Goal: Task Accomplishment & Management: Use online tool/utility

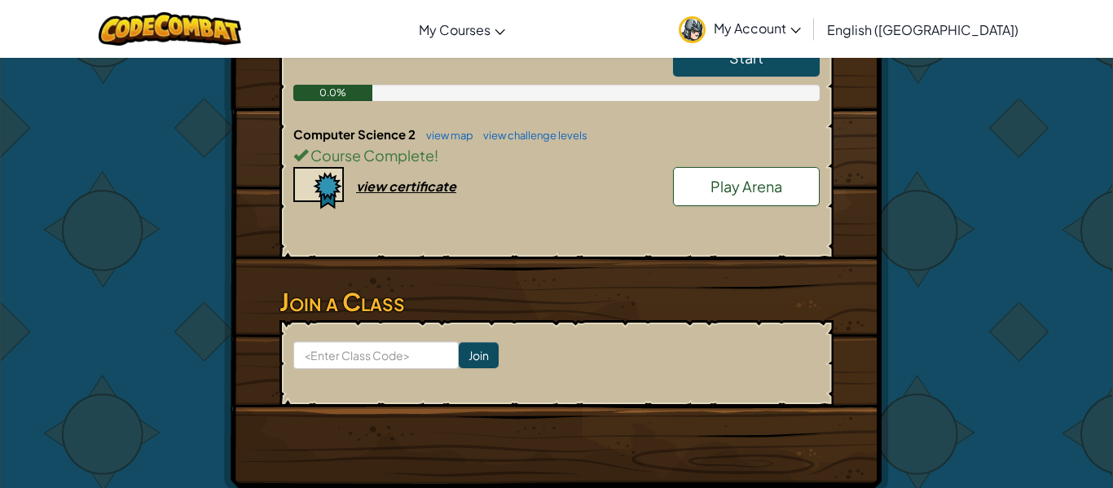
scroll to position [540, 0]
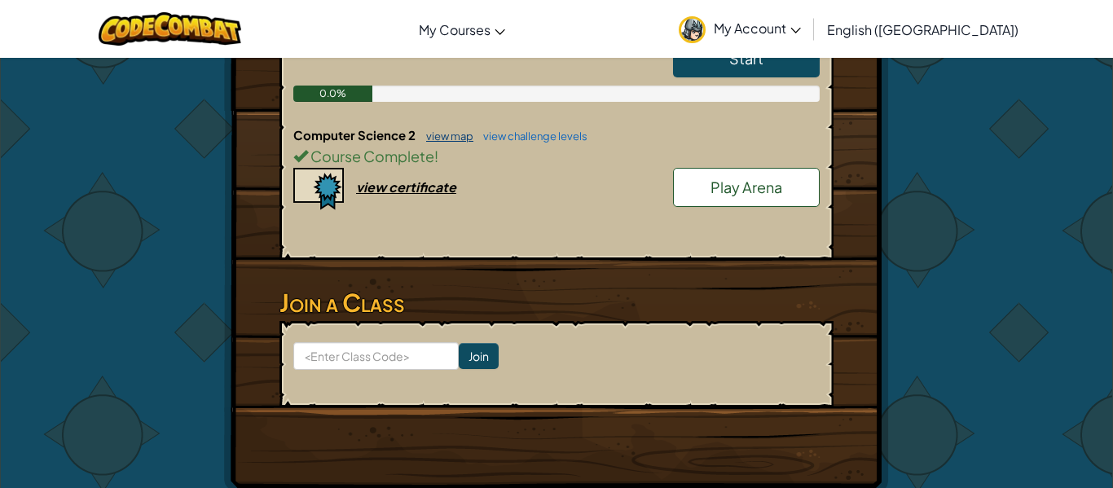
click at [452, 139] on link "view map" at bounding box center [445, 136] width 55 height 13
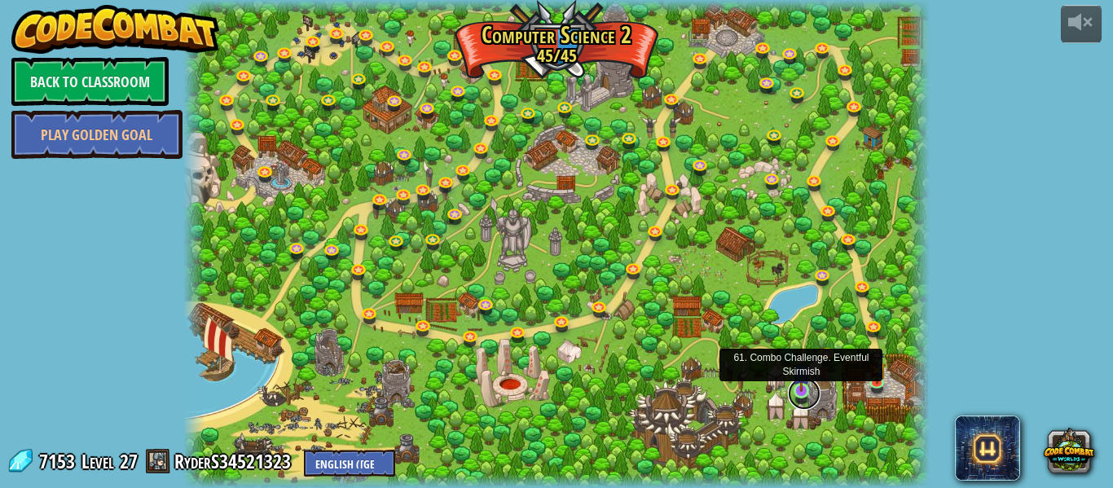
click at [801, 392] on link at bounding box center [804, 393] width 33 height 33
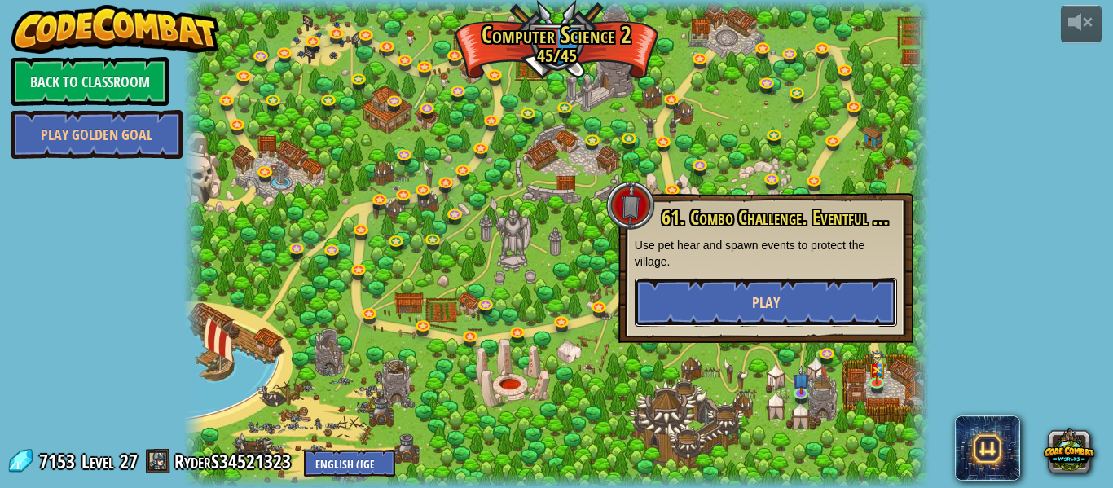
click at [785, 315] on button "Play" at bounding box center [766, 302] width 262 height 49
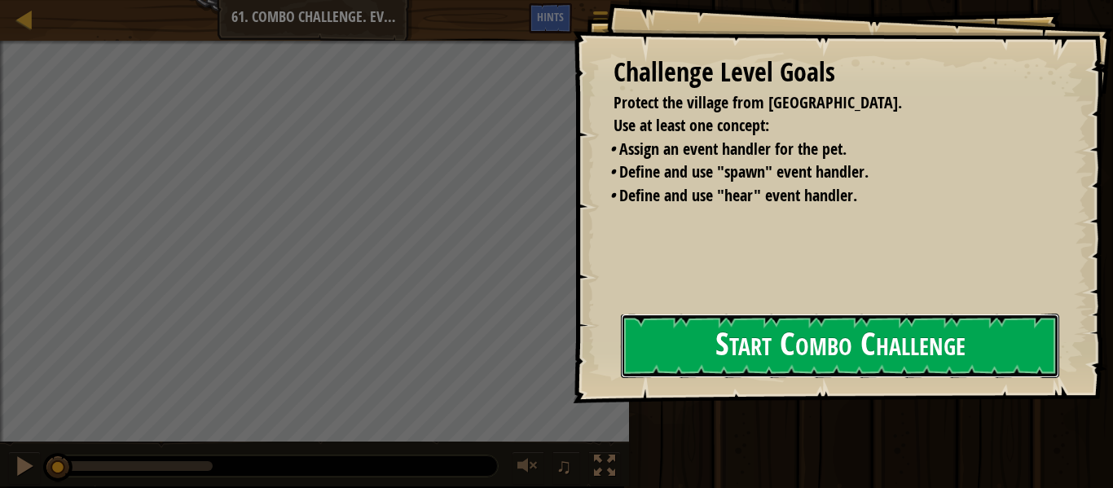
click at [743, 352] on button "Start Combo Challenge" at bounding box center [840, 346] width 438 height 64
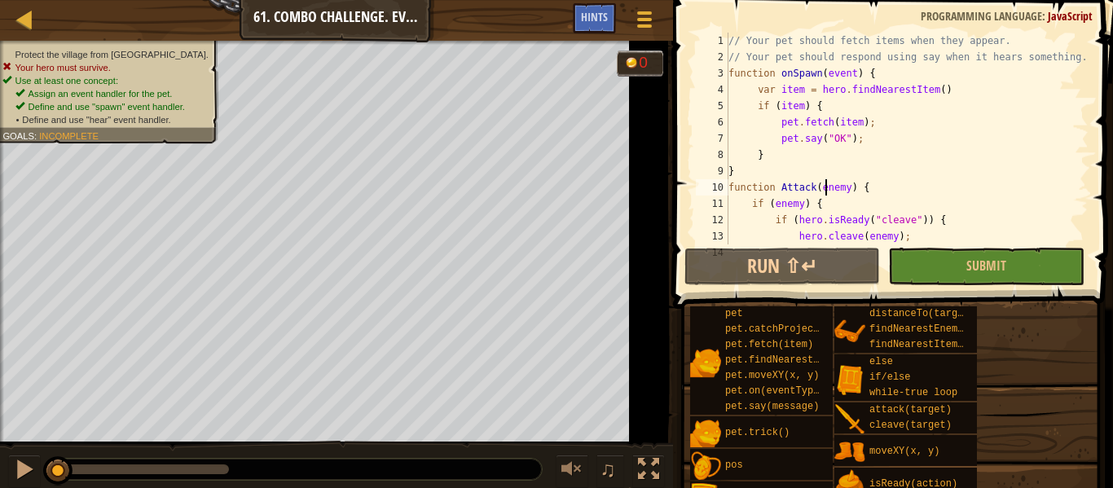
click at [825, 194] on div "// Your pet should fetch items when they appear. // Your pet should respond usi…" at bounding box center [928, 155] width 407 height 244
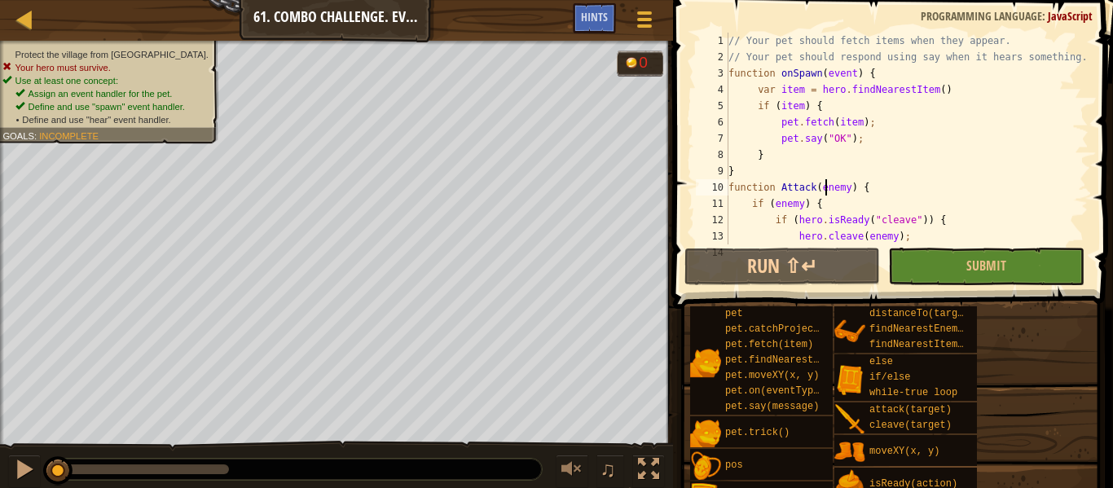
type textarea "}"
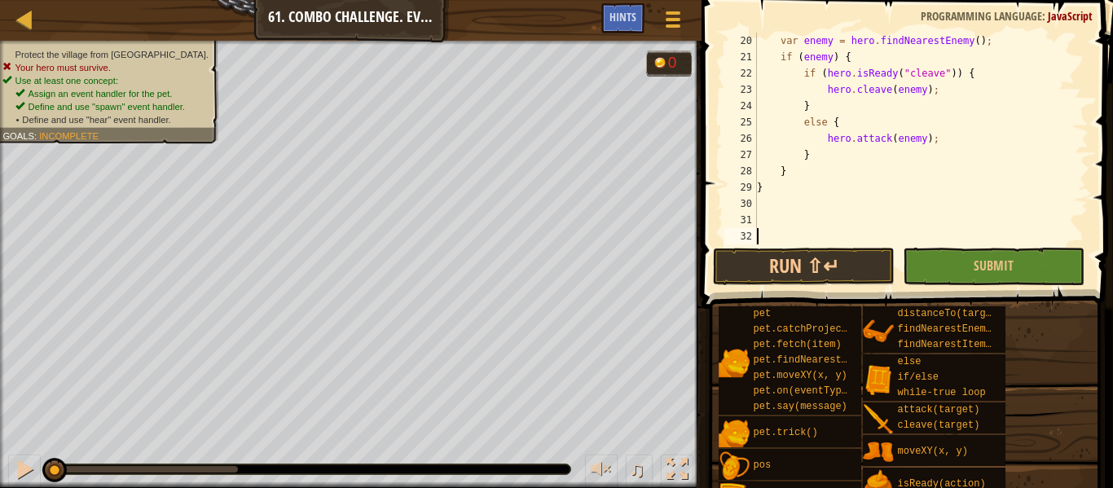
scroll to position [326, 0]
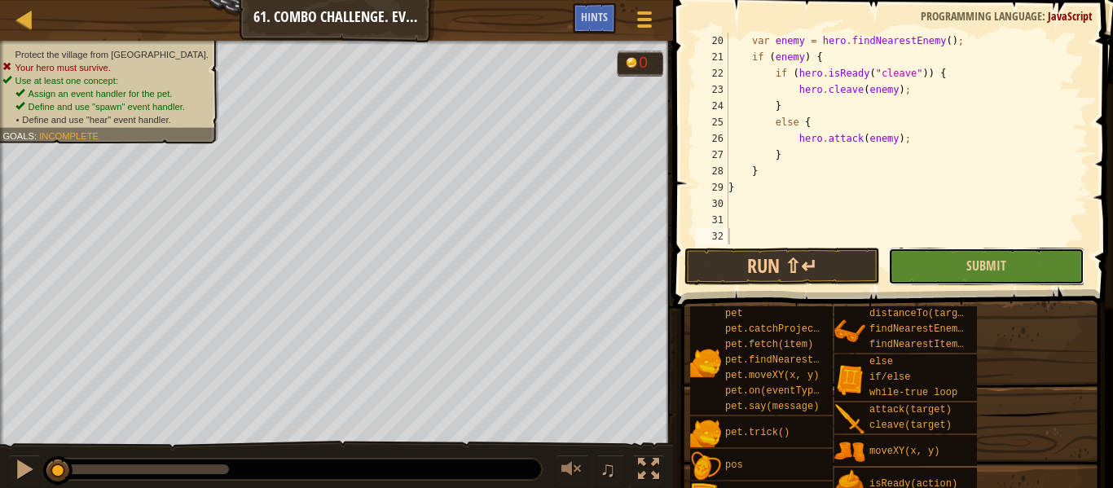
click at [981, 277] on button "Submit" at bounding box center [986, 266] width 196 height 37
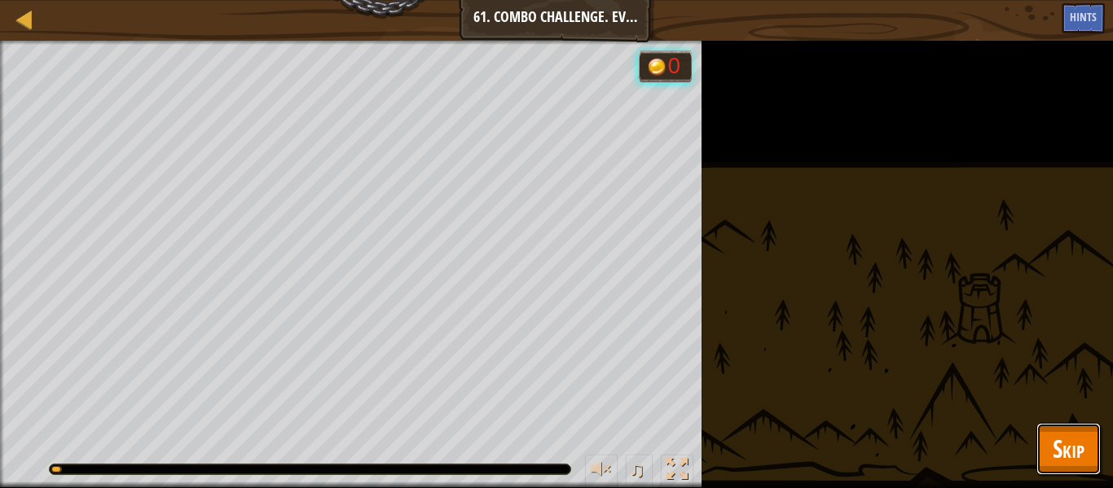
click at [1072, 425] on button "Skip" at bounding box center [1068, 449] width 64 height 52
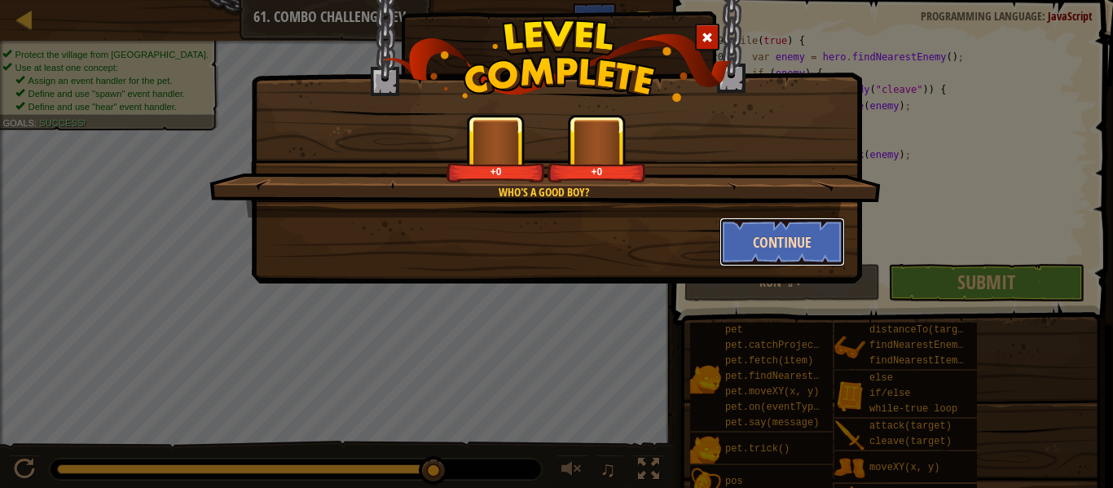
click at [791, 249] on button "Continue" at bounding box center [782, 242] width 126 height 49
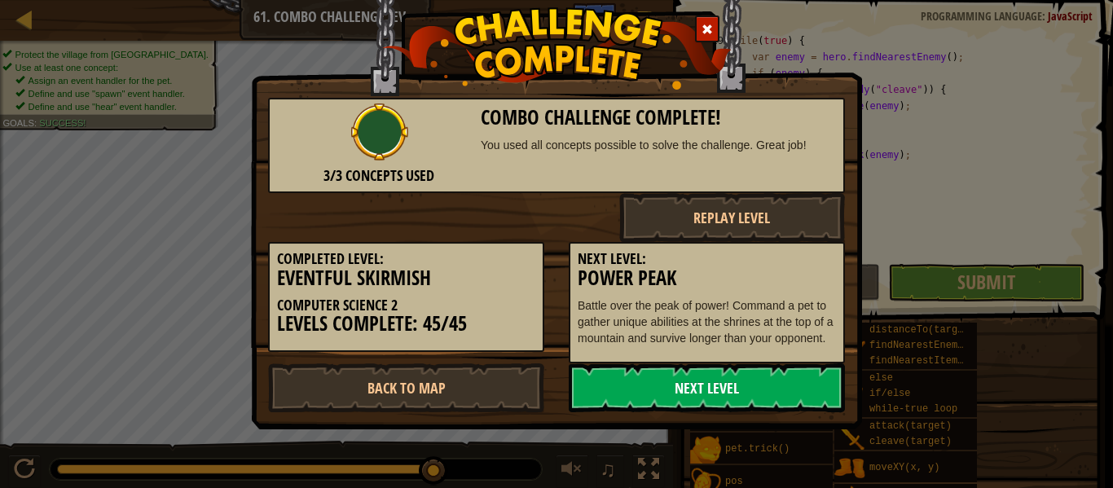
click at [642, 401] on link "Next Level" at bounding box center [707, 387] width 276 height 49
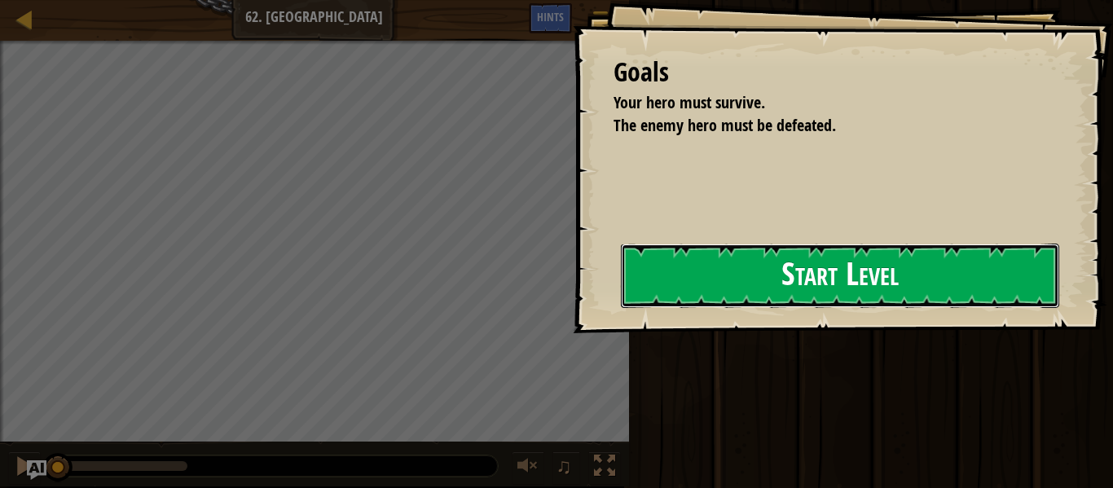
click at [667, 282] on button "Start Level" at bounding box center [840, 276] width 438 height 64
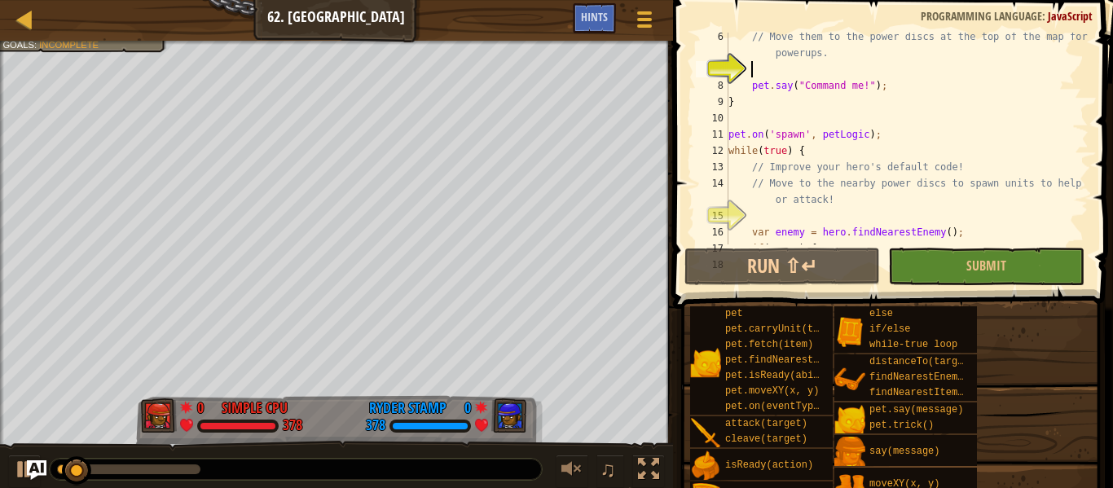
scroll to position [103, 0]
type textarea "}"
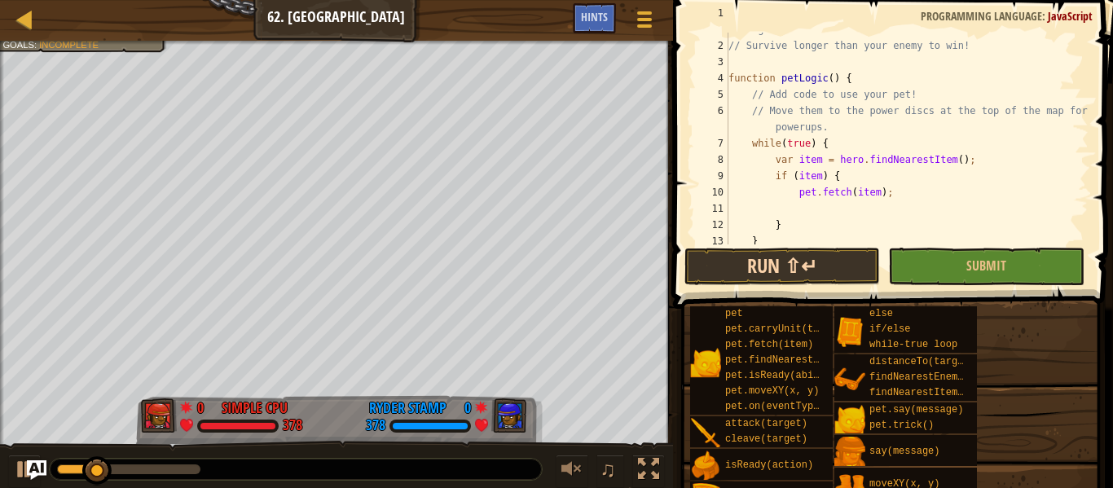
scroll to position [28, 0]
click at [812, 269] on button "Run ⇧↵" at bounding box center [782, 266] width 196 height 37
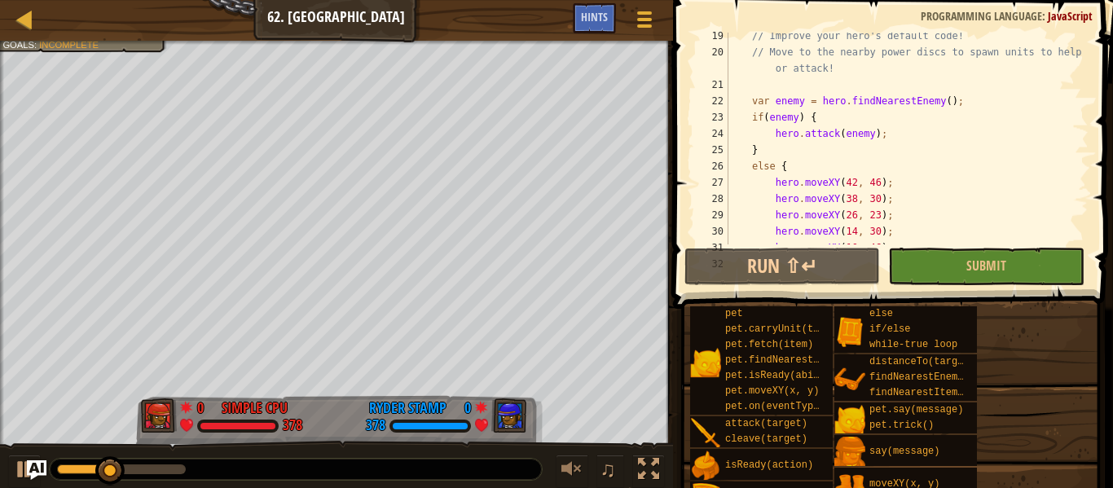
scroll to position [331, 0]
click at [872, 46] on div "// Improve your hero's default code! // Move to the nearby power discs to spawn…" at bounding box center [906, 150] width 363 height 244
type textarea "// Move to the nearby power discs to spawn units to help or attack!"
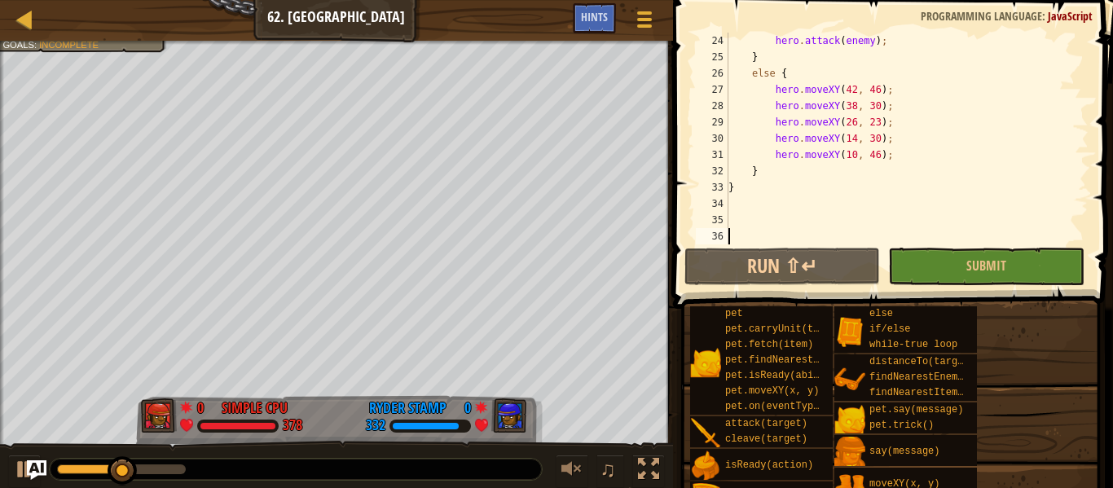
scroll to position [424, 0]
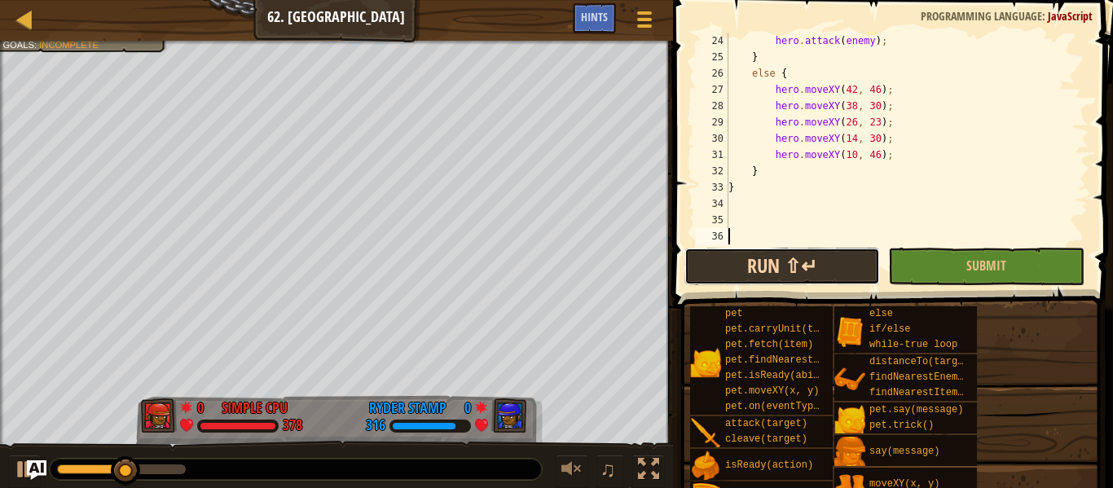
click at [781, 262] on button "Run ⇧↵" at bounding box center [782, 266] width 196 height 37
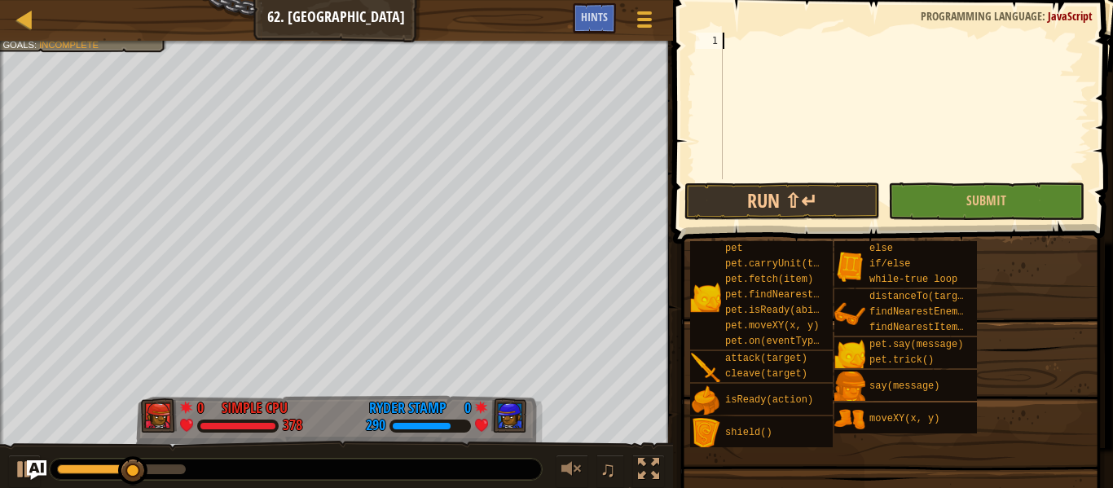
scroll to position [440, 0]
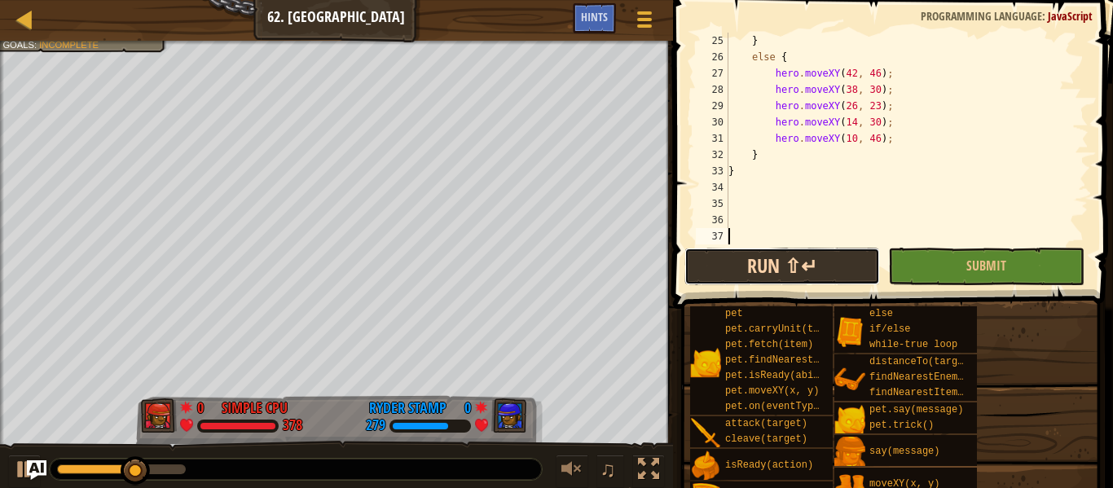
click at [814, 257] on button "Run ⇧↵" at bounding box center [782, 266] width 196 height 37
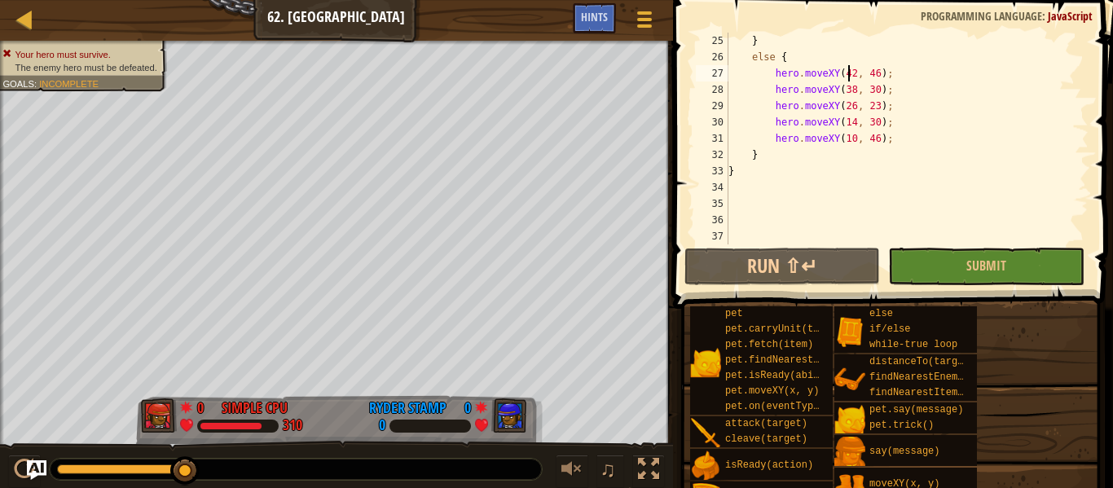
click at [851, 68] on div "} else { hero . moveXY ( 42 , 46 ) ; hero . moveXY ( 38 , 30 ) ; hero . moveXY …" at bounding box center [906, 155] width 363 height 244
click at [856, 72] on div "} else { hero . moveXY ( 42 , 46 ) ; hero . moveXY ( 38 , 30 ) ; hero . moveXY …" at bounding box center [906, 155] width 363 height 244
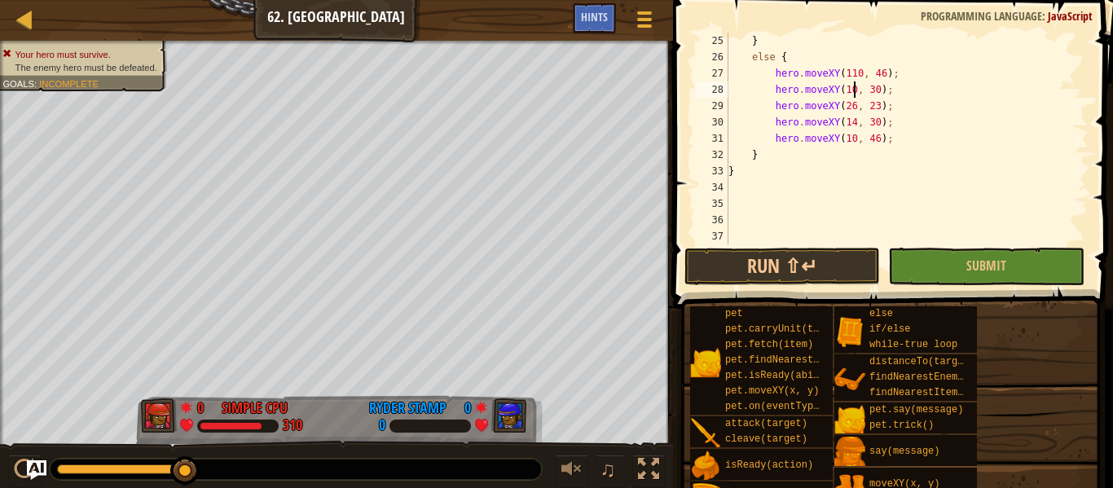
scroll to position [7, 19]
click at [878, 103] on div "} else { hero . moveXY ( 110 , 46 ) ; hero . moveXY ( 106 , 30 ) ; hero . moveX…" at bounding box center [906, 155] width 363 height 244
click at [851, 134] on div "} else { hero . moveXY ( 110 , 46 ) ; hero . moveXY ( 106 , 30 ) ; hero . moveX…" at bounding box center [906, 155] width 363 height 244
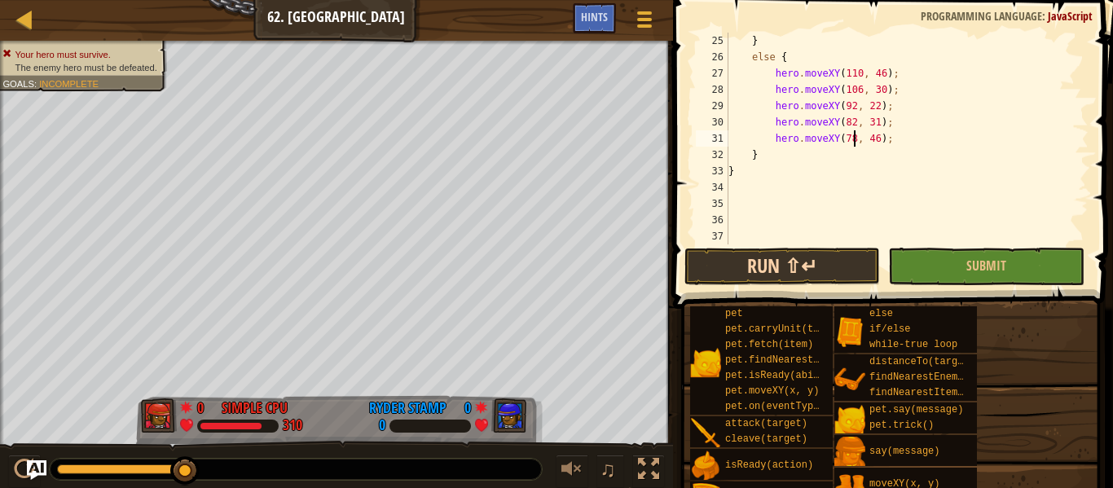
type textarea "hero.moveXY(78, 46);"
click at [838, 263] on button "Run ⇧↵" at bounding box center [782, 266] width 196 height 37
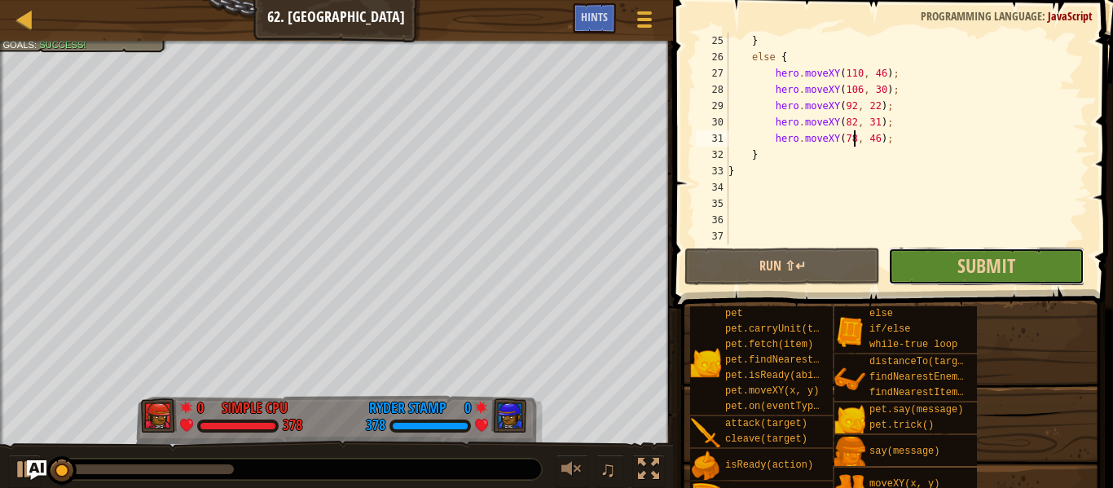
click at [953, 268] on button "Submit" at bounding box center [986, 266] width 196 height 37
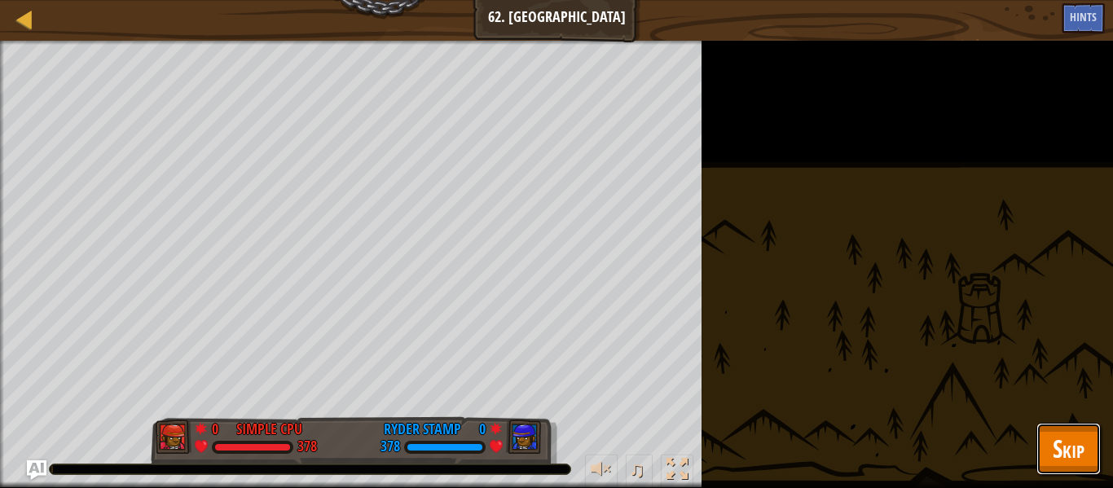
click at [1064, 429] on button "Skip" at bounding box center [1068, 449] width 64 height 52
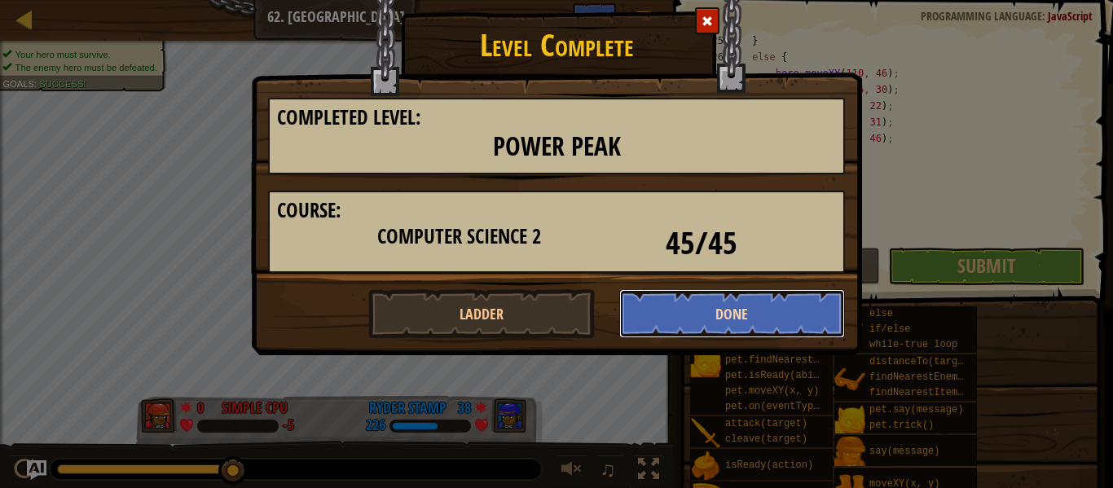
click at [750, 312] on button "Done" at bounding box center [732, 313] width 227 height 49
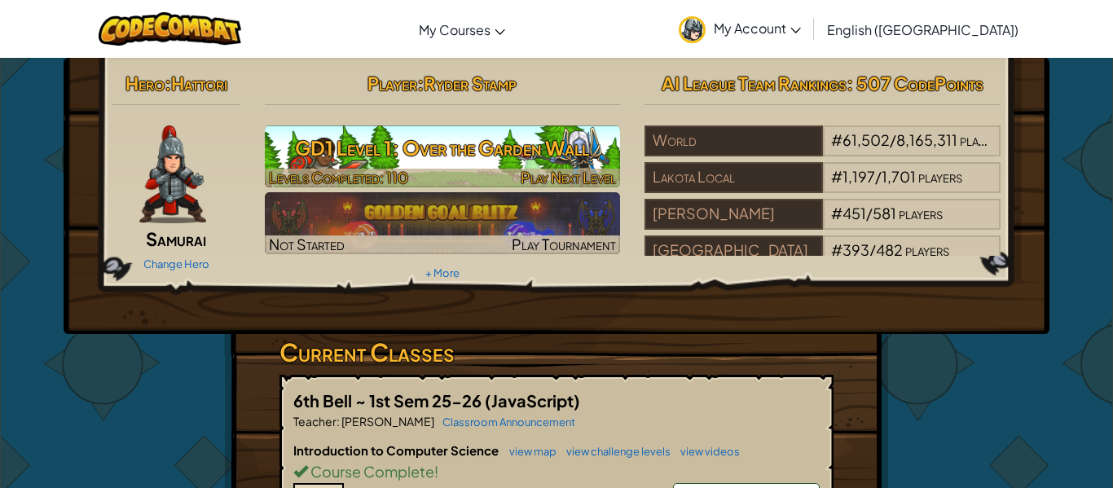
click at [482, 175] on div at bounding box center [443, 178] width 356 height 19
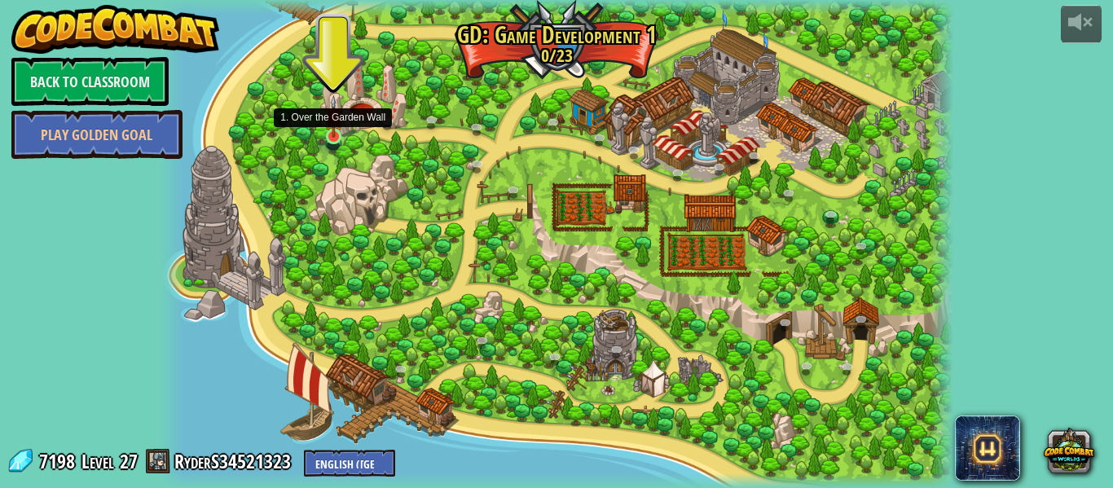
click at [333, 133] on img at bounding box center [333, 116] width 19 height 43
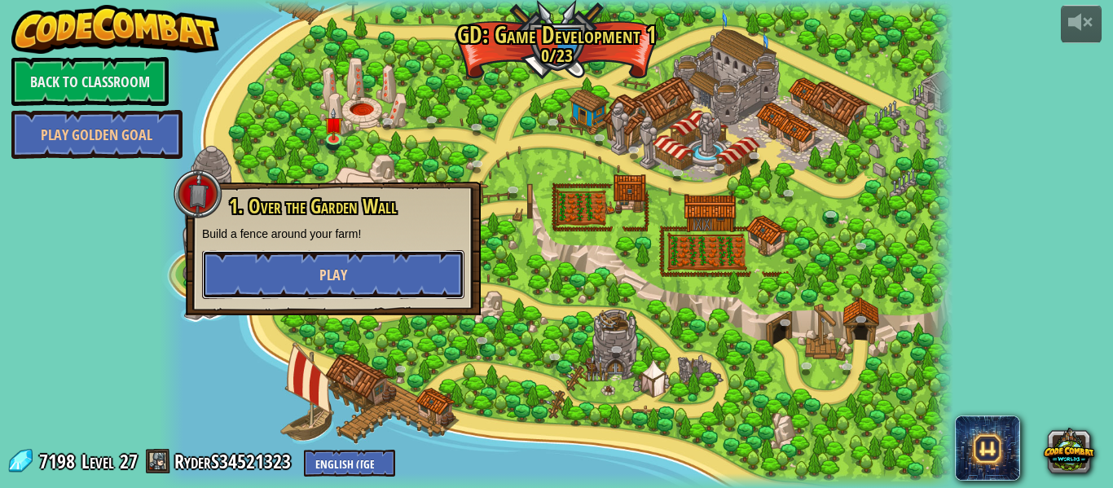
click at [400, 270] on button "Play" at bounding box center [333, 274] width 262 height 49
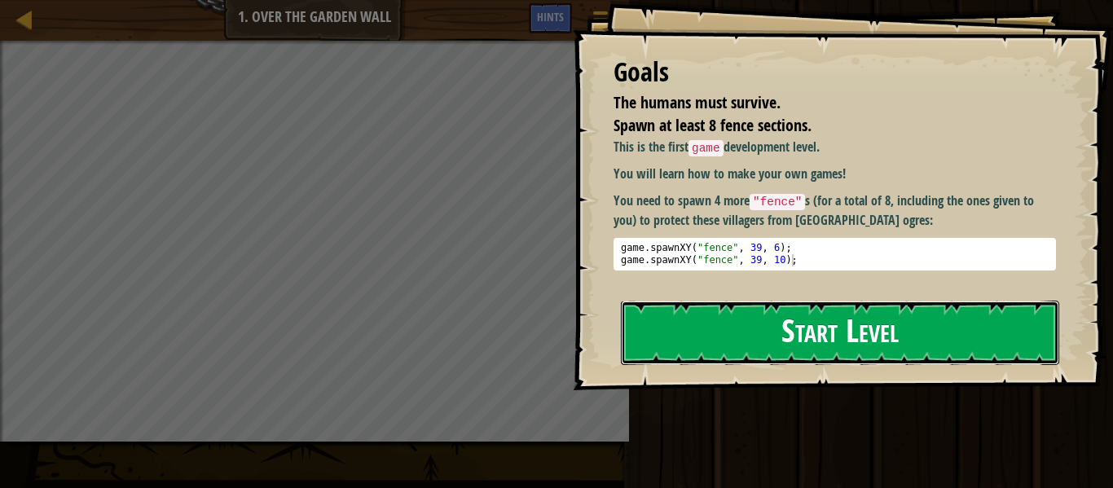
click at [846, 307] on button "Start Level" at bounding box center [840, 333] width 438 height 64
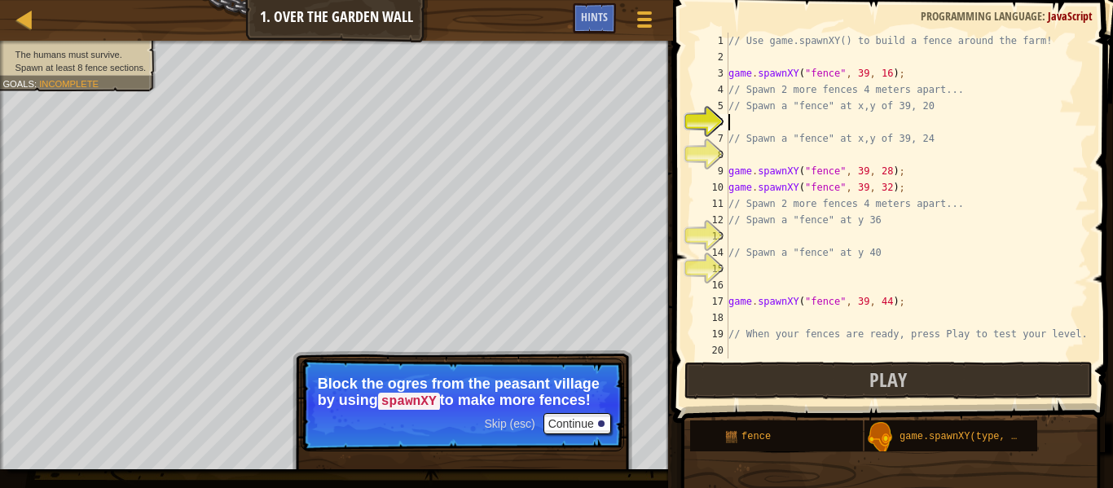
click at [888, 230] on div "// Use game.spawnXY() to build a fence around the farm! game . spawnXY ( "fence…" at bounding box center [906, 212] width 363 height 359
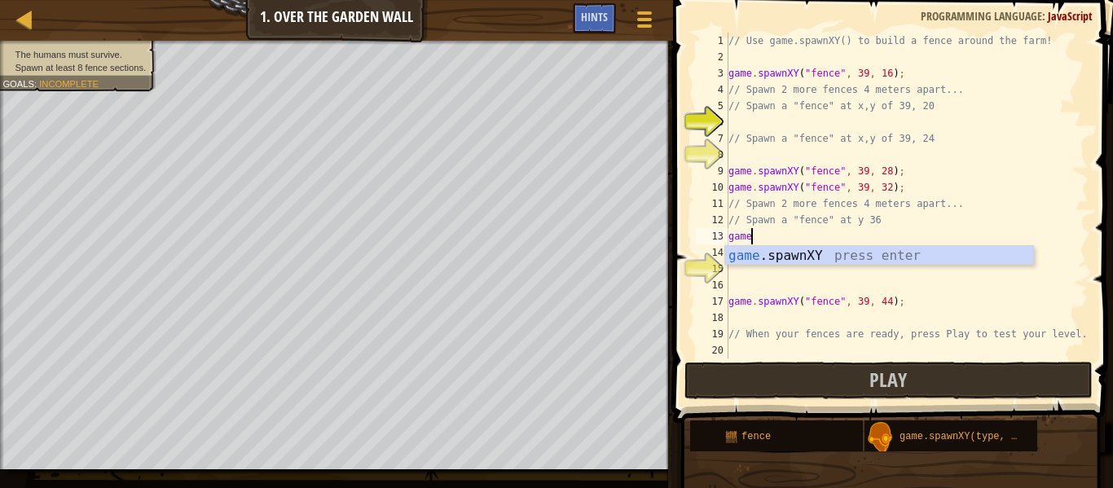
scroll to position [7, 3]
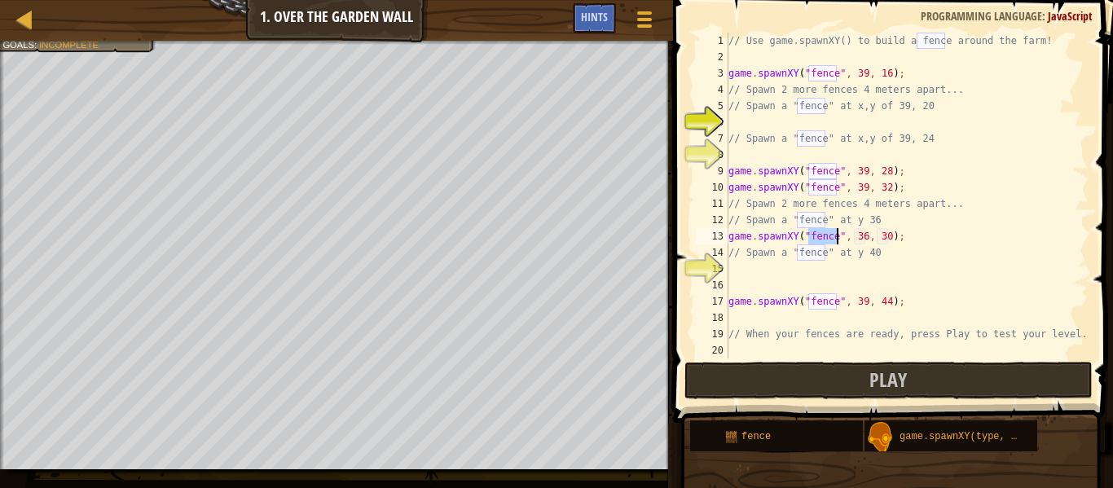
click at [890, 235] on div "// Use game.spawnXY() to build a fence around the farm! game . spawnXY ( "fence…" at bounding box center [906, 212] width 363 height 359
click at [864, 236] on div "// Use game.spawnXY() to build a fence around the farm! game . spawnXY ( "fence…" at bounding box center [906, 212] width 363 height 359
type textarea "game.spawnXY("fence", 39, 36);"
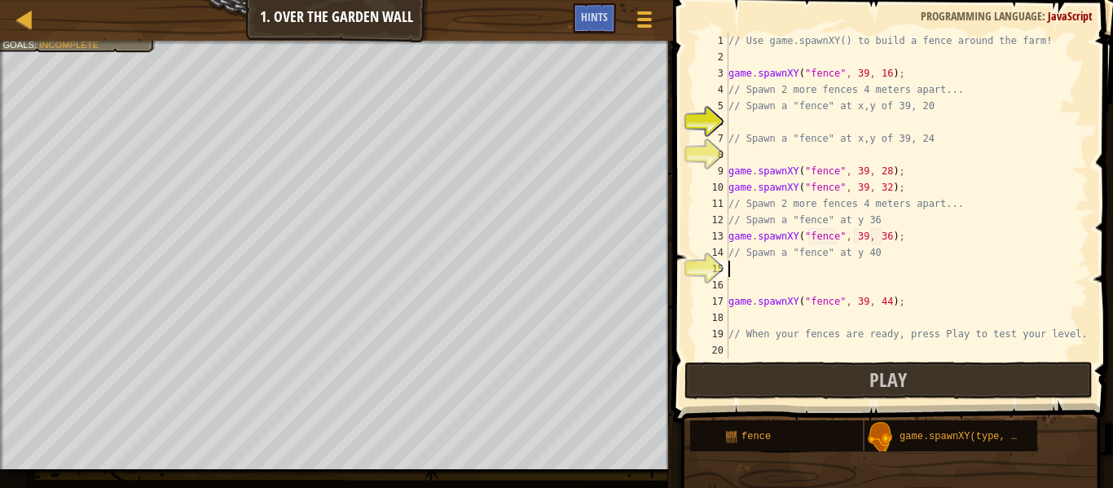
click at [868, 262] on div "// Use game.spawnXY() to build a fence around the farm! game . spawnXY ( "fence…" at bounding box center [906, 212] width 363 height 359
type textarea "game.spawnXY("fence", 39, 40);"
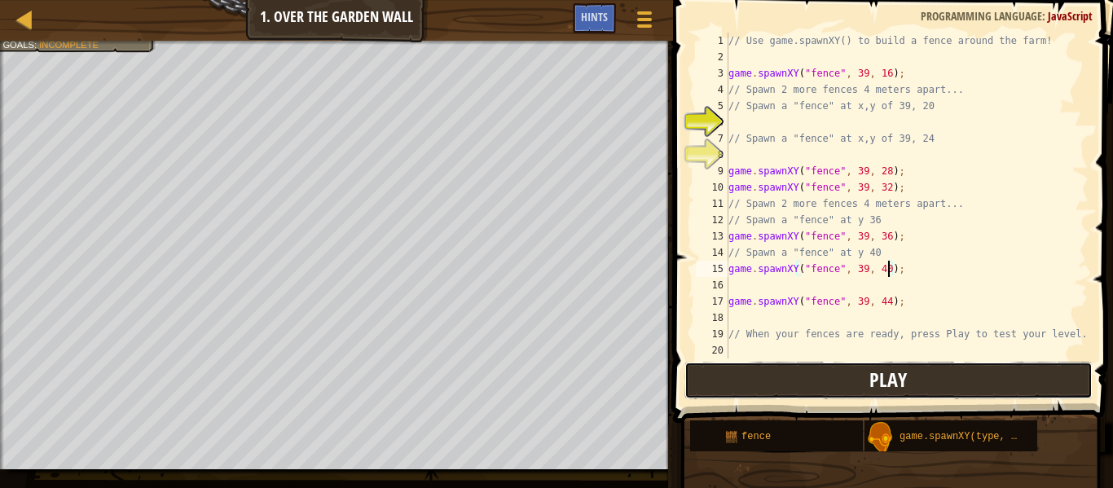
click at [851, 395] on button "Play" at bounding box center [888, 380] width 408 height 37
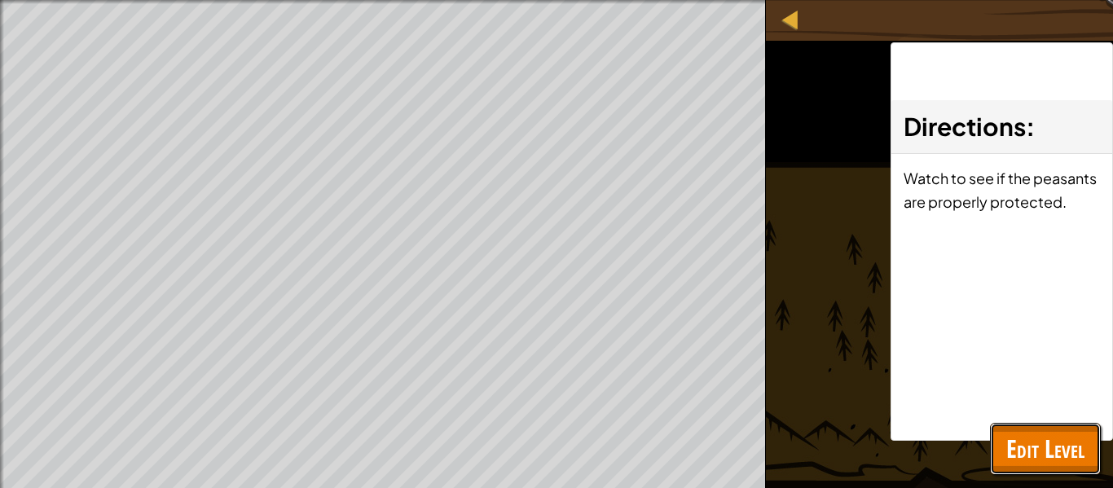
click at [1058, 470] on button "Edit Level" at bounding box center [1045, 449] width 111 height 52
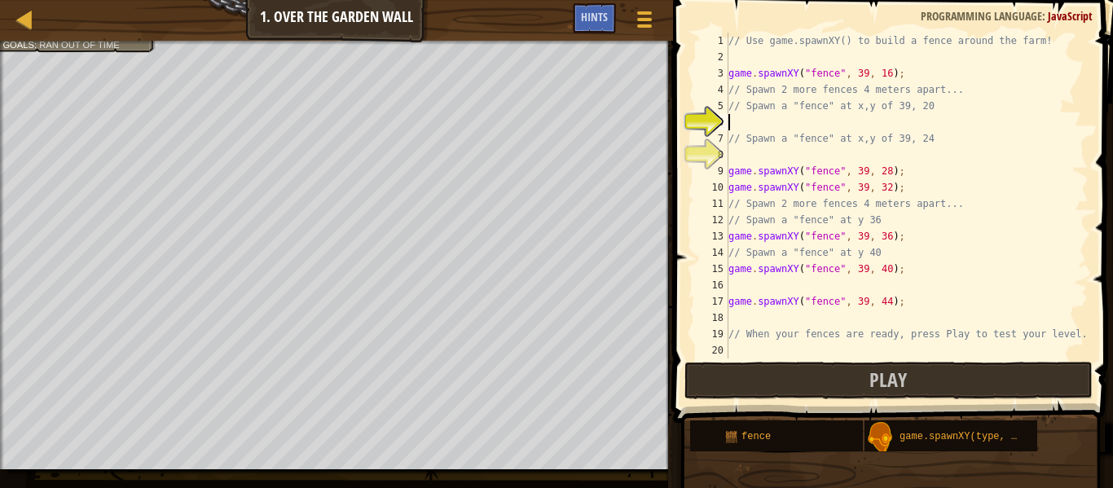
scroll to position [7, 0]
click at [852, 117] on div "// Use game.spawnXY() to build a fence around the farm! game . spawnXY ( "fence…" at bounding box center [906, 212] width 363 height 359
type textarea "game.spawnXY("fence", 39, 20);"
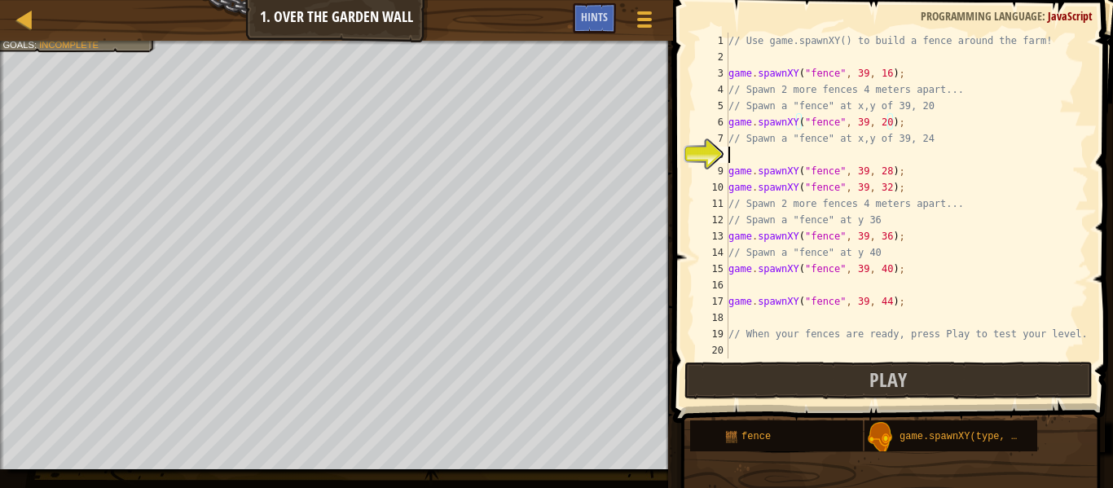
click at [814, 152] on div "// Use game.spawnXY() to build a fence around the farm! game . spawnXY ( "fence…" at bounding box center [906, 212] width 363 height 359
type textarea "game.spawnXY("fence", 39, 20);"
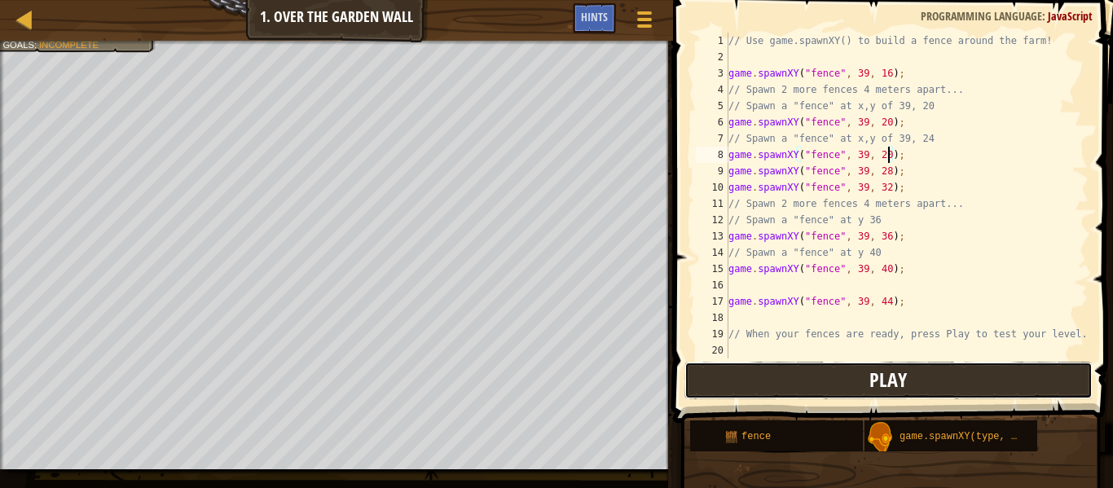
click at [891, 380] on span "Play" at bounding box center [887, 380] width 37 height 26
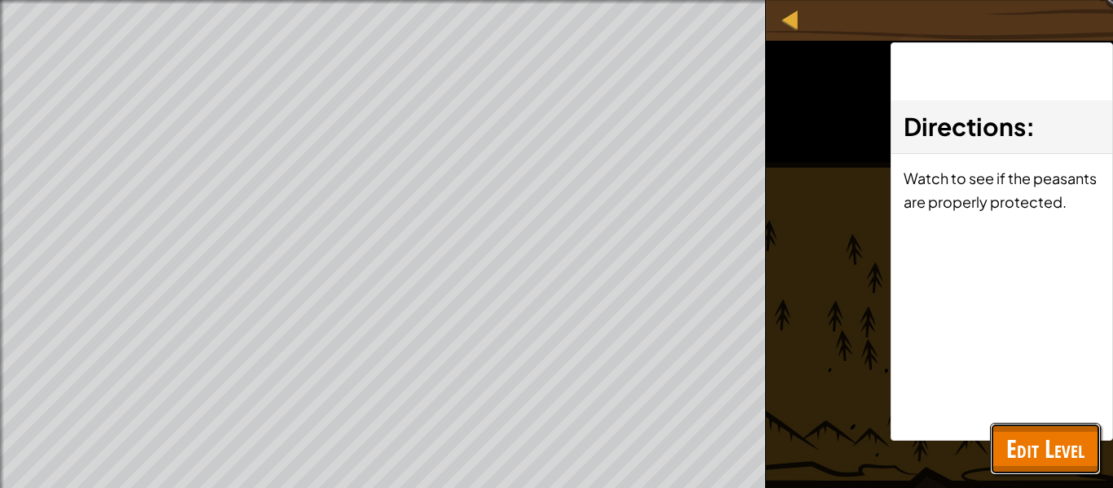
click at [1062, 442] on span "Edit Level" at bounding box center [1045, 448] width 78 height 33
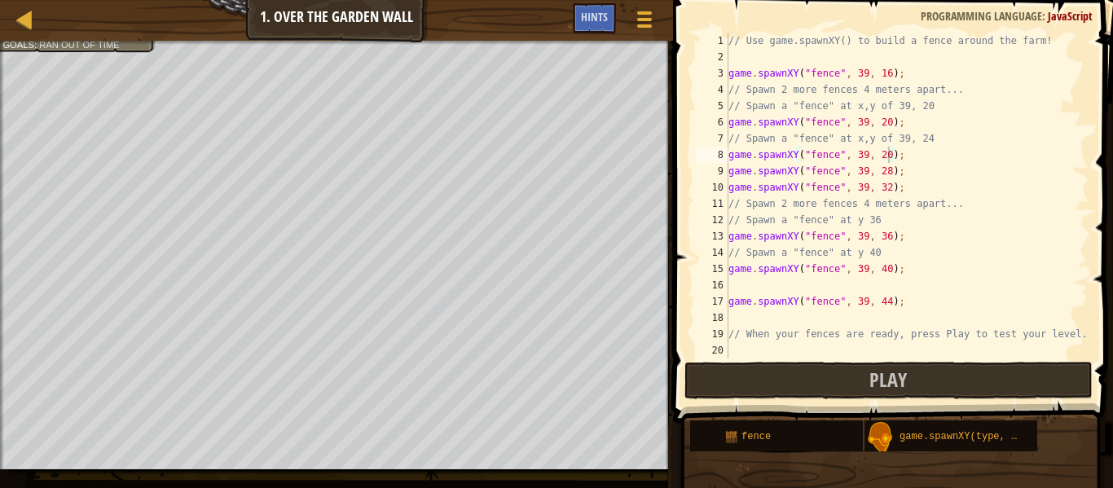
click at [935, 156] on div "// Use game.spawnXY() to build a fence around the farm! game . spawnXY ( "fence…" at bounding box center [906, 212] width 363 height 359
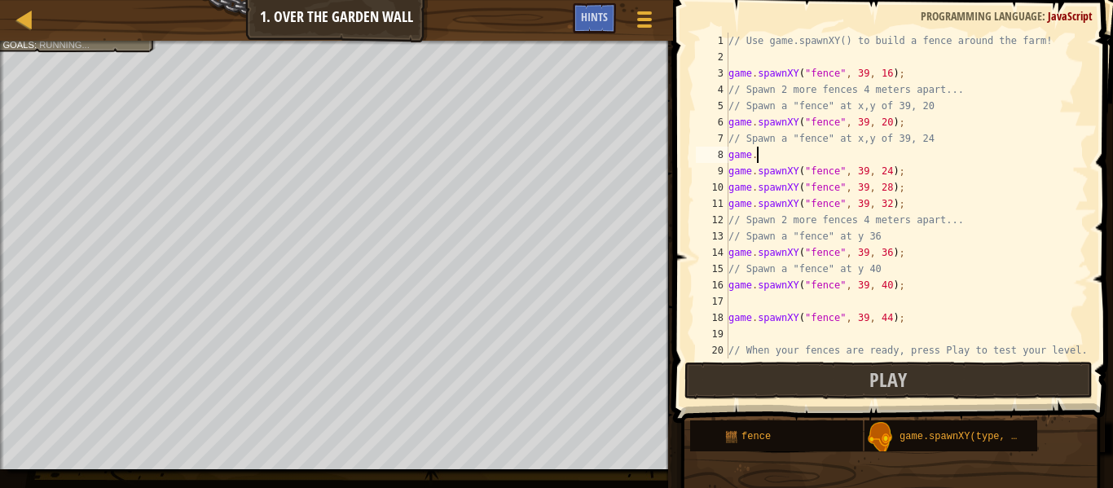
type textarea "game"
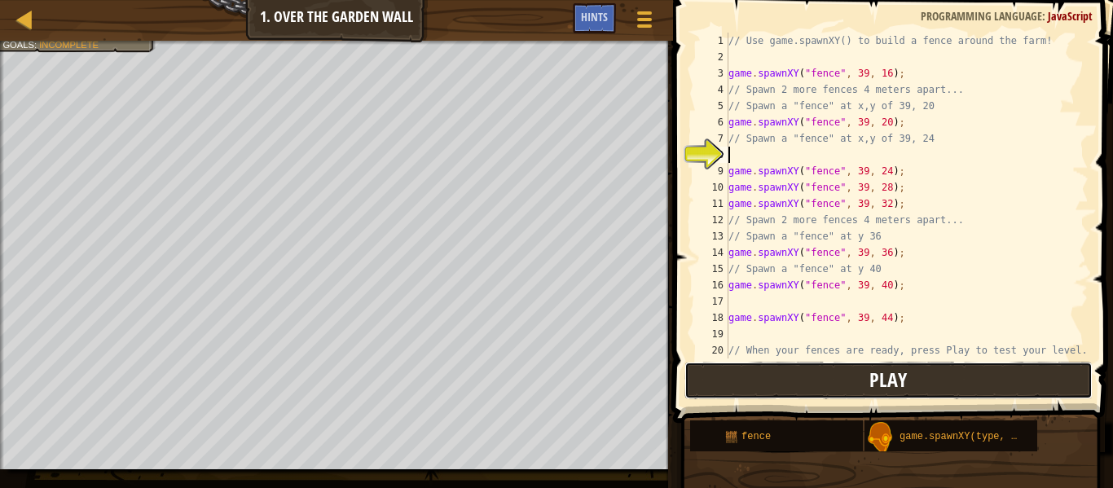
click at [1002, 377] on button "Play" at bounding box center [888, 380] width 408 height 37
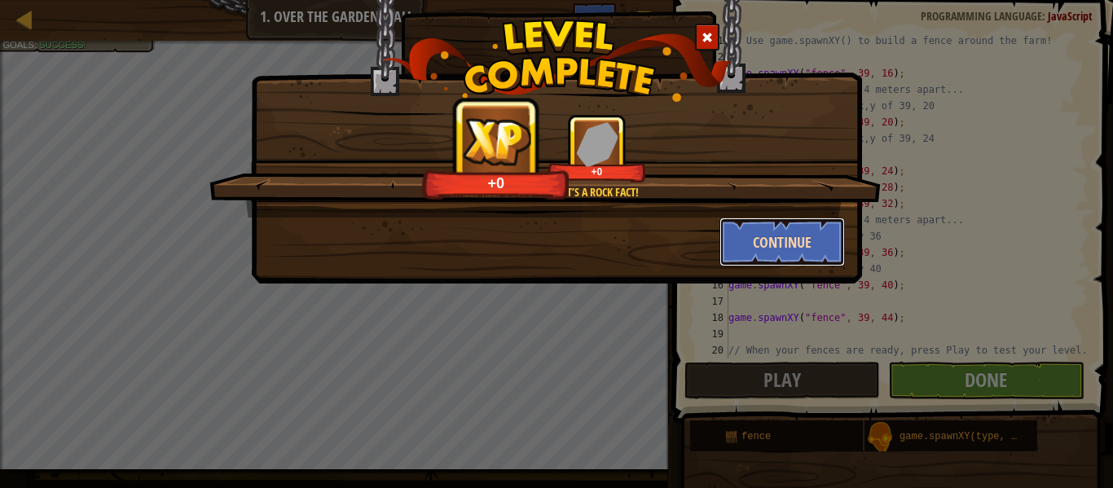
click at [815, 262] on button "Continue" at bounding box center [782, 242] width 126 height 49
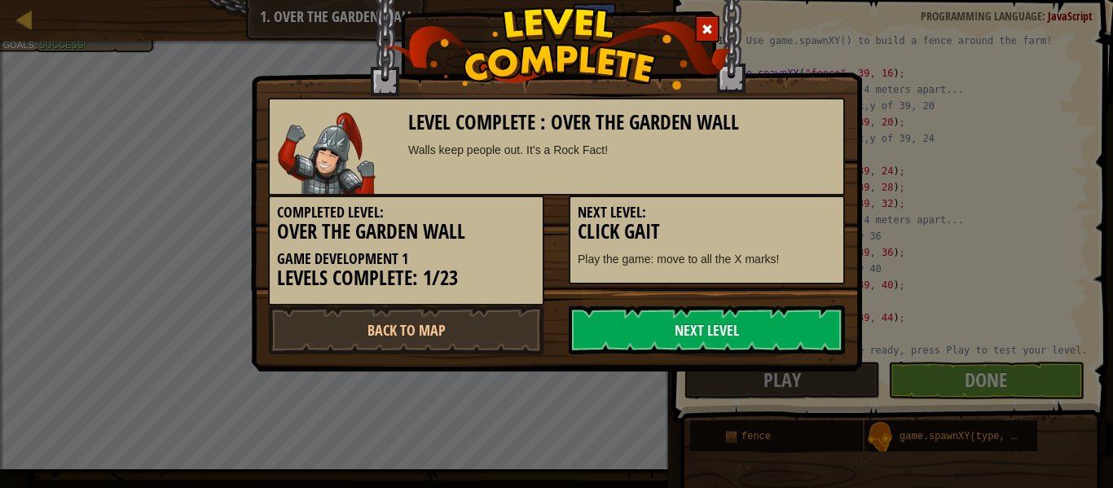
click at [780, 244] on div "Next Level: Click Gait Play the game: move to all the X marks!" at bounding box center [707, 240] width 276 height 89
click at [782, 334] on link "Next Level" at bounding box center [707, 330] width 276 height 49
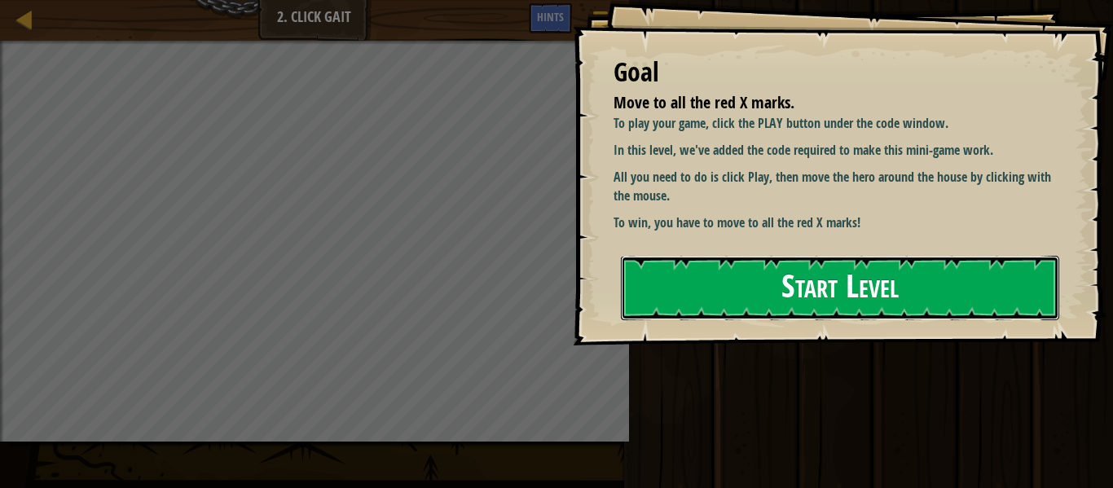
click at [989, 306] on button "Start Level" at bounding box center [840, 288] width 438 height 64
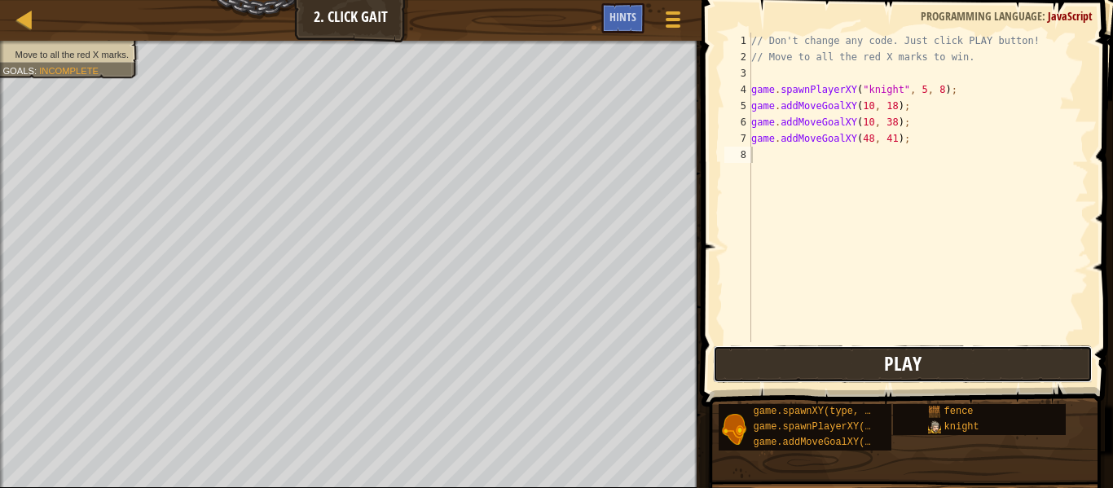
click at [957, 361] on button "Play" at bounding box center [903, 363] width 380 height 37
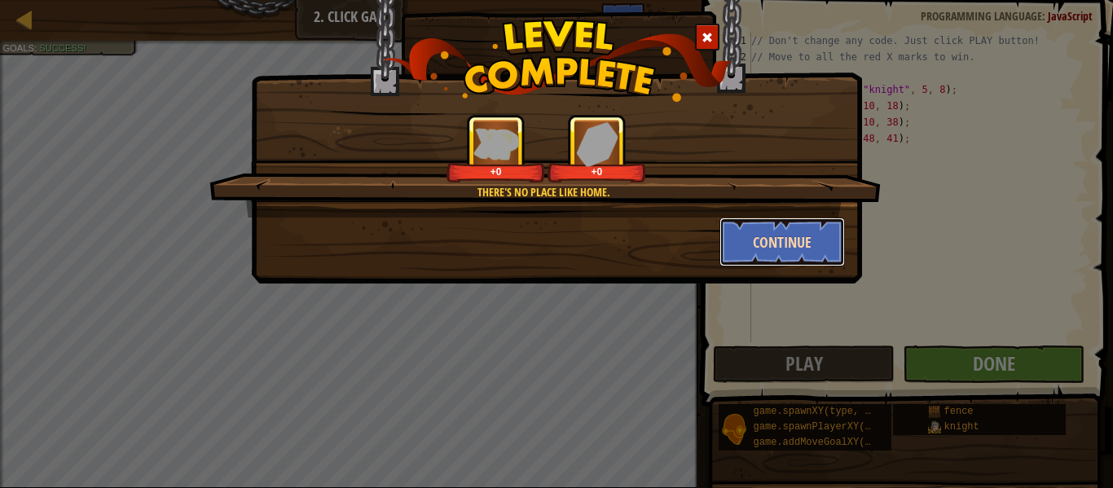
click at [794, 250] on button "Continue" at bounding box center [782, 242] width 126 height 49
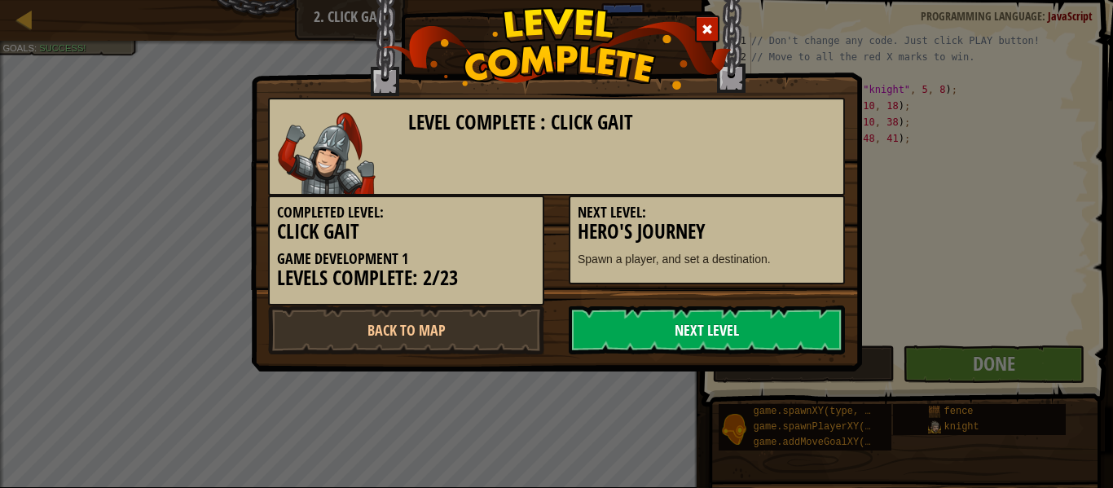
click at [777, 333] on link "Next Level" at bounding box center [707, 330] width 276 height 49
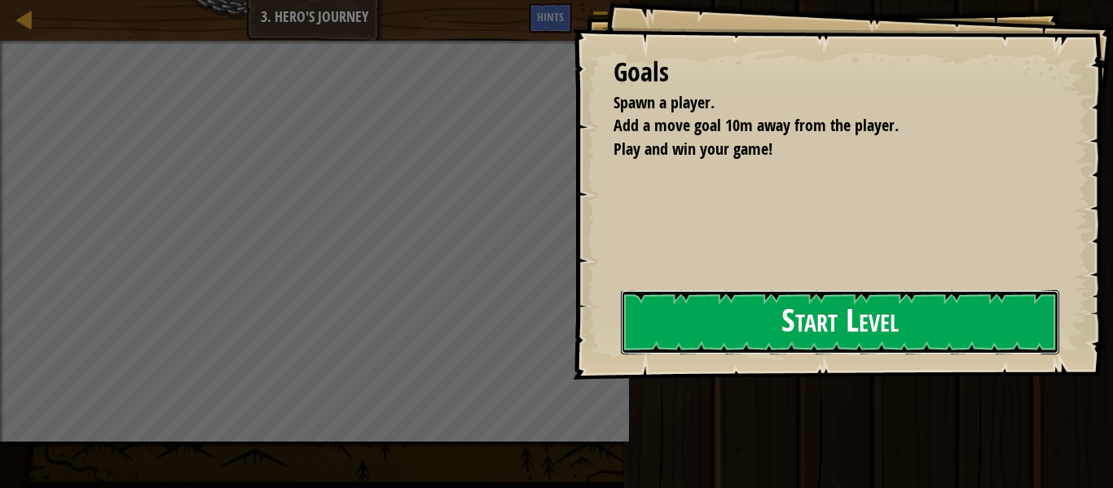
click at [895, 304] on button "Start Level" at bounding box center [840, 322] width 438 height 64
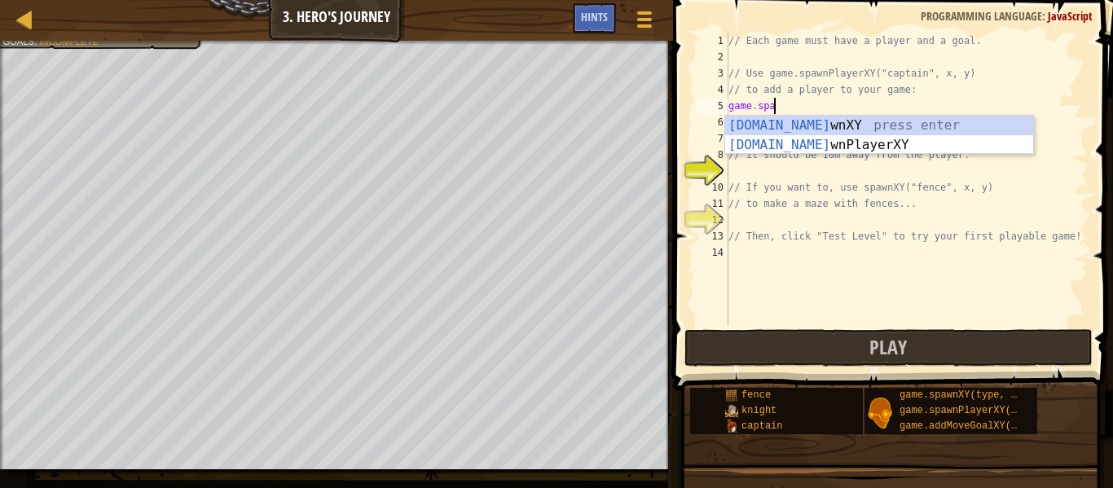
scroll to position [7, 6]
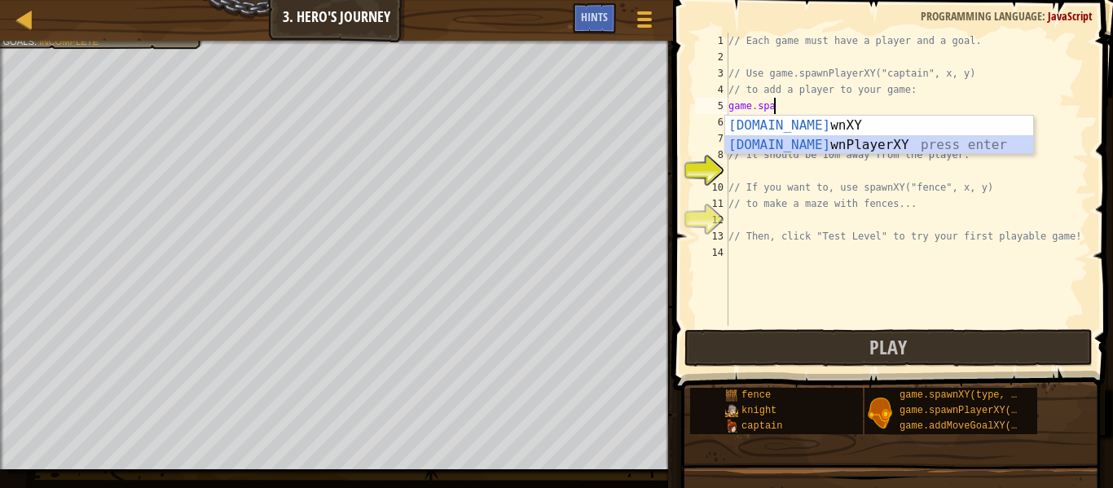
type textarea "var player = game.spawnPlayerXY("captain", 36, 30);"
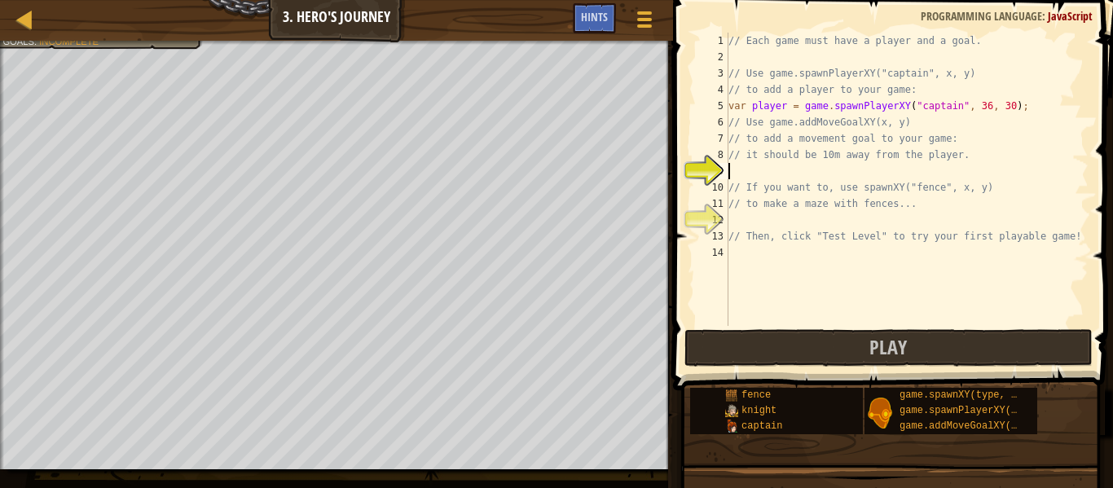
click at [869, 172] on div "// Each game must have a player and a goal. // Use game.spawnPlayerXY("captain"…" at bounding box center [906, 196] width 363 height 326
type textarea "game.addMoveGoalXY(20, 30);"
click at [778, 218] on div "// Each game must have a player and a goal. // Use game.spawnPlayerXY("captain"…" at bounding box center [906, 196] width 363 height 326
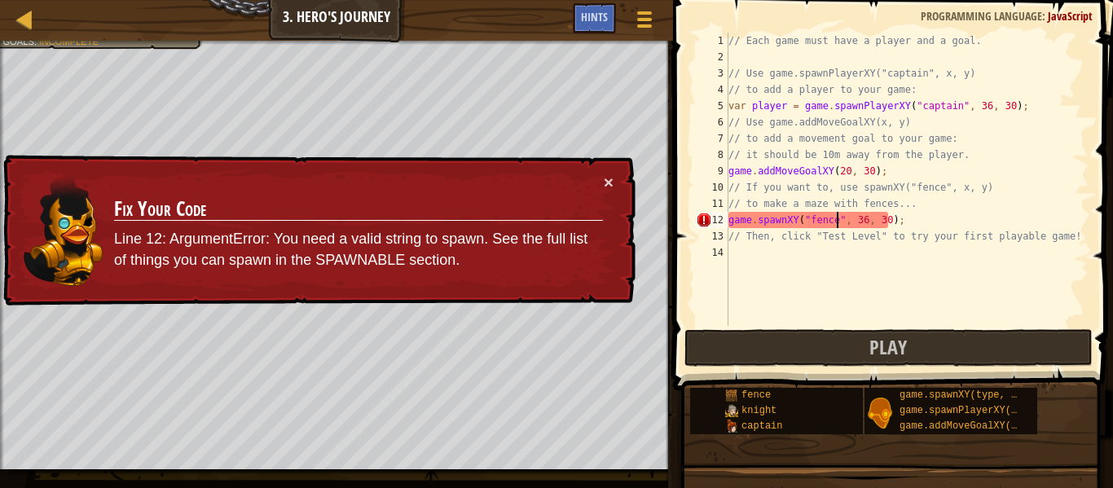
scroll to position [7, 15]
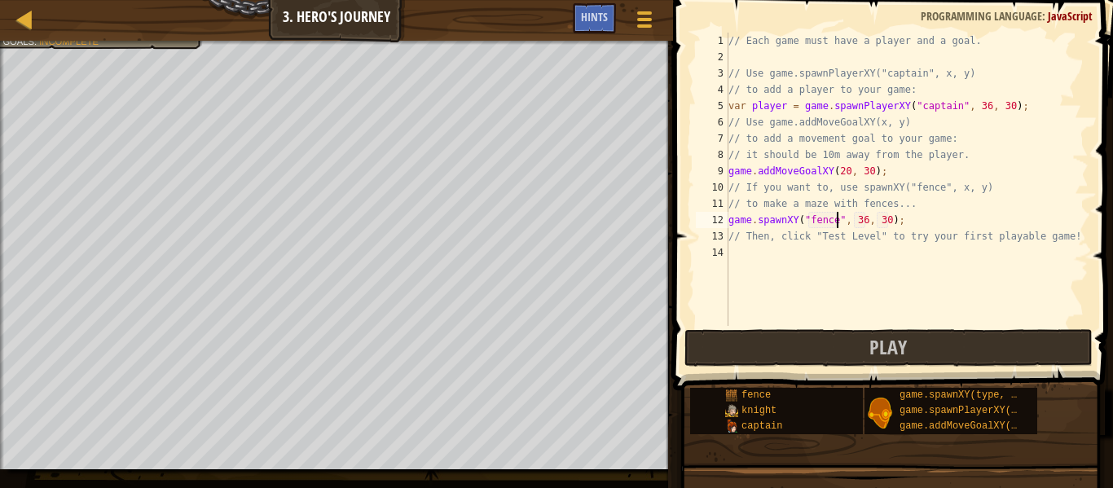
click at [862, 214] on div "// Each game must have a player and a goal. // Use game.spawnPlayerXY("captain"…" at bounding box center [906, 196] width 363 height 326
type textarea "game.spawnXY("fence", 30, 30);"
click at [864, 255] on div "// Each game must have a player and a goal. // Use game.spawnPlayerXY("captain"…" at bounding box center [906, 196] width 363 height 326
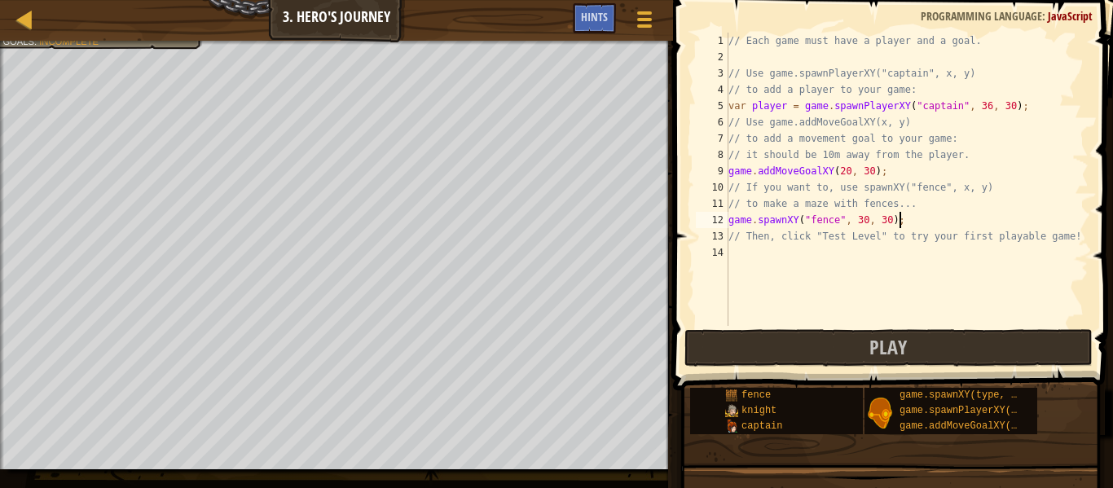
click at [908, 222] on div "// Each game must have a player and a goal. // Use game.spawnPlayerXY("captain"…" at bounding box center [906, 196] width 363 height 326
type textarea "game.spawnXY("fence", 30, 30);"
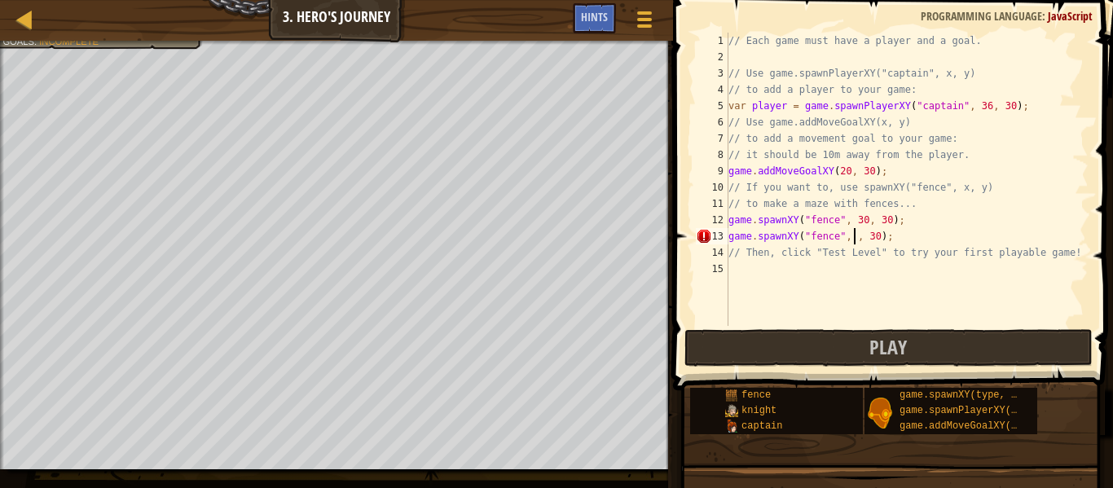
scroll to position [7, 20]
type textarea "game.spawnXY("fence", 24, 30);"
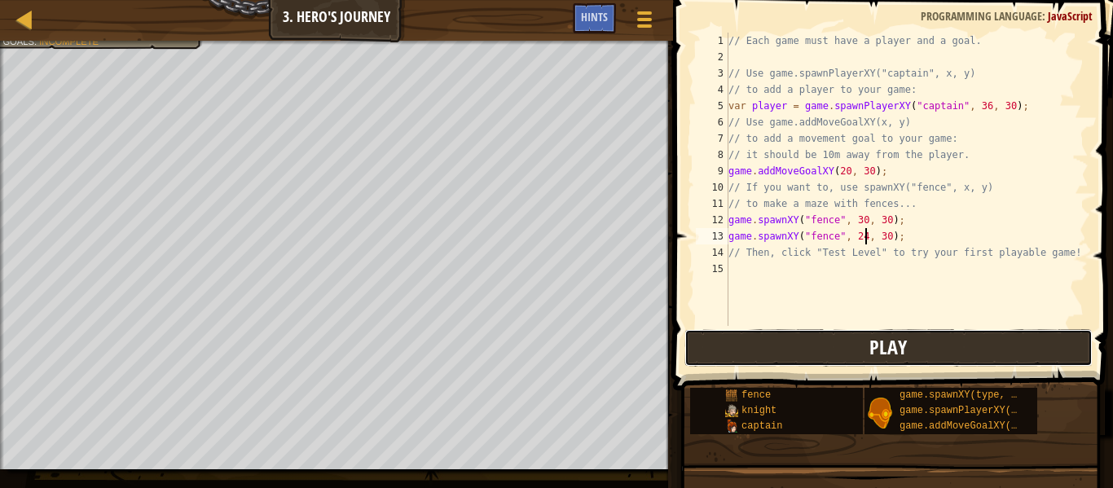
click at [912, 340] on button "Play" at bounding box center [888, 347] width 408 height 37
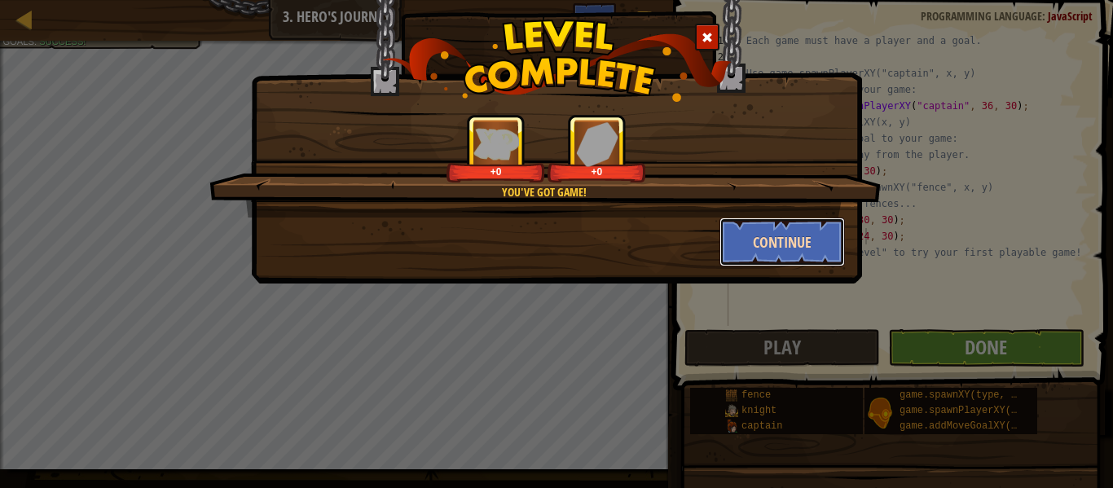
click at [784, 227] on button "Continue" at bounding box center [782, 242] width 126 height 49
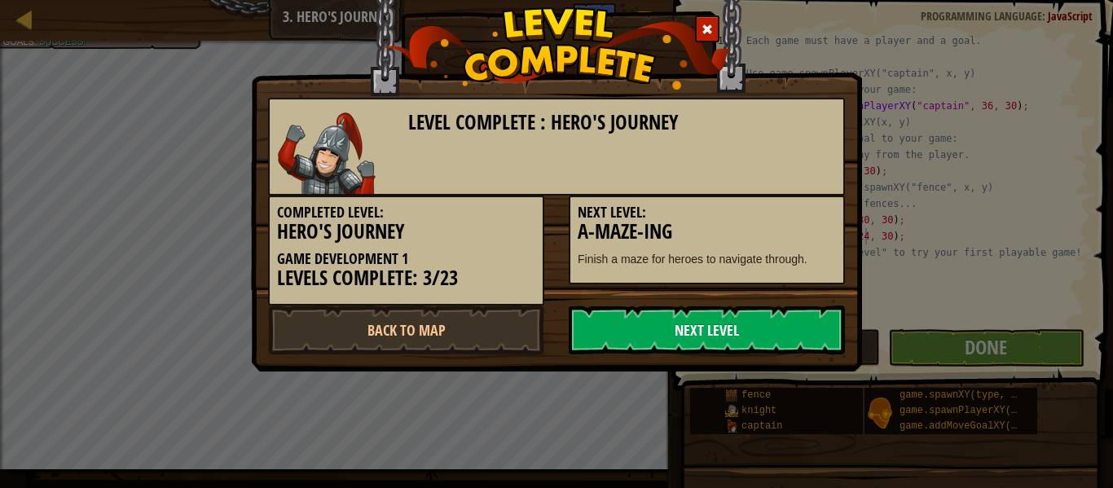
click at [790, 318] on link "Next Level" at bounding box center [707, 330] width 276 height 49
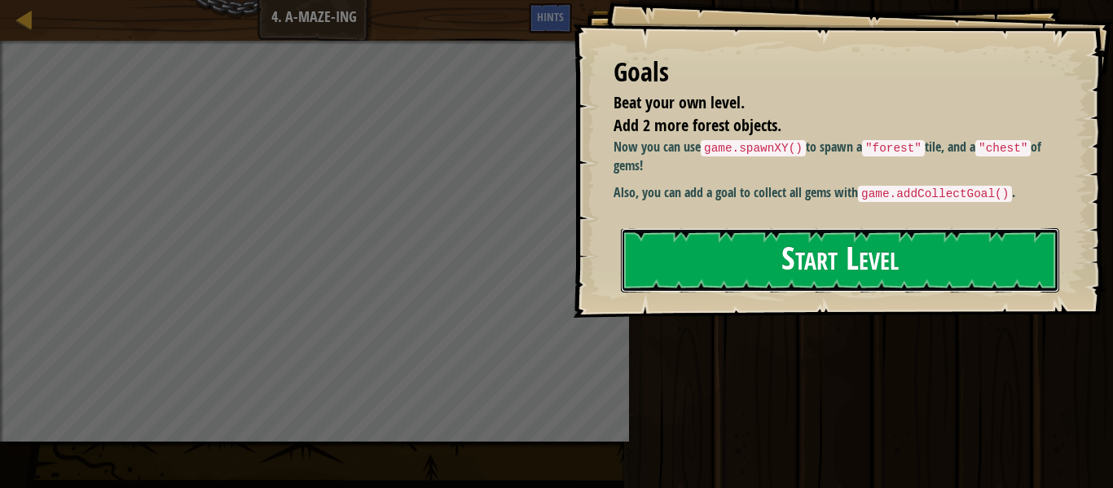
click at [788, 284] on button "Start Level" at bounding box center [840, 260] width 438 height 64
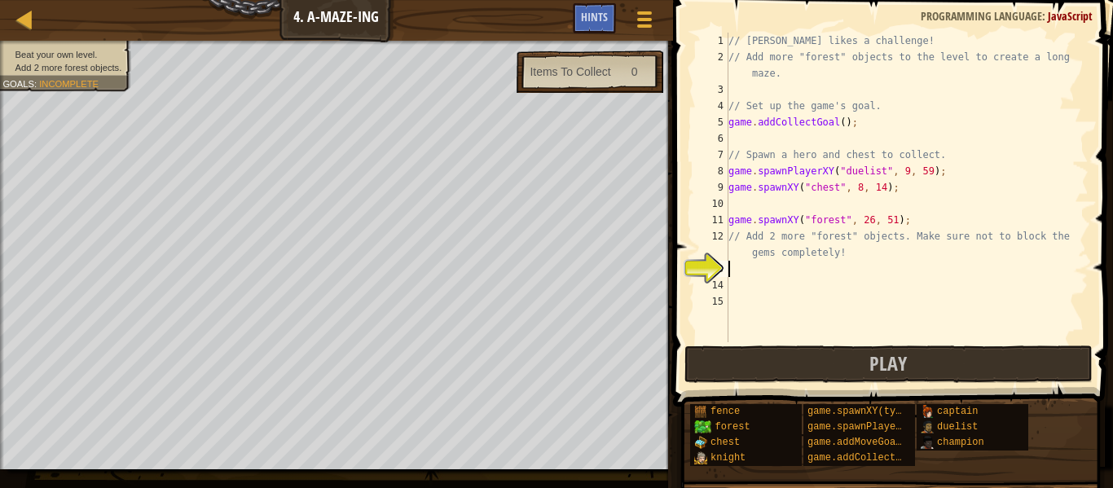
click at [842, 266] on div "// [PERSON_NAME] likes a challenge! // Add more "forest" objects to the level t…" at bounding box center [906, 204] width 363 height 342
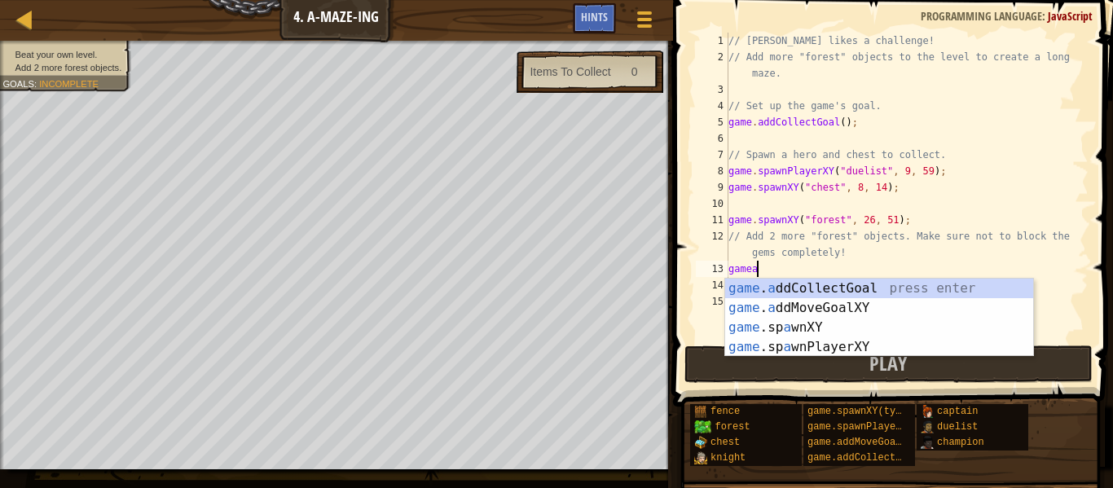
scroll to position [7, 3]
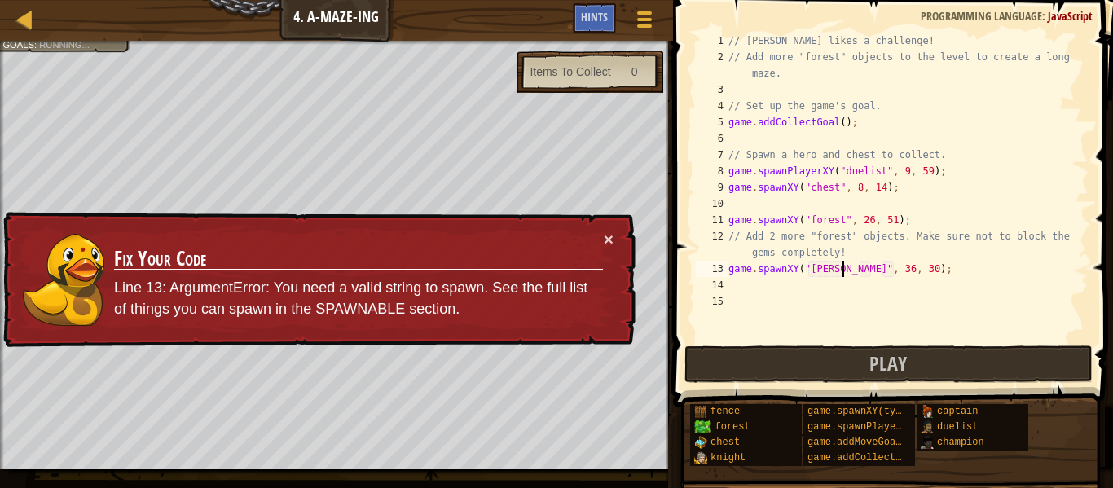
type textarea "game.spawnXY("forest", 36, 30);"
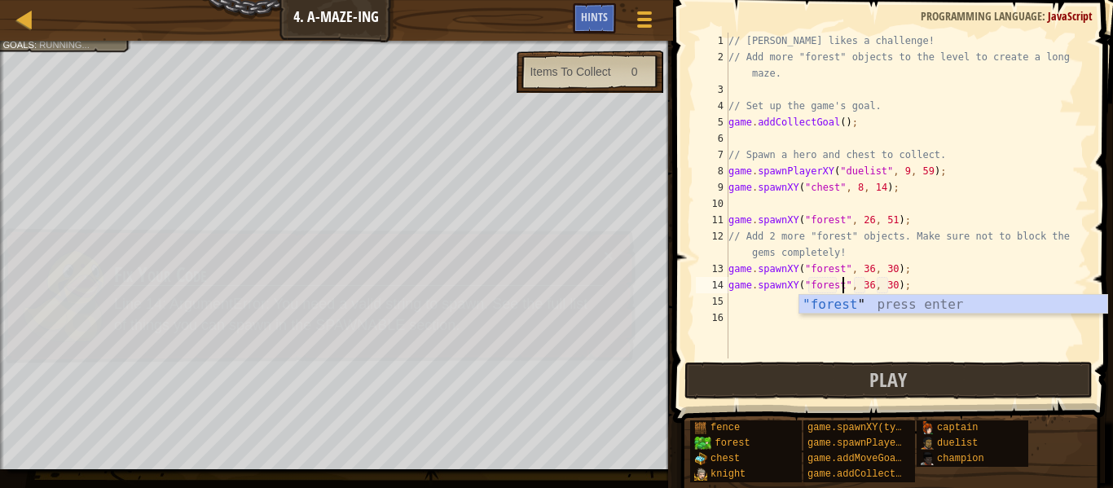
scroll to position [7, 16]
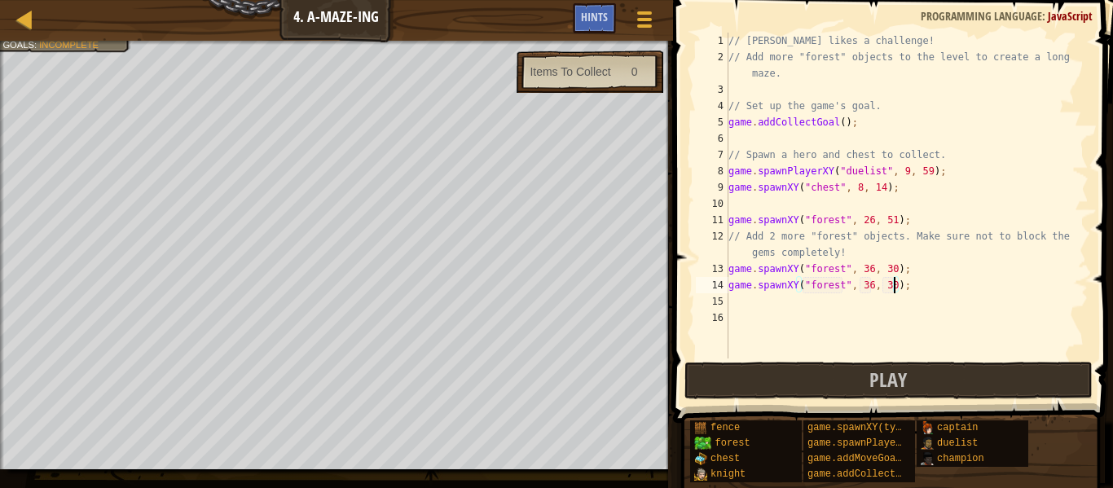
click at [894, 284] on div "// [PERSON_NAME] likes a challenge! // Add more "forest" objects to the level t…" at bounding box center [906, 212] width 363 height 359
type textarea "game.spawnXY("forest", 36, 7);"
click at [919, 389] on button "Play" at bounding box center [888, 380] width 408 height 37
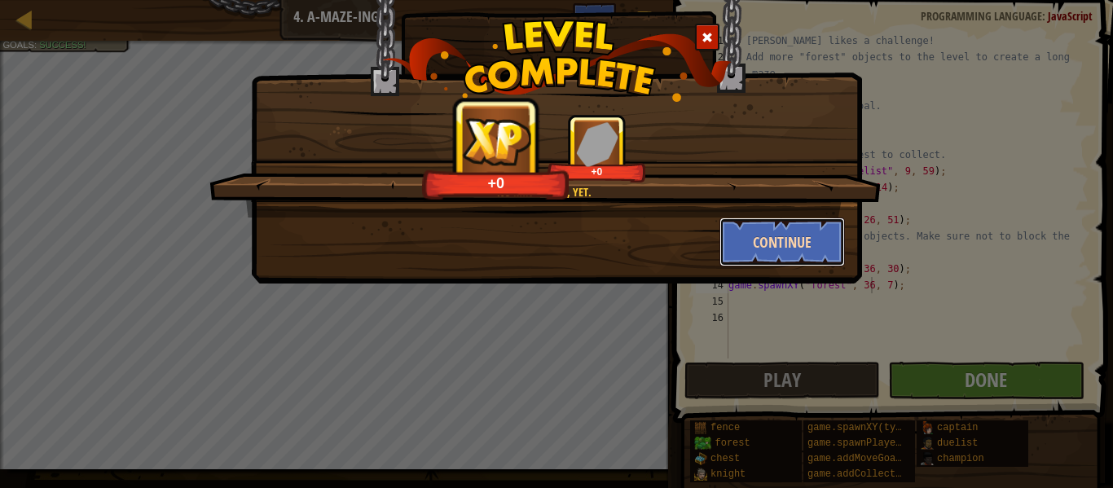
click at [797, 244] on button "Continue" at bounding box center [782, 242] width 126 height 49
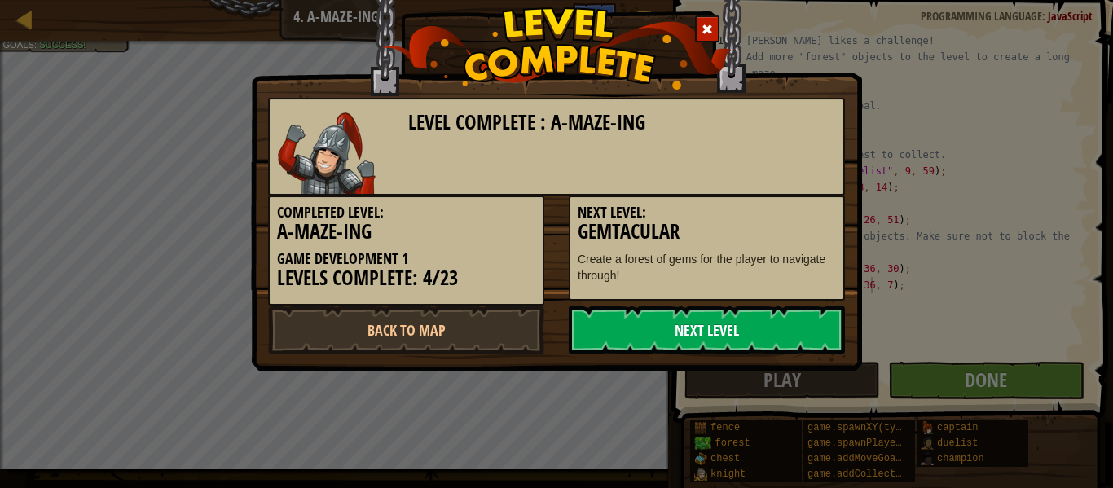
click at [741, 338] on link "Next Level" at bounding box center [707, 330] width 276 height 49
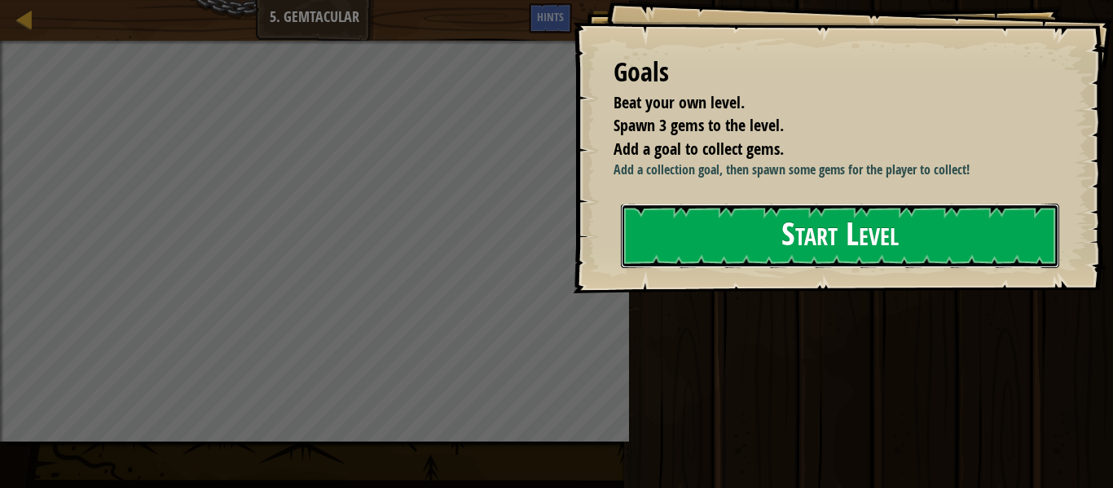
click at [715, 268] on button "Start Level" at bounding box center [840, 236] width 438 height 64
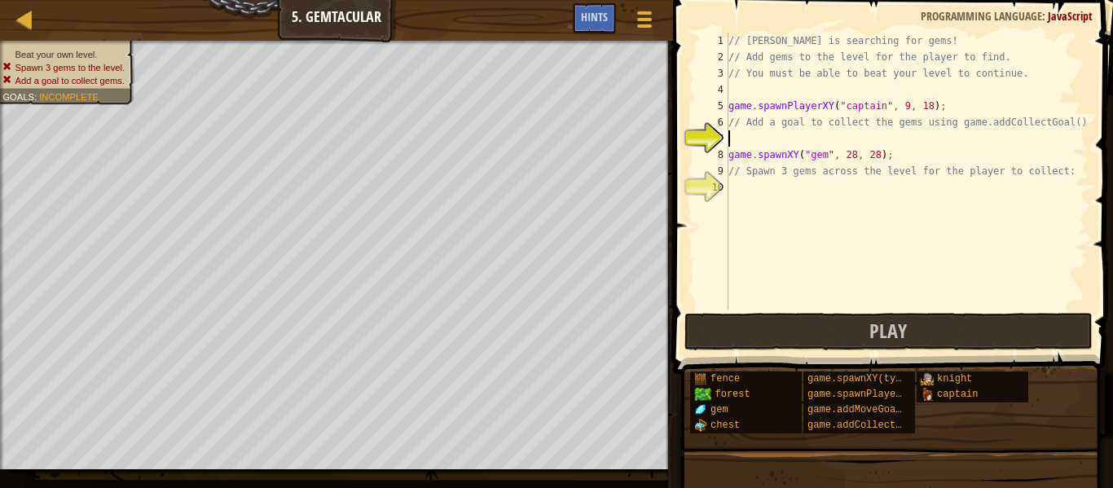
type textarea "c"
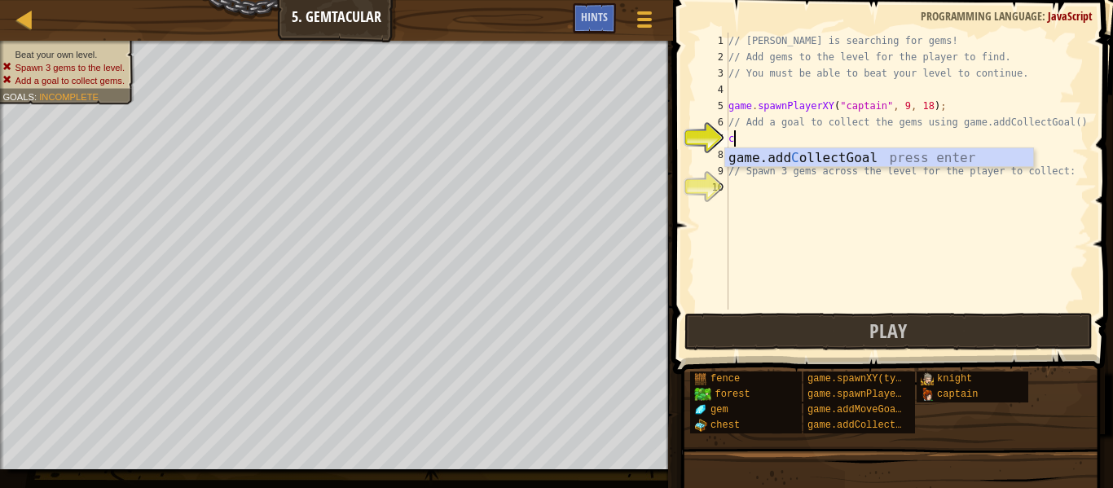
scroll to position [7, 0]
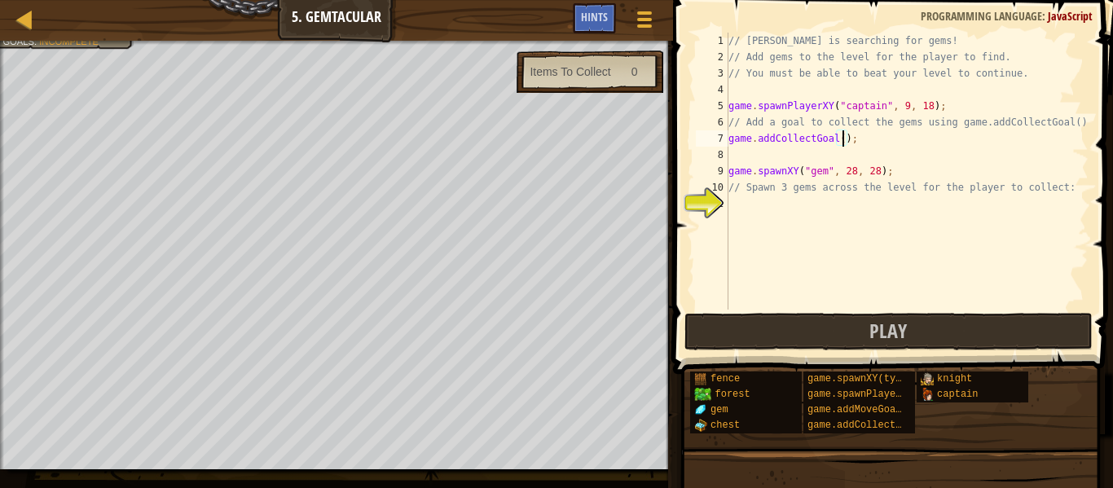
click at [843, 136] on div "// [PERSON_NAME] is searching for gems! // Add gems to the level for the player…" at bounding box center [906, 188] width 363 height 310
type textarea "game.addCollectGoal(3);"
click at [858, 206] on div "// [PERSON_NAME] is searching for gems! // Add gems to the level for the player…" at bounding box center [906, 188] width 363 height 310
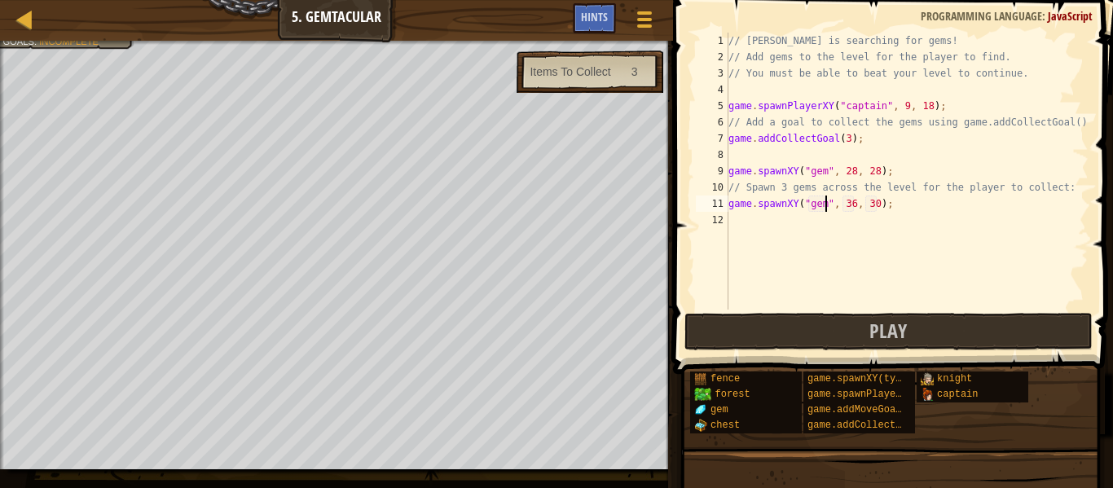
click at [853, 202] on div "// [PERSON_NAME] is searching for gems! // Add gems to the level for the player…" at bounding box center [906, 188] width 363 height 310
click at [895, 204] on div "// [PERSON_NAME] is searching for gems! // Add gems to the level for the player…" at bounding box center [906, 188] width 363 height 310
drag, startPoint x: 895, startPoint y: 204, endPoint x: 732, endPoint y: 205, distance: 163.0
click at [732, 205] on div "// [PERSON_NAME] is searching for gems! // Add gems to the level for the player…" at bounding box center [906, 188] width 363 height 310
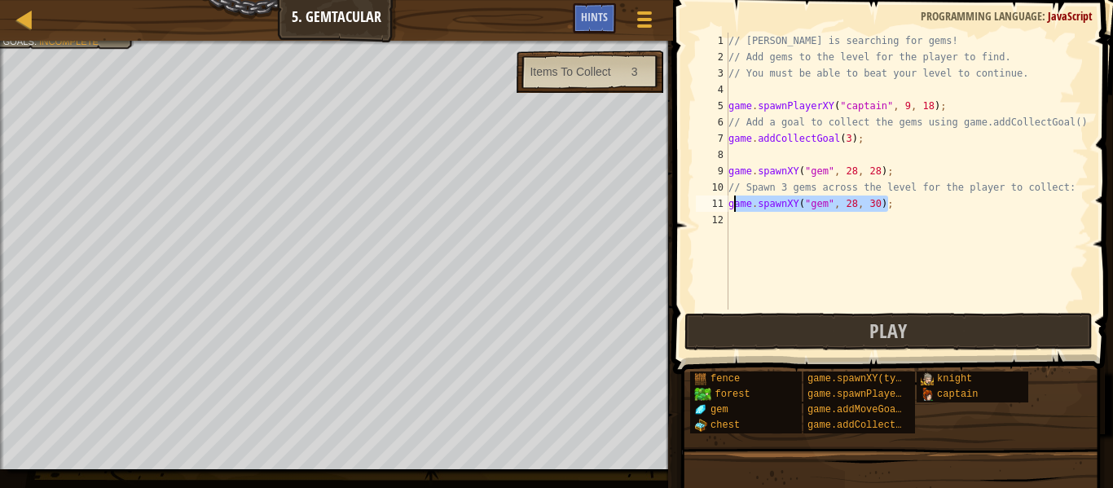
type textarea "game.spawnXY("gem", 28, 30);"
click at [732, 205] on div "// [PERSON_NAME] is searching for gems! // Add gems to the level for the player…" at bounding box center [906, 171] width 363 height 277
drag, startPoint x: 728, startPoint y: 203, endPoint x: 897, endPoint y: 210, distance: 168.8
click at [897, 210] on div "// [PERSON_NAME] is searching for gems! // Add gems to the level for the player…" at bounding box center [906, 188] width 363 height 310
click at [897, 210] on div "// [PERSON_NAME] is searching for gems! // Add gems to the level for the player…" at bounding box center [906, 171] width 363 height 277
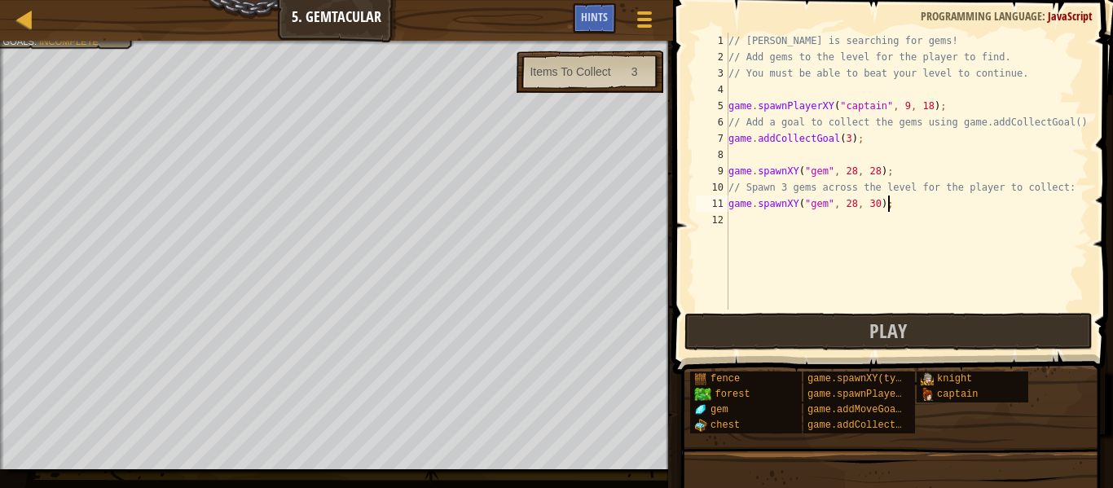
scroll to position [7, 0]
paste textarea "game.spawnXY("gem", 28, 30);"
click at [875, 220] on div "// [PERSON_NAME] is searching for gems! // Add gems to the level for the player…" at bounding box center [906, 188] width 363 height 310
type textarea "game.spawnXY("gem", 28, 32);"
paste textarea "game.spawnXY("gem", 28, 30);"
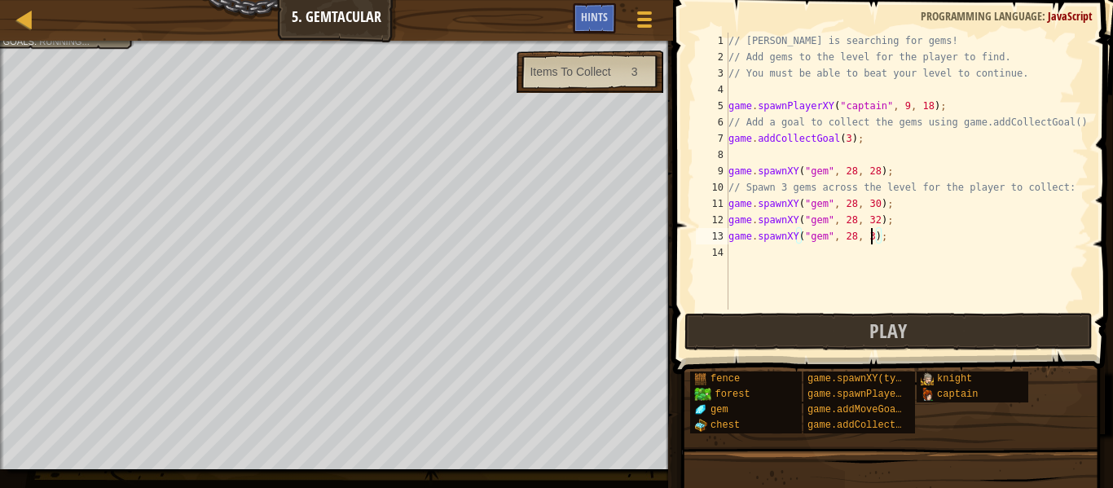
scroll to position [7, 21]
click at [847, 137] on div "// [PERSON_NAME] is searching for gems! // Add gems to the level for the player…" at bounding box center [906, 188] width 363 height 310
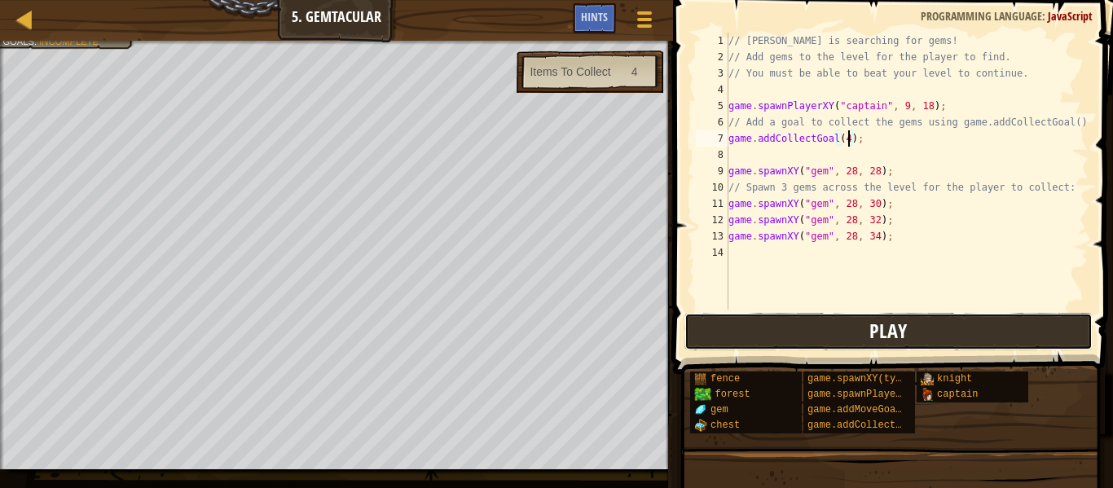
click at [903, 342] on span "Play" at bounding box center [887, 331] width 37 height 26
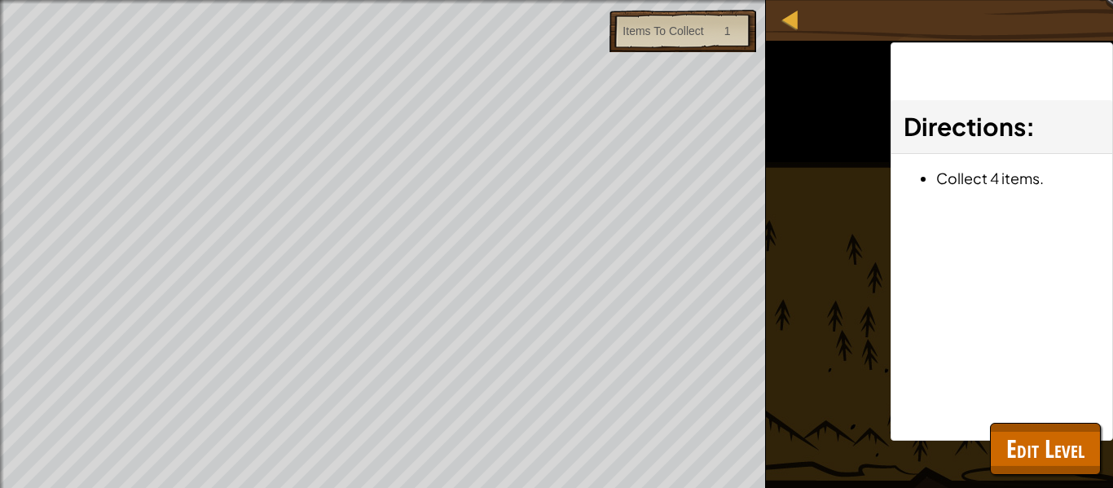
click at [1036, 485] on div "Beat your own level. Spawn 3 gems to the level. Add a goal to collect gems. Goa…" at bounding box center [556, 244] width 1113 height 488
click at [1036, 462] on span "Edit Level" at bounding box center [1045, 448] width 78 height 33
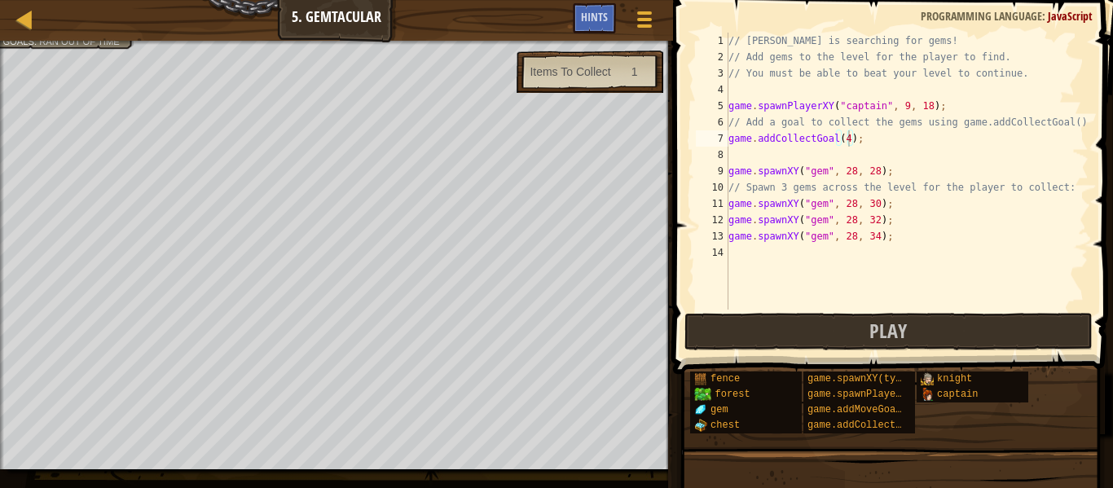
click at [878, 236] on div "// [PERSON_NAME] is searching for gems! // Add gems to the level for the player…" at bounding box center [906, 188] width 363 height 310
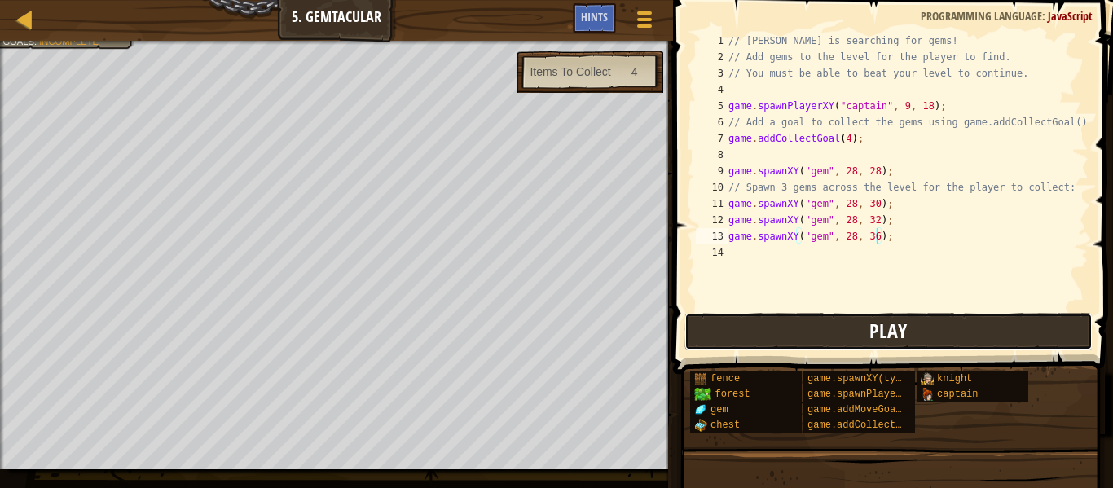
click at [909, 347] on button "Play" at bounding box center [888, 331] width 408 height 37
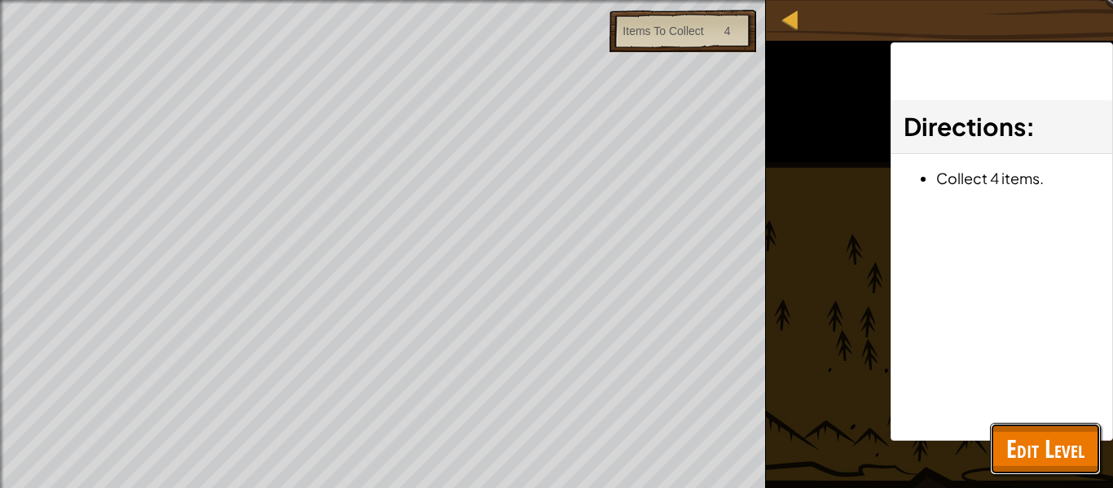
click at [1050, 428] on button "Edit Level" at bounding box center [1045, 449] width 111 height 52
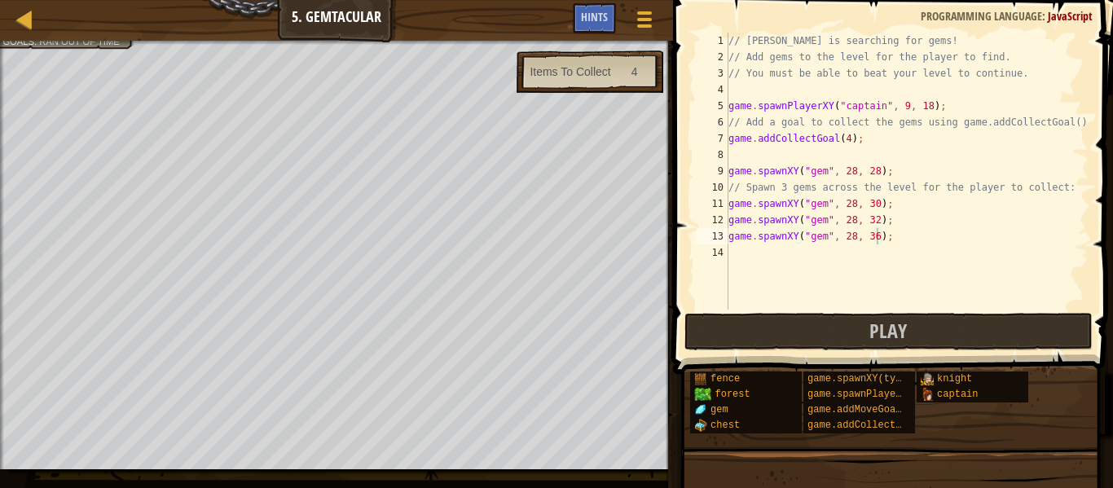
click at [866, 231] on div "// [PERSON_NAME] is searching for gems! // Add gems to the level for the player…" at bounding box center [906, 188] width 363 height 310
click at [875, 223] on div "// [PERSON_NAME] is searching for gems! // Add gems to the level for the player…" at bounding box center [906, 188] width 363 height 310
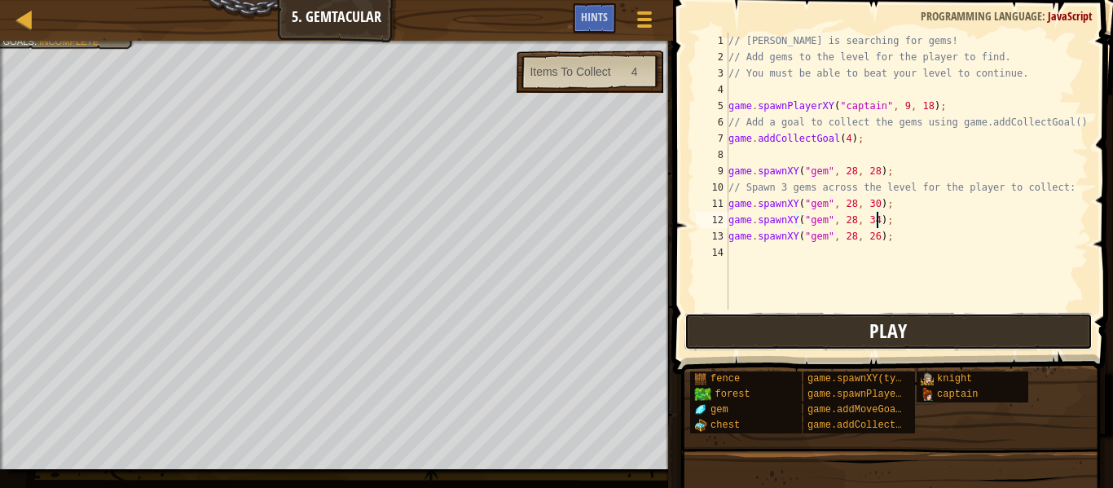
click at [904, 318] on span "Play" at bounding box center [887, 331] width 37 height 26
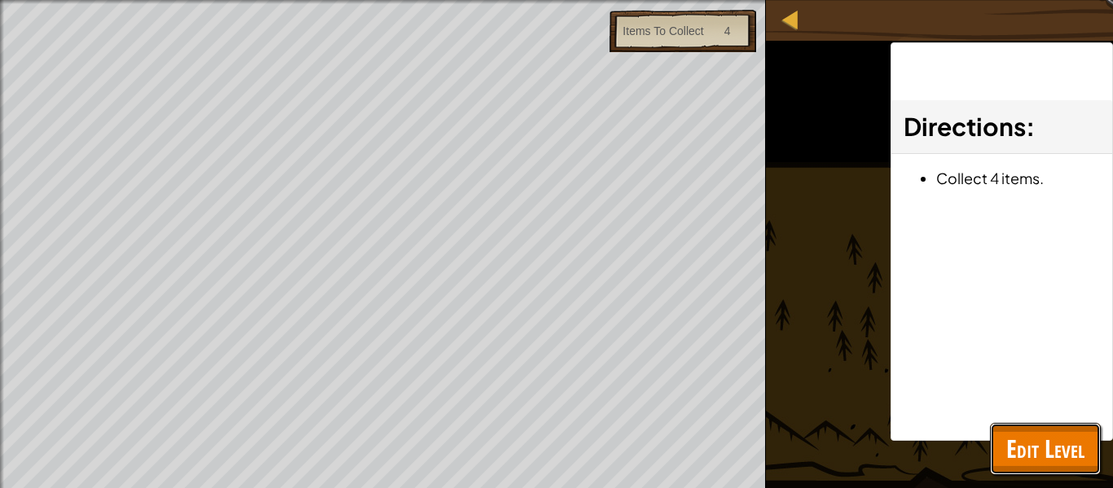
click at [1045, 429] on button "Edit Level" at bounding box center [1045, 449] width 111 height 52
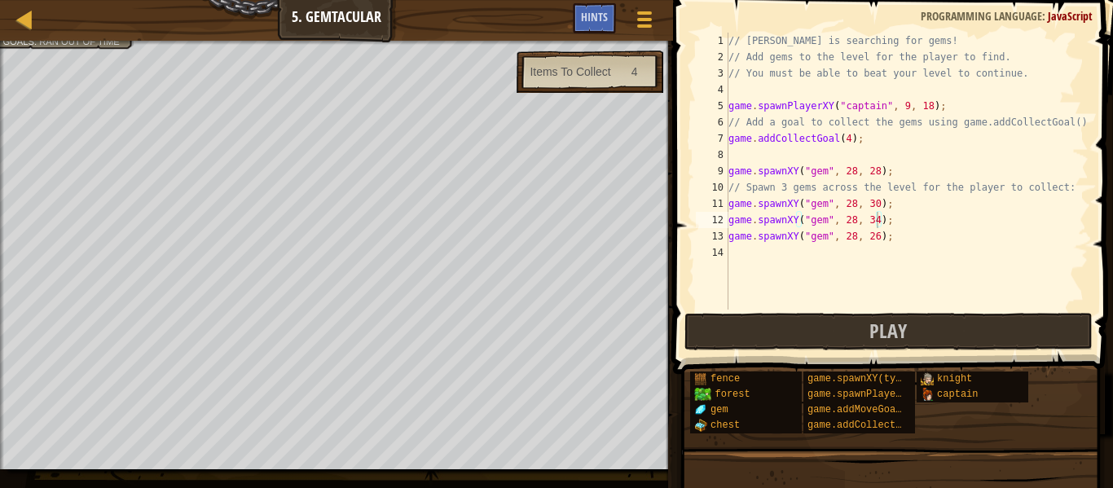
click at [875, 218] on div "// [PERSON_NAME] is searching for gems! // Add gems to the level for the player…" at bounding box center [906, 188] width 363 height 310
type textarea "game.spawnXY("gem", 28, 24);"
click at [926, 330] on button "Play" at bounding box center [888, 331] width 408 height 37
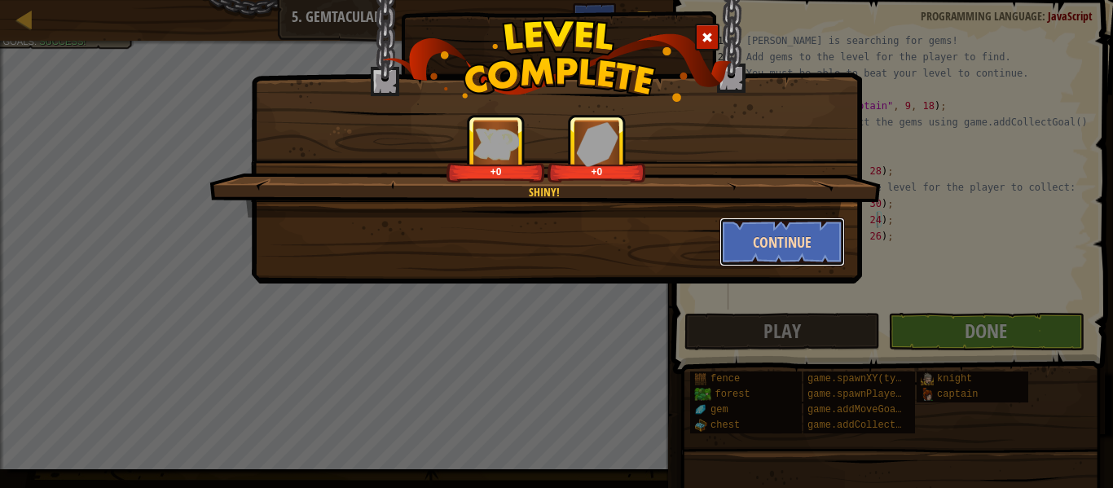
click at [821, 230] on button "Continue" at bounding box center [782, 242] width 126 height 49
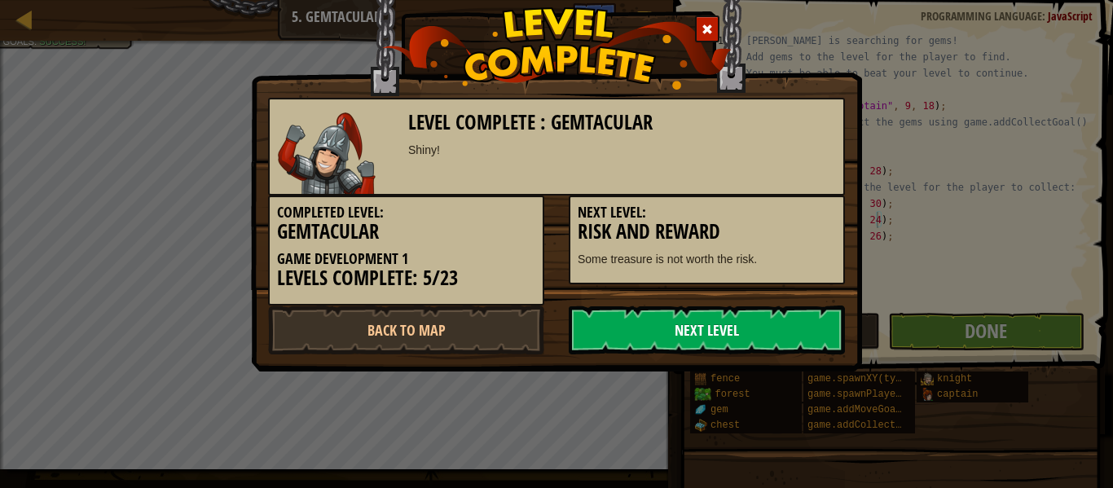
click at [796, 349] on link "Next Level" at bounding box center [707, 330] width 276 height 49
click at [791, 337] on link "Next Level" at bounding box center [707, 330] width 276 height 49
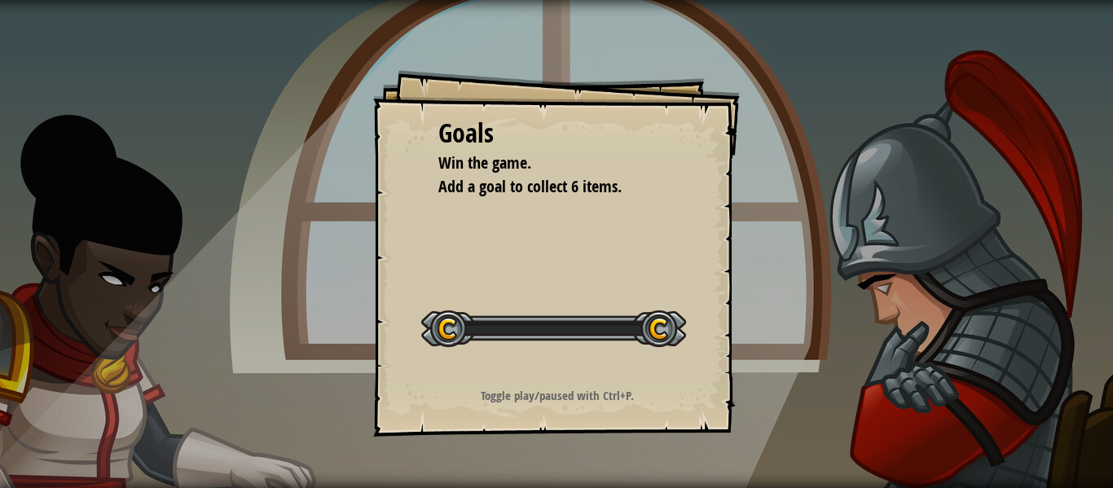
click at [791, 337] on div "Goals Win the game. Add a goal to collect 6 items. Start Level Error loading fr…" at bounding box center [556, 244] width 1113 height 488
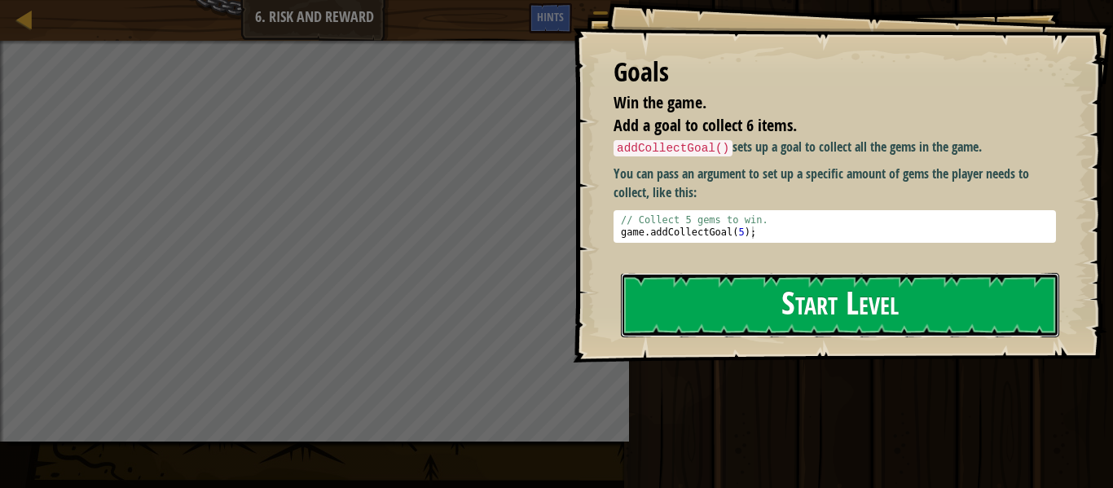
click at [981, 289] on button "Start Level" at bounding box center [840, 305] width 438 height 64
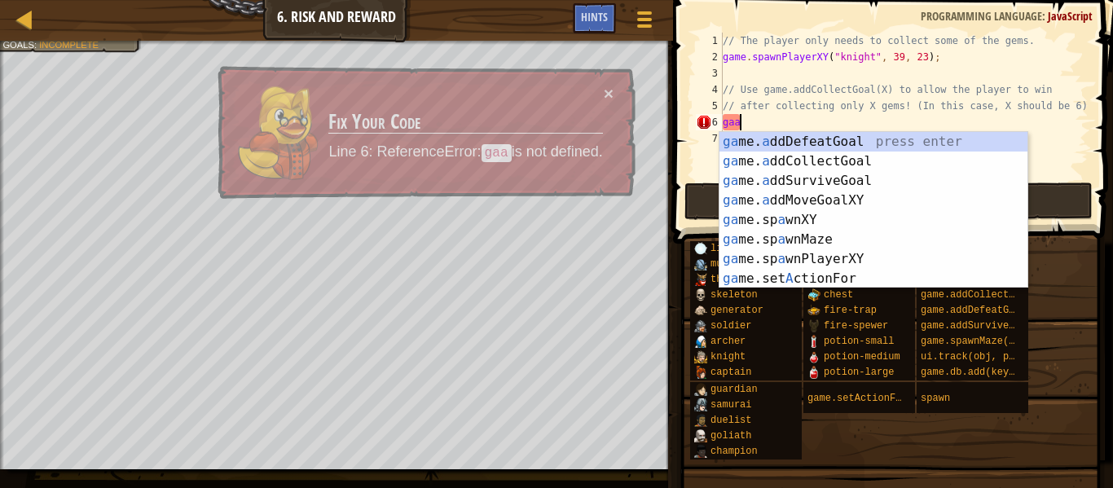
type textarea "gaac"
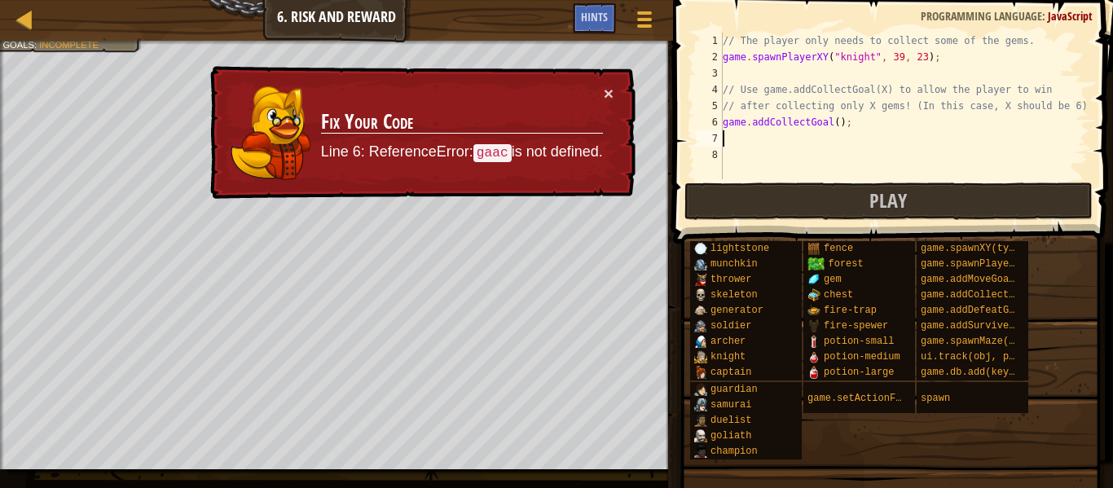
scroll to position [7, 0]
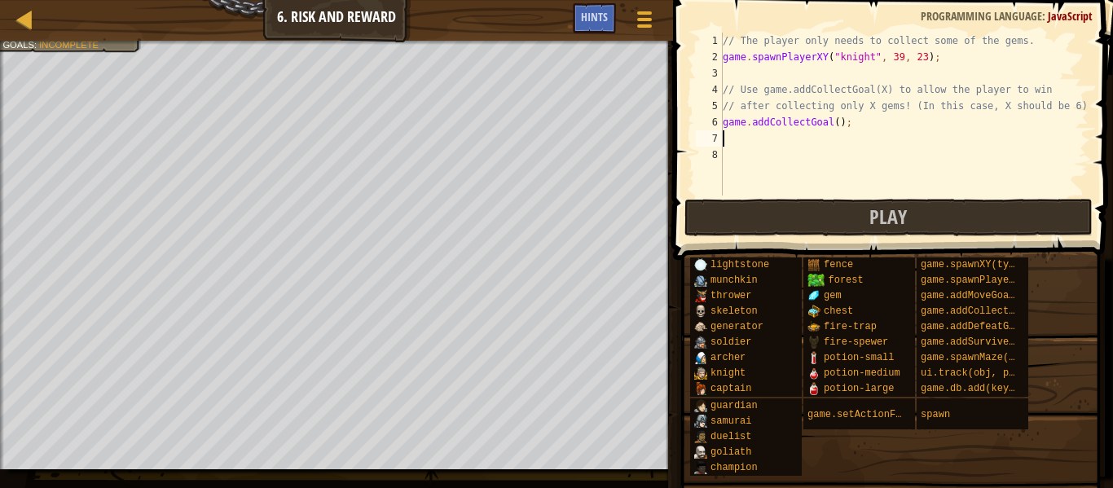
click at [843, 121] on div "// The player only needs to collect some of the gems. game . spawnPlayerXY ( "k…" at bounding box center [903, 131] width 369 height 196
click at [835, 124] on div "// The player only needs to collect some of the gems. game . spawnPlayerXY ( "k…" at bounding box center [903, 131] width 369 height 196
type textarea "game.addCollectGoal(6);"
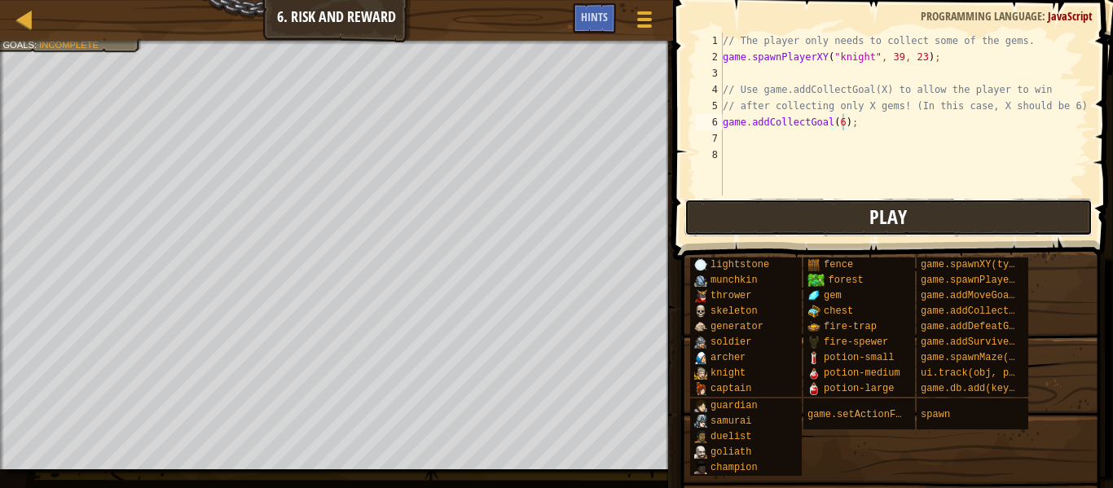
click at [905, 219] on span "Play" at bounding box center [887, 217] width 37 height 26
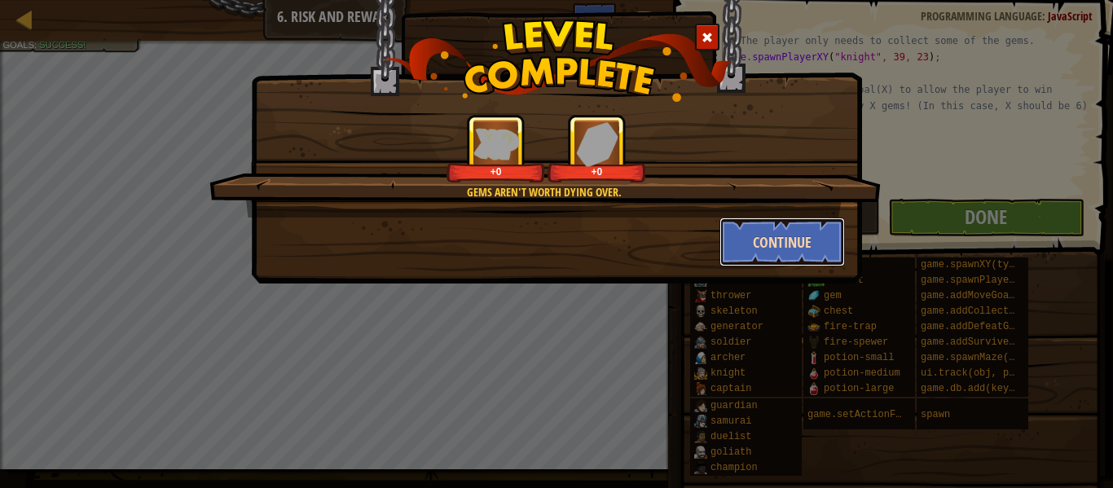
click at [778, 238] on button "Continue" at bounding box center [782, 242] width 126 height 49
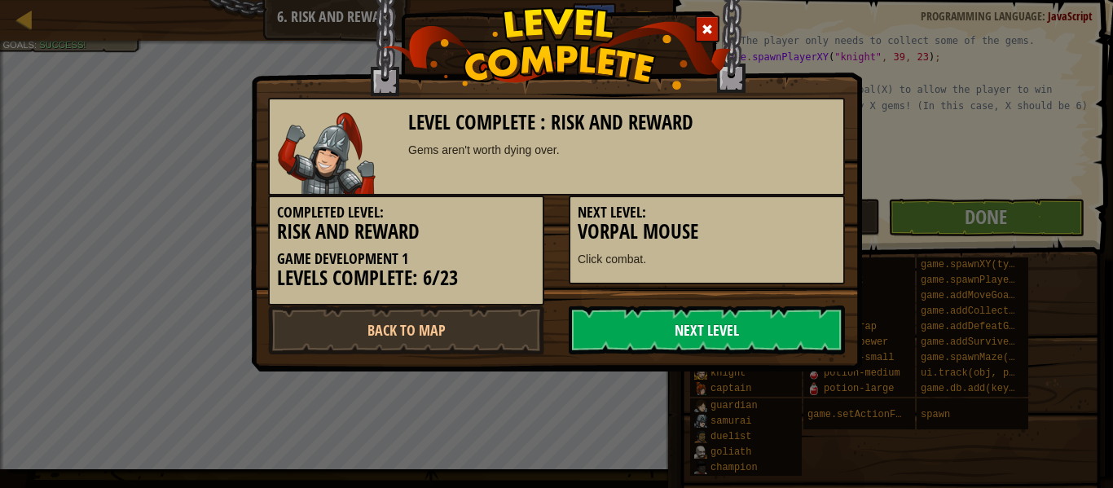
click at [794, 327] on link "Next Level" at bounding box center [707, 330] width 276 height 49
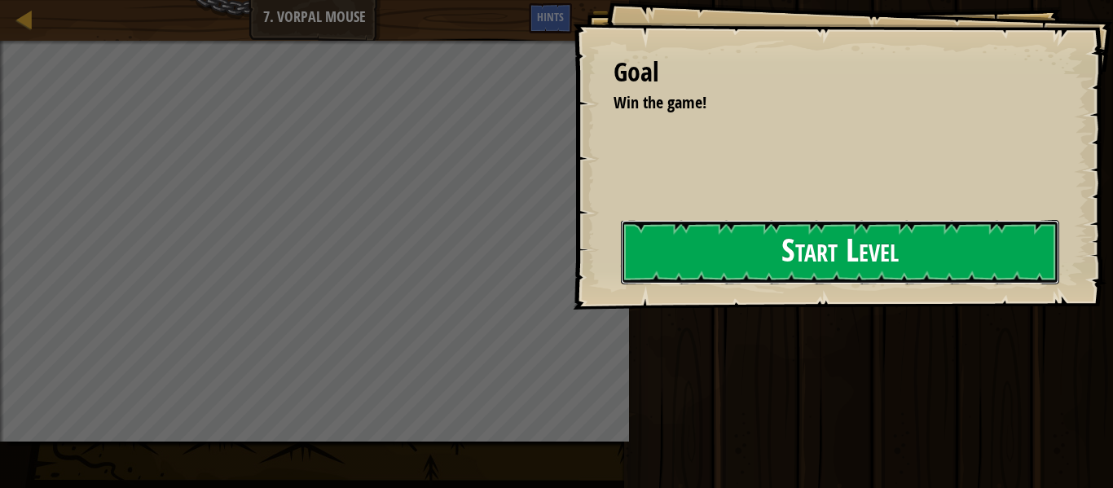
click at [771, 252] on button "Start Level" at bounding box center [840, 252] width 438 height 64
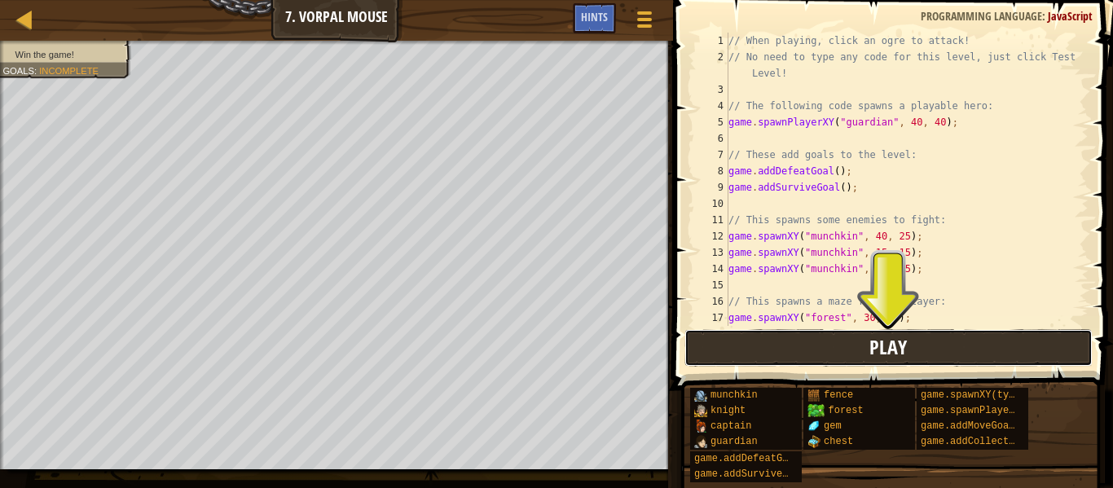
click at [893, 337] on span "Play" at bounding box center [887, 347] width 37 height 26
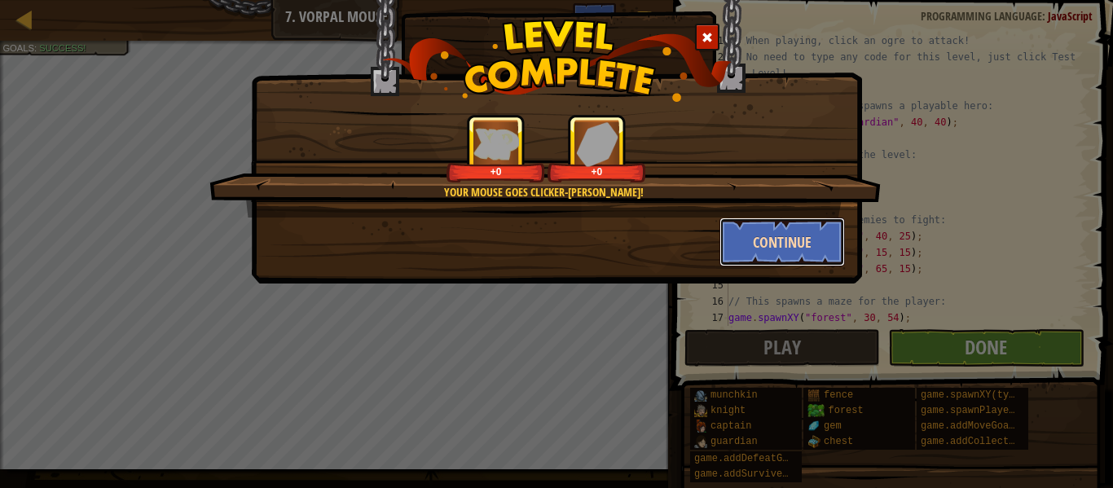
click at [785, 247] on button "Continue" at bounding box center [782, 242] width 126 height 49
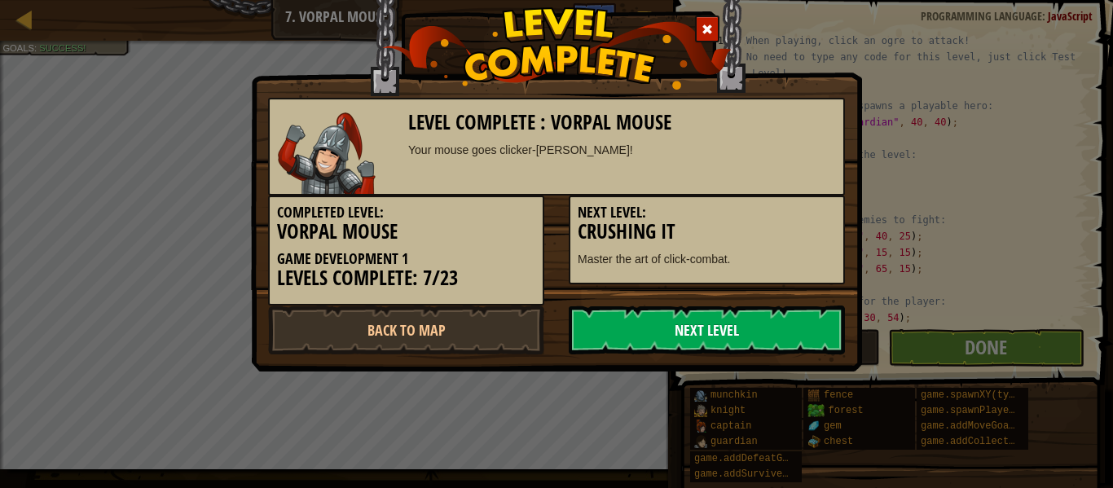
click at [768, 328] on link "Next Level" at bounding box center [707, 330] width 276 height 49
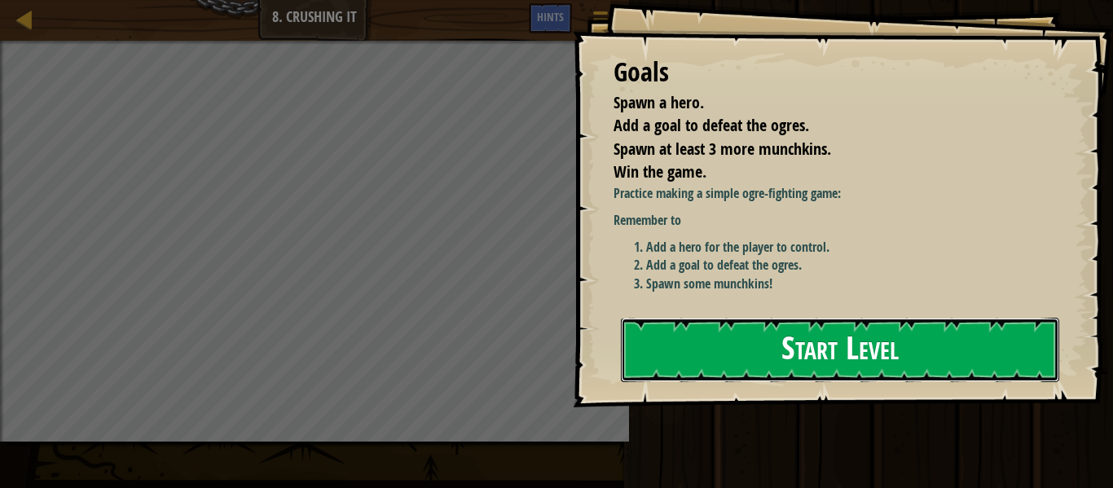
click at [786, 341] on button "Start Level" at bounding box center [840, 350] width 438 height 64
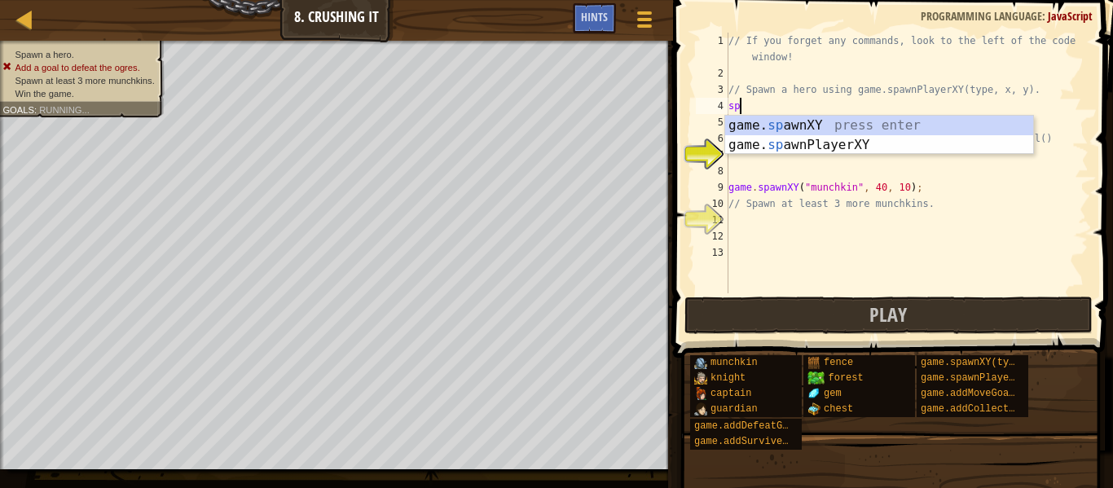
scroll to position [7, 2]
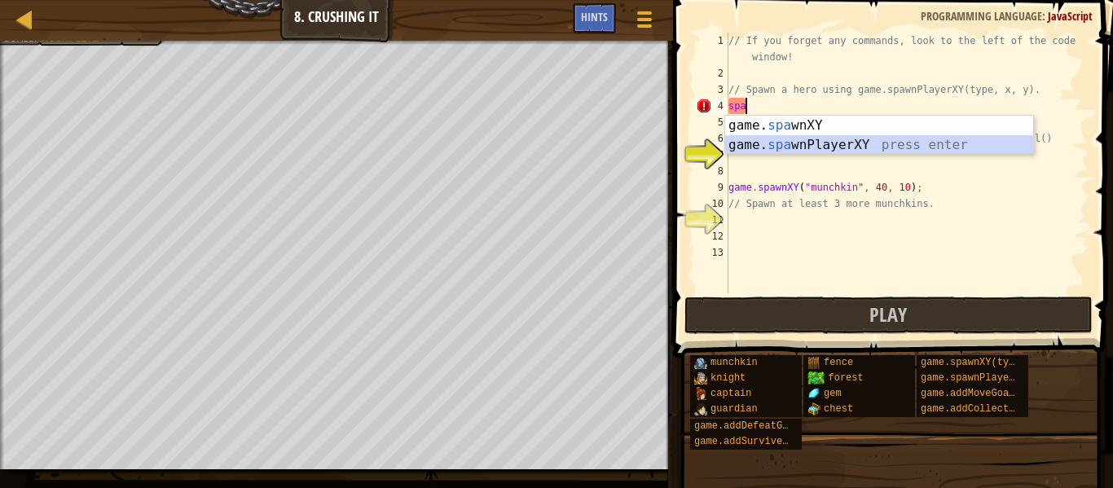
type textarea "var player = game.spawnPlayerXY("captain", 36, 30);"
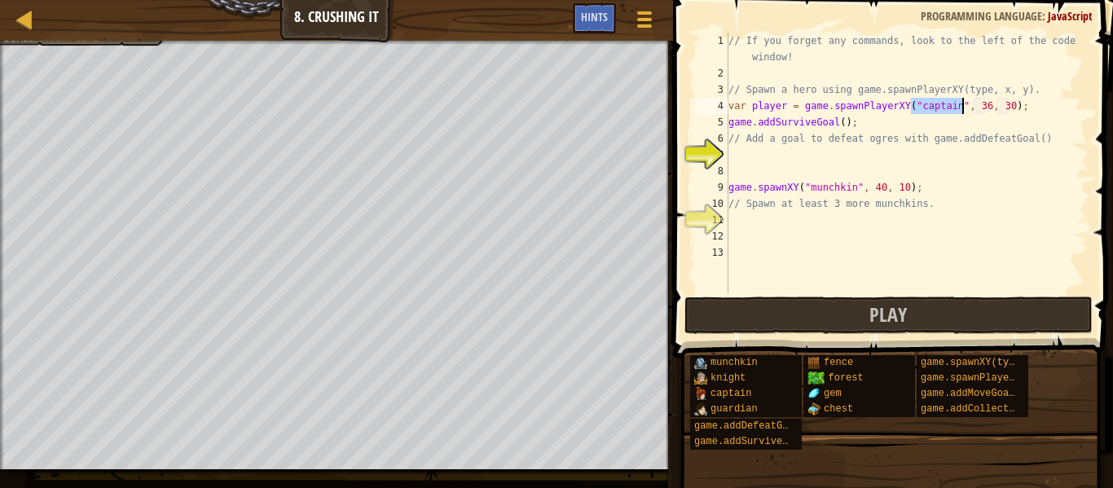
click at [872, 152] on div "// If you forget any commands, look to the left of the code window! // Spawn a …" at bounding box center [906, 188] width 363 height 310
type textarea "g"
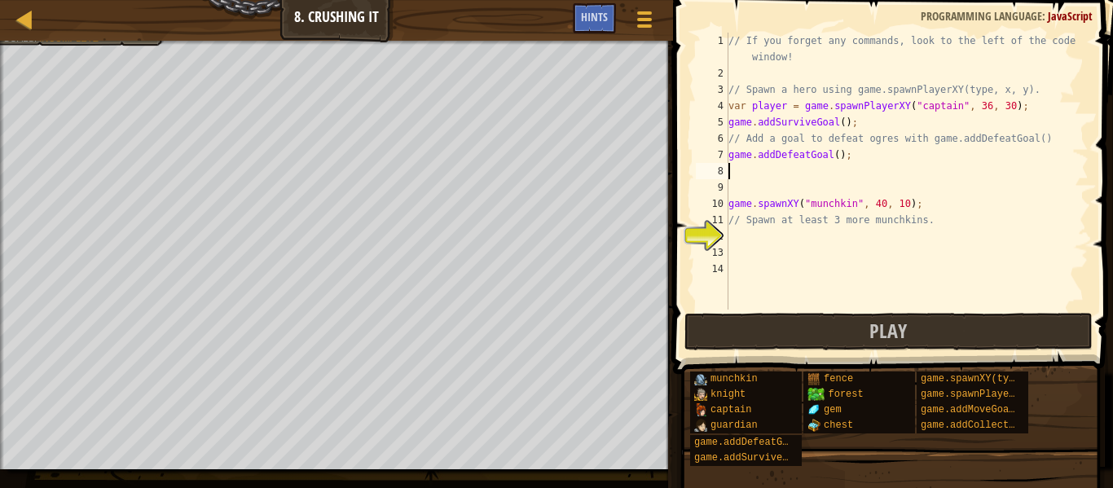
click at [821, 235] on div "// If you forget any commands, look to the left of the code window! // Spawn a …" at bounding box center [906, 196] width 363 height 326
drag, startPoint x: 923, startPoint y: 205, endPoint x: 729, endPoint y: 196, distance: 194.1
click at [729, 196] on div "// If you forget any commands, look to the left of the code window! // Spawn a …" at bounding box center [906, 196] width 363 height 326
click at [838, 154] on div "// If you forget any commands, look to the left of the code window! // Spawn a …" at bounding box center [906, 196] width 363 height 326
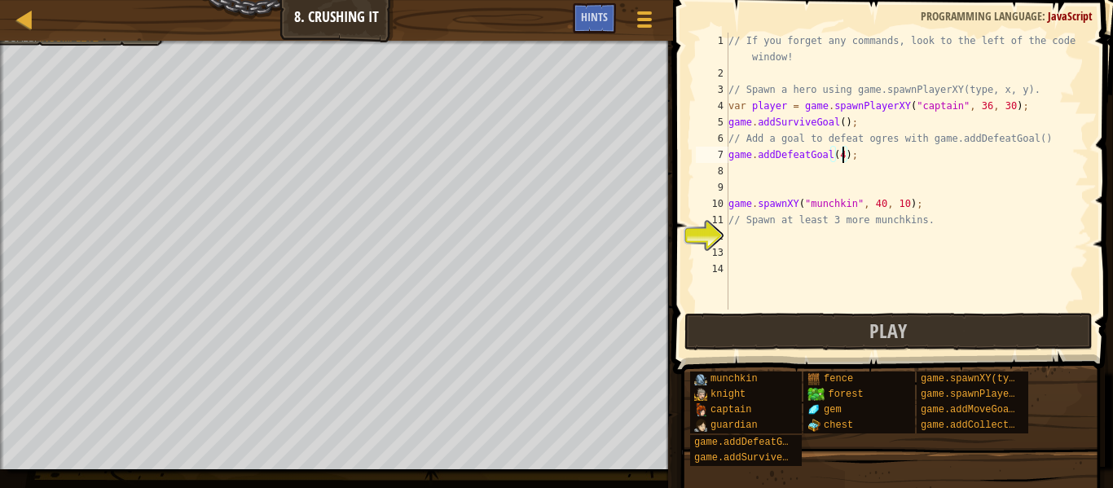
click at [931, 218] on div "// If you forget any commands, look to the left of the code window! // Spawn a …" at bounding box center [906, 196] width 363 height 326
type textarea "// Spawn at least 3 more munchkins."
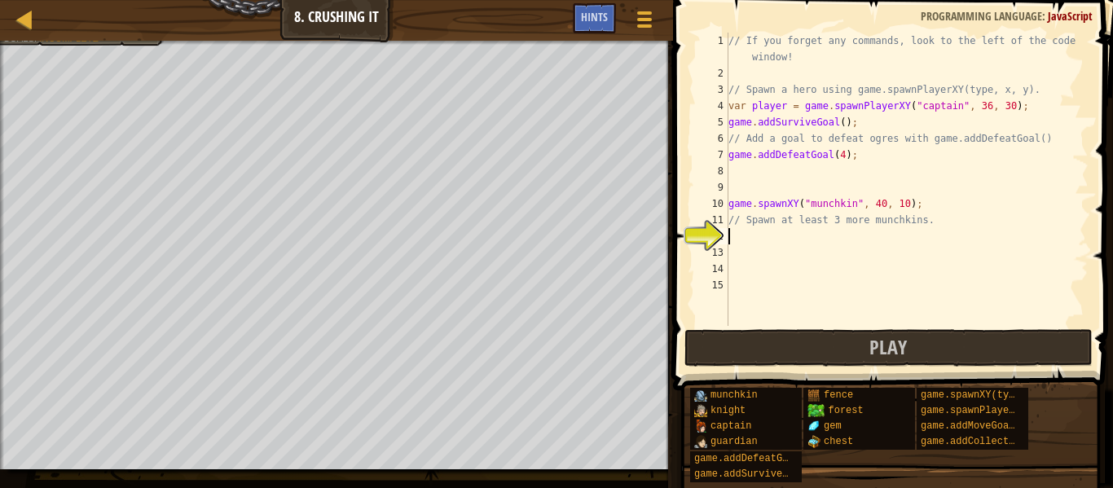
type textarea "game.spawnXY("munchkin", 40, 10);"
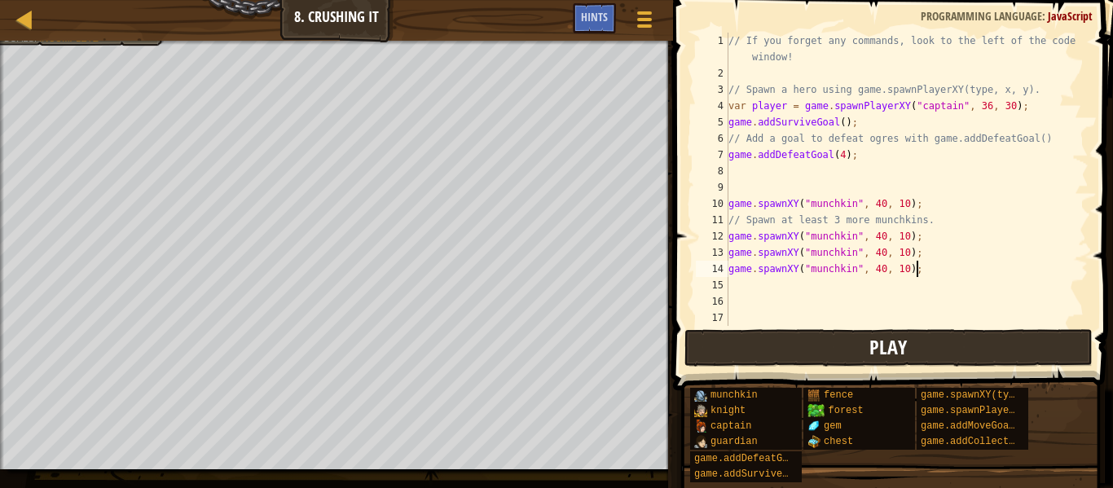
type textarea "game.spawnXY("munchkin", 40, 10);"
click at [941, 336] on button "Play" at bounding box center [888, 347] width 408 height 37
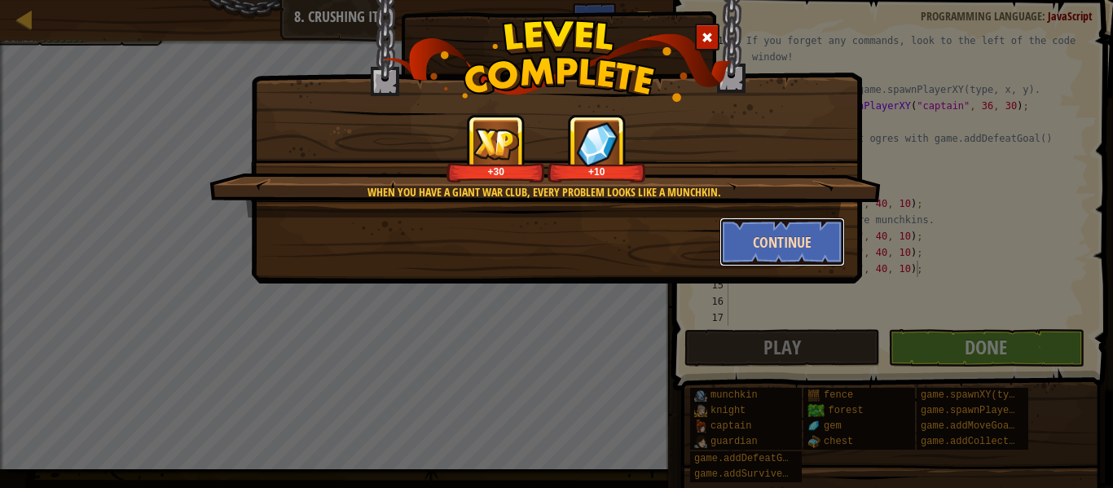
click at [780, 227] on button "Continue" at bounding box center [782, 242] width 126 height 49
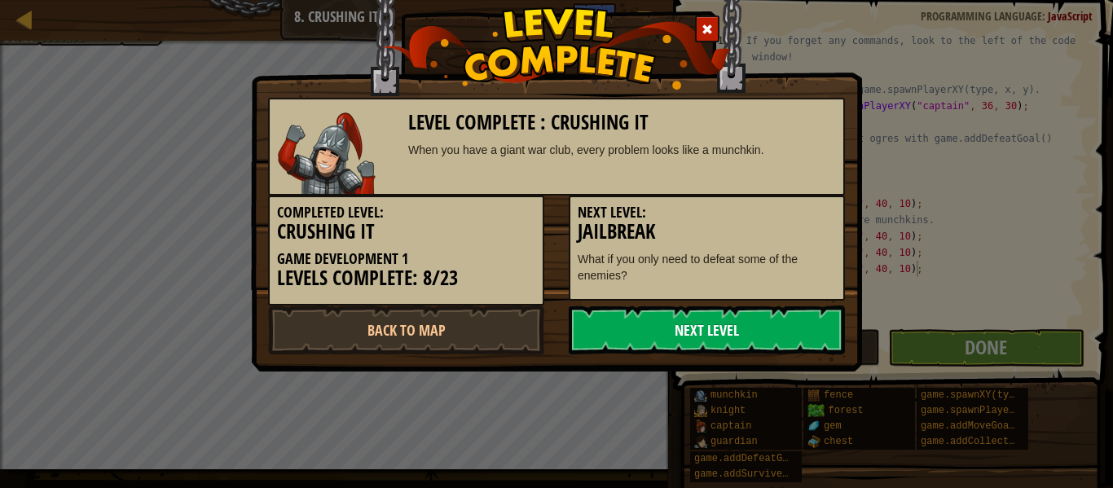
click at [763, 320] on link "Next Level" at bounding box center [707, 330] width 276 height 49
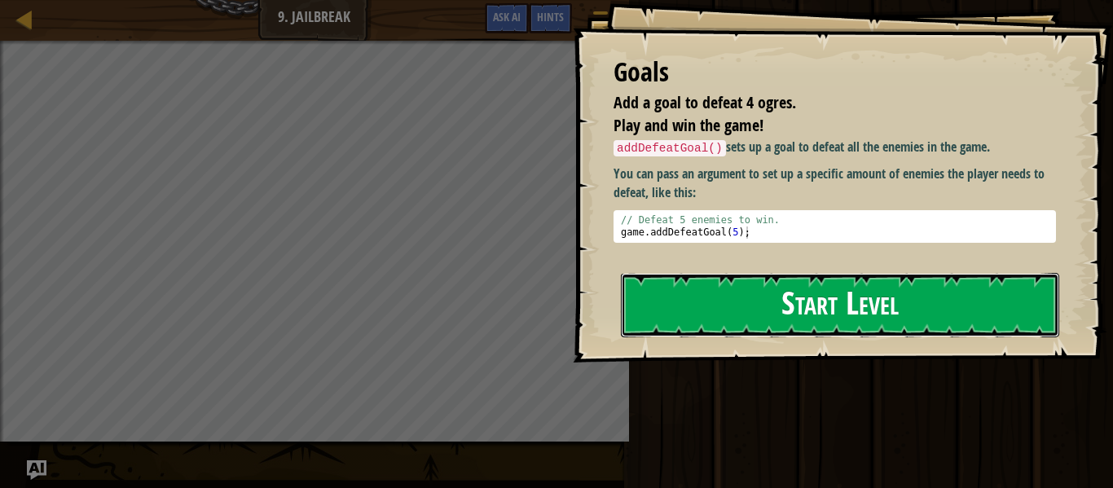
click at [804, 306] on button "Start Level" at bounding box center [840, 305] width 438 height 64
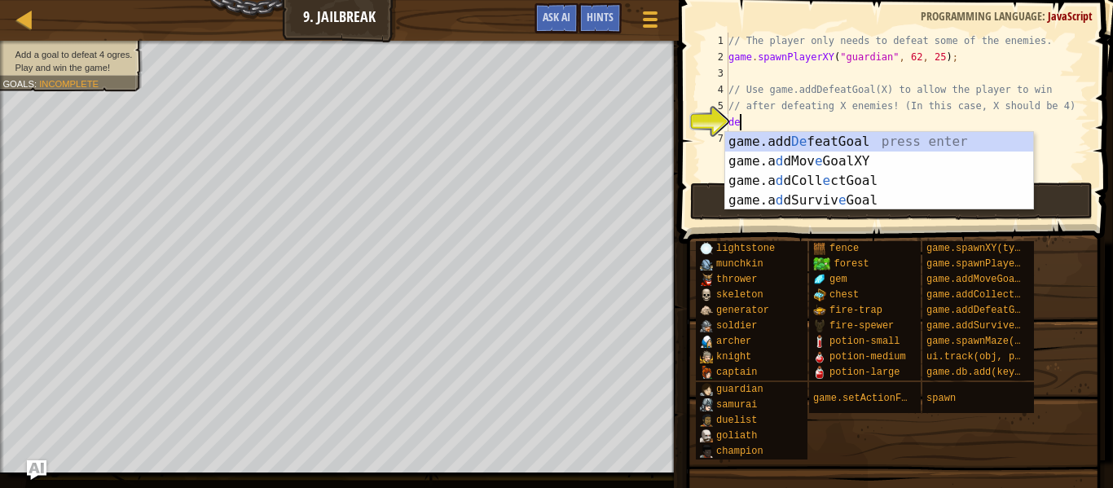
type textarea "def"
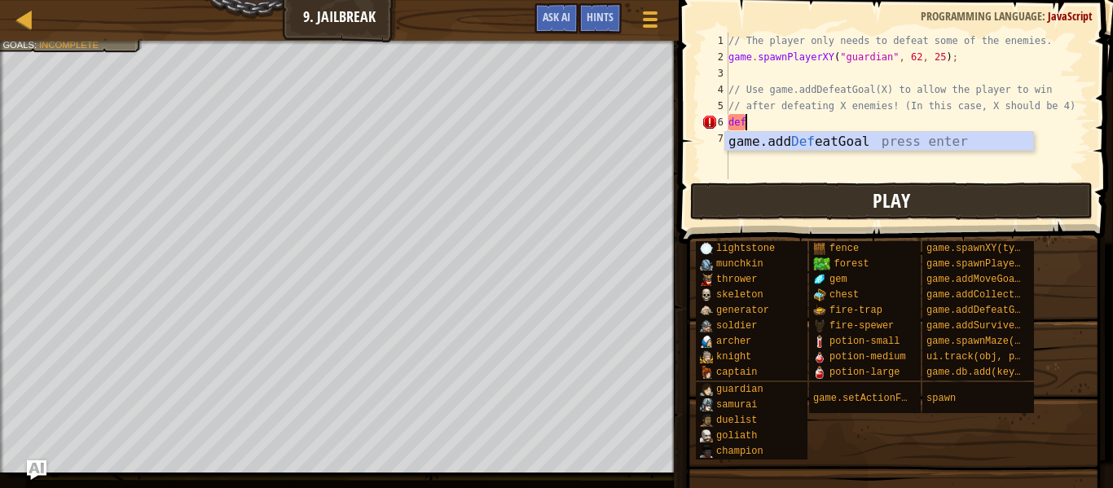
scroll to position [7, 0]
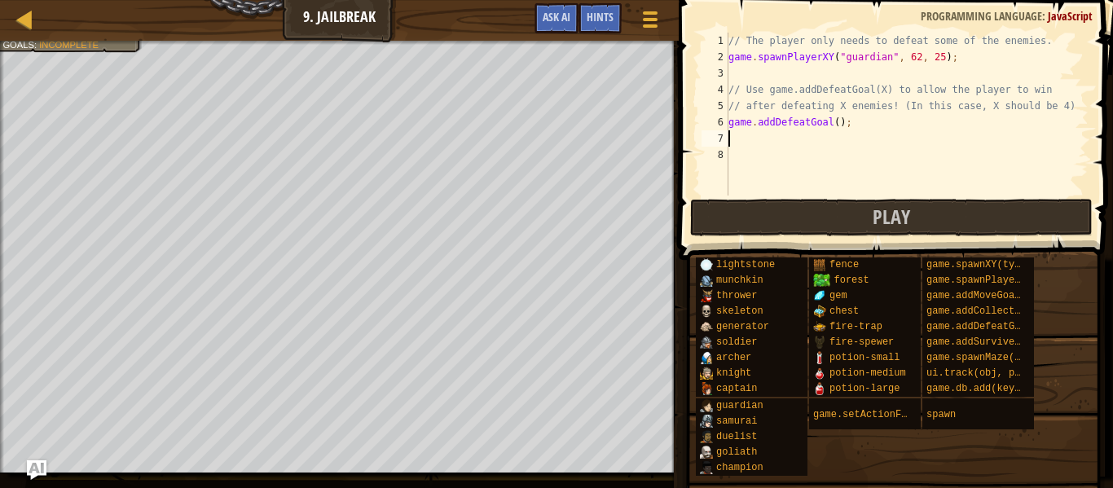
click at [836, 123] on div "// The player only needs to defeat some of the enemies. game . spawnPlayerXY ( …" at bounding box center [906, 131] width 363 height 196
type textarea "game.addDefeatGoal(4);"
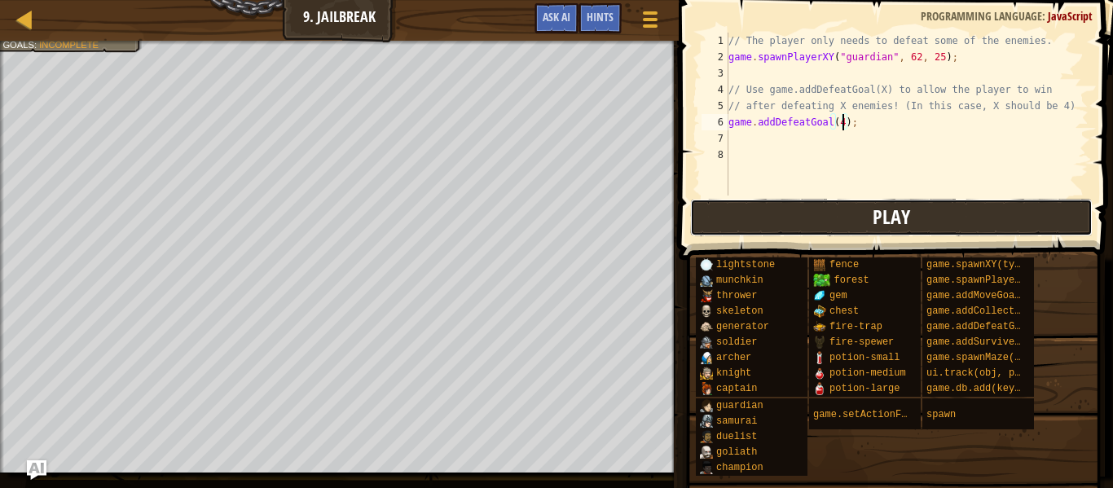
click at [807, 211] on button "Play" at bounding box center [891, 217] width 403 height 37
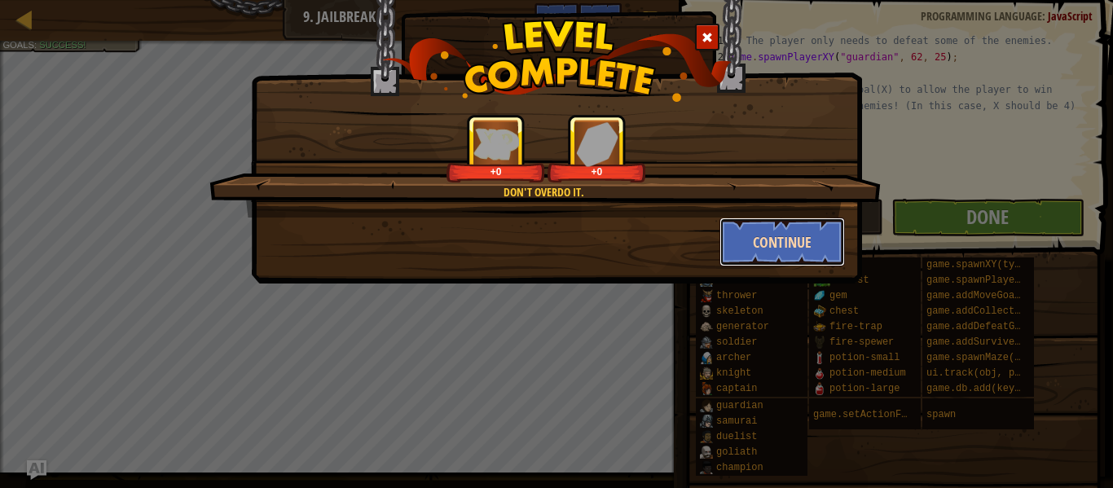
click at [733, 246] on button "Continue" at bounding box center [782, 242] width 126 height 49
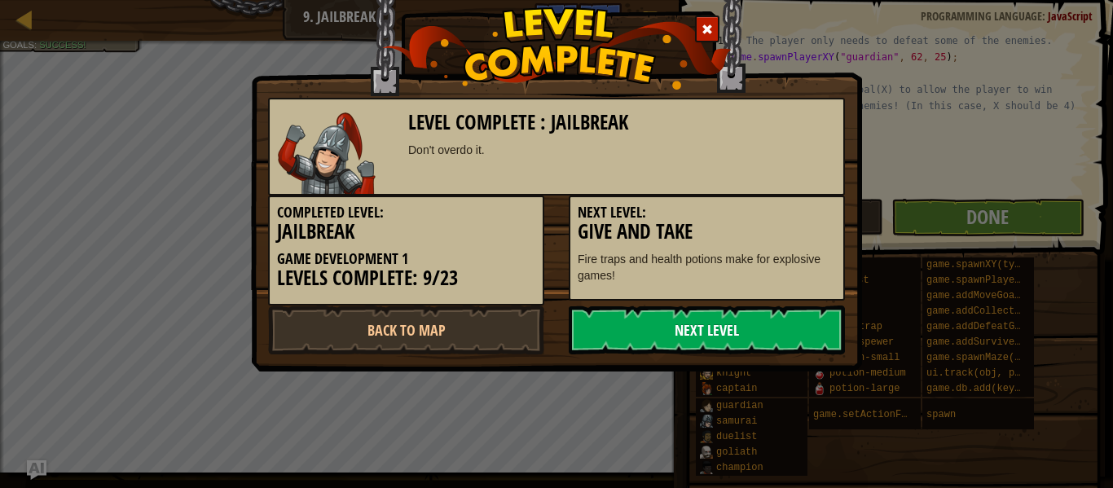
click at [754, 341] on link "Next Level" at bounding box center [707, 330] width 276 height 49
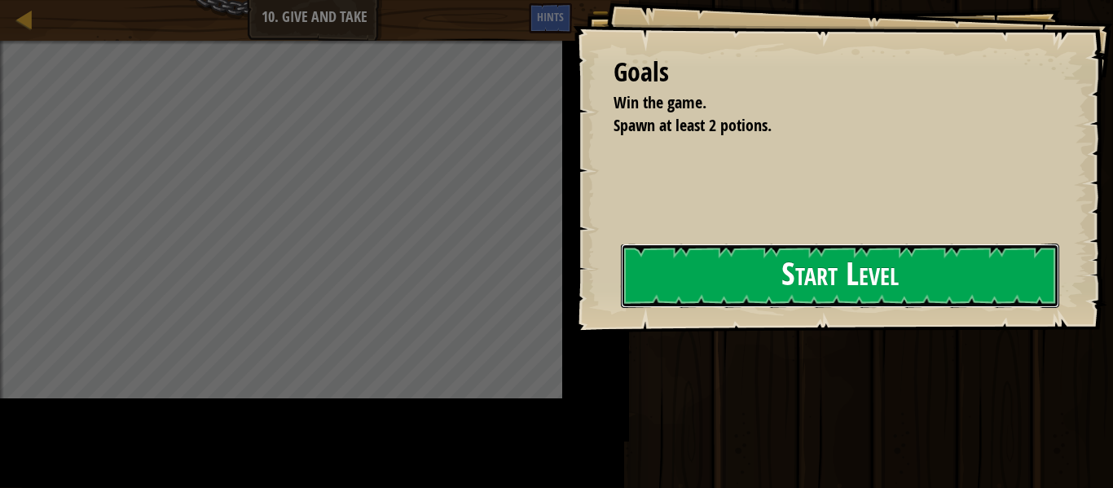
click at [651, 297] on button "Start Level" at bounding box center [840, 276] width 438 height 64
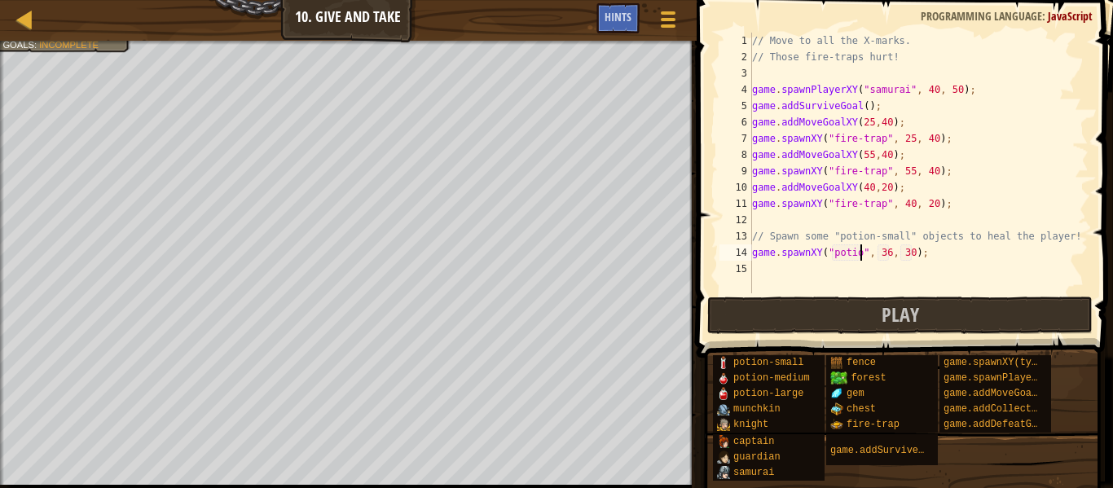
scroll to position [7, 16]
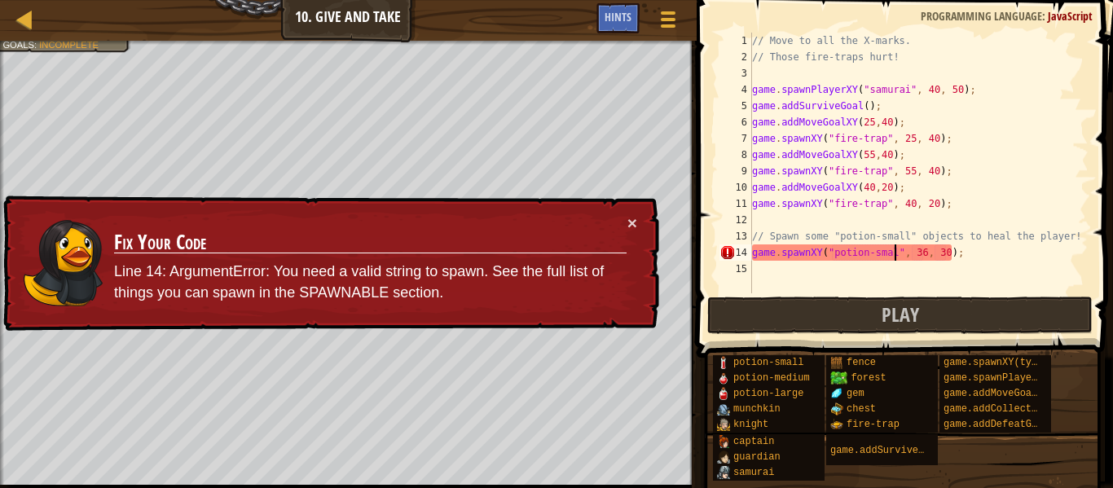
type textarea "game.spawnXY("potion-small", 36, 30);"
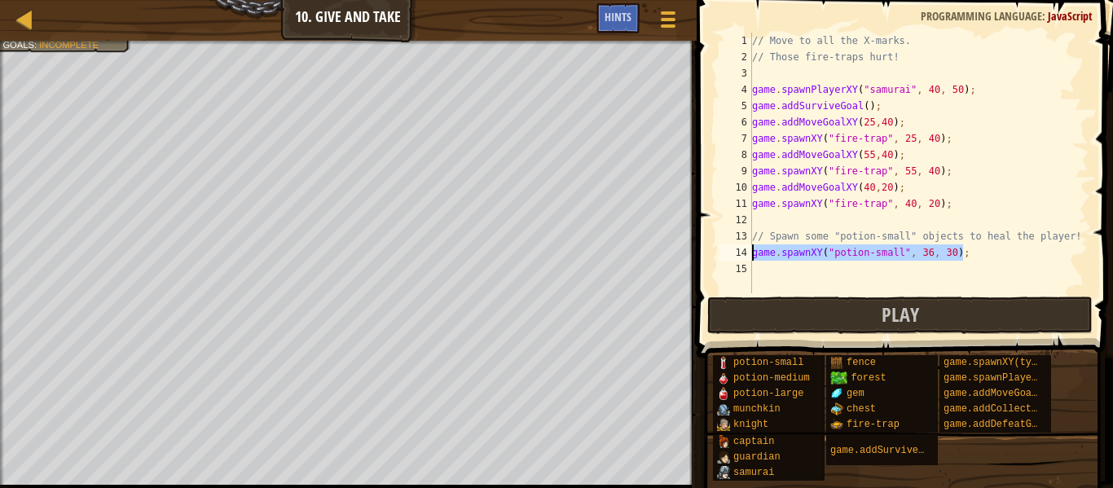
drag, startPoint x: 996, startPoint y: 255, endPoint x: 750, endPoint y: 252, distance: 246.1
click at [750, 252] on div "game.spawnXY("potion-small", 36, 30); 1 2 3 4 5 6 7 8 9 10 11 12 13 14 15 // Mo…" at bounding box center [902, 163] width 372 height 261
click at [764, 266] on div "// Move to all the X-marks. // Those fire-traps hurt! game . spawnPlayerXY ( "s…" at bounding box center [919, 179] width 340 height 293
paste textarea "game.spawnXY("potion-small", 36, 30);"
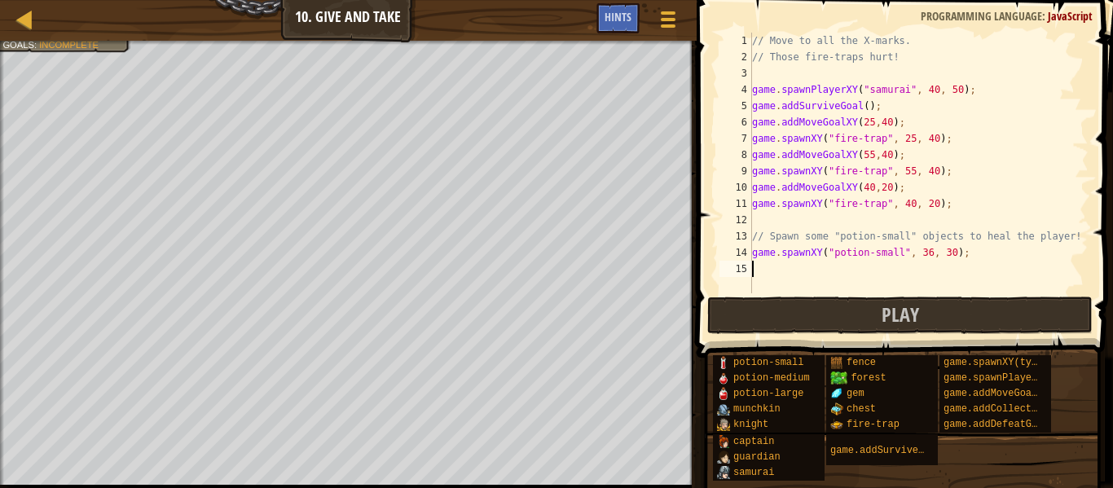
type textarea "game.spawnXY("potion-small", 36, 30);"
click at [800, 283] on div "// Move to all the X-marks. // Those fire-traps hurt! game . spawnPlayerXY ( "s…" at bounding box center [919, 179] width 340 height 293
paste textarea "game.spawnXY("potion-small", 36, 30);"
click at [953, 252] on div "// Move to all the X-marks. // Those fire-traps hurt! game . spawnPlayerXY ( "s…" at bounding box center [919, 179] width 340 height 293
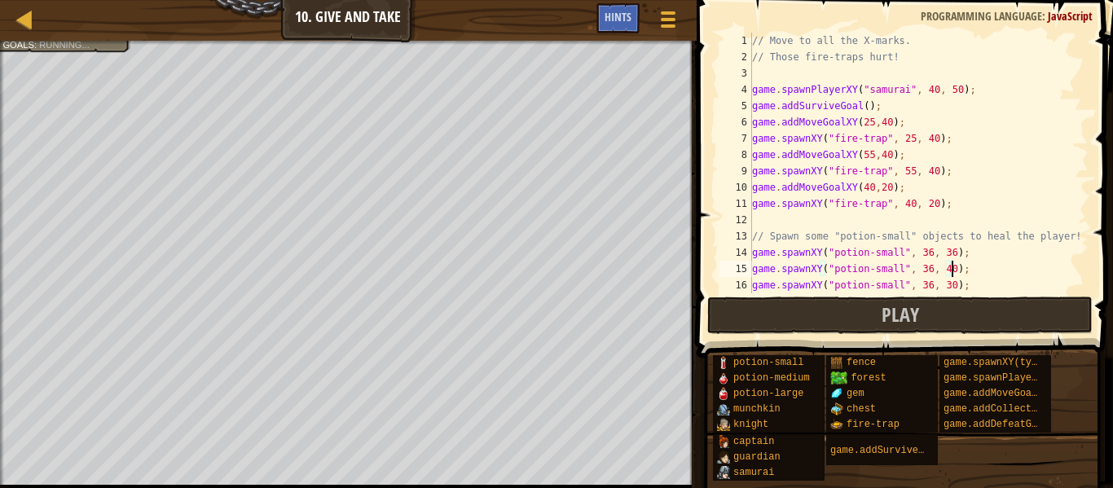
scroll to position [7, 29]
type textarea "game.spawnXY("potion-small", 36, 42);"
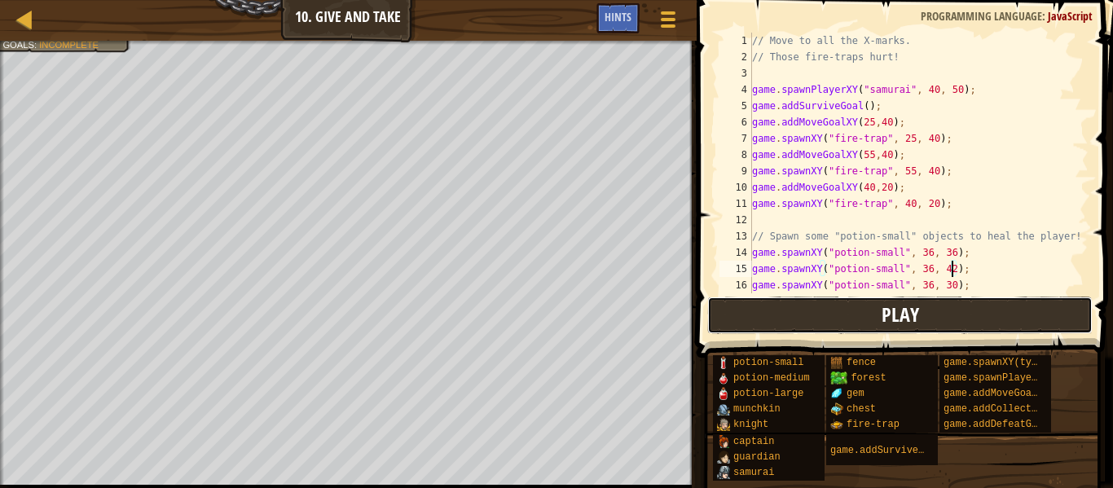
click at [954, 319] on button "Play" at bounding box center [899, 315] width 385 height 37
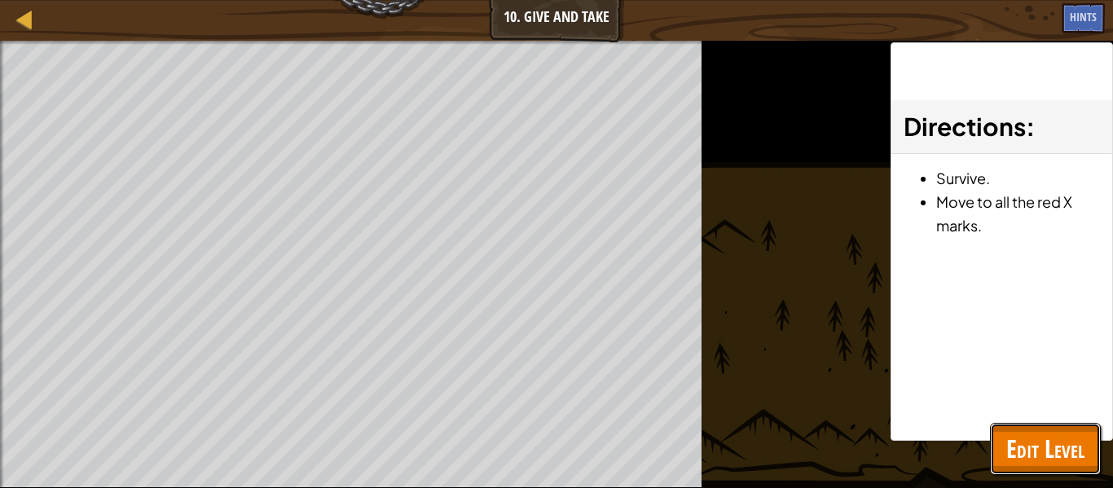
click at [1050, 431] on button "Edit Level" at bounding box center [1045, 449] width 111 height 52
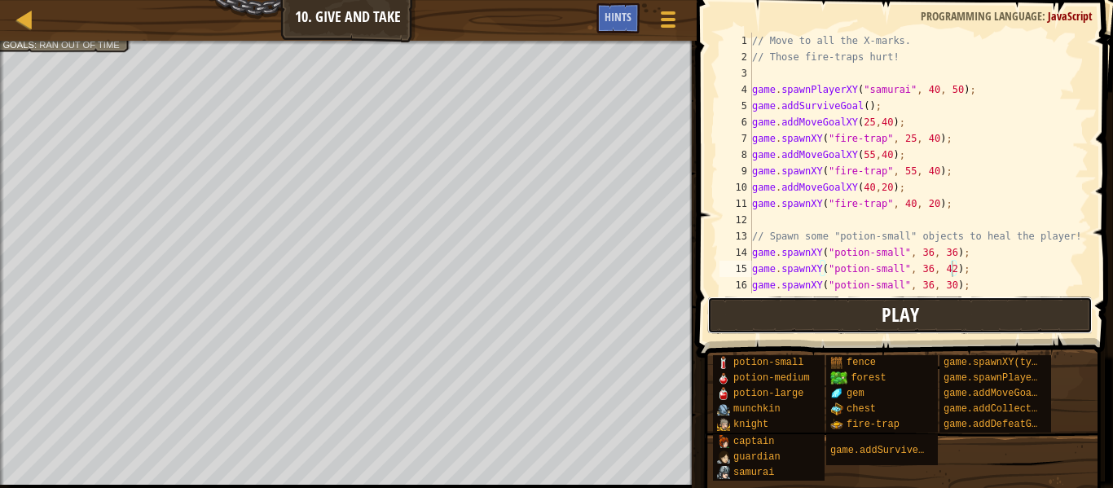
click at [916, 319] on span "Play" at bounding box center [900, 314] width 37 height 26
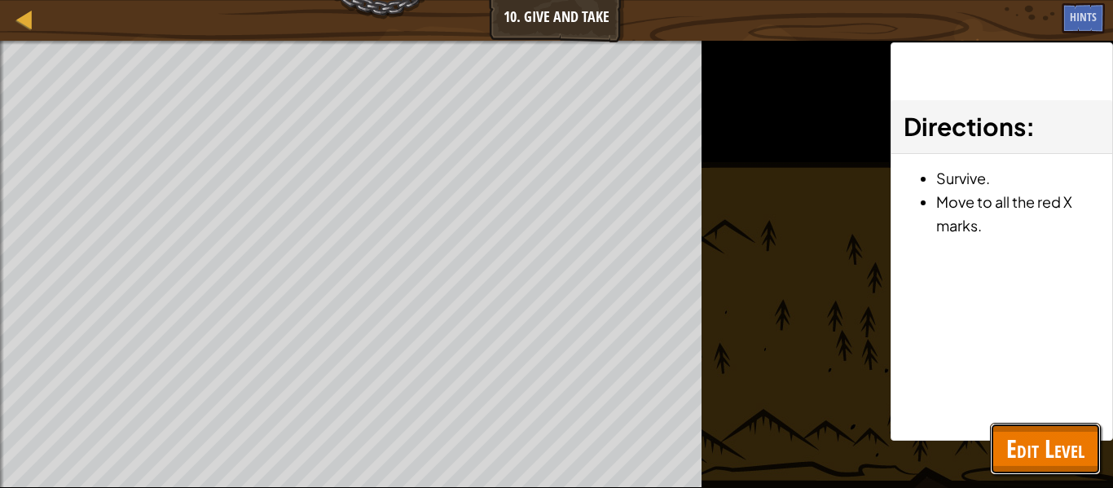
click at [1040, 460] on span "Edit Level" at bounding box center [1045, 448] width 78 height 33
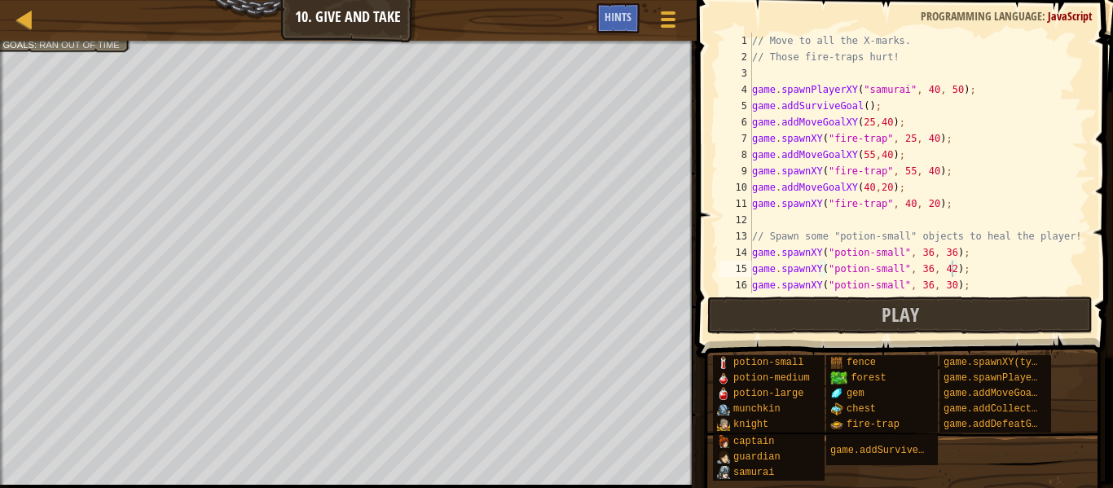
scroll to position [0, 0]
click at [915, 317] on span "Play" at bounding box center [900, 314] width 37 height 26
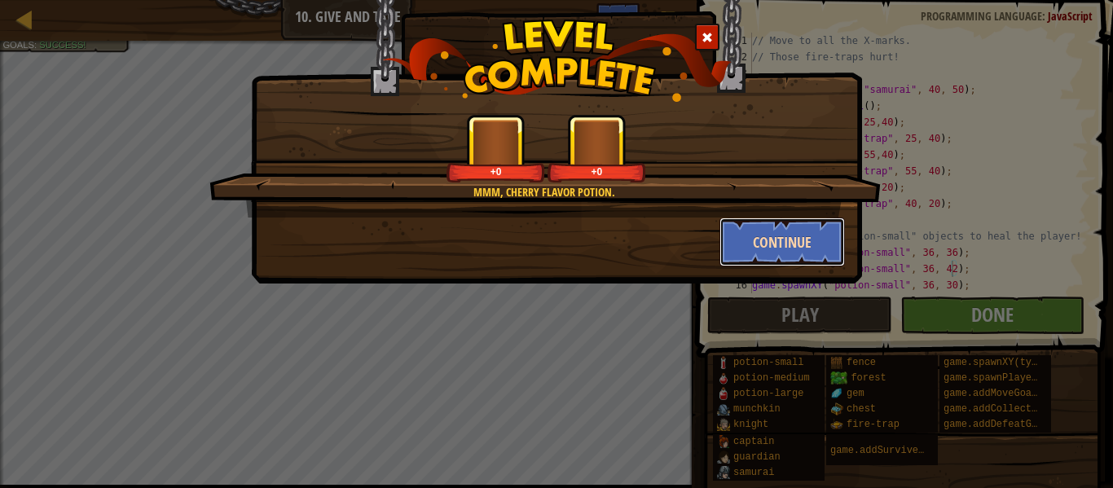
click at [822, 219] on button "Continue" at bounding box center [782, 242] width 126 height 49
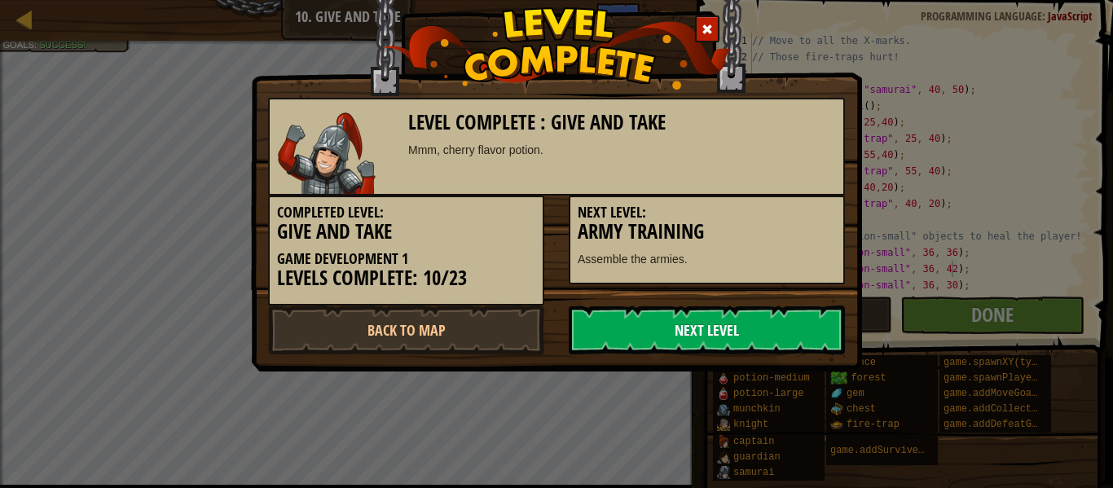
click at [762, 323] on link "Next Level" at bounding box center [707, 330] width 276 height 49
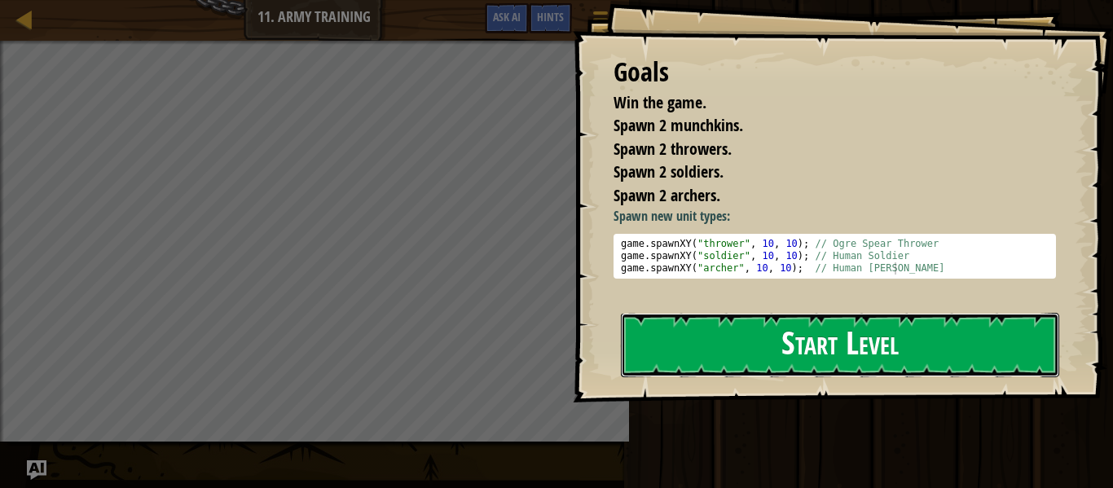
click at [975, 369] on button "Start Level" at bounding box center [840, 345] width 438 height 64
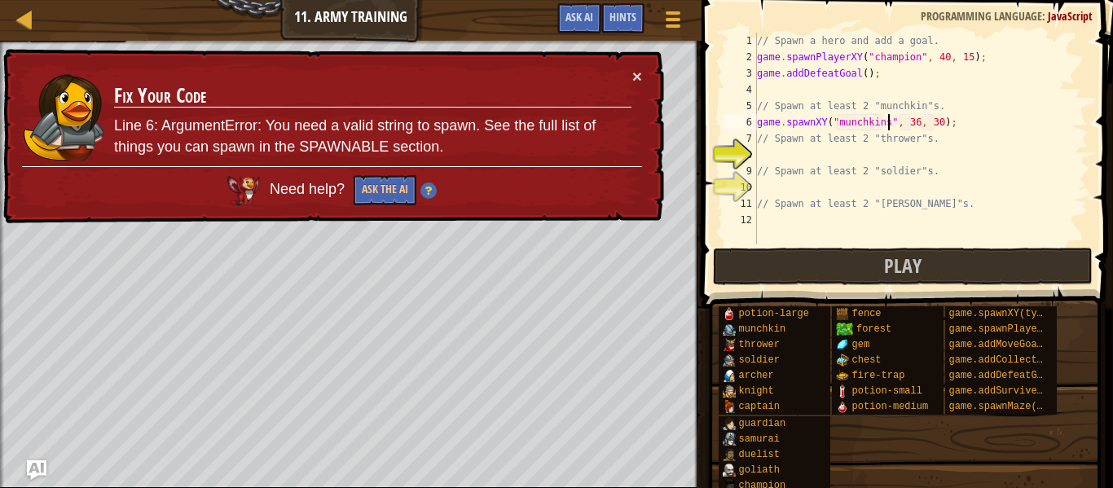
scroll to position [7, 20]
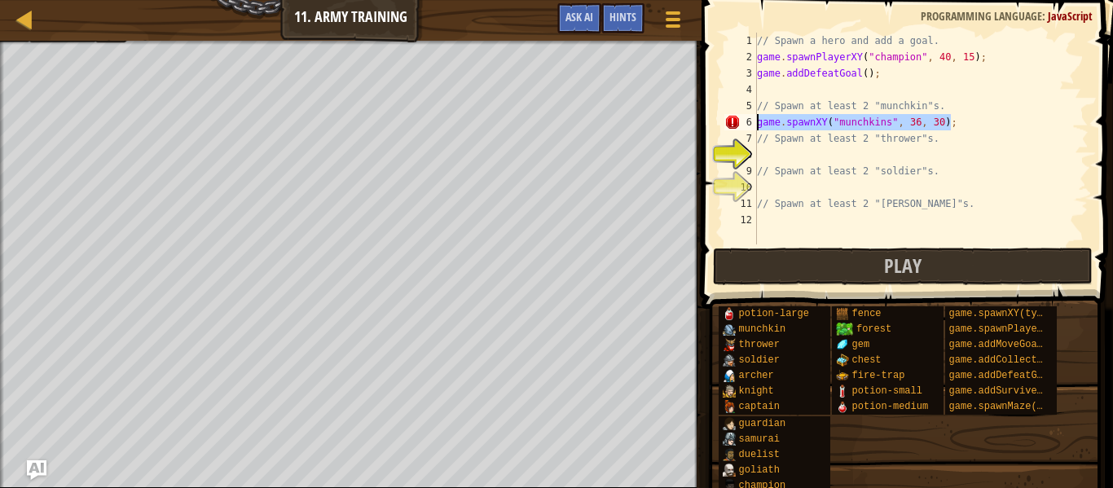
drag, startPoint x: 957, startPoint y: 126, endPoint x: 759, endPoint y: 121, distance: 198.9
click at [759, 121] on div "// Spawn a hero and add a goal. game . spawnPlayerXY ( "champion" , 40 , 15 ) ;…" at bounding box center [921, 155] width 335 height 244
type textarea "game.spawnXY("munchkins", 36, 30);"
click at [962, 117] on div "// Spawn a hero and add a goal. game . spawnPlayerXY ( "champion" , 40 , 15 ) ;…" at bounding box center [921, 139] width 335 height 212
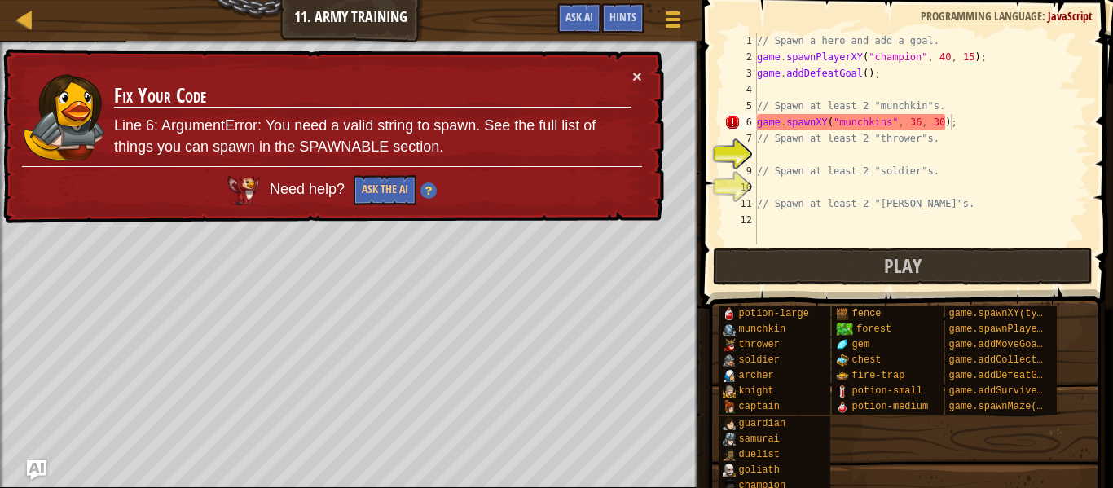
click at [954, 121] on div "// Spawn a hero and add a goal. game . spawnPlayerXY ( "champion" , 40 , 15 ) ;…" at bounding box center [921, 155] width 335 height 244
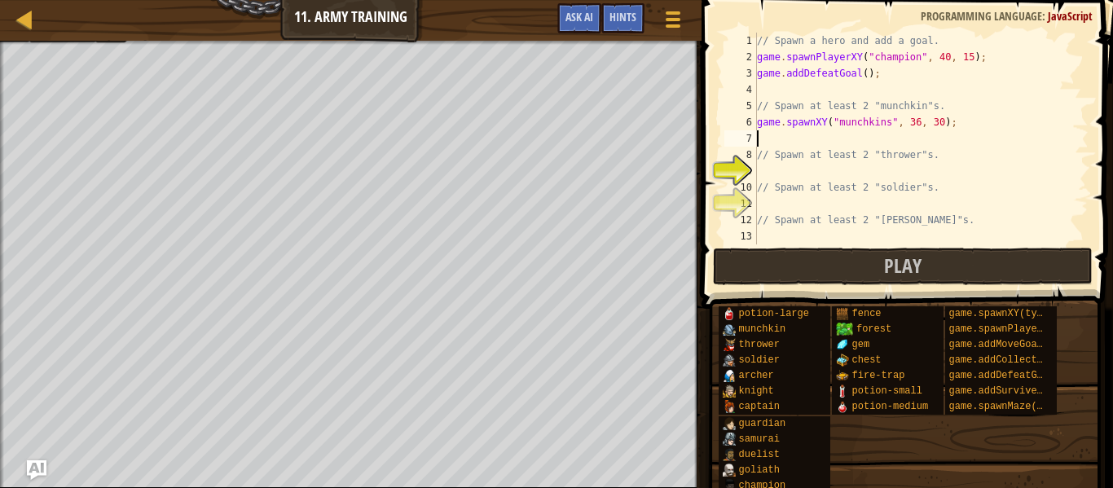
scroll to position [7, 0]
paste textarea "game.spawnXY("munchkins", 36, 30);"
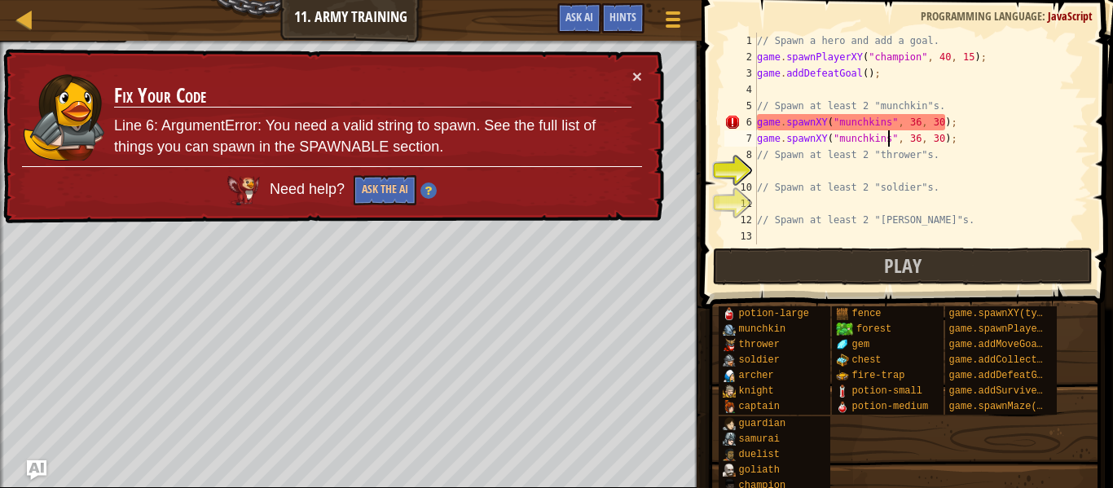
click at [887, 136] on div "// Spawn a hero and add a goal. game . spawnPlayerXY ( "champion" , 40 , 15 ) ;…" at bounding box center [921, 155] width 335 height 244
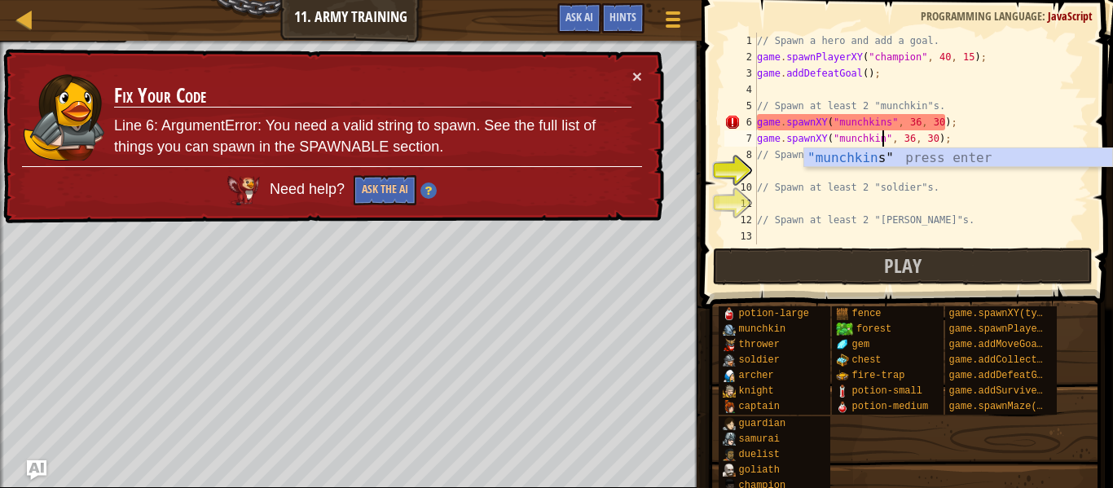
click at [887, 118] on div "// Spawn a hero and add a goal. game . spawnPlayerXY ( "champion" , 40 , 15 ) ;…" at bounding box center [921, 155] width 335 height 244
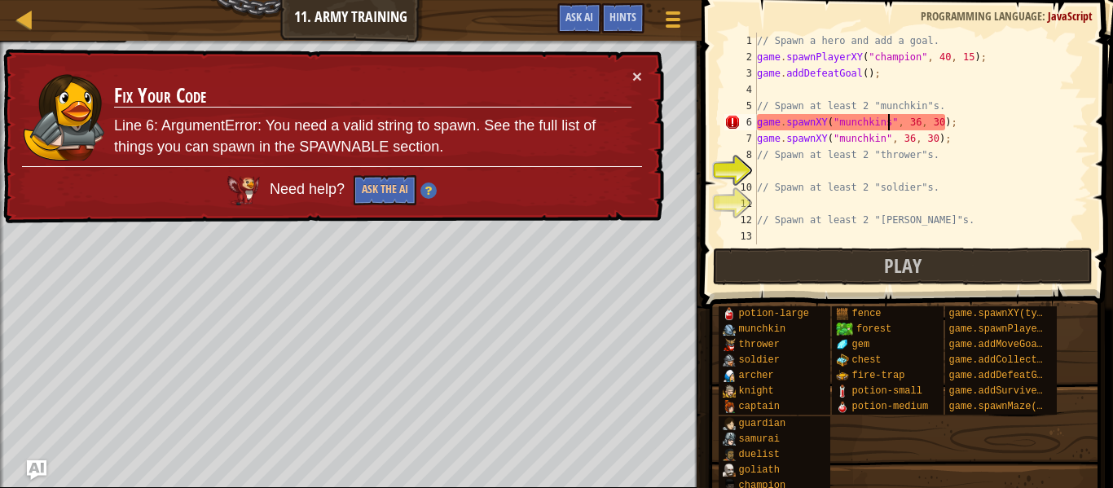
type textarea "game.spawnXY("munchkin", 36, 30);"
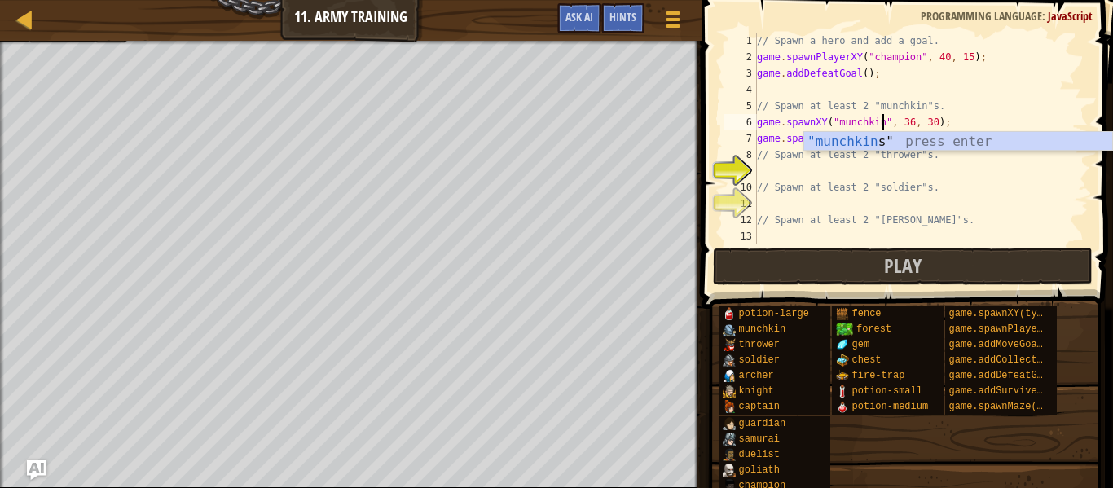
click at [913, 174] on div "// Spawn a hero and add a goal. game . spawnPlayerXY ( "champion" , 40 , 15 ) ;…" at bounding box center [921, 155] width 335 height 244
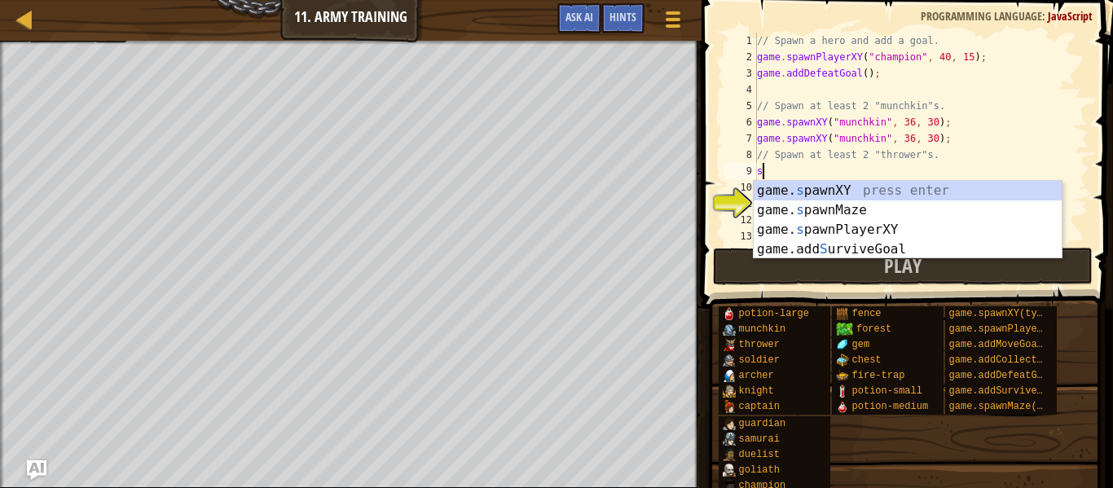
scroll to position [7, 1]
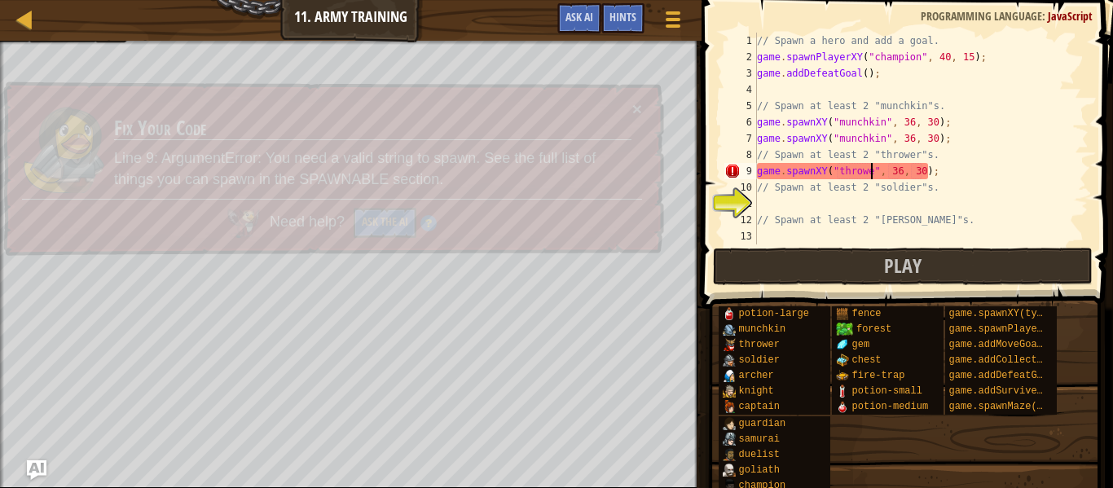
type textarea "game.spawnXY("thrower", 36, 30);"
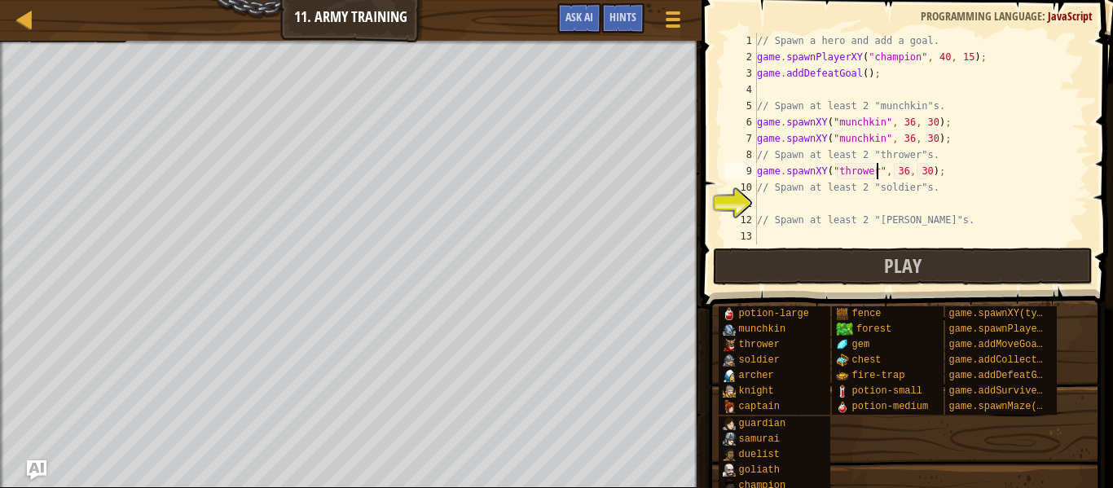
scroll to position [7, 18]
click at [905, 200] on div "// Spawn a hero and add a goal. game . spawnPlayerXY ( "champion" , 40 , 15 ) ;…" at bounding box center [921, 155] width 335 height 244
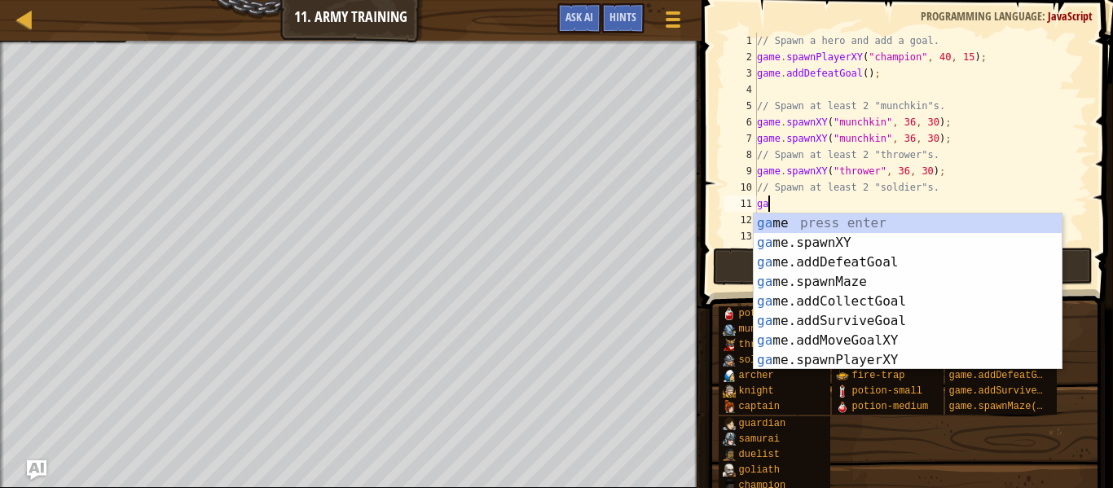
scroll to position [7, 1]
type textarea "g"
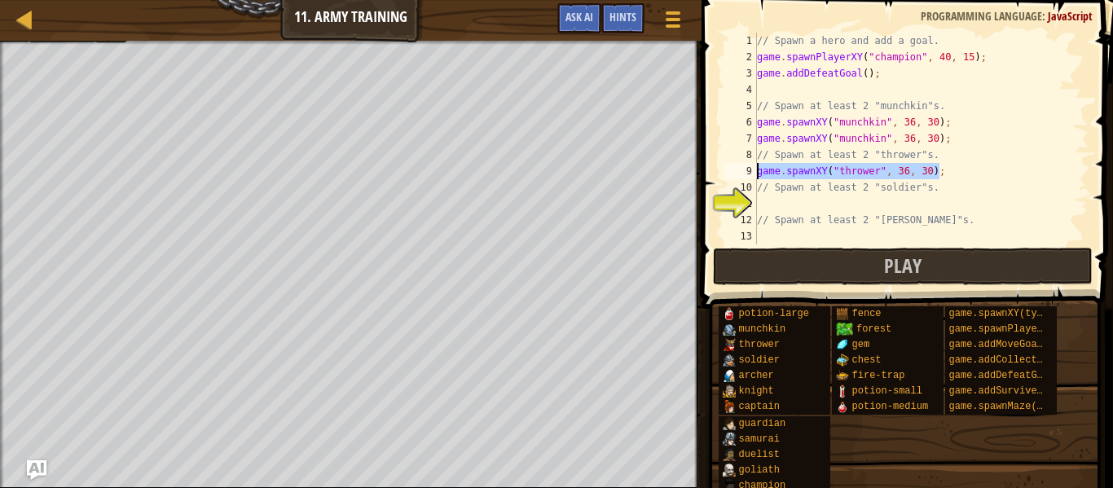
drag, startPoint x: 945, startPoint y: 170, endPoint x: 758, endPoint y: 172, distance: 187.4
click at [758, 172] on div "// Spawn a hero and add a goal. game . spawnPlayerXY ( "champion" , 40 , 15 ) ;…" at bounding box center [921, 155] width 335 height 244
type textarea "game.spawnXY("thrower", 36, 30);"
click at [949, 174] on div "// Spawn a hero and add a goal. game . spawnPlayerXY ( "champion" , 40 , 15 ) ;…" at bounding box center [921, 139] width 335 height 212
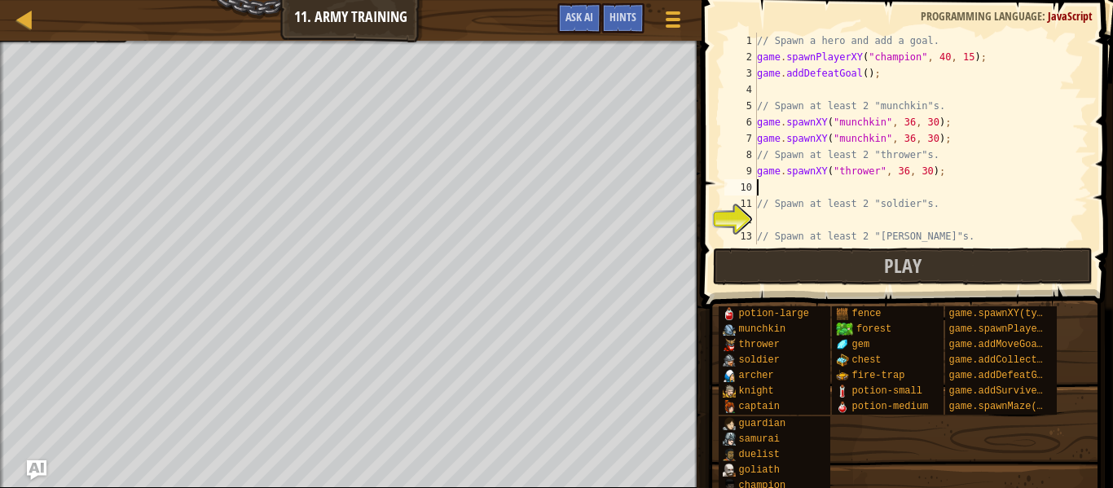
paste textarea "game.spawnXY("thrower", 36, 30);"
type textarea "game.spawnXY("thrower", 36, 30);"
click at [885, 222] on div "// Spawn a hero and add a goal. game . spawnPlayerXY ( "champion" , 40 , 15 ) ;…" at bounding box center [921, 155] width 335 height 244
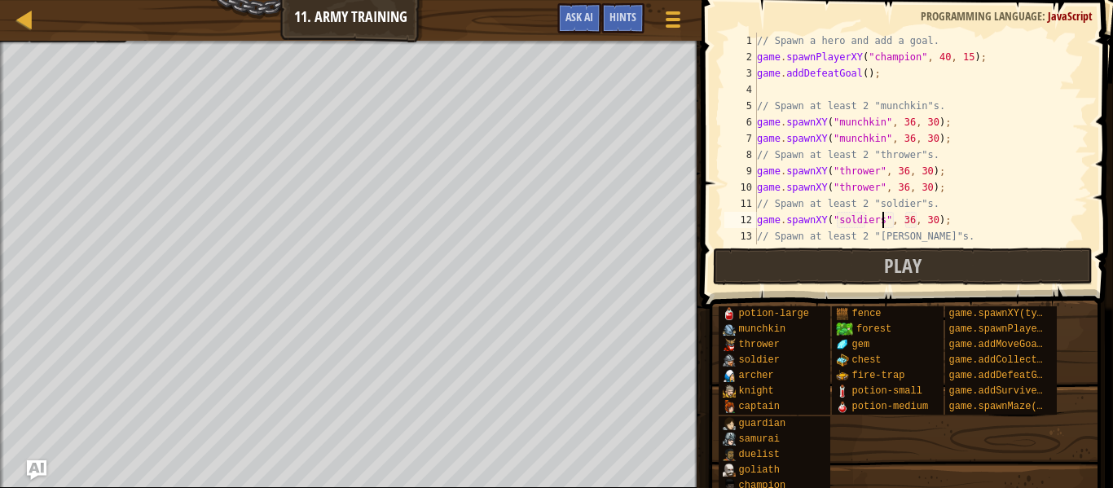
scroll to position [7, 19]
click at [947, 224] on div "// Spawn a hero and add a goal. game . spawnPlayerXY ( "champion" , 40 , 15 ) ;…" at bounding box center [921, 155] width 335 height 244
type textarea "game.spawnXY("soldier", 36, 30);"
click at [970, 220] on div "// Spawn a hero and add a goal. game . spawnPlayerXY ( "champion" , 40 , 15 ) ;…" at bounding box center [921, 139] width 335 height 212
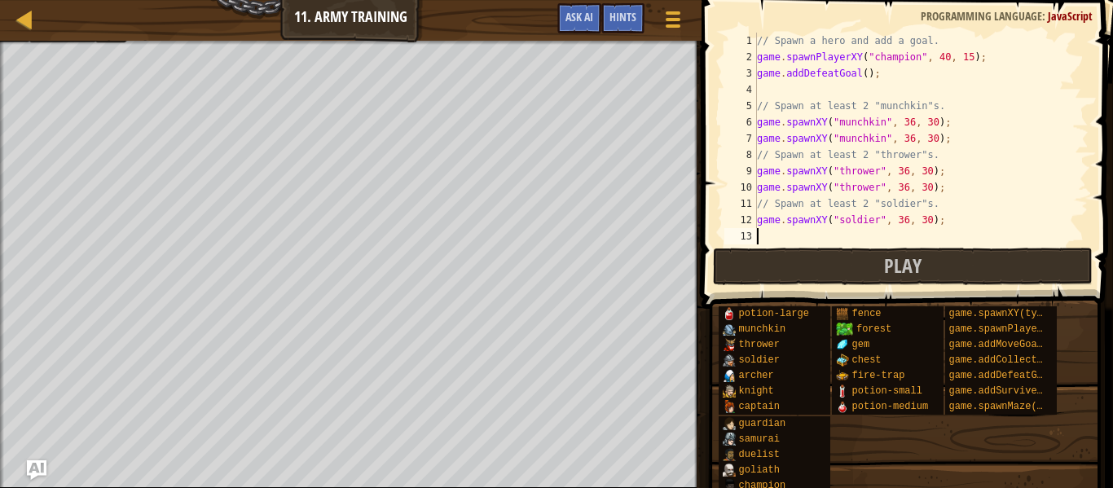
paste textarea "game.spawnXY("soldier", 36, 30);"
type textarea "game.spawnXY("soldier", 36, 30);"
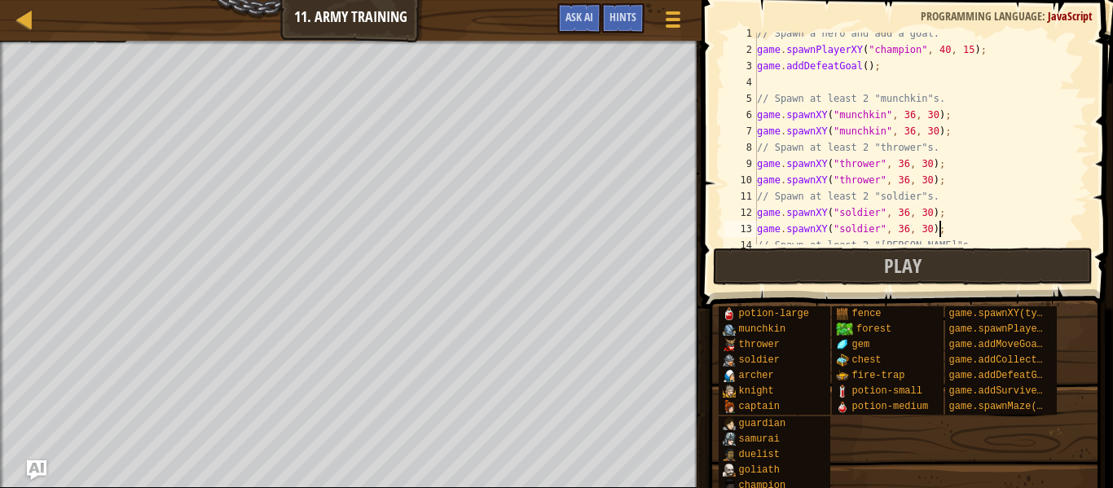
scroll to position [33, 0]
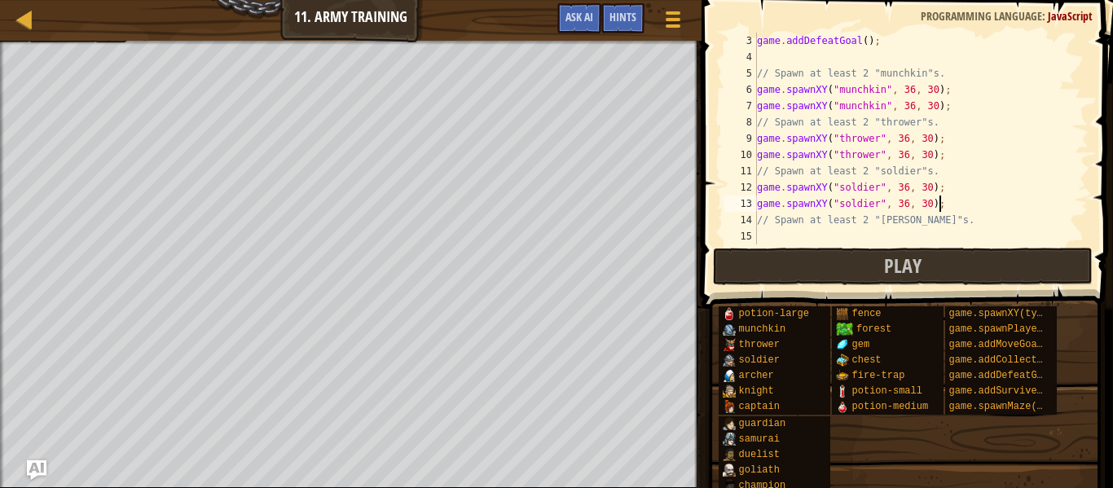
click at [900, 228] on div "game . addDefeatGoal ( ) ; // Spawn at least 2 "munchkin"s. game . spawnXY ( "m…" at bounding box center [921, 155] width 335 height 244
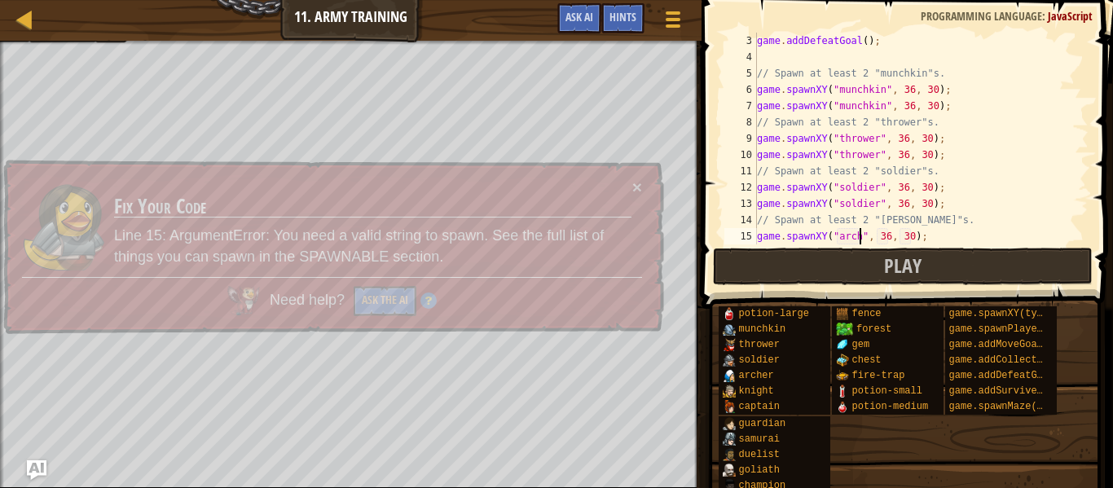
scroll to position [7, 17]
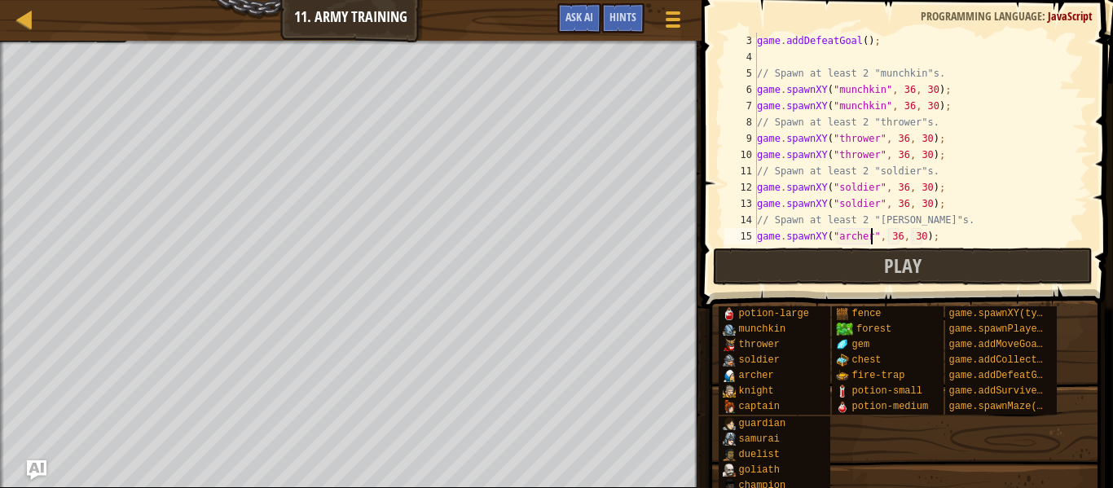
click at [936, 236] on div "game . addDefeatGoal ( ) ; // Spawn at least 2 "munchkin"s. game . spawnXY ( "m…" at bounding box center [921, 155] width 335 height 244
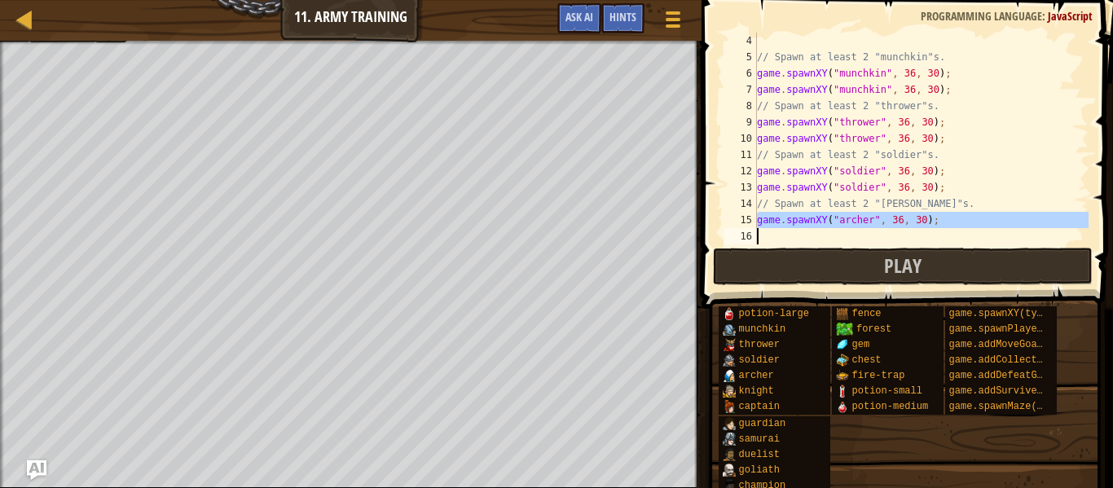
drag, startPoint x: 936, startPoint y: 236, endPoint x: 785, endPoint y: 225, distance: 152.0
click at [785, 225] on div "// Spawn at least 2 "munchkin"s. game . spawnXY ( "munchkin" , 36 , 30 ) ; game…" at bounding box center [921, 155] width 335 height 244
type textarea "game.spawnXY("[PERSON_NAME]", 36, 30);"
paste textarea
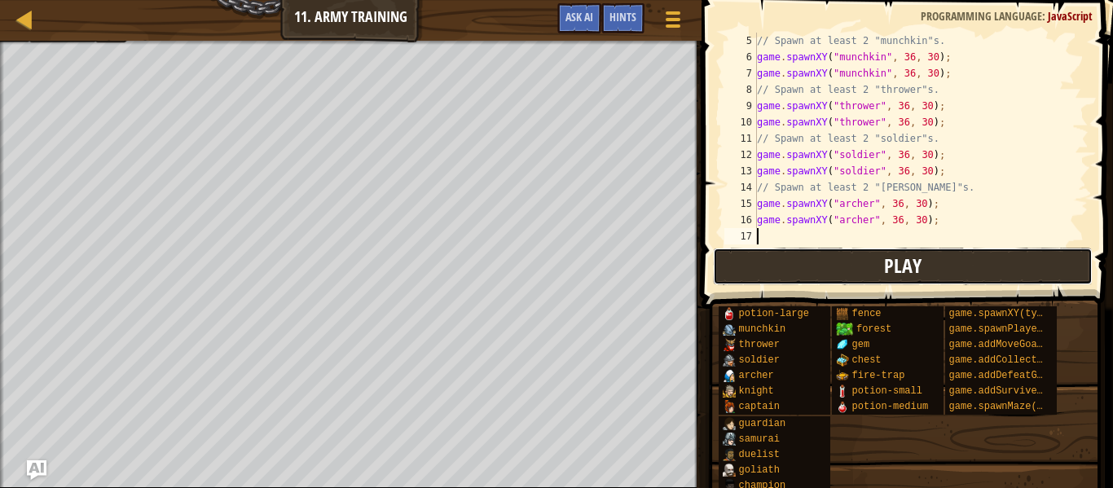
click at [812, 261] on button "Play" at bounding box center [903, 266] width 380 height 37
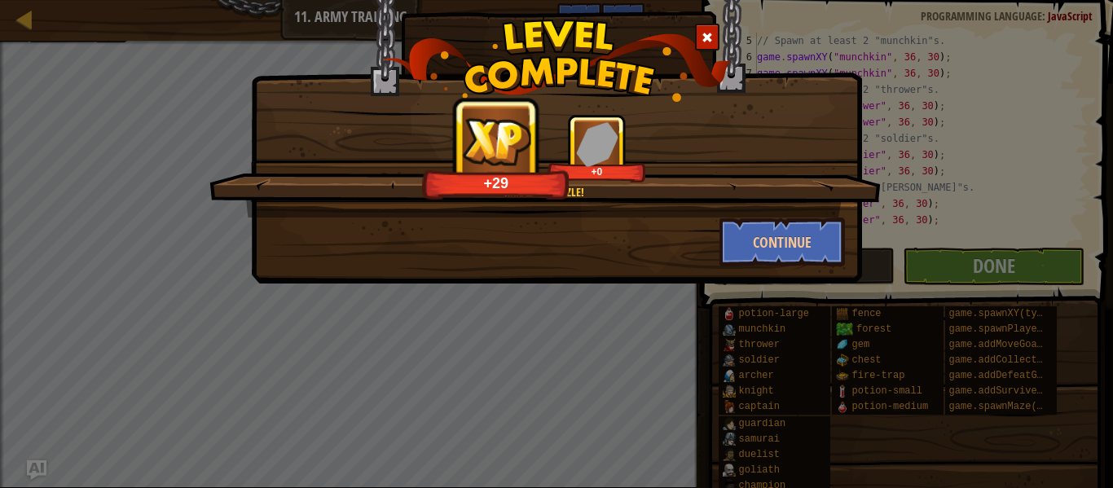
click at [703, 32] on span at bounding box center [707, 37] width 11 height 11
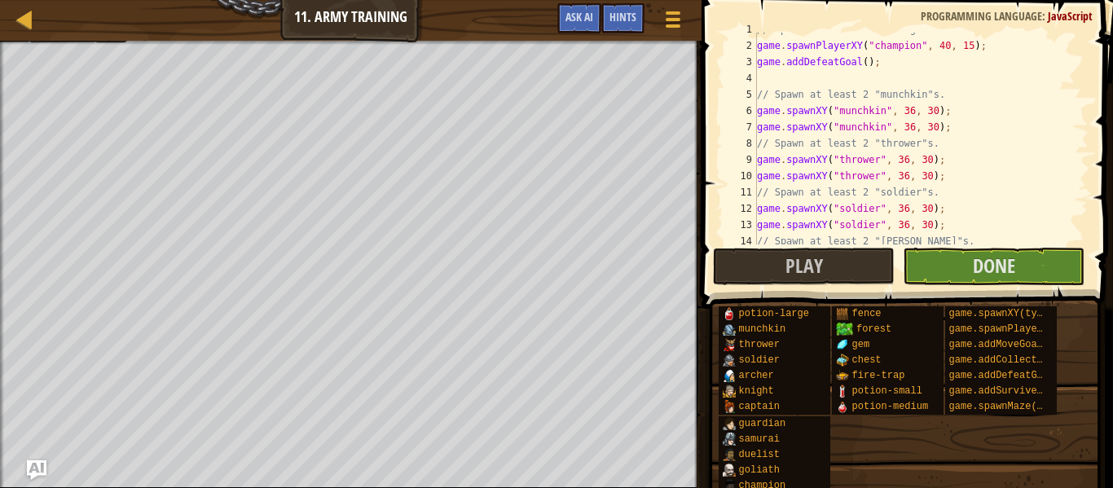
scroll to position [0, 0]
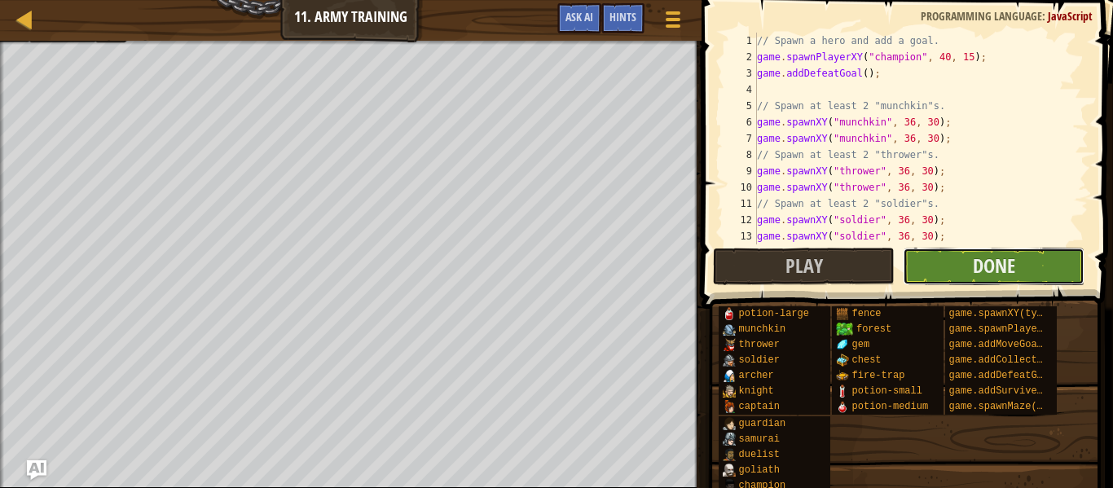
click at [940, 261] on button "Done" at bounding box center [994, 266] width 182 height 37
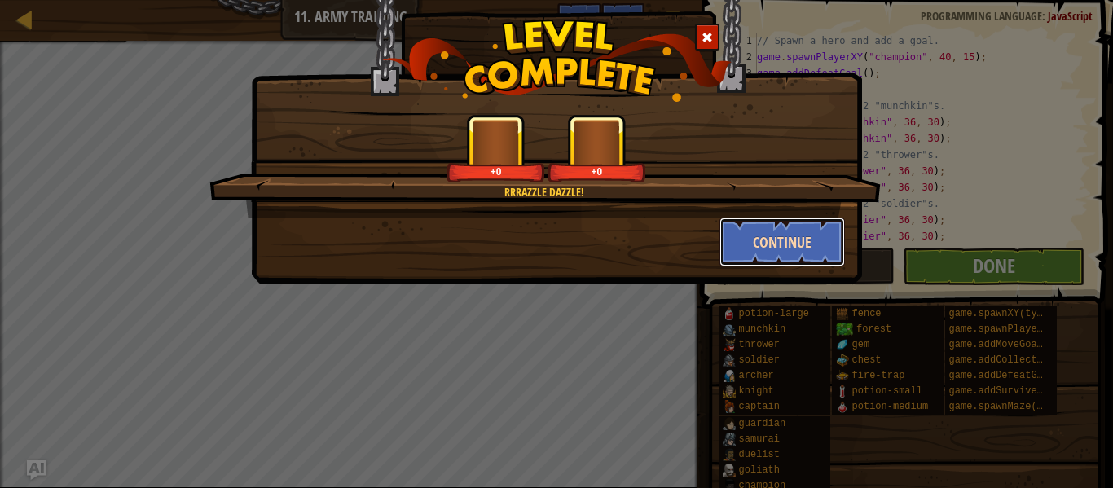
click at [780, 259] on button "Continue" at bounding box center [782, 242] width 126 height 49
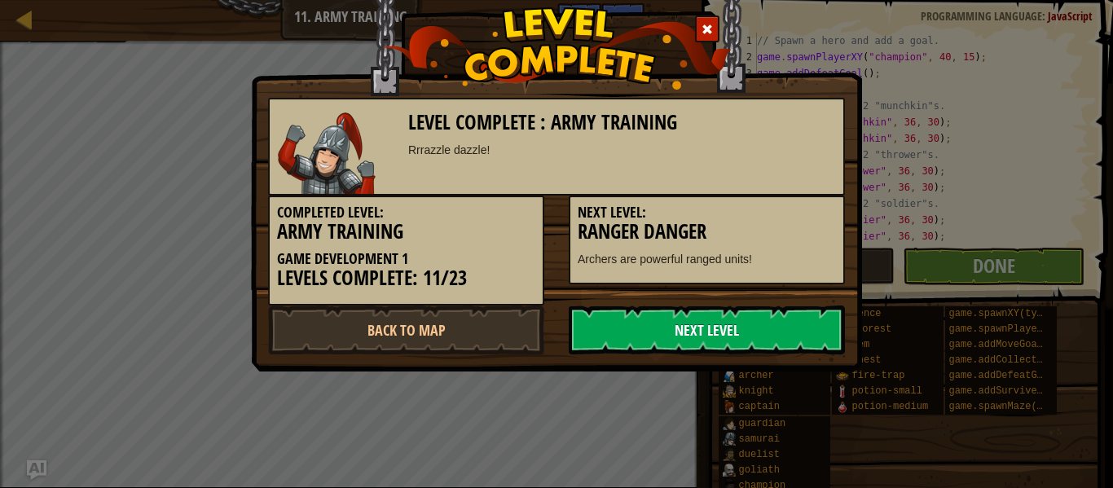
click at [772, 337] on link "Next Level" at bounding box center [707, 330] width 276 height 49
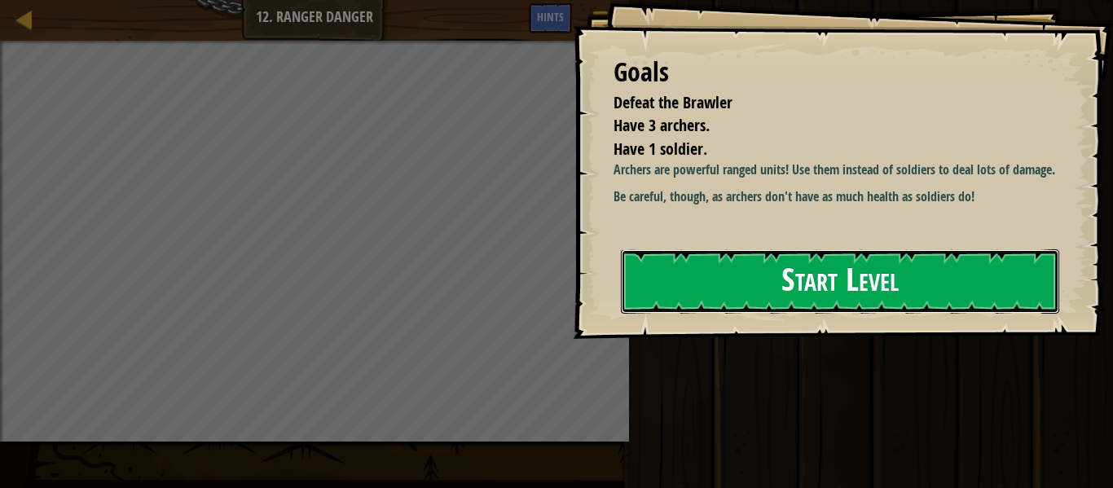
click at [829, 278] on button "Start Level" at bounding box center [840, 281] width 438 height 64
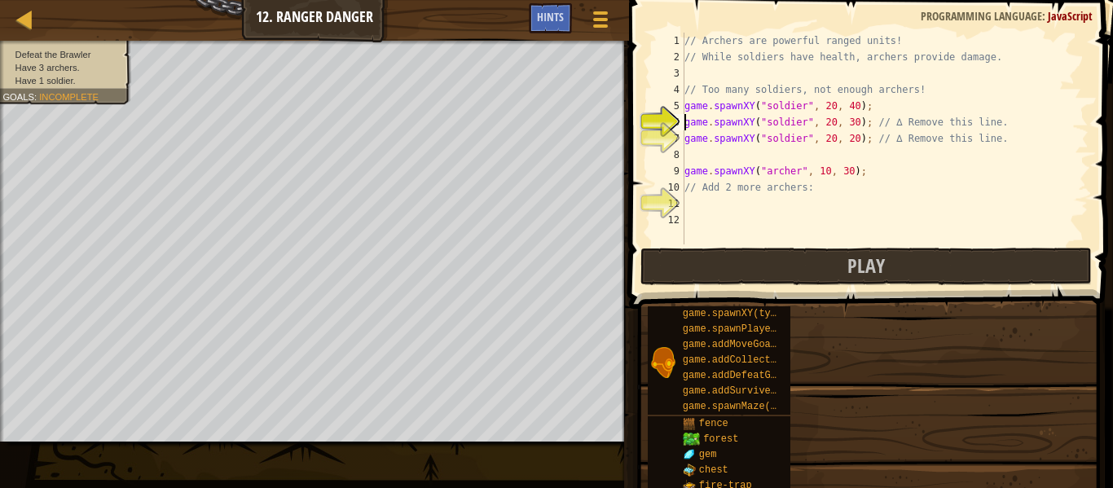
type textarea "game.spawnXY("soldier", 20, 30); // ∆ Remove this line."
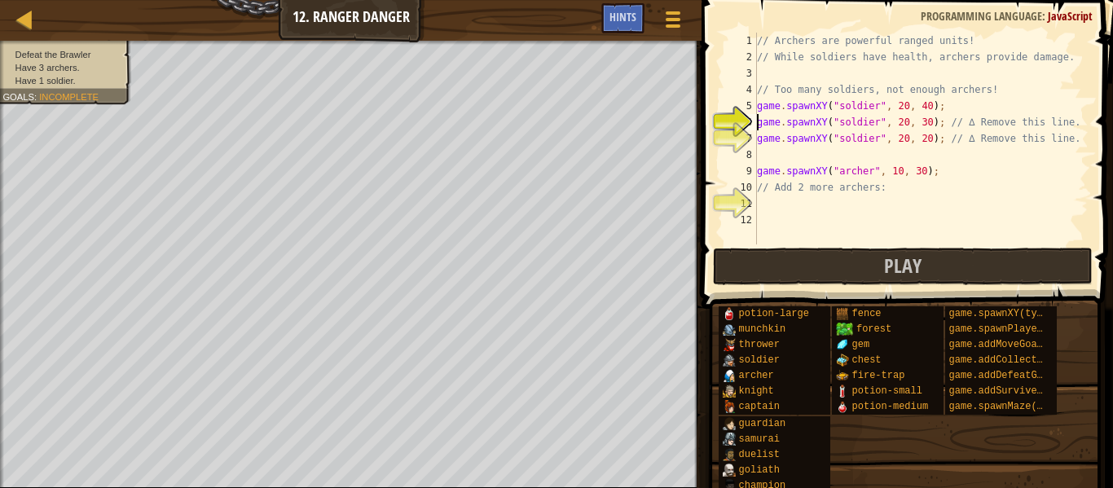
click at [912, 196] on div "// Archers are powerful ranged units! // While soldiers have health, archers pr…" at bounding box center [921, 155] width 335 height 244
drag, startPoint x: 944, startPoint y: 174, endPoint x: 736, endPoint y: 176, distance: 207.8
click at [736, 176] on div "1 2 3 4 5 6 7 8 9 10 11 12 // Archers are powerful ranged units! // While soldi…" at bounding box center [904, 139] width 367 height 212
click at [792, 188] on div "// Archers are powerful ranged units! // While soldiers have health, archers pr…" at bounding box center [921, 155] width 335 height 244
type textarea "// Add 2 more archers:"
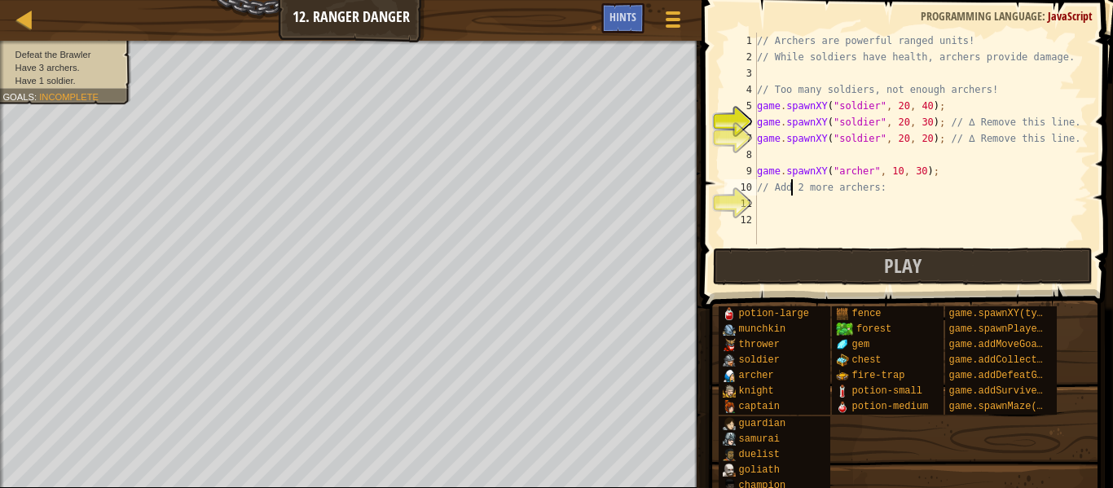
click at [795, 198] on div "// Archers are powerful ranged units! // While soldiers have health, archers pr…" at bounding box center [921, 155] width 335 height 244
paste textarea "game.spawnXY("[PERSON_NAME]", 10, 30);"
type textarea "game.spawnXY("[PERSON_NAME]", 10, 30);"
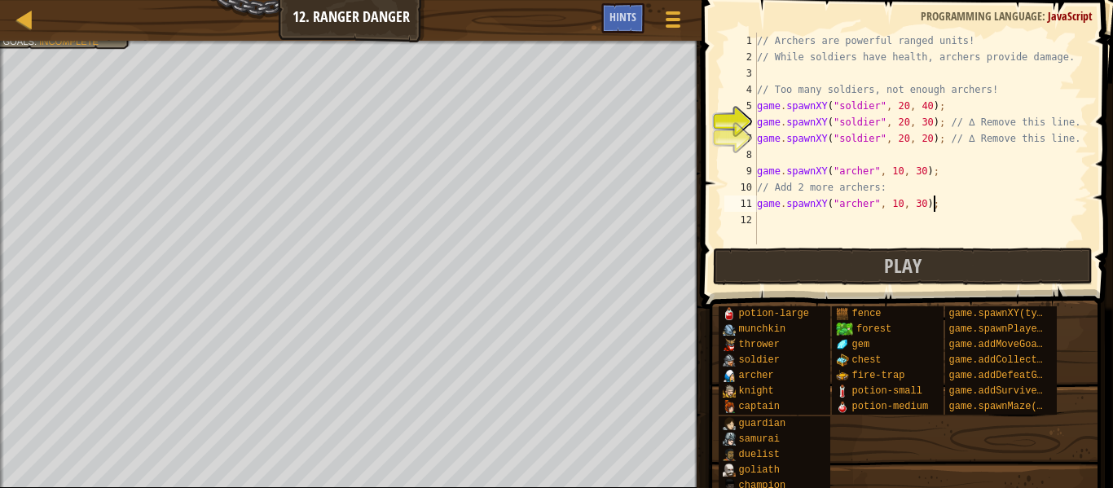
click at [803, 223] on div "// Archers are powerful ranged units! // While soldiers have health, archers pr…" at bounding box center [921, 155] width 335 height 244
paste textarea "game.spawnXY("[PERSON_NAME]", 10, 30);"
click at [803, 226] on div "// Archers are powerful ranged units! // While soldiers have health, archers pr…" at bounding box center [921, 155] width 335 height 244
paste textarea "game.spawnXY("[PERSON_NAME]", 10, 30);"
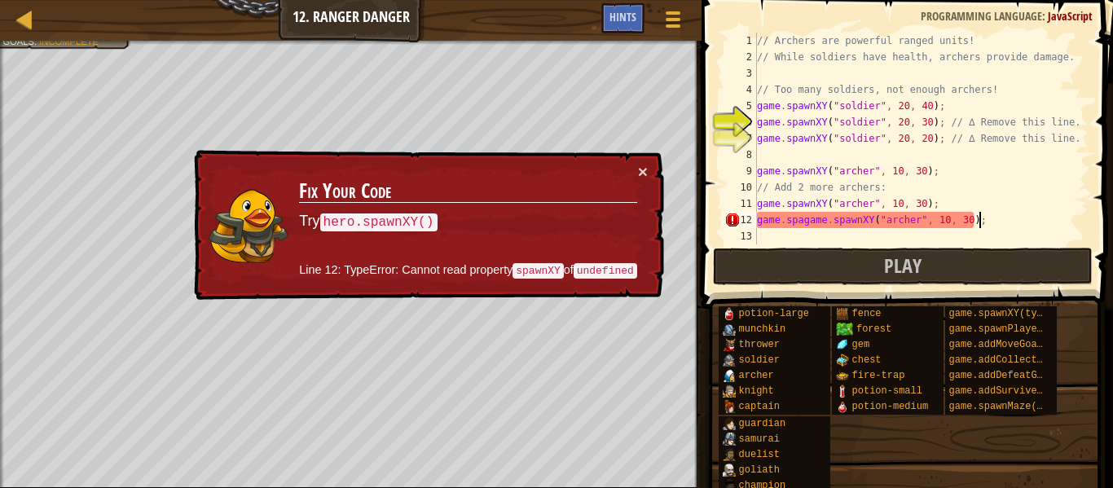
click at [801, 222] on div "// Archers are powerful ranged units! // While soldiers have health, archers pr…" at bounding box center [921, 155] width 335 height 244
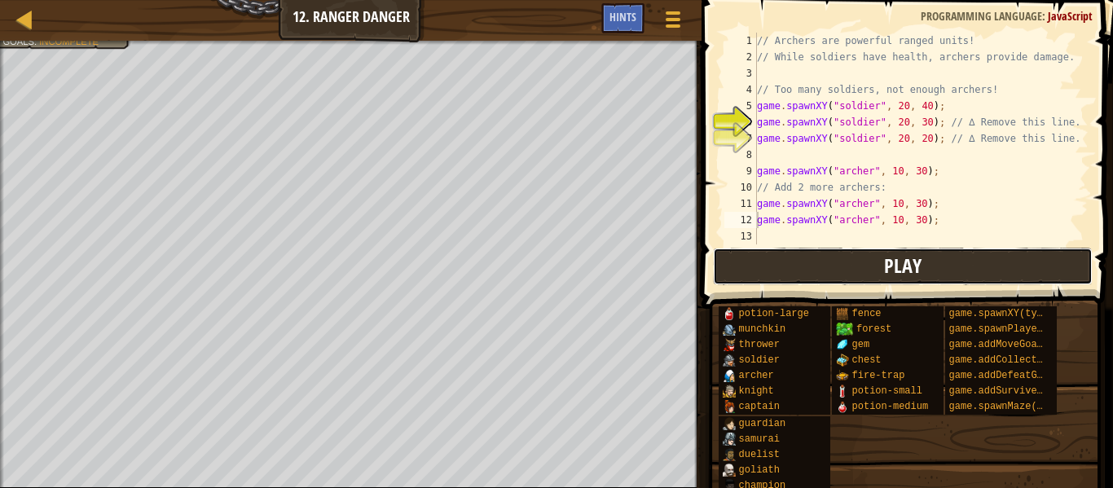
click at [867, 273] on button "Play" at bounding box center [903, 266] width 380 height 37
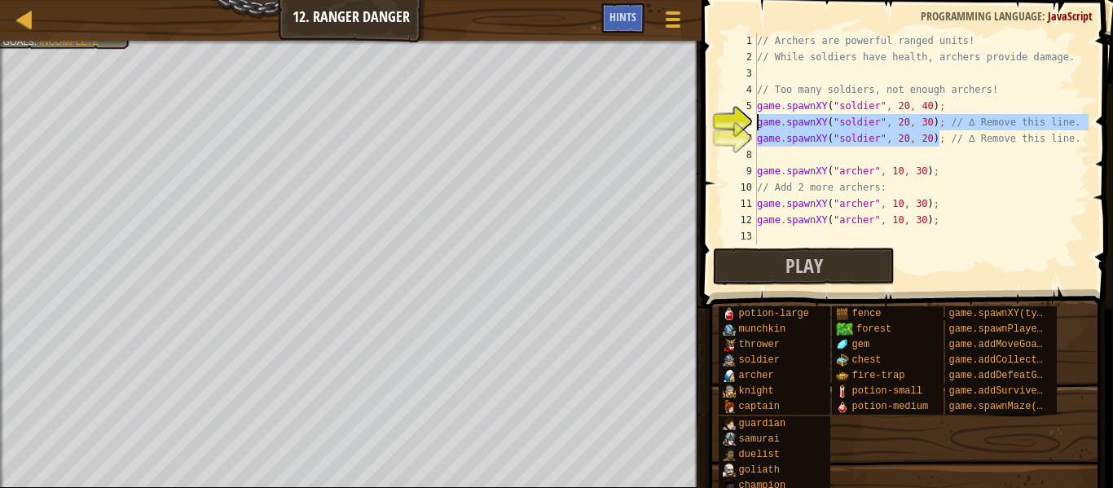
drag, startPoint x: 941, startPoint y: 135, endPoint x: 715, endPoint y: 112, distance: 226.9
click at [721, 112] on div "game.spawnXY("[PERSON_NAME]", 10, 30); 1 2 3 4 5 6 7 8 9 10 11 12 13 // Archers…" at bounding box center [904, 139] width 367 height 212
click at [772, 124] on div "// Archers are powerful ranged units! // While soldiers have health, archers pr…" at bounding box center [921, 139] width 335 height 212
drag, startPoint x: 758, startPoint y: 121, endPoint x: 943, endPoint y: 143, distance: 186.2
click at [943, 143] on div "// Archers are powerful ranged units! // While soldiers have health, archers pr…" at bounding box center [921, 155] width 335 height 244
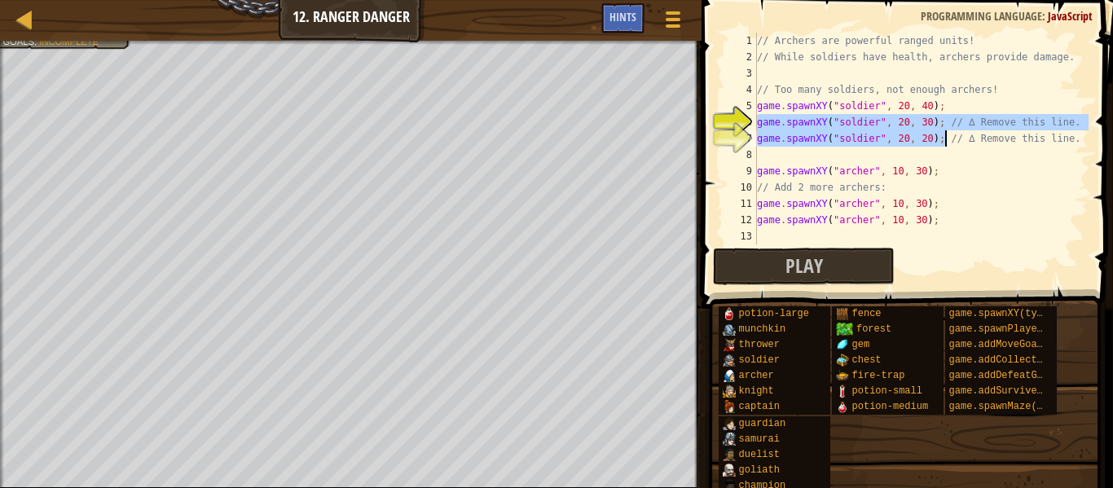
type textarea "// ∆ Remove this line."
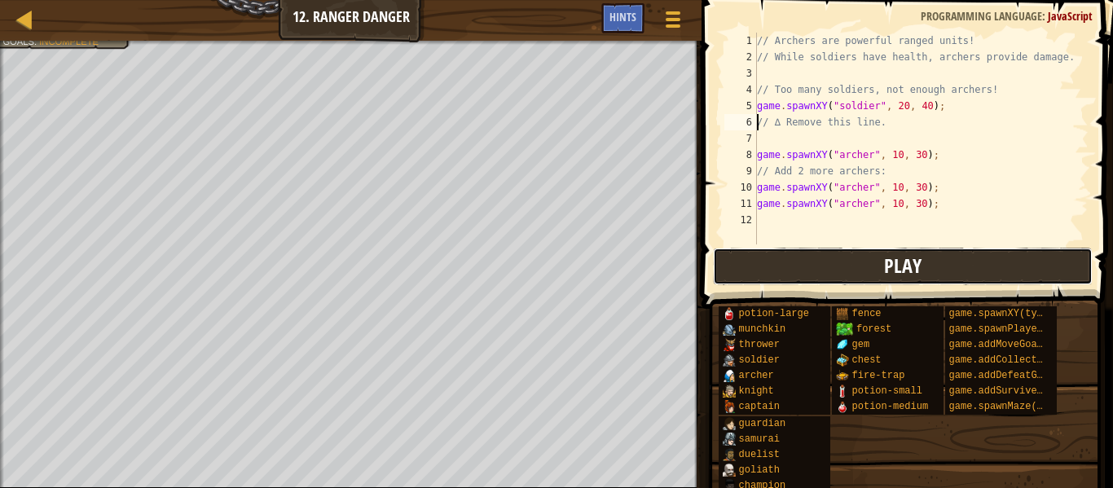
click at [971, 259] on button "Play" at bounding box center [903, 266] width 380 height 37
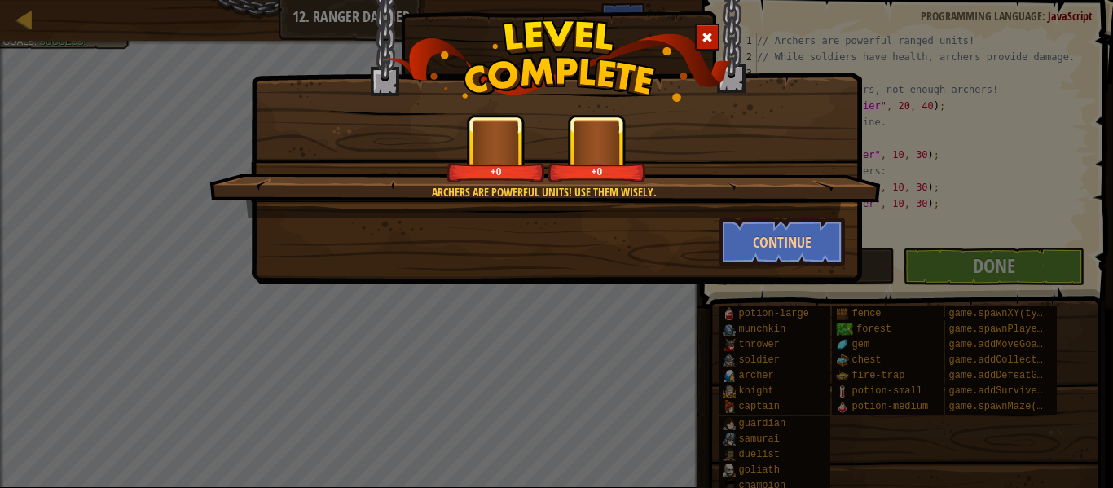
click at [715, 244] on div "Continue" at bounding box center [782, 242] width 151 height 49
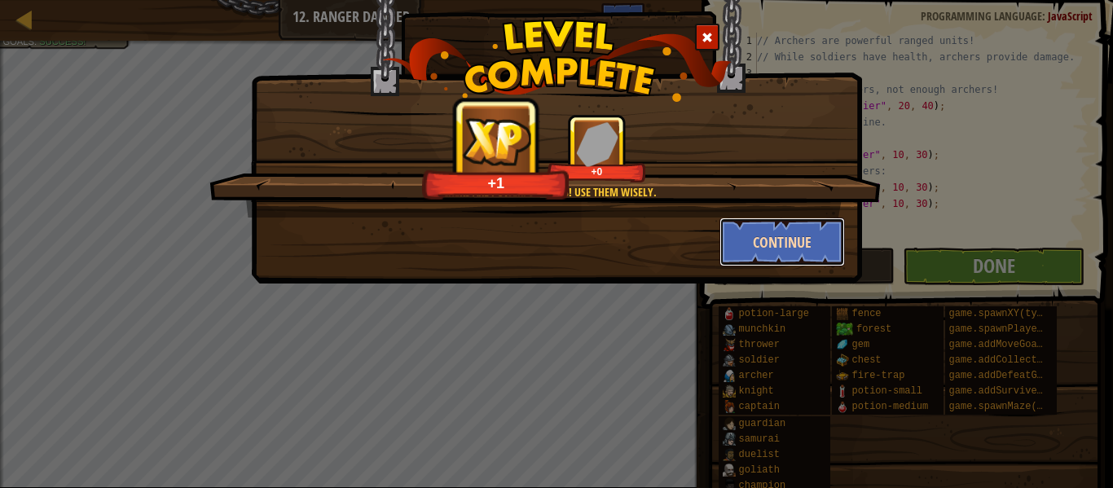
click at [726, 245] on button "Continue" at bounding box center [782, 242] width 126 height 49
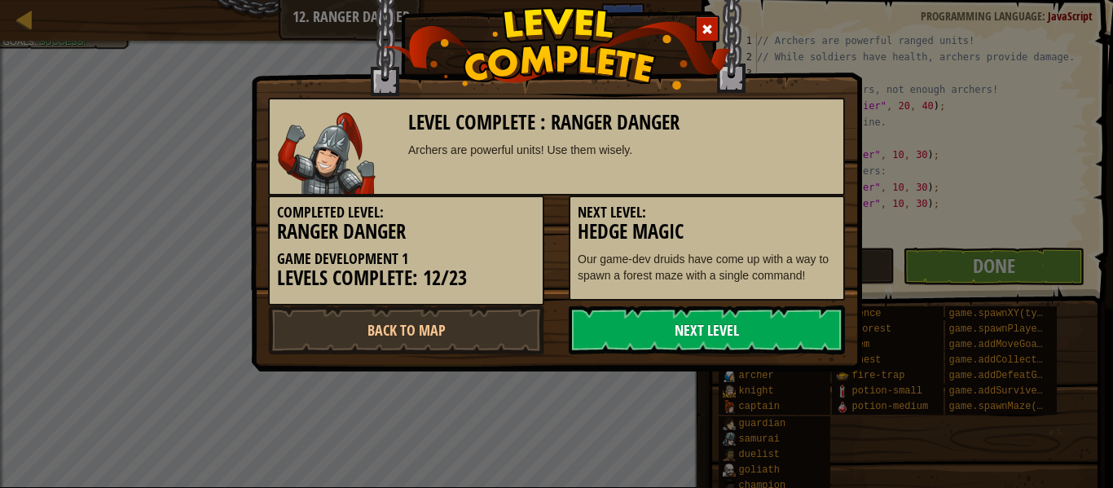
click at [680, 331] on link "Next Level" at bounding box center [707, 330] width 276 height 49
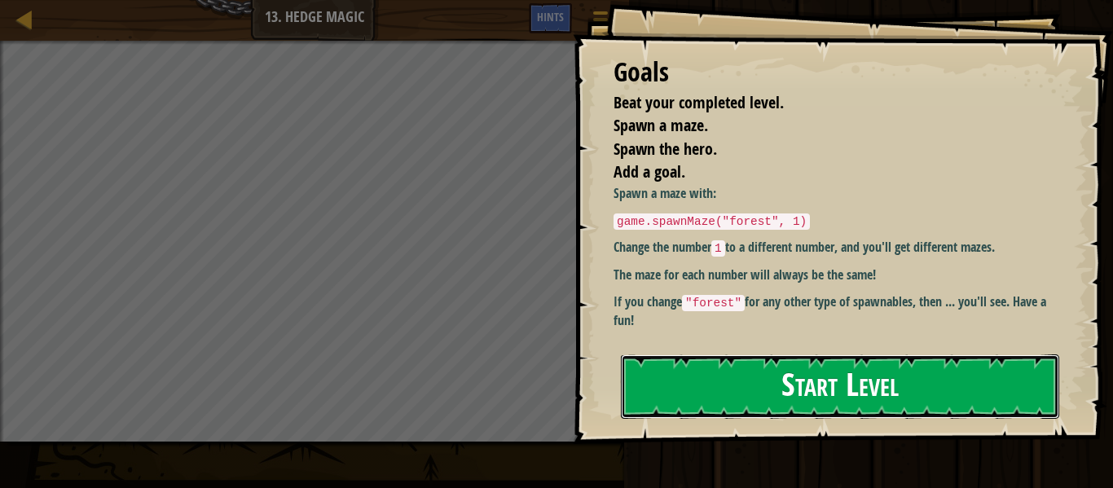
click at [838, 354] on button "Start Level" at bounding box center [840, 386] width 438 height 64
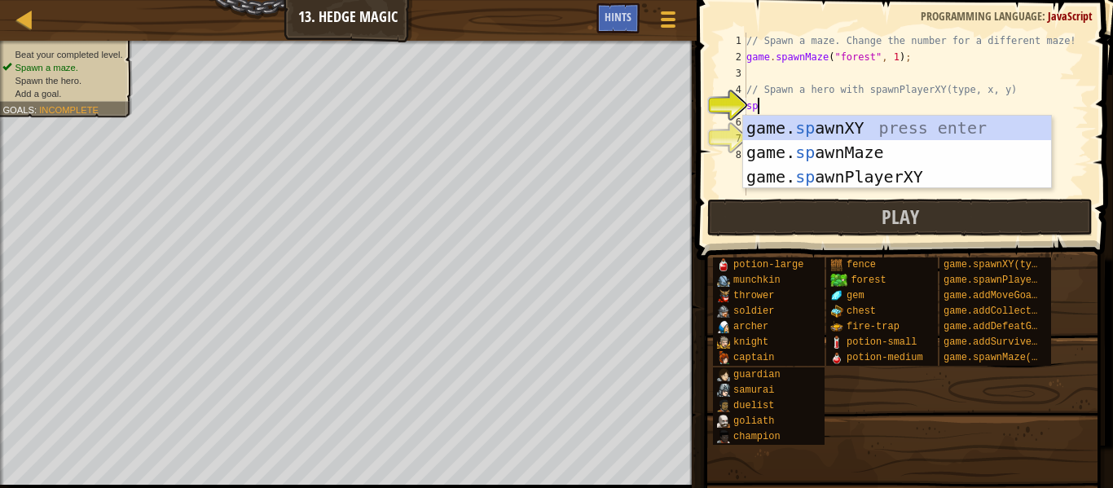
scroll to position [7, 1]
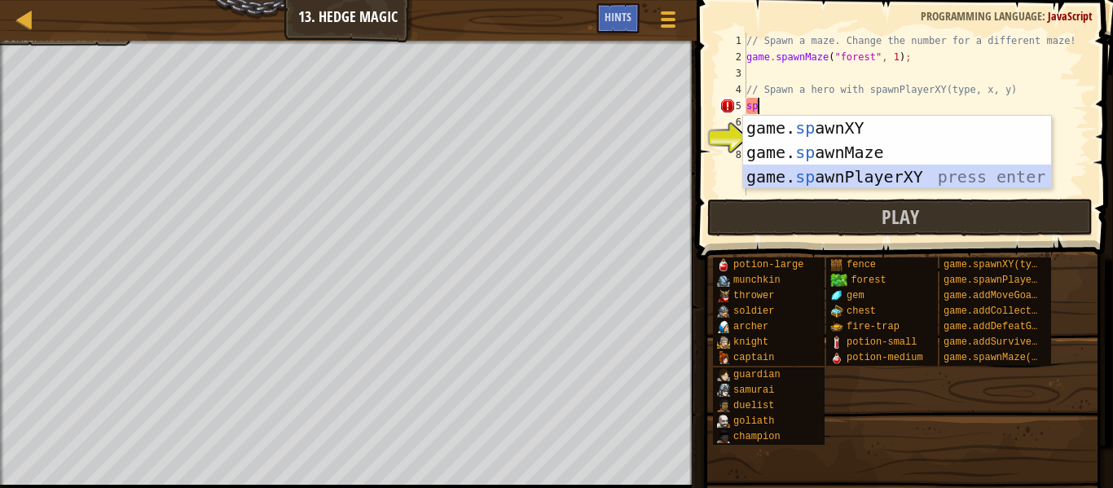
type textarea "var player = game.spawnPlayerXY("captain", 36, 30);"
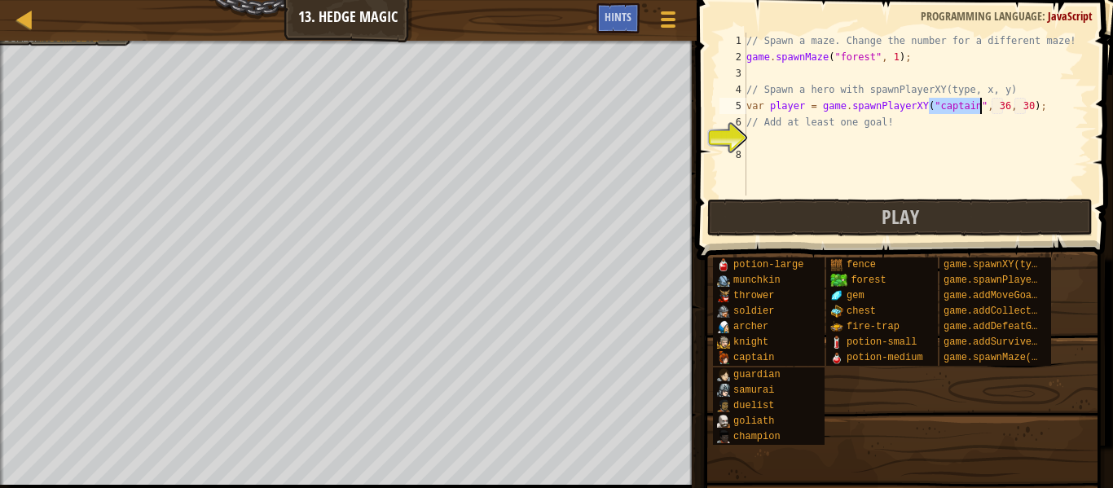
click at [912, 145] on div "// Spawn a maze. Change the number for a different maze! game . spawnMaze ( "fo…" at bounding box center [915, 131] width 345 height 196
type textarea "s"
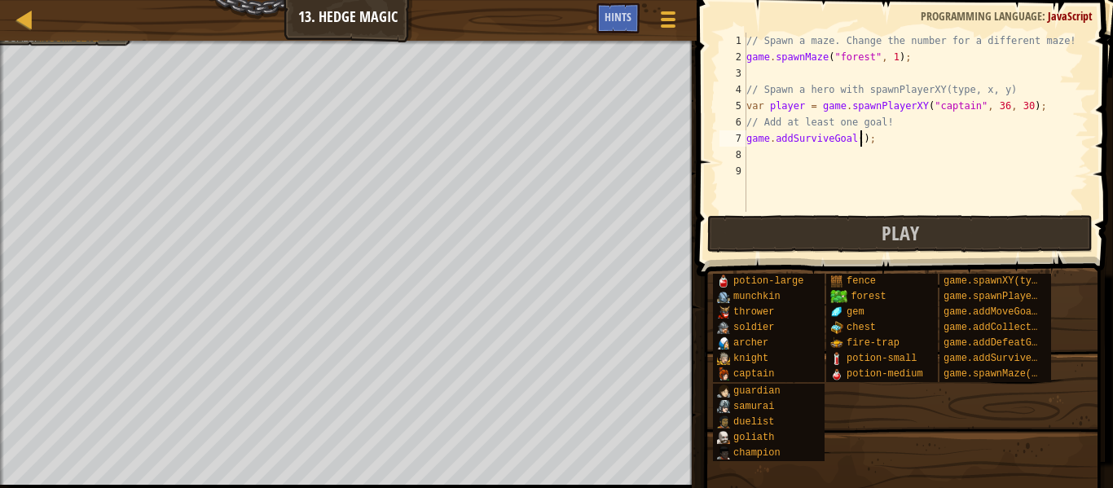
click at [860, 139] on div "// Spawn a maze. Change the number for a different maze! game . spawnMaze ( "fo…" at bounding box center [915, 139] width 345 height 212
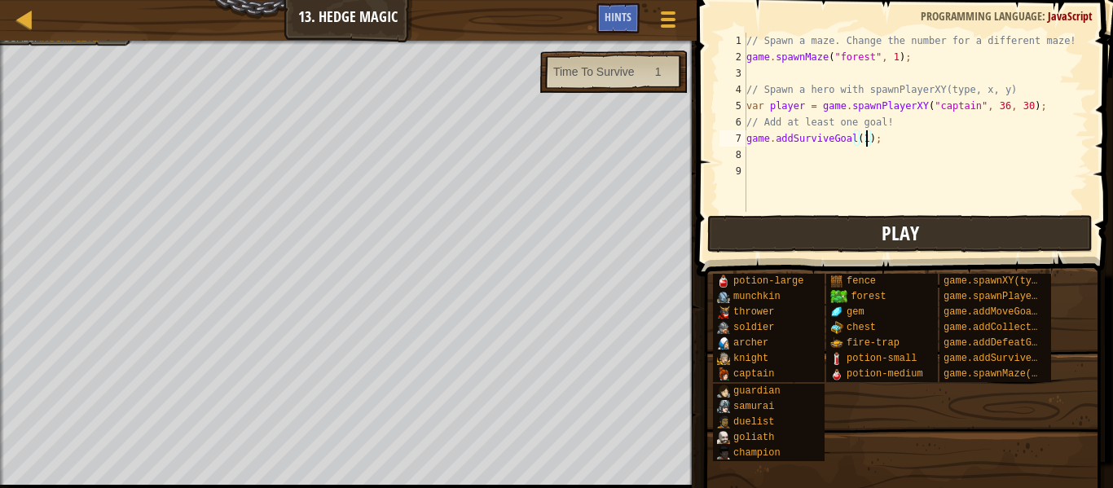
type textarea "game.addSurviveGoal(1);"
click at [868, 244] on button "Play" at bounding box center [899, 233] width 385 height 37
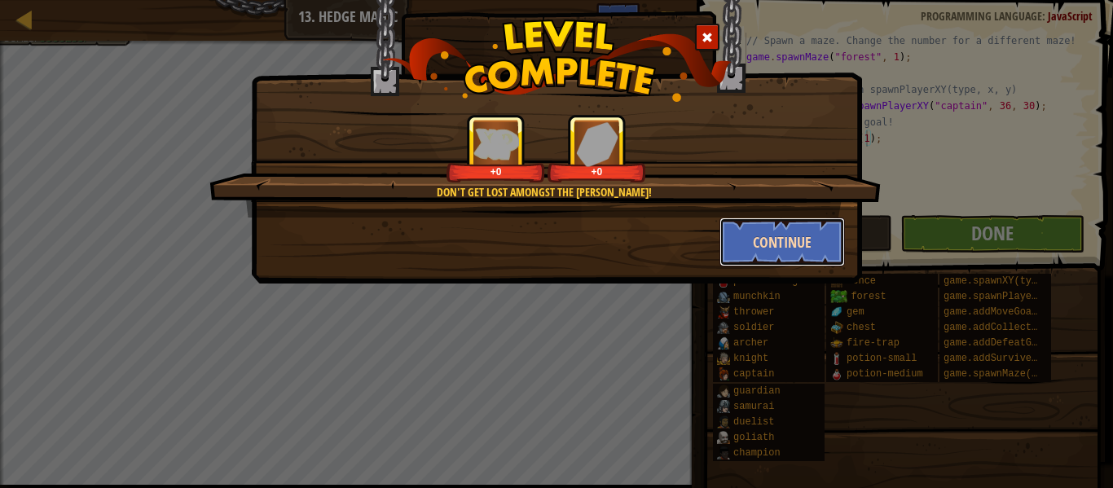
click at [746, 238] on button "Continue" at bounding box center [782, 242] width 126 height 49
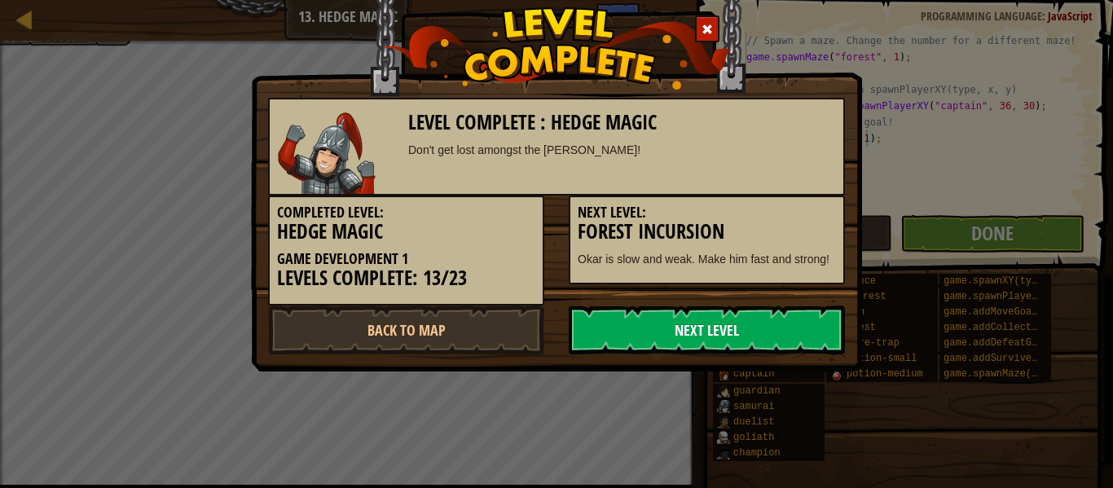
click at [744, 343] on link "Next Level" at bounding box center [707, 330] width 276 height 49
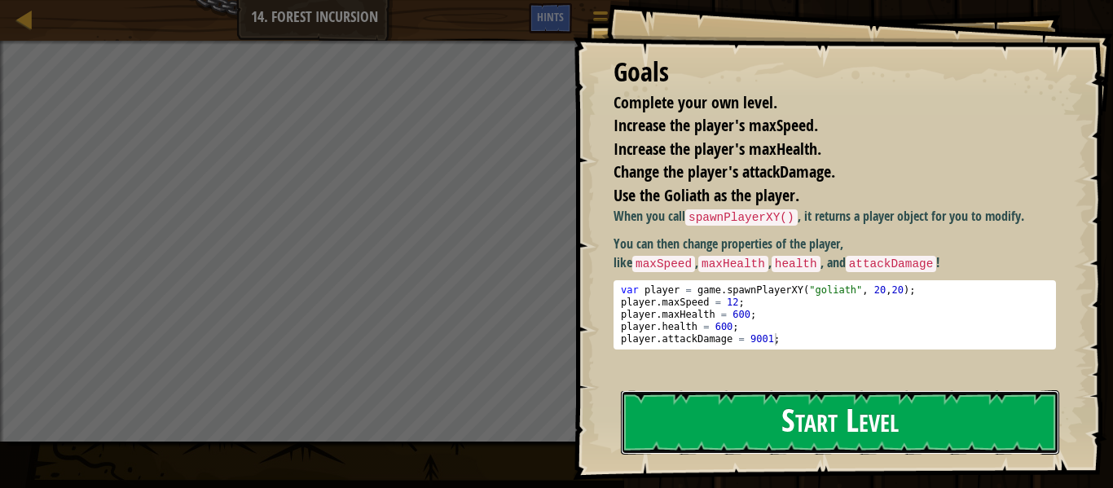
click at [788, 431] on button "Start Level" at bounding box center [840, 422] width 438 height 64
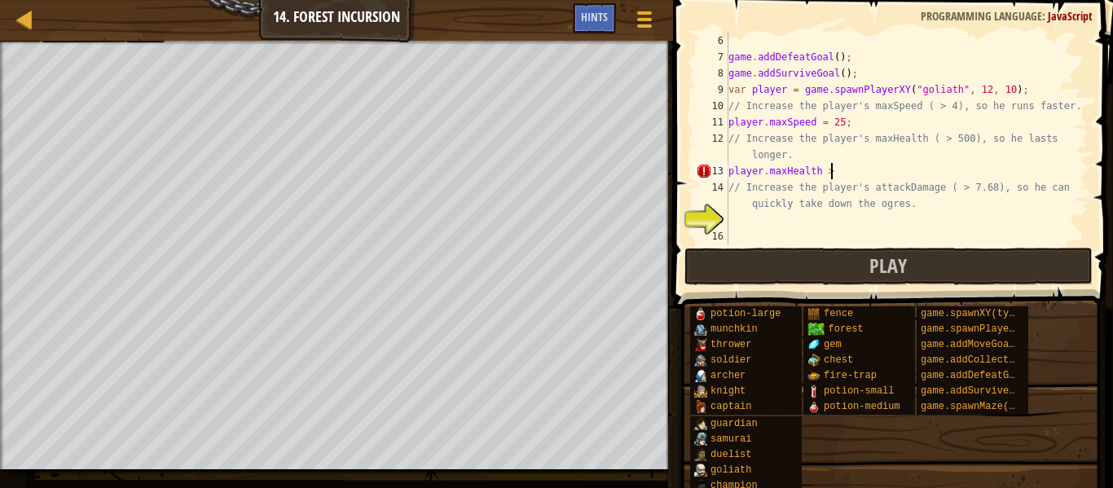
scroll to position [7, 14]
type textarea "player.maxHealth > 500"
click at [971, 215] on div "game . addDefeatGoal ( ) ; game . addSurviveGoal ( ) ; var player = game . spaw…" at bounding box center [906, 155] width 363 height 244
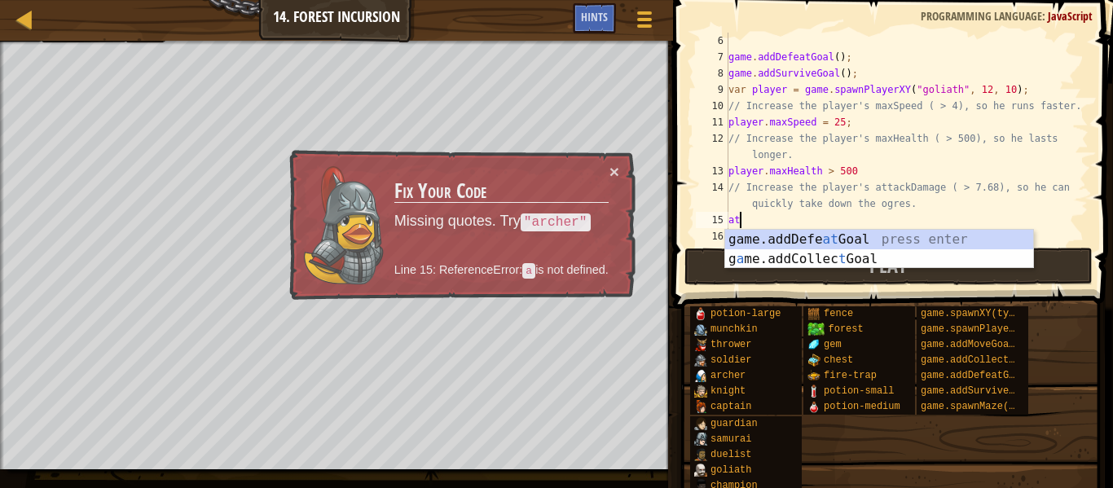
scroll to position [7, 1]
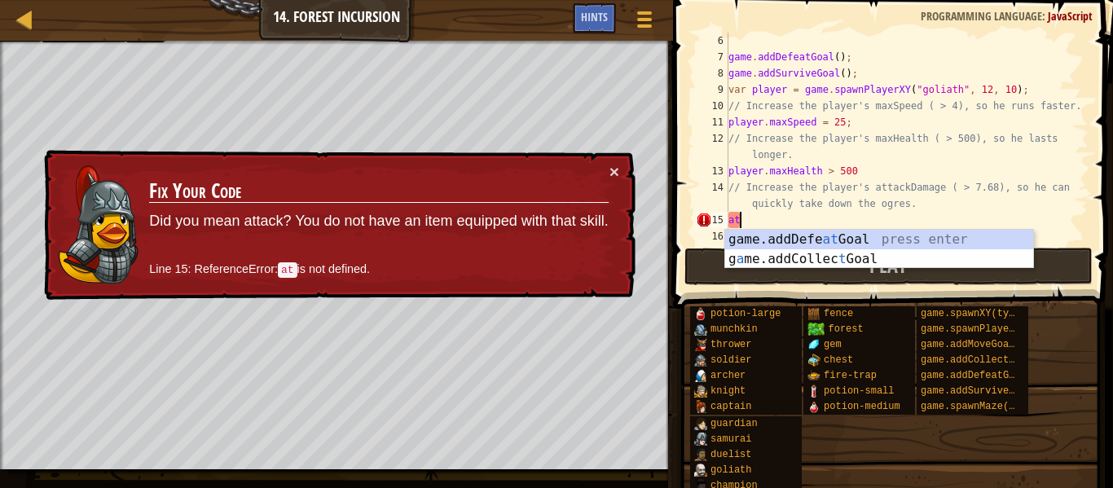
type textarea "a"
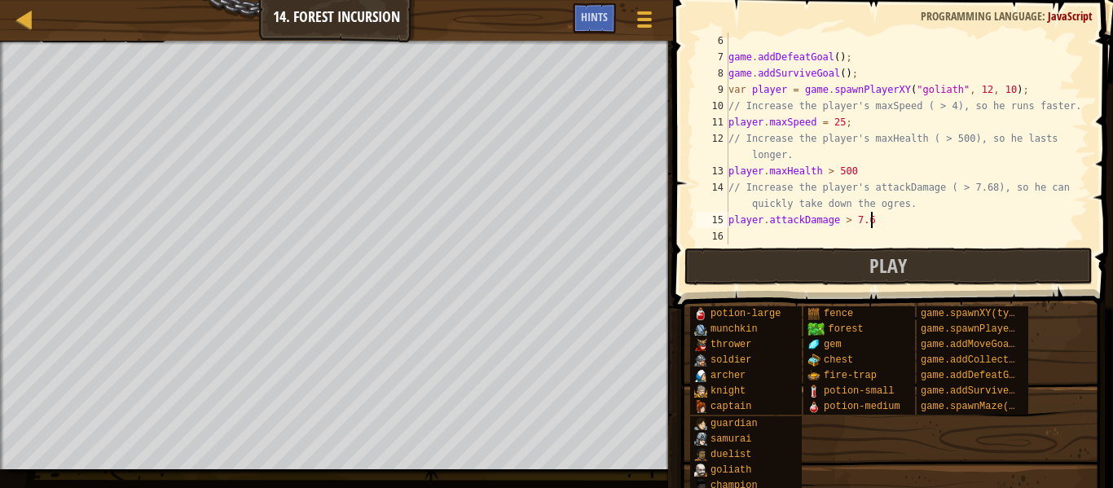
scroll to position [7, 20]
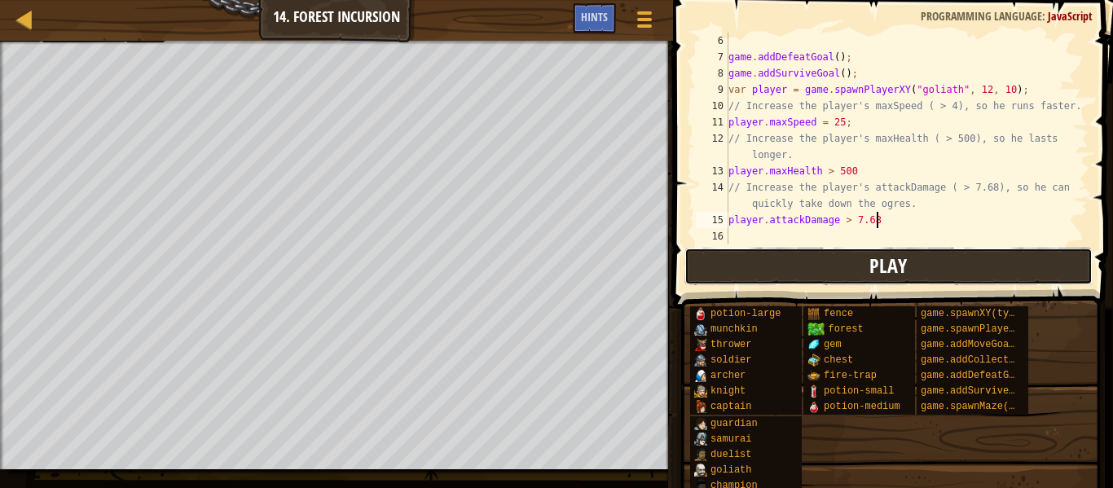
click at [1021, 260] on button "Play" at bounding box center [888, 266] width 408 height 37
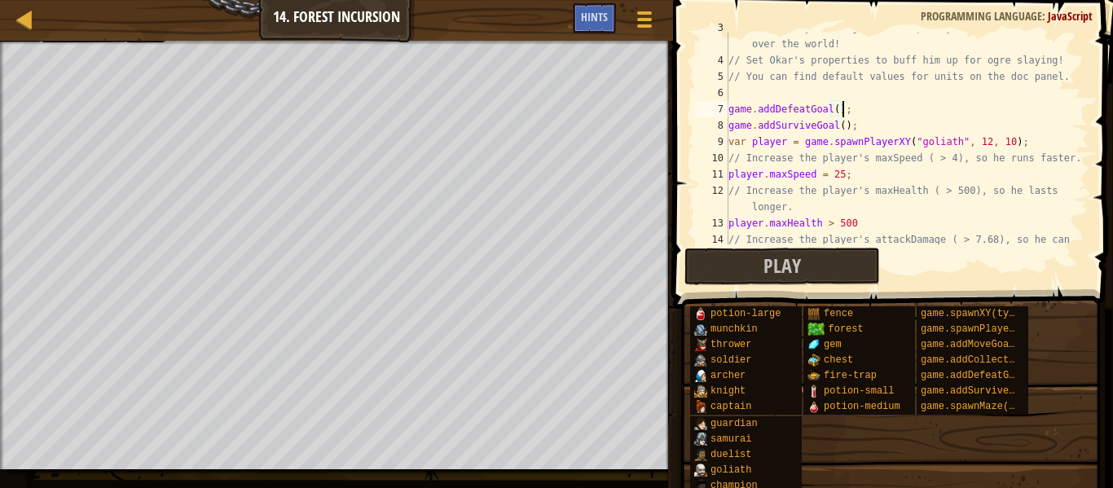
scroll to position [7, 16]
click at [842, 107] on div "// Fortunately, as a game developer, you have full control over the world! // S…" at bounding box center [906, 158] width 363 height 277
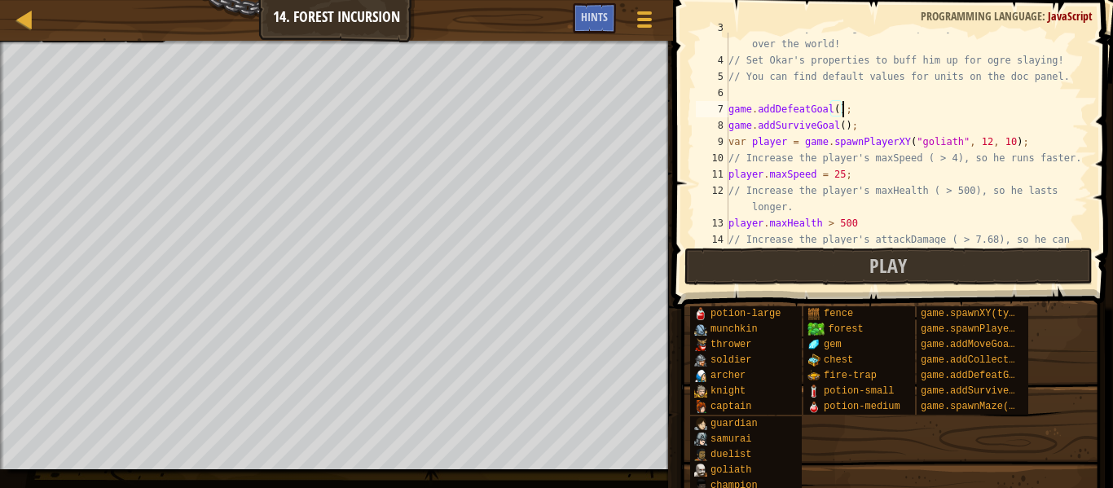
click at [842, 122] on div "// Fortunately, as a game developer, you have full control over the world! // S…" at bounding box center [906, 158] width 363 height 277
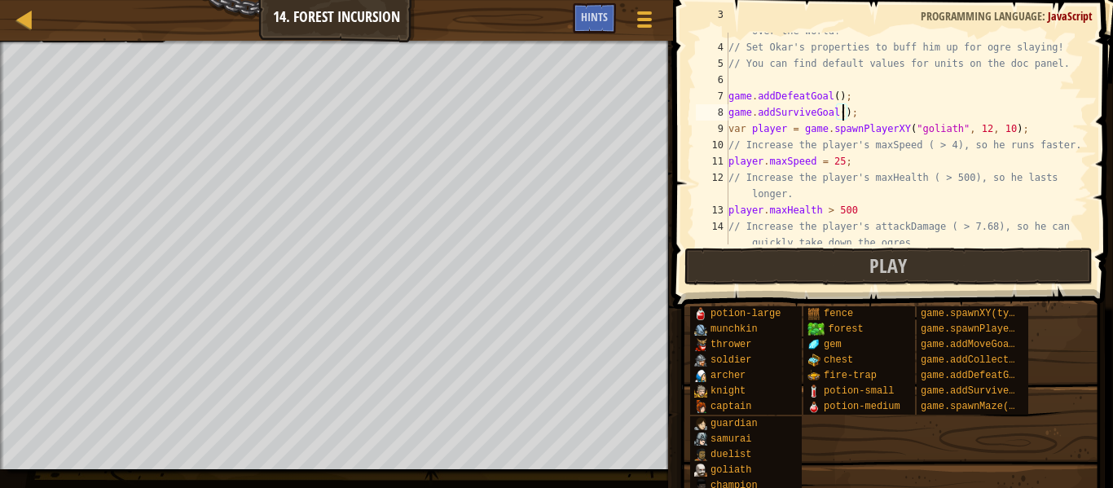
scroll to position [98, 0]
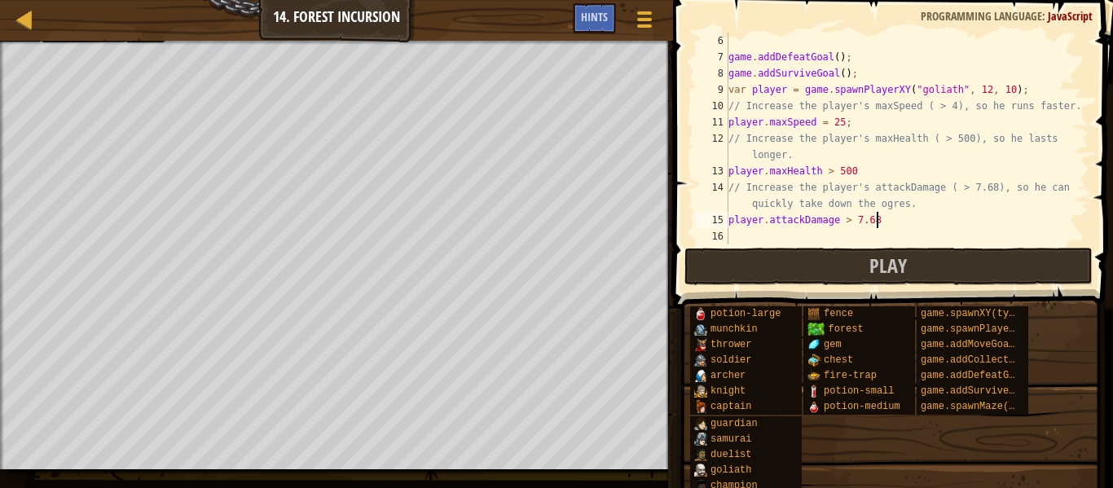
click at [877, 215] on div "game . addDefeatGoal ( ) ; game . addSurviveGoal ( ) ; var player = game . spaw…" at bounding box center [906, 155] width 363 height 244
click at [868, 161] on div "game . addDefeatGoal ( ) ; game . addSurviveGoal ( ) ; var player = game . spaw…" at bounding box center [906, 155] width 363 height 244
click at [866, 174] on div "game . addDefeatGoal ( ) ; game . addSurviveGoal ( ) ; var player = game . spaw…" at bounding box center [906, 155] width 363 height 244
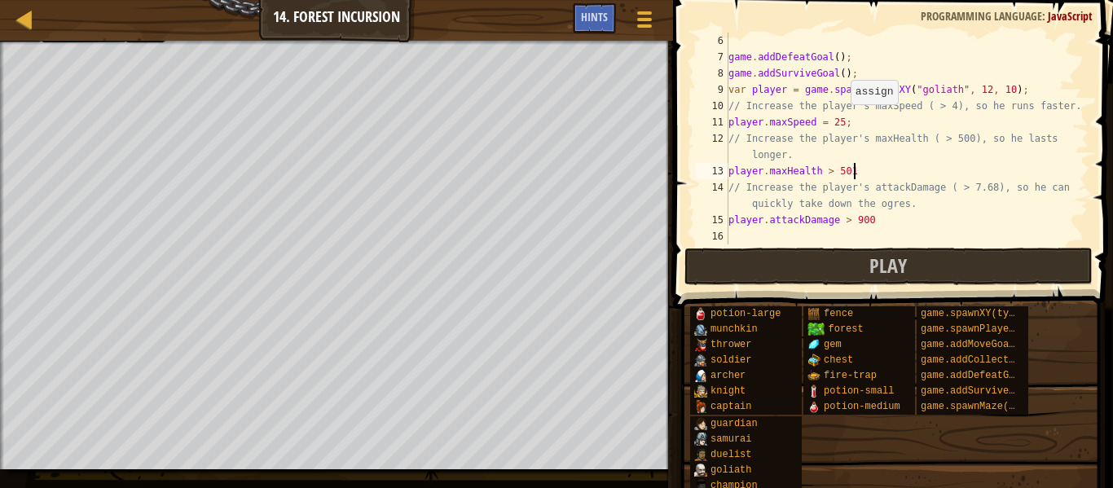
click at [843, 121] on div "game . addDefeatGoal ( ) ; game . addSurviveGoal ( ) ; var player = game . spaw…" at bounding box center [906, 155] width 363 height 244
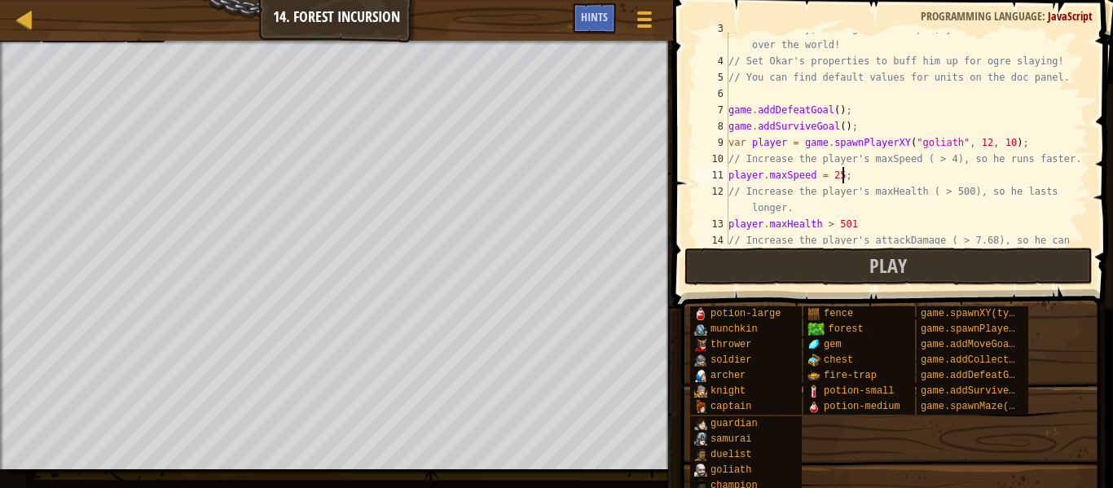
scroll to position [44, 0]
click at [836, 108] on div "// Fortunately, as a game developer, you have full control over the world! // S…" at bounding box center [906, 159] width 363 height 277
click at [844, 126] on div "// Fortunately, as a game developer, you have full control over the world! // S…" at bounding box center [906, 159] width 363 height 277
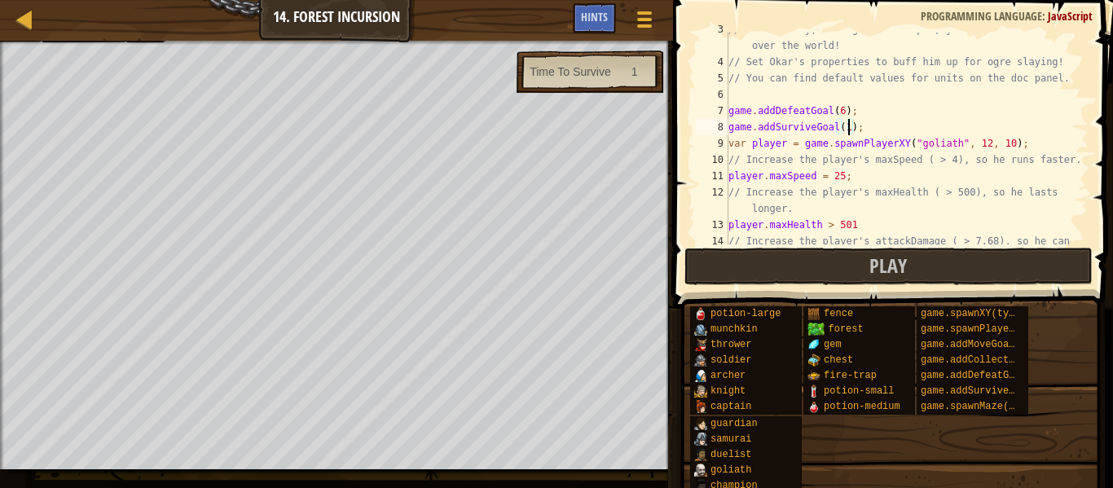
scroll to position [7, 18]
type textarea "game.addSurviveGoal(15);"
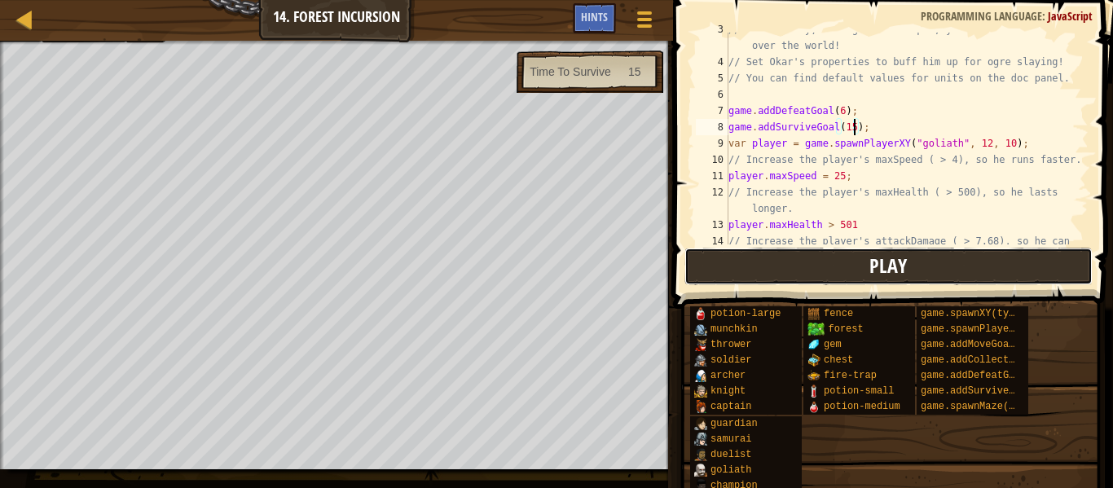
click at [831, 266] on button "Play" at bounding box center [888, 266] width 408 height 37
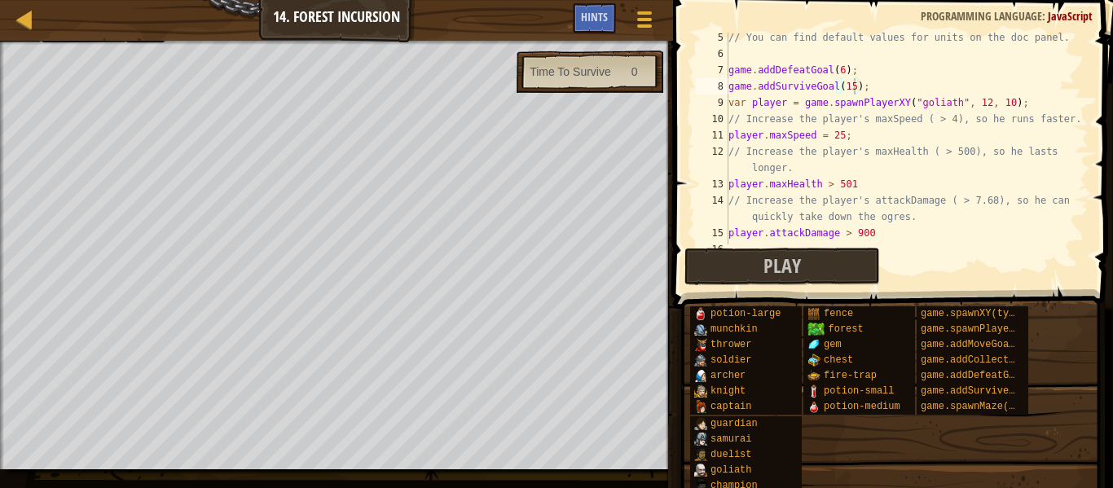
scroll to position [98, 0]
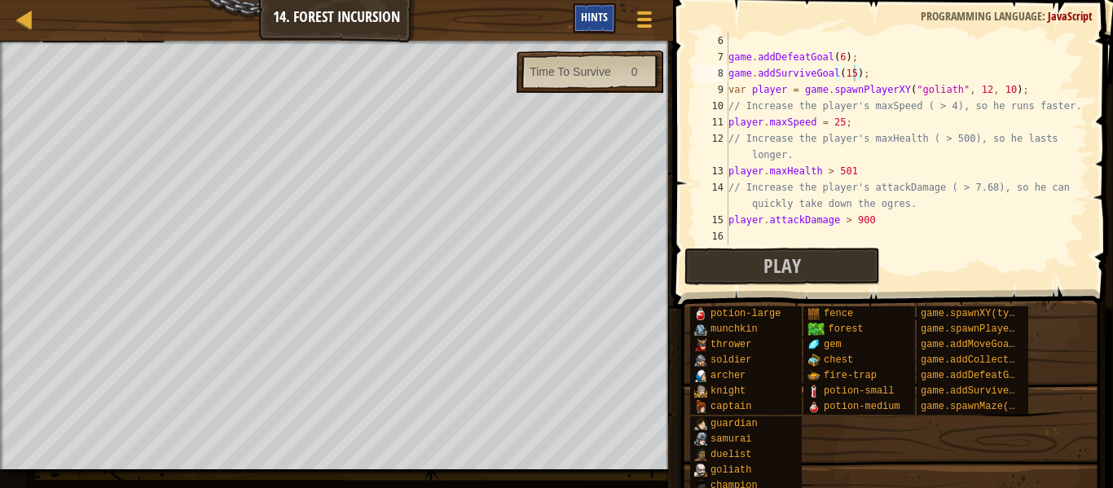
click at [611, 18] on div "Hints" at bounding box center [594, 18] width 43 height 30
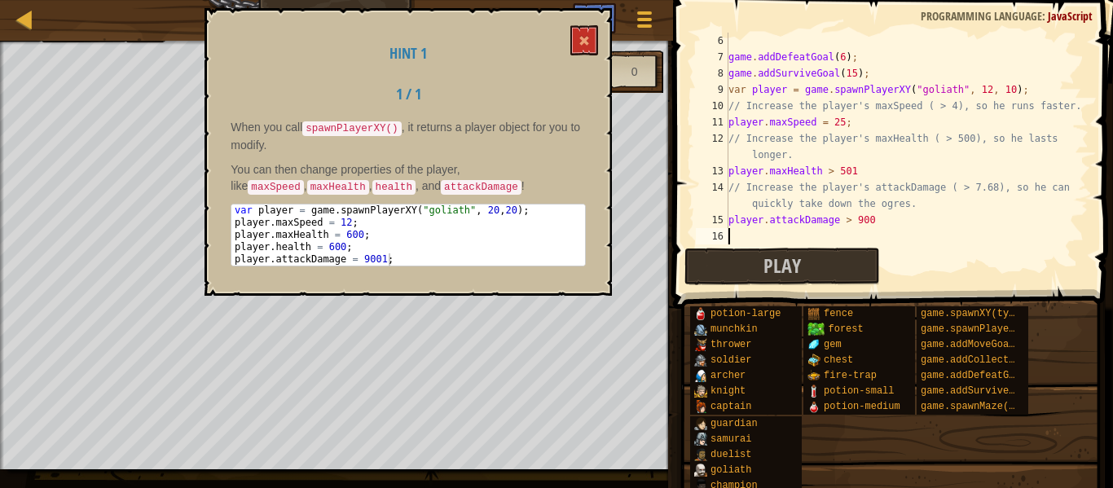
click at [798, 232] on div "game . addDefeatGoal ( 6 ) ; game . addSurviveGoal ( 15 ) ; var player = game .…" at bounding box center [906, 155] width 363 height 244
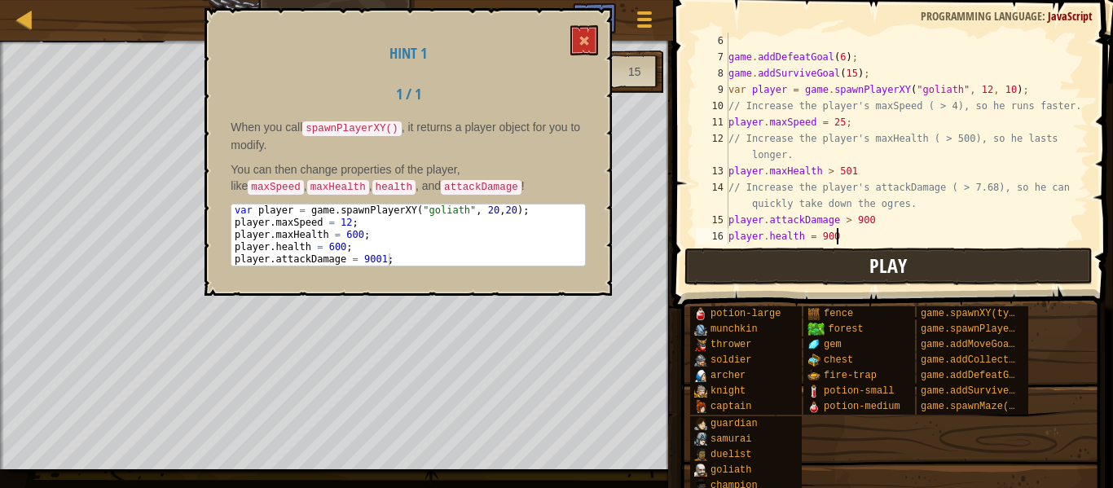
scroll to position [7, 15]
click at [847, 213] on div "game . addDefeatGoal ( 6 ) ; game . addSurviveGoal ( 15 ) ; var player = game .…" at bounding box center [906, 155] width 363 height 244
click at [830, 165] on div "game . addDefeatGoal ( 6 ) ; game . addSurviveGoal ( 15 ) ; var player = game .…" at bounding box center [906, 155] width 363 height 244
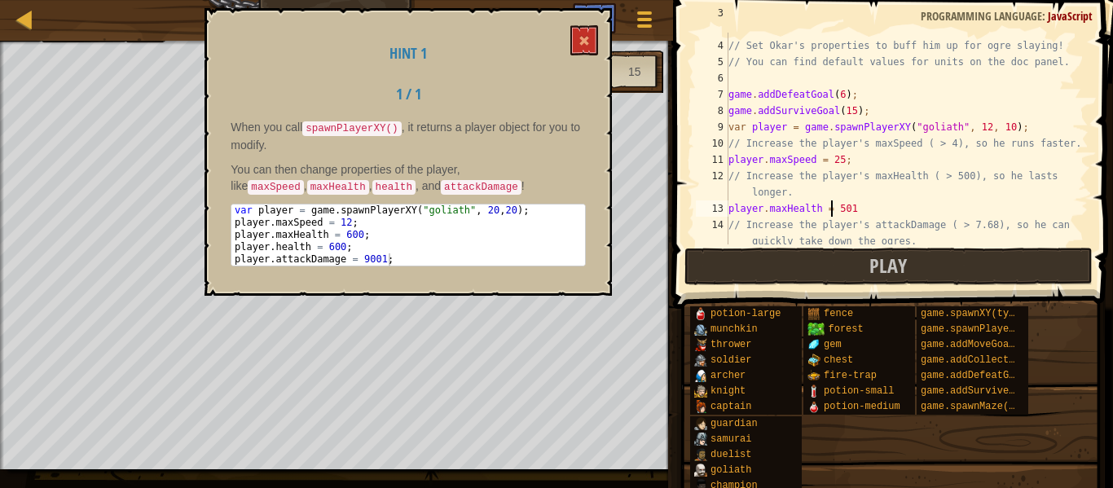
scroll to position [39, 0]
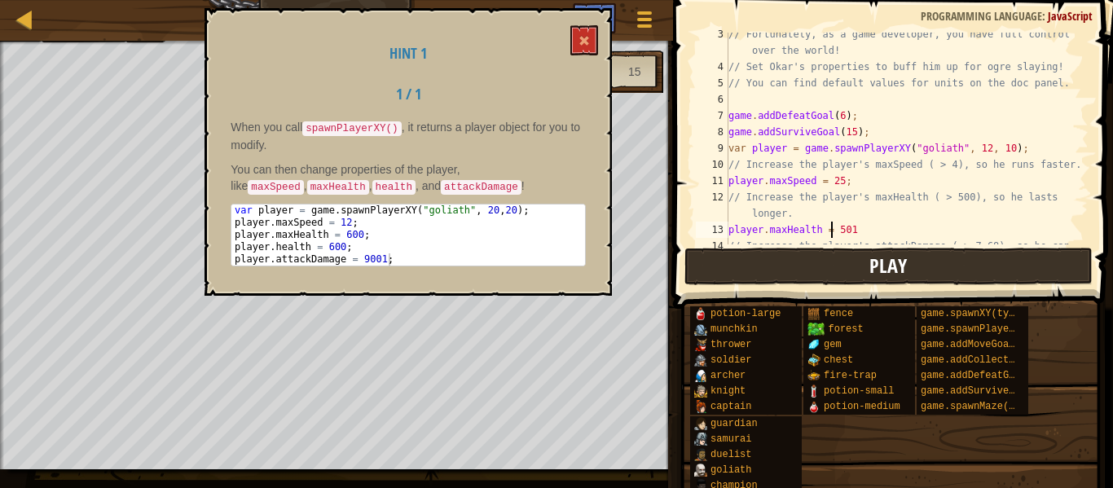
type textarea "player.maxHealth = 501"
click at [877, 258] on span "Play" at bounding box center [887, 266] width 37 height 26
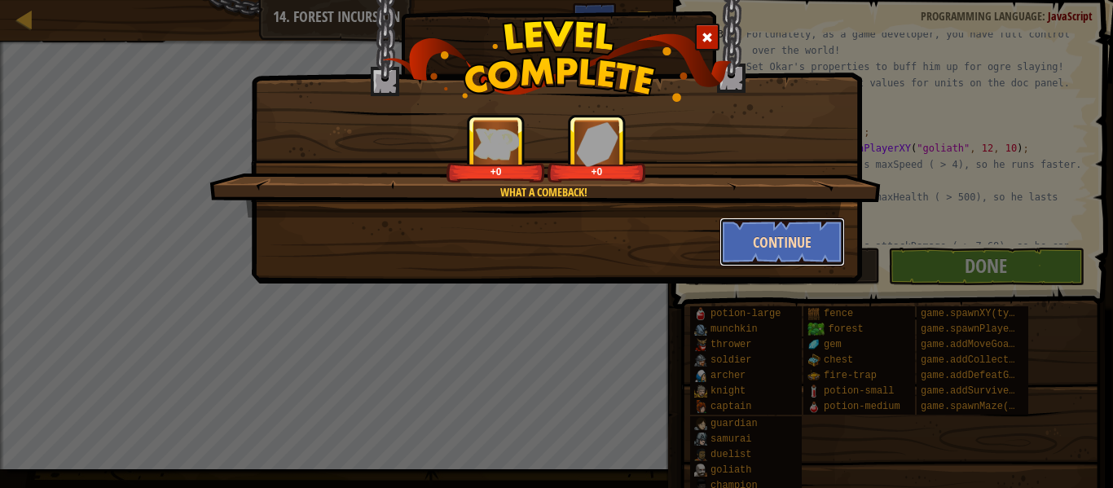
click at [737, 249] on button "Continue" at bounding box center [782, 242] width 126 height 49
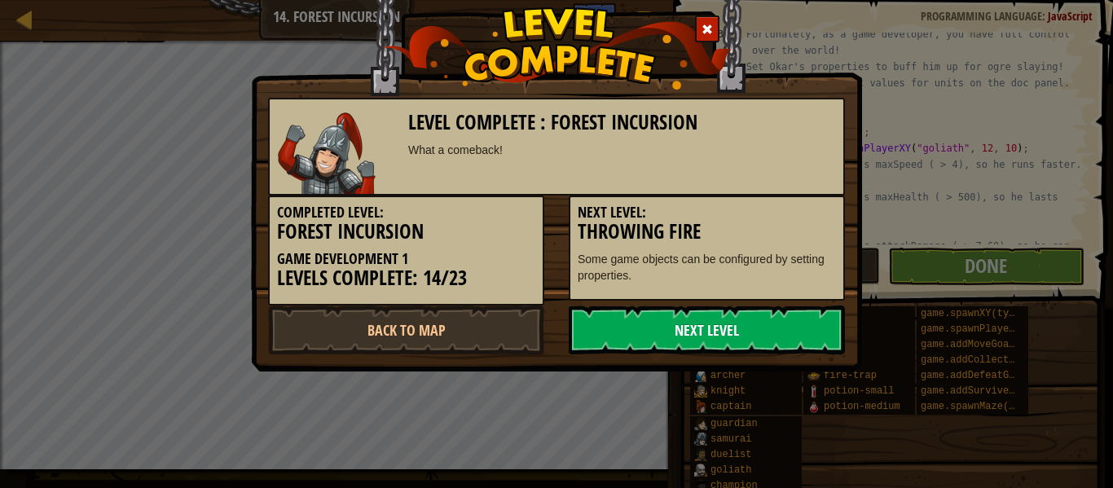
click at [762, 319] on link "Next Level" at bounding box center [707, 330] width 276 height 49
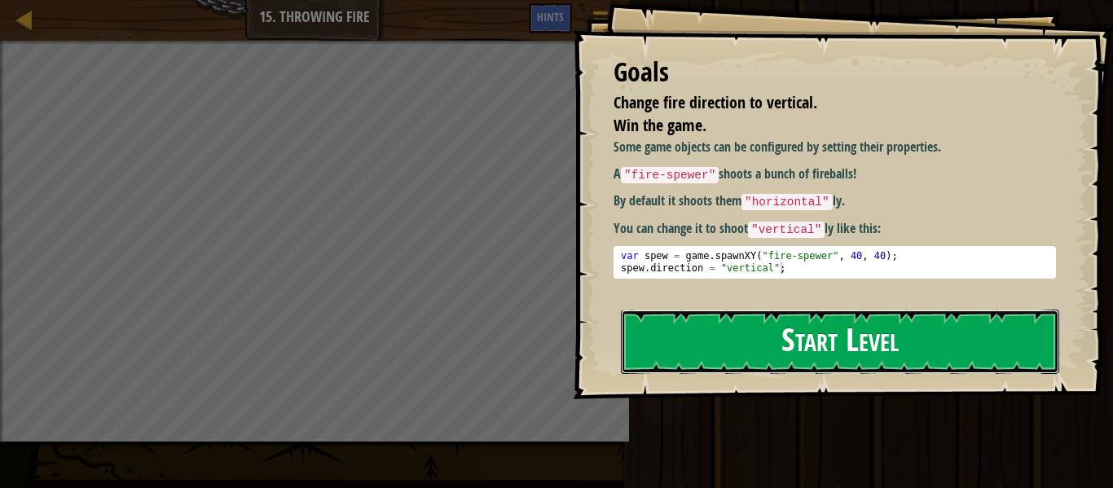
click at [799, 317] on button "Start Level" at bounding box center [840, 342] width 438 height 64
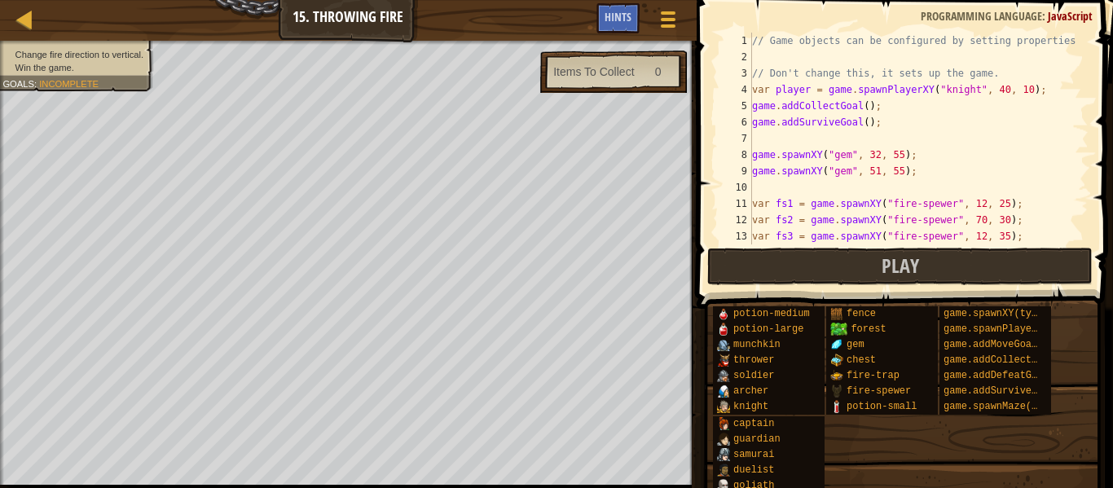
scroll to position [155, 0]
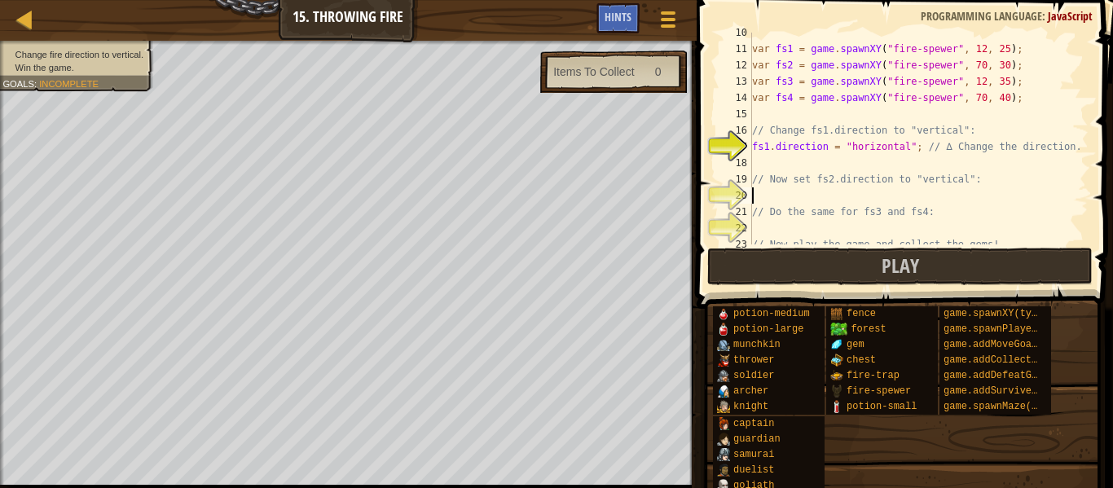
click at [856, 200] on div "var fs1 = game . spawnXY ( "fire-spewer" , 12 , 25 ) ; var fs2 = game . spawnXY…" at bounding box center [919, 146] width 340 height 244
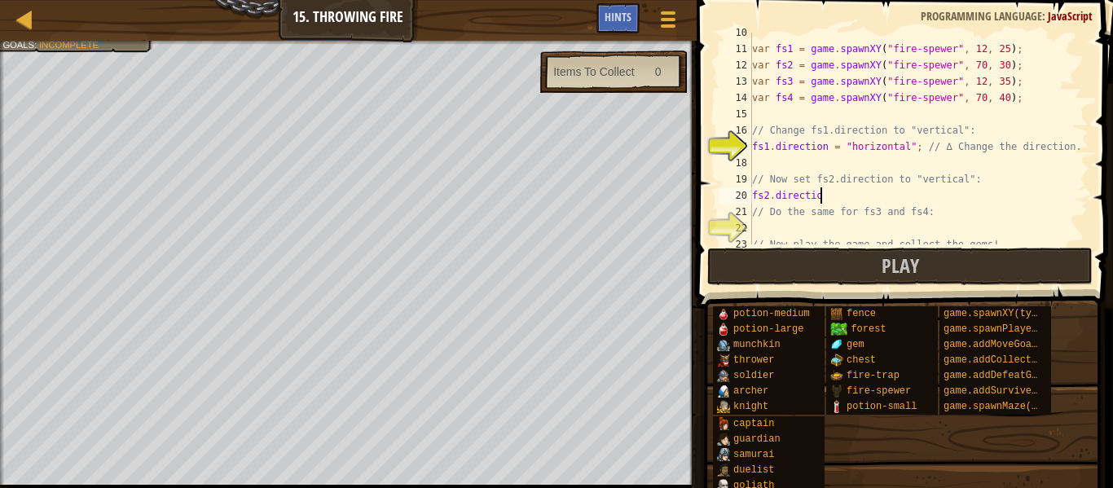
scroll to position [7, 10]
type textarea "fs2.direction = vertical"
click at [865, 223] on div "var fs1 = game . spawnXY ( "fire-spewer" , 12 , 25 ) ; var fs2 = game . spawnXY…" at bounding box center [919, 146] width 340 height 244
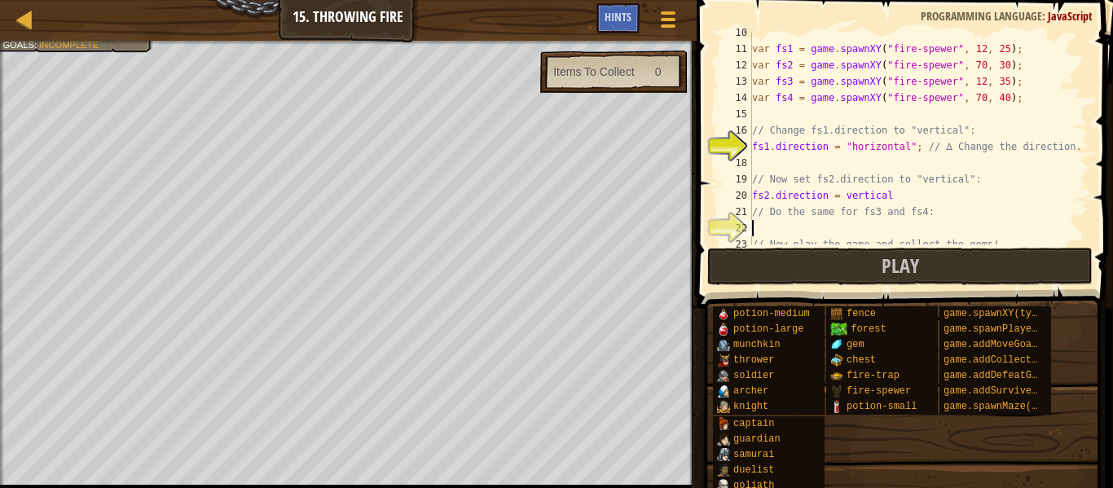
click at [898, 192] on div "var fs1 = game . spawnXY ( "fire-spewer" , 12 , 25 ) ; var fs2 = game . spawnXY…" at bounding box center [919, 146] width 340 height 244
type textarea "fs2.direction = "vertical""
click at [878, 231] on div "var fs1 = game . spawnXY ( "fire-spewer" , 12 , 25 ) ; var fs2 = game . spawnXY…" at bounding box center [919, 146] width 340 height 244
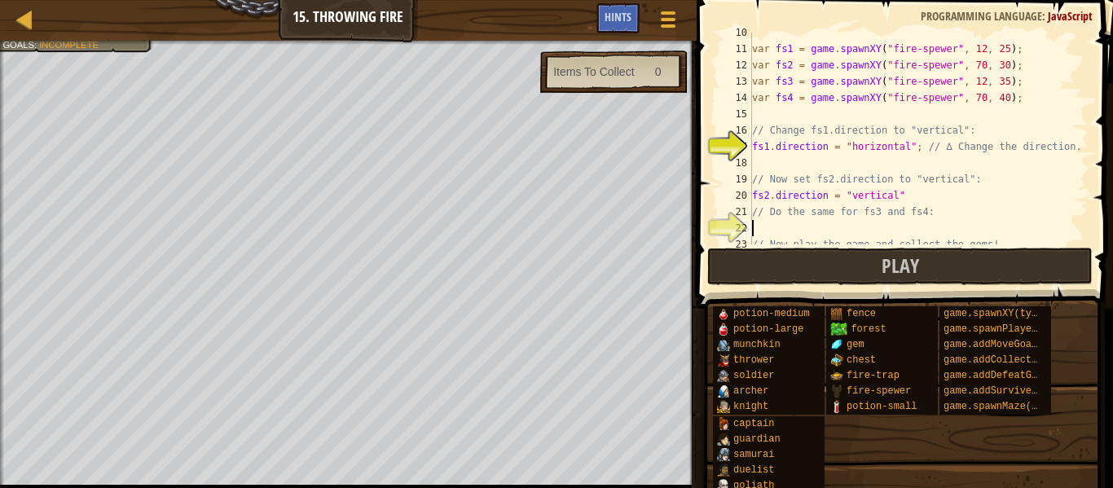
scroll to position [7, 0]
drag, startPoint x: 903, startPoint y: 196, endPoint x: 731, endPoint y: 196, distance: 171.9
click at [731, 196] on div "10 11 12 13 14 15 16 17 18 19 20 21 22 23 24 var fs1 = game . spawnXY ( "fire-s…" at bounding box center [902, 139] width 372 height 212
type textarea "fs2.direction = "vertical""
click at [856, 232] on div "var fs1 = game . spawnXY ( "fire-spewer" , 12 , 25 ) ; var fs2 = game . spawnXY…" at bounding box center [919, 146] width 340 height 244
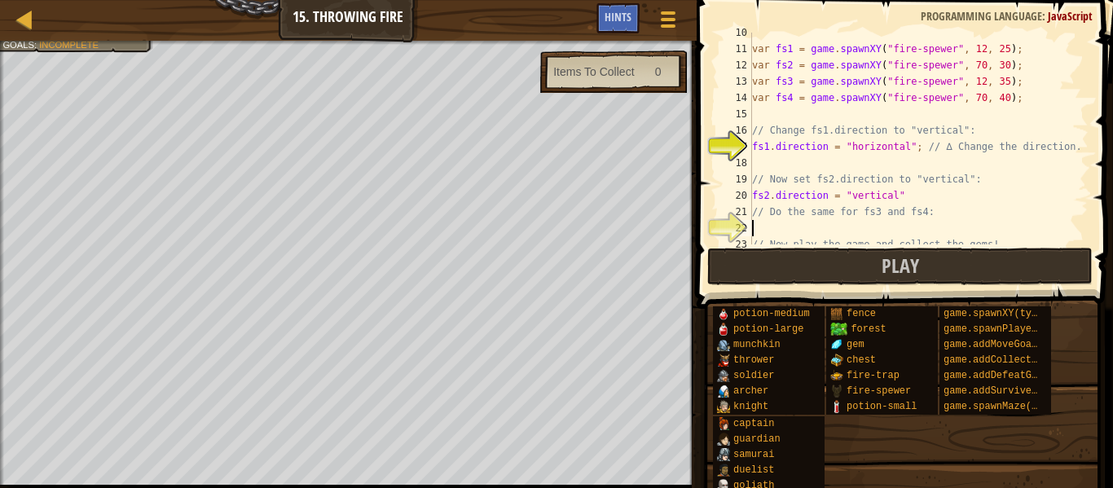
type textarea "fs2.direction = "vertical""
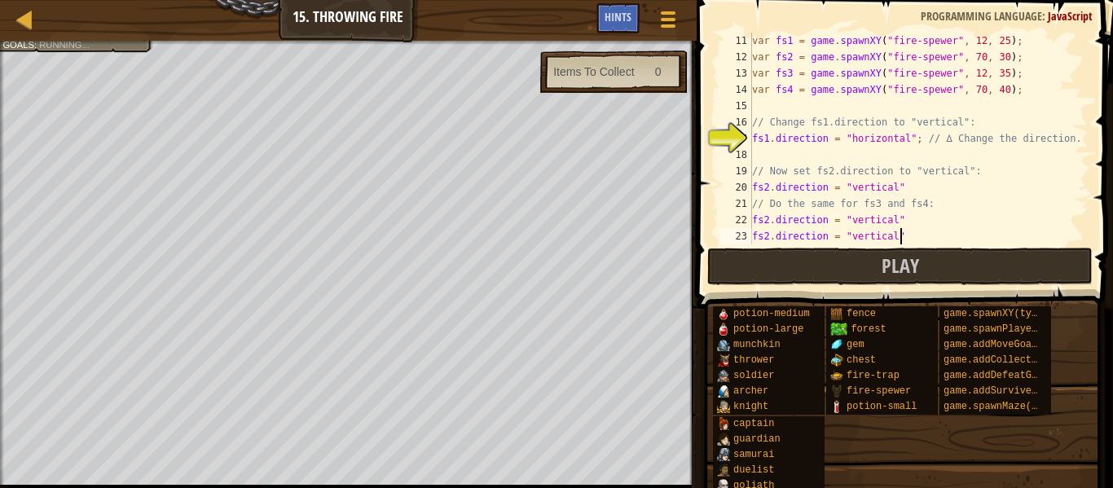
scroll to position [163, 0]
click at [769, 218] on div "var fs1 = game . spawnXY ( "fire-spewer" , 12 , 25 ) ; var fs2 = game . spawnXY…" at bounding box center [919, 155] width 340 height 244
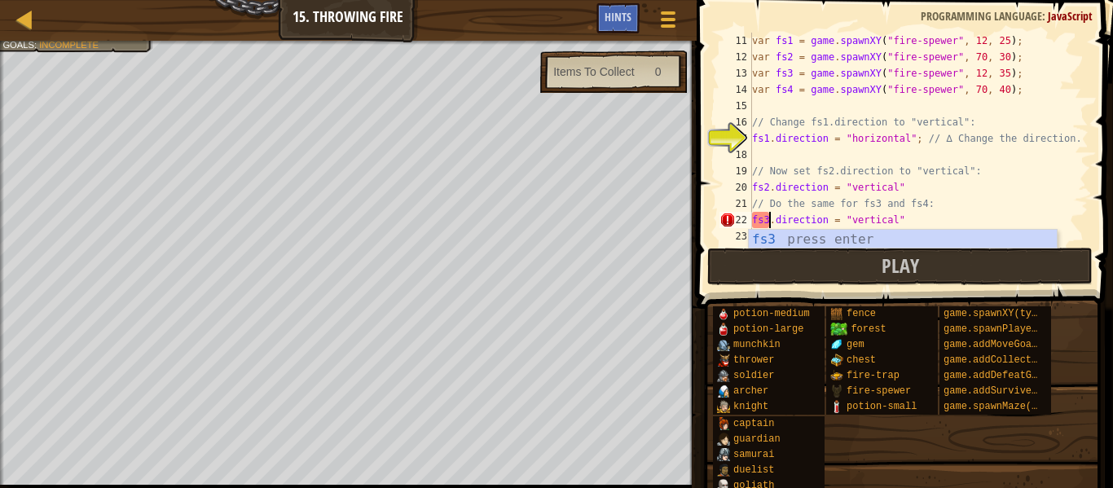
scroll to position [7, 2]
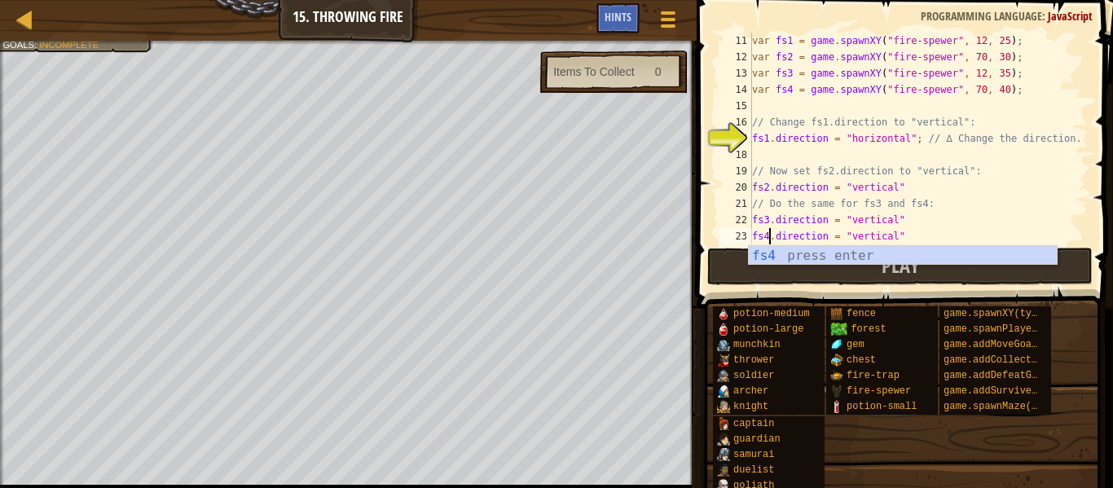
click at [880, 234] on div "var fs1 = game . spawnXY ( "fire-spewer" , 12 , 25 ) ; var fs2 = game . spawnXY…" at bounding box center [919, 155] width 340 height 244
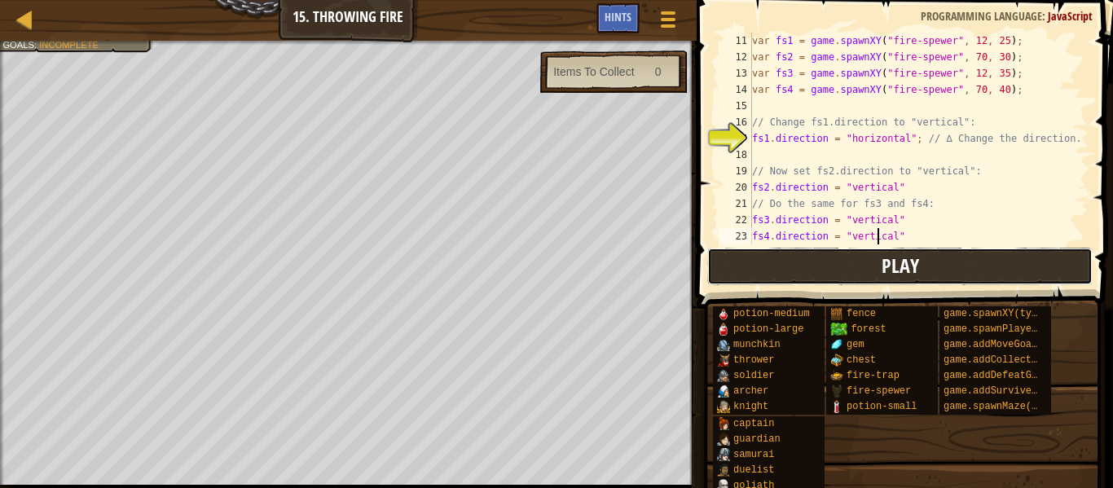
click at [875, 252] on button "Play" at bounding box center [899, 266] width 385 height 37
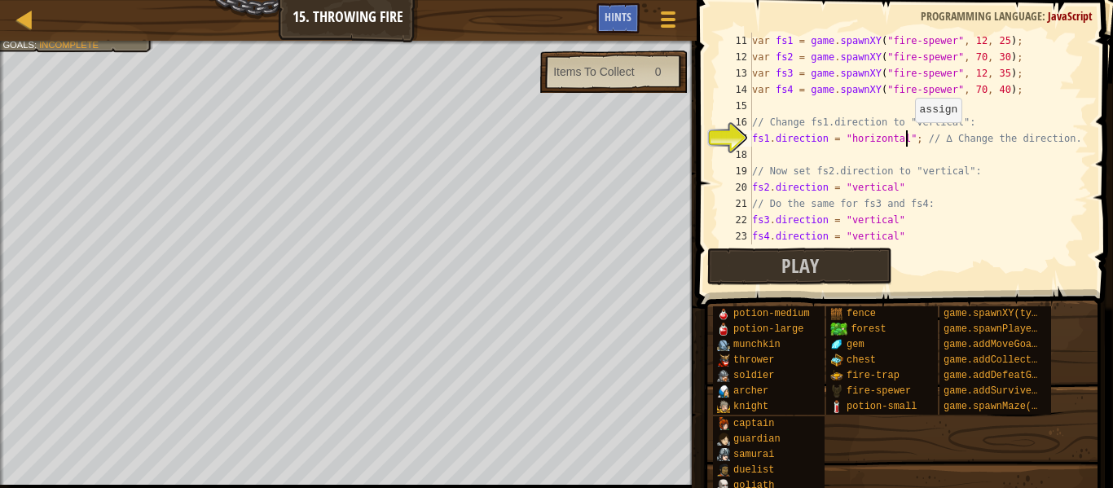
click at [906, 139] on div "var fs1 = game . spawnXY ( "fire-spewer" , 12 , 25 ) ; var fs2 = game . spawnXY…" at bounding box center [919, 155] width 340 height 244
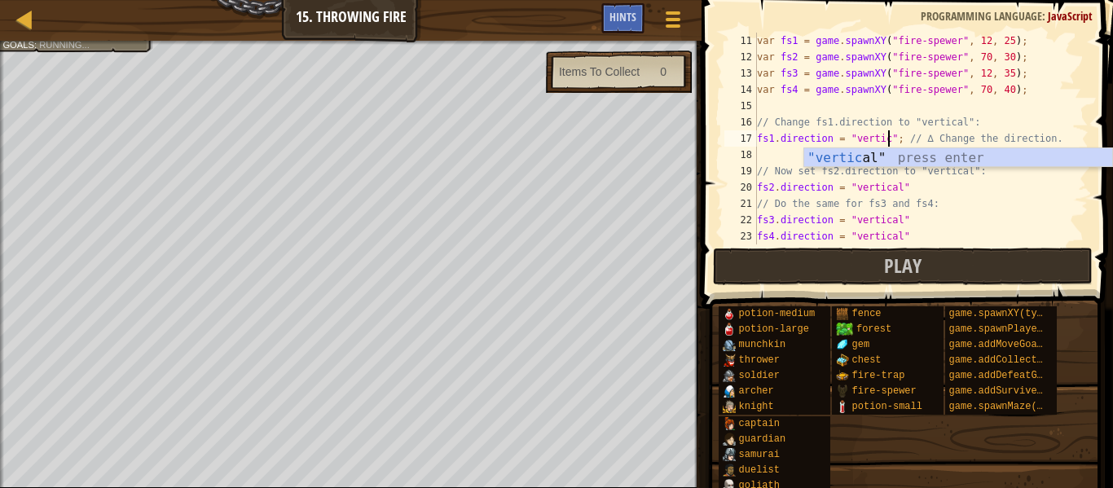
type textarea "fs1.direction = "vertical"; // ∆ Change the direction."
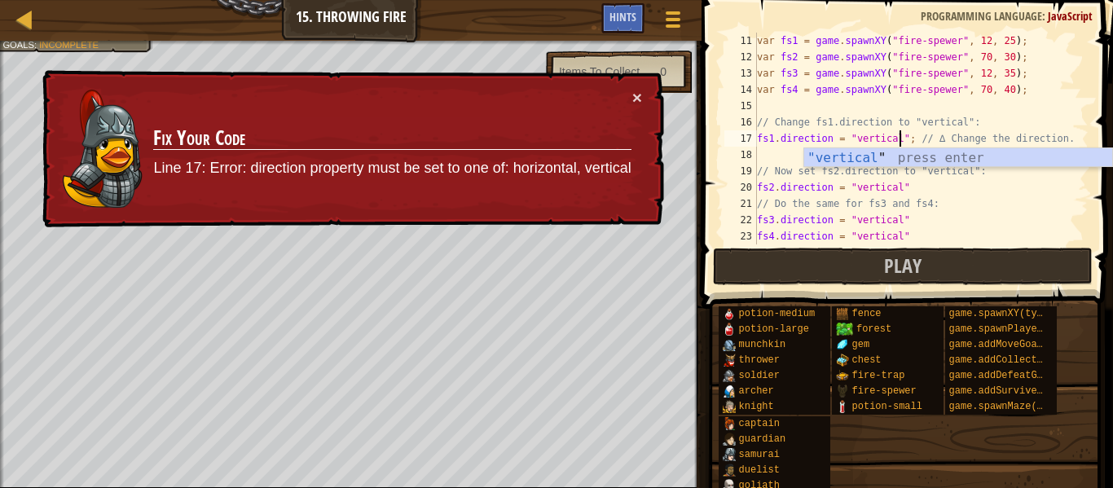
scroll to position [196, 0]
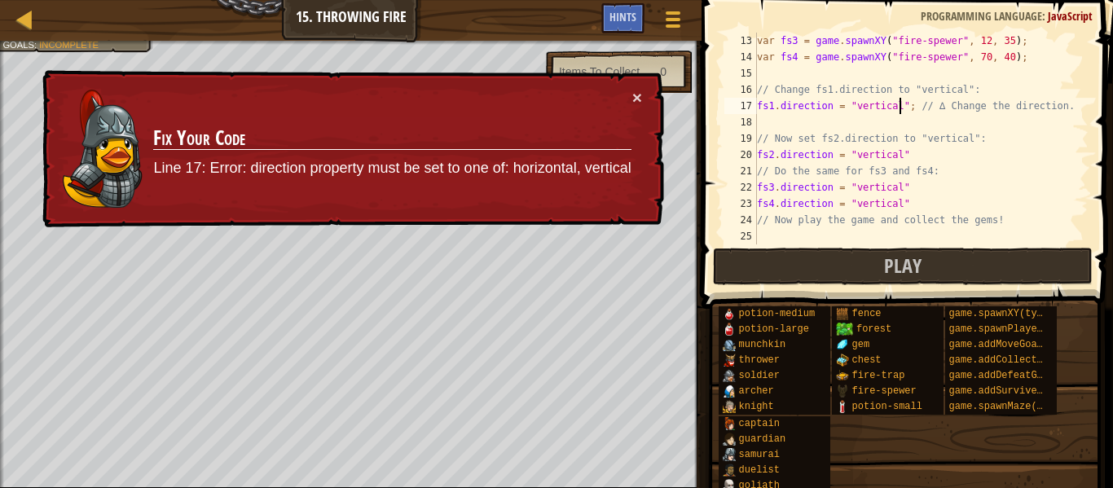
click at [966, 231] on div "var fs3 = game . spawnXY ( "fire-spewer" , 12 , 35 ) ; var fs4 = game . spawnXY…" at bounding box center [921, 155] width 335 height 244
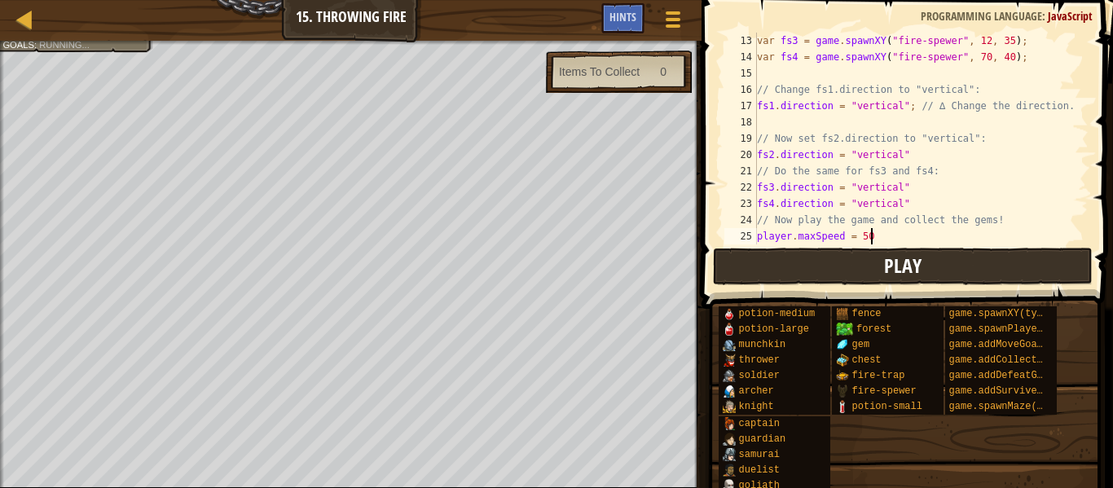
scroll to position [7, 16]
type textarea "player.maxSpeed = 500"
click at [975, 272] on button "Play" at bounding box center [903, 266] width 380 height 37
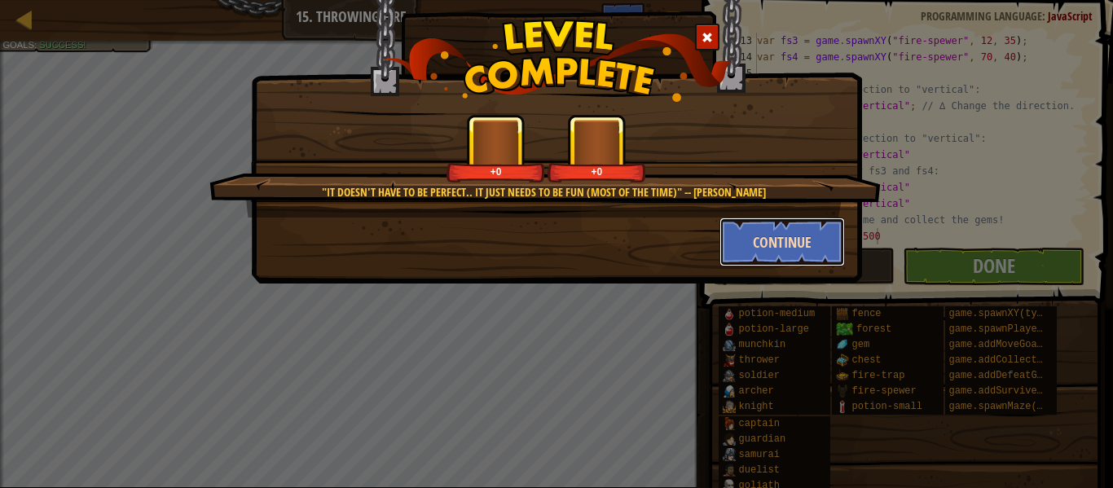
click at [771, 245] on button "Continue" at bounding box center [782, 242] width 126 height 49
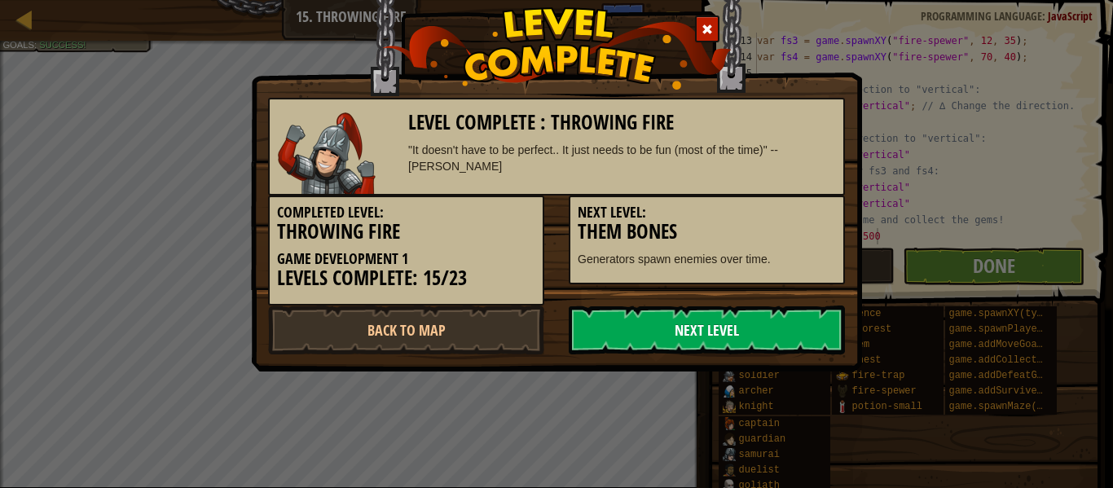
click at [746, 323] on link "Next Level" at bounding box center [707, 330] width 276 height 49
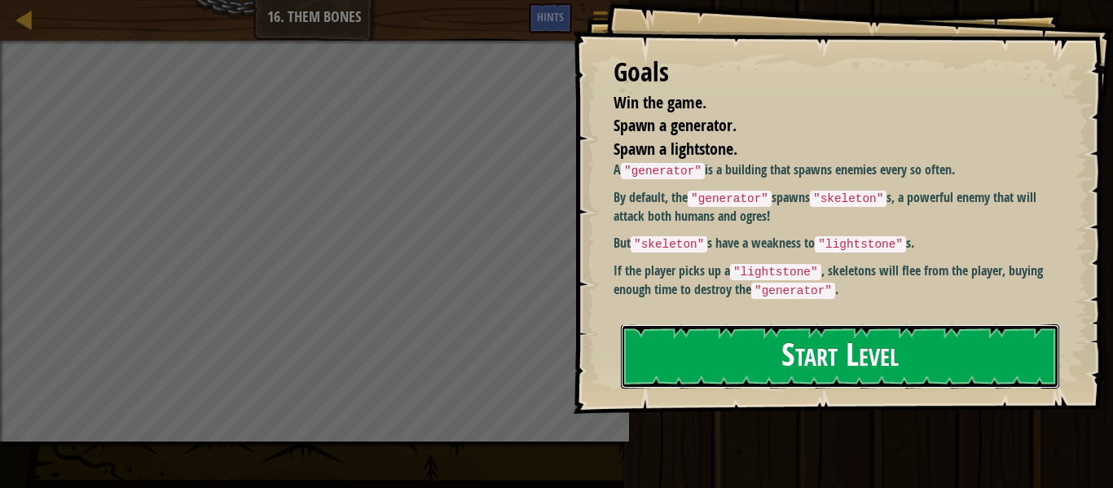
click at [753, 324] on button "Start Level" at bounding box center [840, 356] width 438 height 64
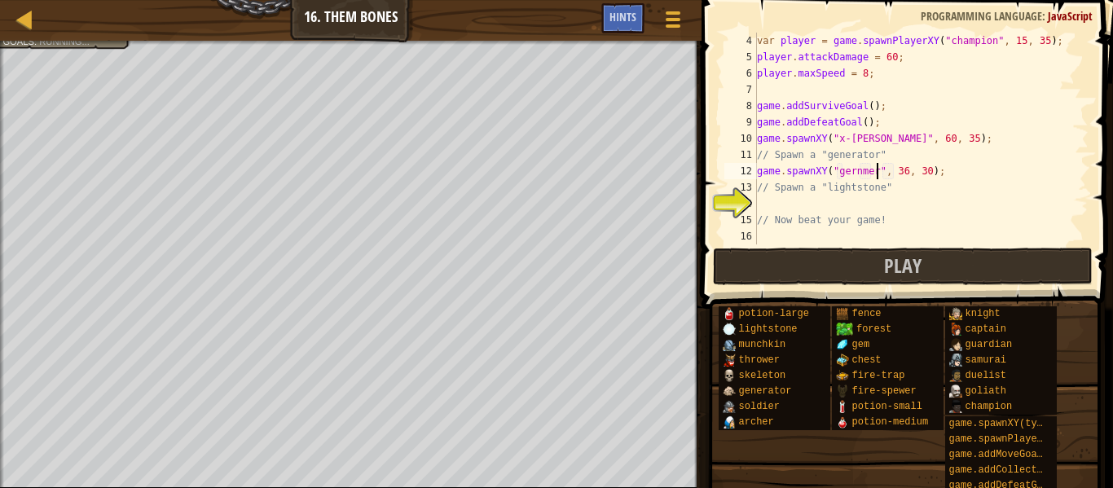
scroll to position [7, 18]
type textarea "game.spawnXY("generator", 36, 30);"
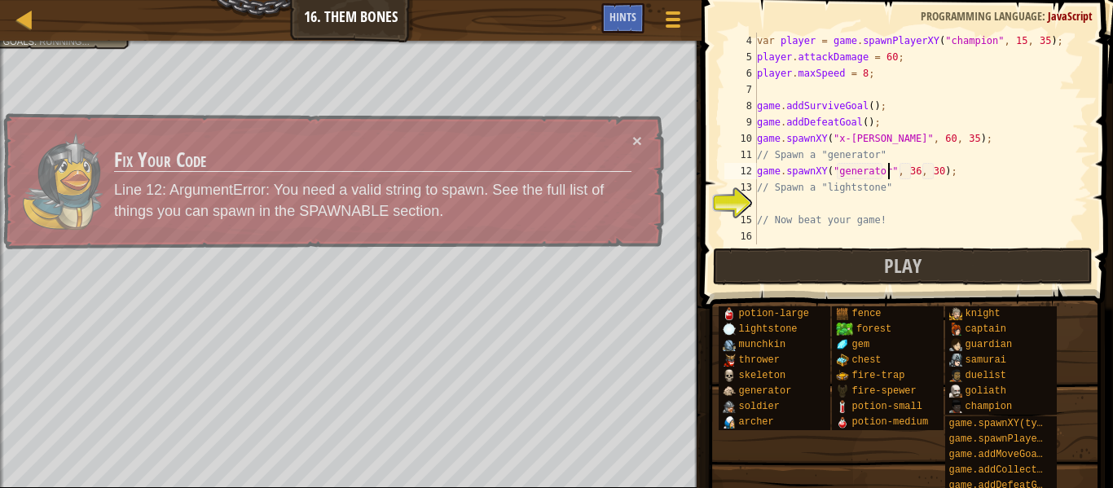
scroll to position [7, 20]
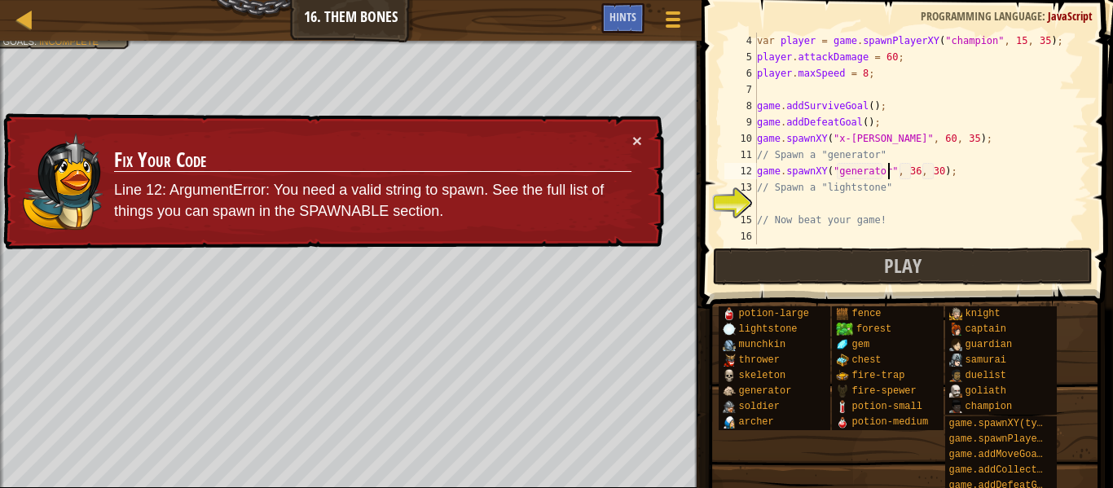
click at [877, 197] on div "var player = game . spawnPlayerXY ( "champion" , 15 , 35 ) ; player . attackDam…" at bounding box center [921, 155] width 335 height 244
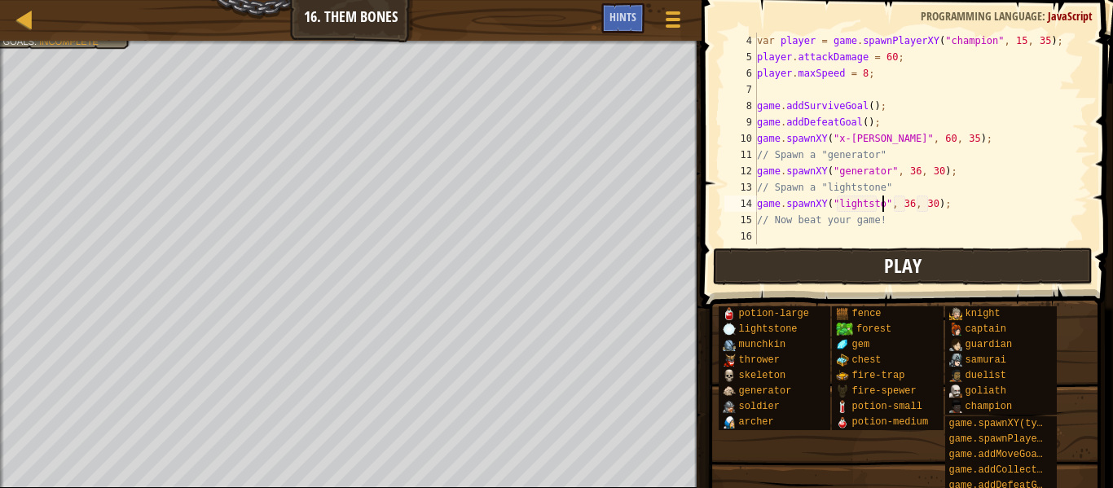
type textarea "game.spawnXY("lightstone", 36, 30);"
click at [851, 232] on div "var player = game . spawnPlayerXY ( "champion" , 15 , 35 ) ; player . attackDam…" at bounding box center [921, 155] width 335 height 244
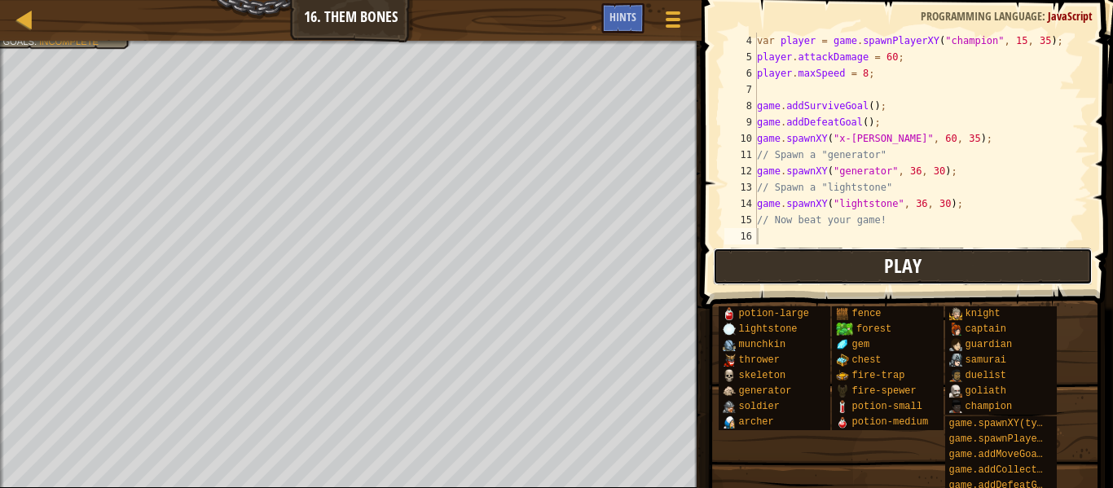
click at [847, 262] on button "Play" at bounding box center [903, 266] width 380 height 37
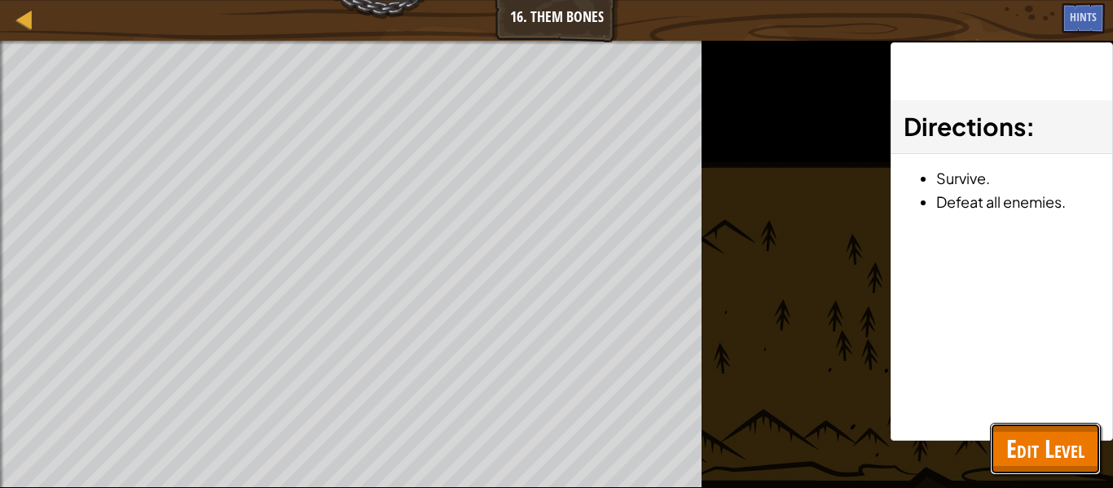
click at [1010, 457] on span "Edit Level" at bounding box center [1045, 448] width 78 height 33
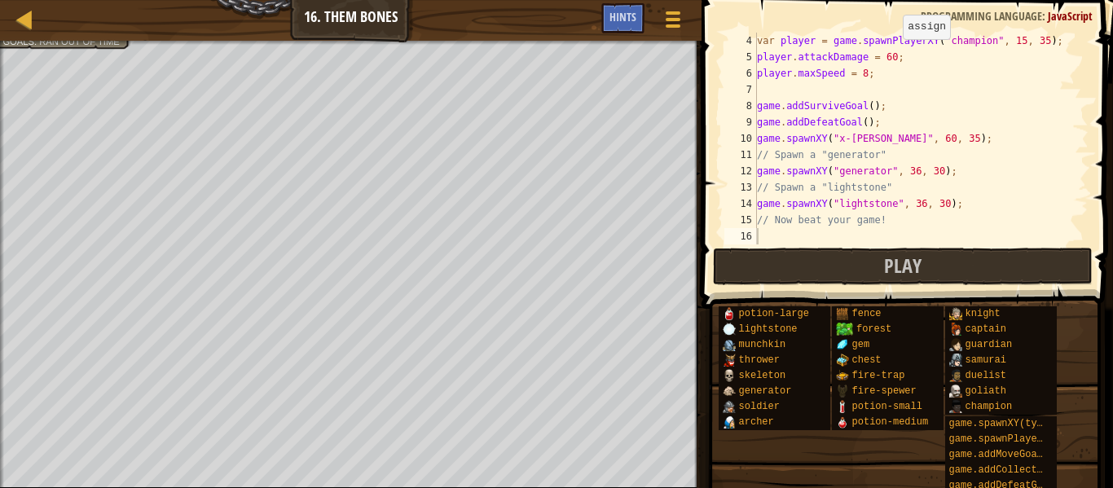
click at [895, 55] on div "var player = game . spawnPlayerXY ( "champion" , 15 , 35 ) ; player . attackDam…" at bounding box center [921, 155] width 335 height 244
type textarea "player.attackDamage = 6000;"
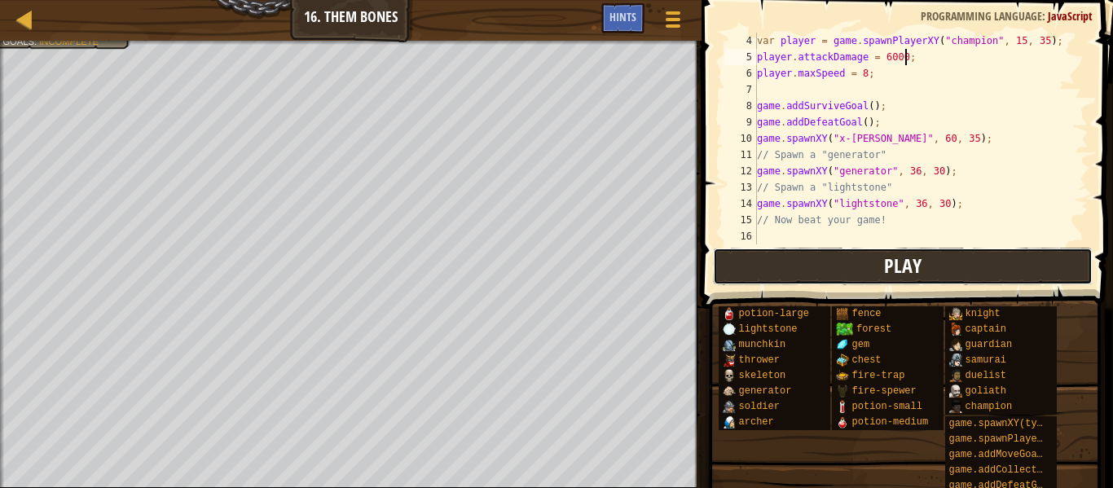
click at [937, 261] on button "Play" at bounding box center [903, 266] width 380 height 37
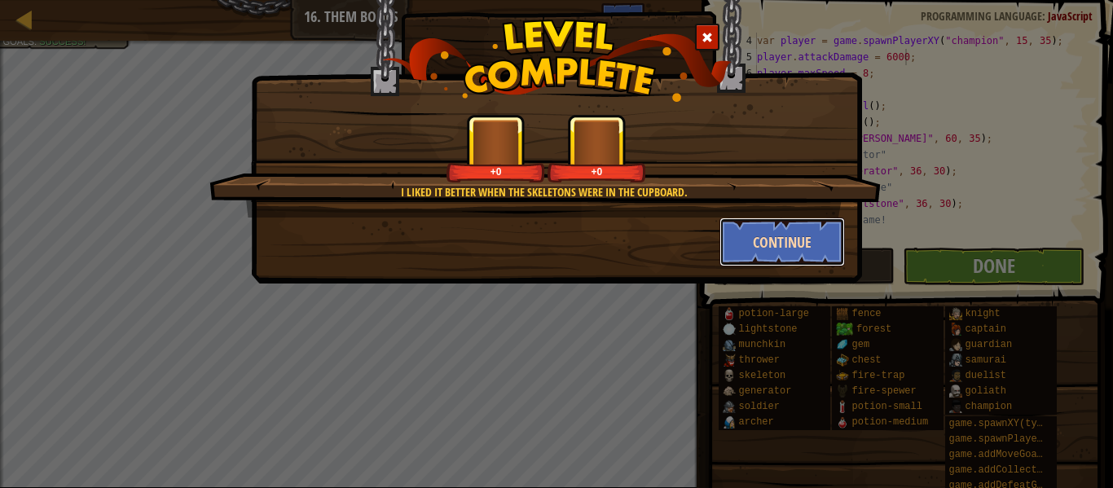
click at [752, 256] on button "Continue" at bounding box center [782, 242] width 126 height 49
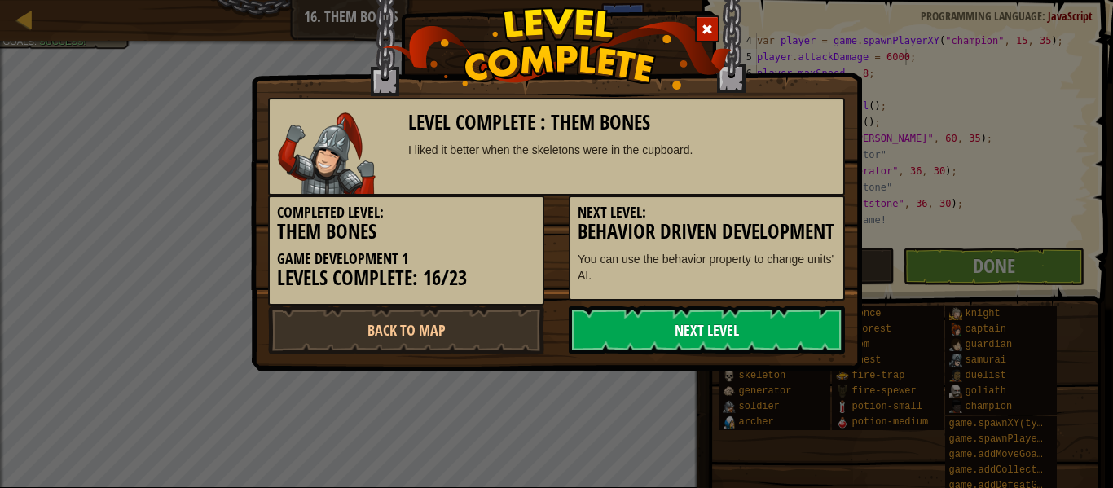
click at [755, 336] on link "Next Level" at bounding box center [707, 330] width 276 height 49
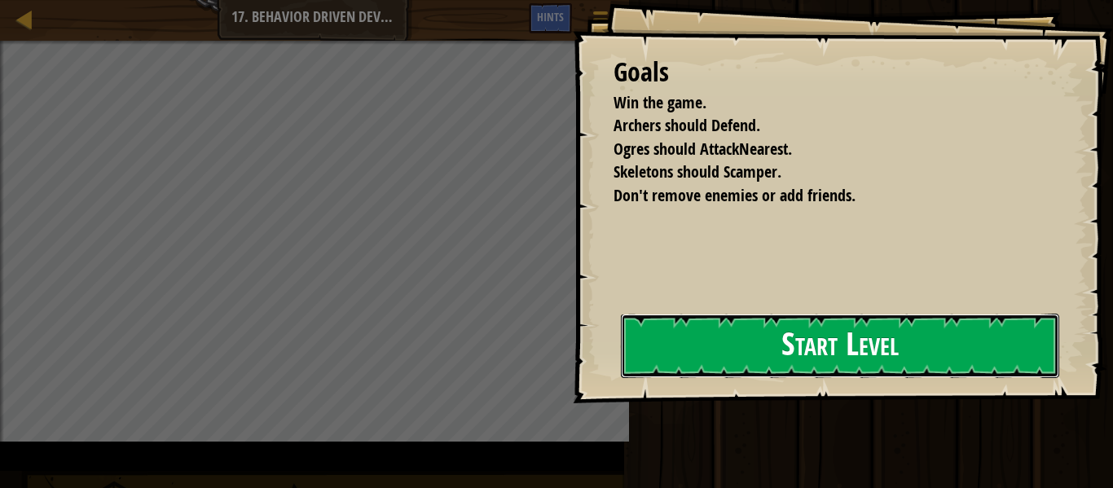
click at [693, 359] on button "Start Level" at bounding box center [840, 346] width 438 height 64
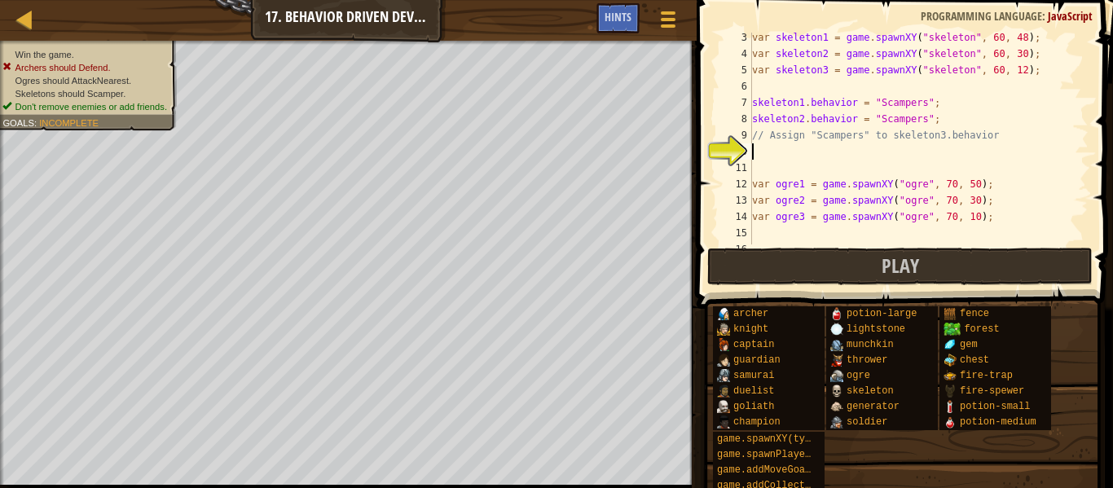
scroll to position [41, 0]
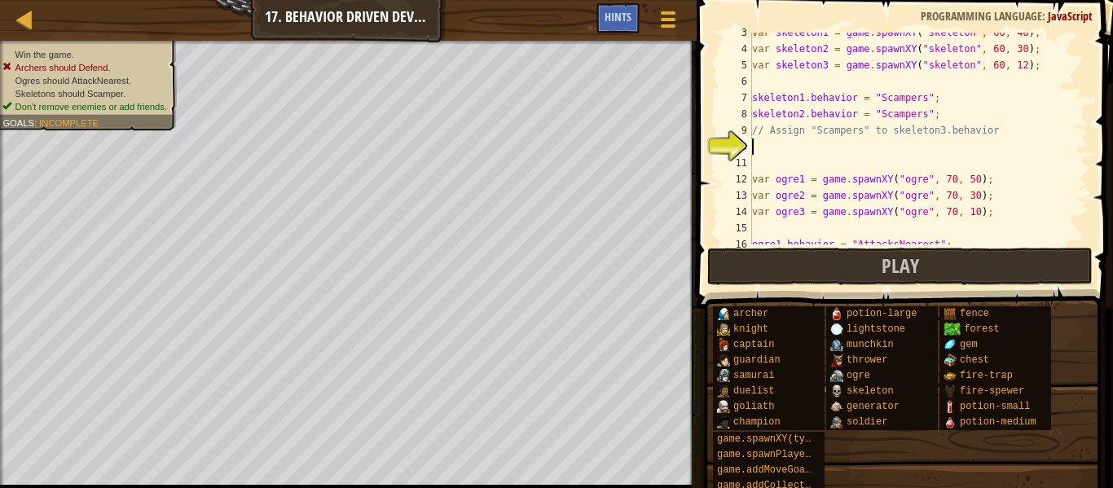
click at [967, 142] on div "var skeleton1 = game . spawnXY ( "skeleton" , 60 , 48 ) ; var skeleton2 = game …" at bounding box center [919, 146] width 340 height 244
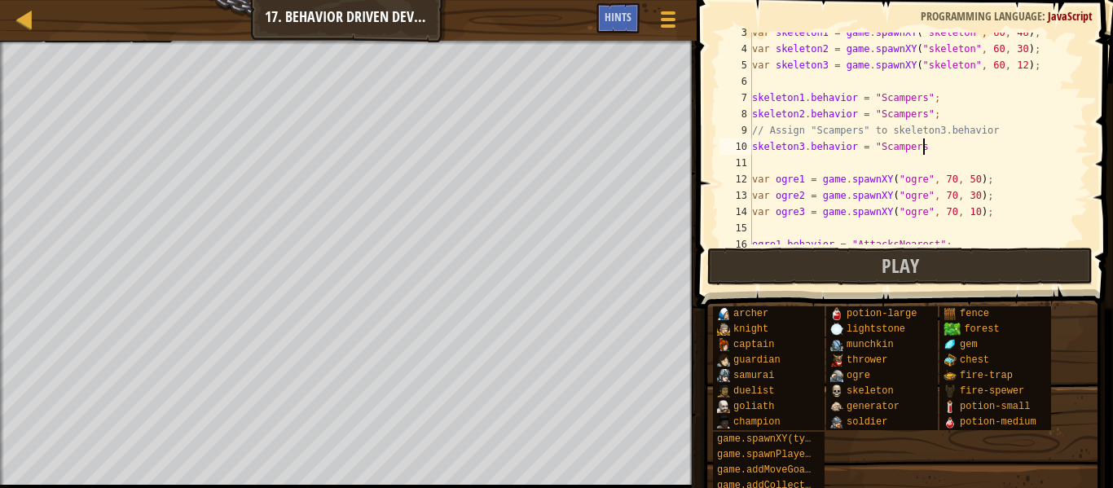
scroll to position [7, 24]
type textarea "skeleton3.behavior = "Scampers";"
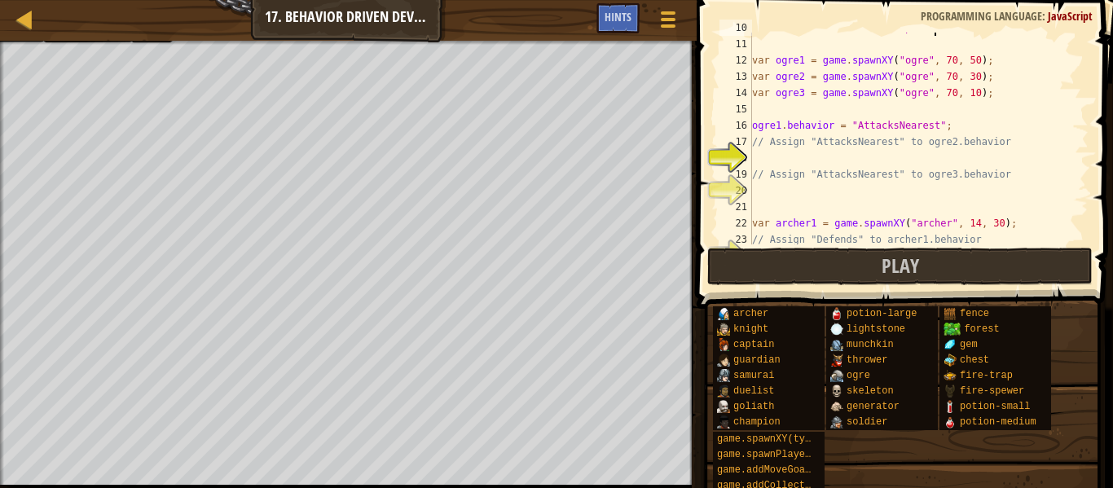
scroll to position [160, 0]
click at [903, 161] on div "skeleton3 . behavior = "Scampers" ; var ogre1 = game . spawnXY ( "ogre" , 70 , …" at bounding box center [919, 142] width 340 height 244
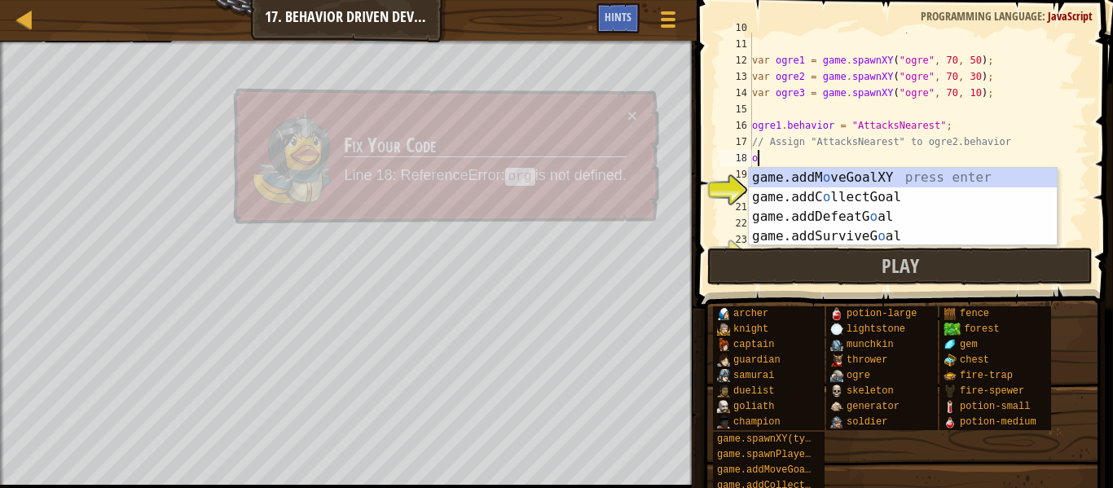
type textarea "o"
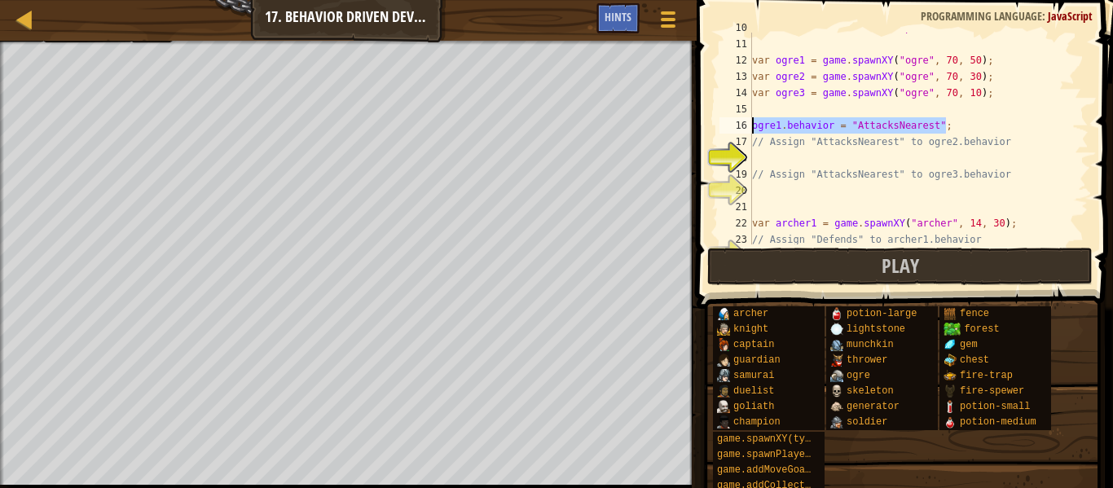
drag, startPoint x: 958, startPoint y: 127, endPoint x: 732, endPoint y: 120, distance: 226.6
click at [732, 120] on div "10 11 12 13 14 15 16 17 18 19 20 21 22 23 24 skeleton3 . behavior = "Scampers" …" at bounding box center [902, 139] width 372 height 212
type textarea "ogre1.behavior = "AttacksNearest";"
click at [815, 157] on div "skeleton3 . behavior = "Scampers" ; var ogre1 = game . spawnXY ( "ogre" , 70 , …" at bounding box center [919, 142] width 340 height 244
paste textarea "ogre1.behavior = "AttacksNearest";"
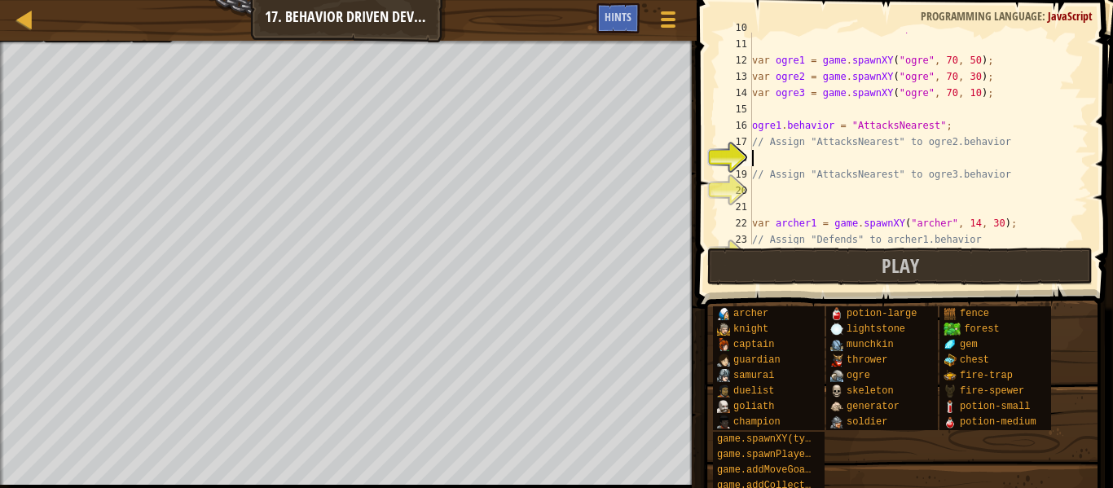
type textarea "ogre1.behavior = "AttacksNearest";"
click at [789, 191] on div "skeleton3 . behavior = "Scampers" ; var ogre1 = game . spawnXY ( "ogre" , 70 , …" at bounding box center [919, 142] width 340 height 244
paste textarea "ogre1.behavior = "AttacksNearest";"
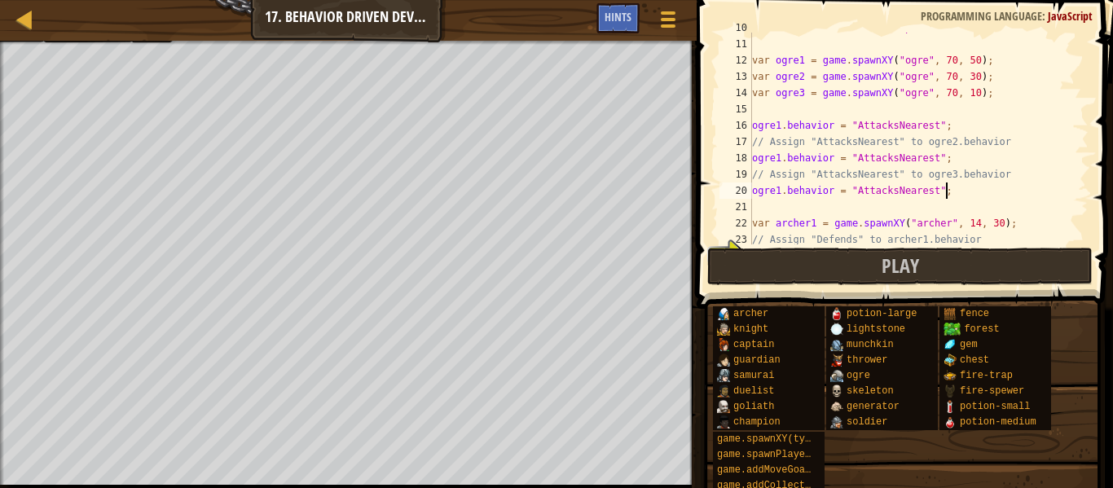
click at [778, 161] on div "skeleton3 . behavior = "Scampers" ; var ogre1 = game . spawnXY ( "ogre" , 70 , …" at bounding box center [919, 142] width 340 height 244
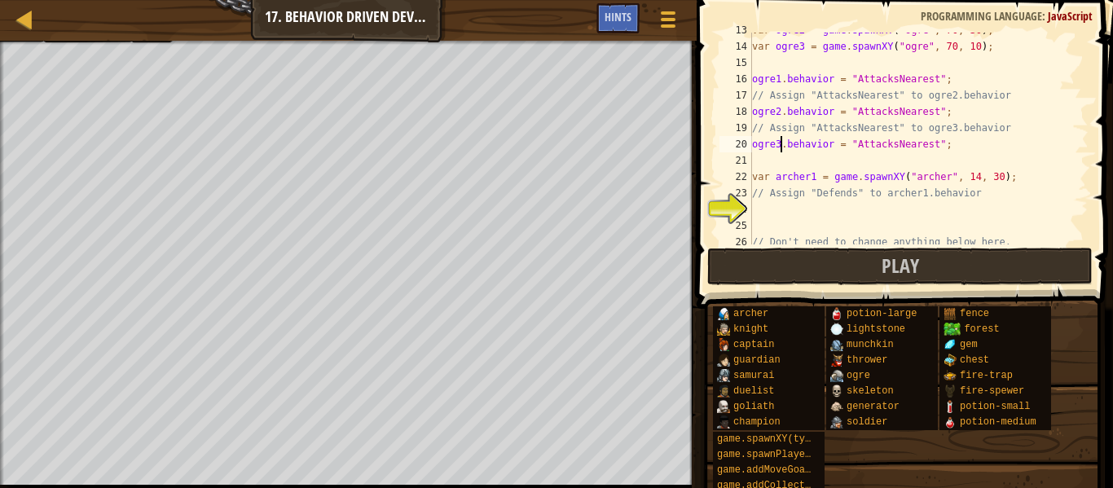
scroll to position [207, 0]
drag, startPoint x: 1026, startPoint y: 174, endPoint x: 735, endPoint y: 174, distance: 290.9
click at [735, 174] on div "ogre3.behavior = "AttacksNearest"; 13 14 15 16 17 18 19 20 21 22 23 24 25 26 27…" at bounding box center [902, 139] width 372 height 212
type textarea "var archer1 = game.spawnXY("[PERSON_NAME]", 14, 30);"
click at [829, 212] on div "var ogre2 = game . spawnXY ( "ogre" , 70 , 30 ) ; var ogre3 = game . spawnXY ( …" at bounding box center [919, 144] width 340 height 244
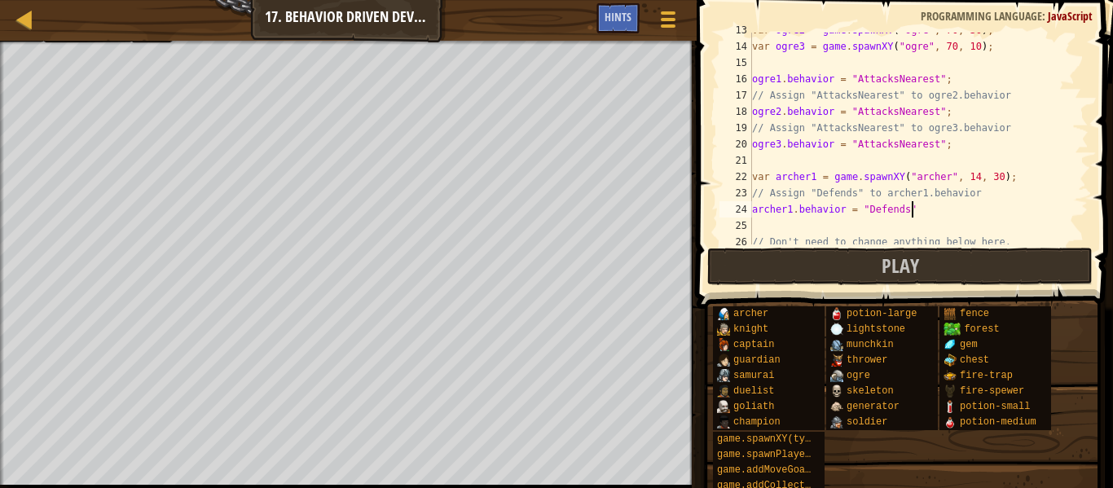
scroll to position [7, 22]
type textarea "archer1.behavior = "Defends""
click at [851, 257] on button "Play" at bounding box center [899, 266] width 385 height 37
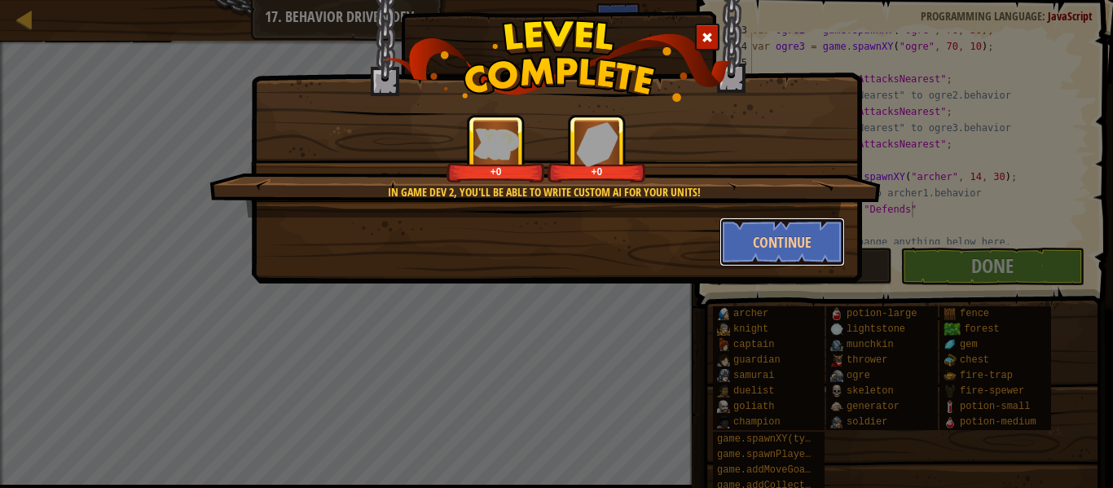
click at [737, 262] on button "Continue" at bounding box center [782, 242] width 126 height 49
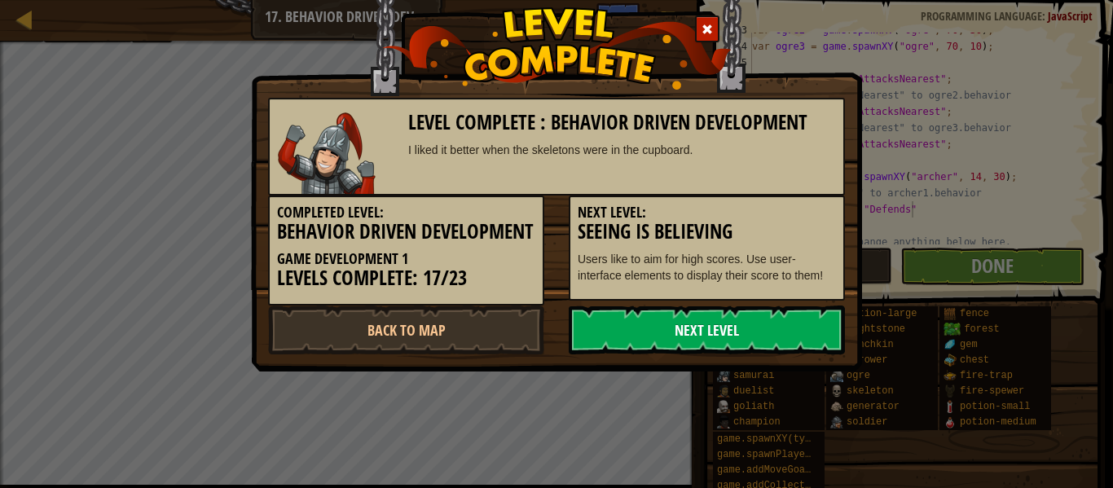
click at [755, 341] on link "Next Level" at bounding box center [707, 330] width 276 height 49
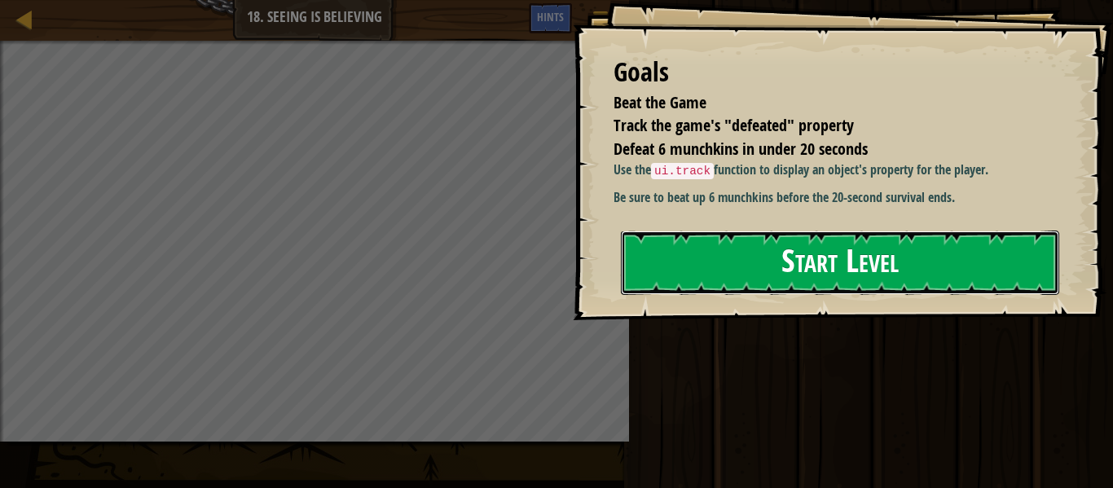
click at [815, 295] on button "Start Level" at bounding box center [840, 263] width 438 height 64
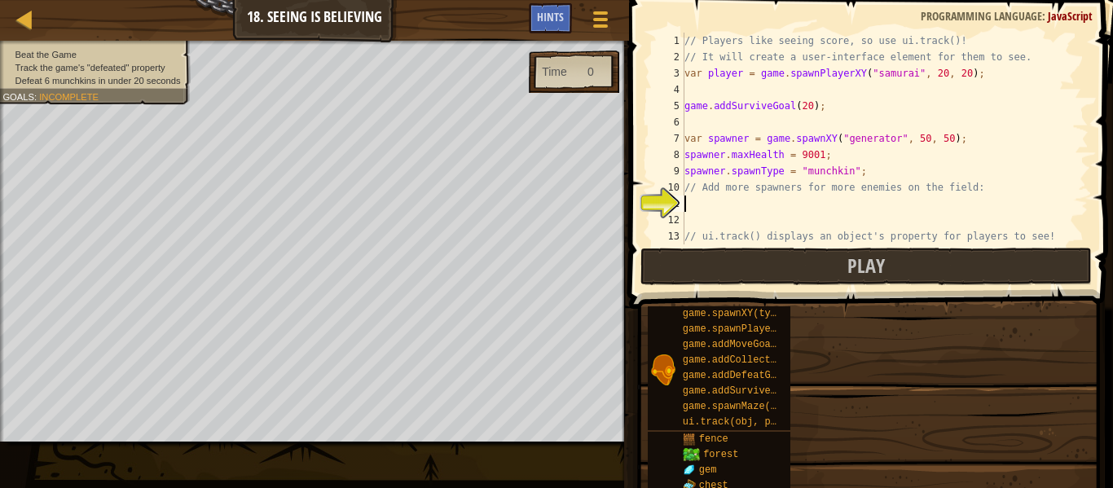
click at [811, 287] on span at bounding box center [872, 131] width 497 height 357
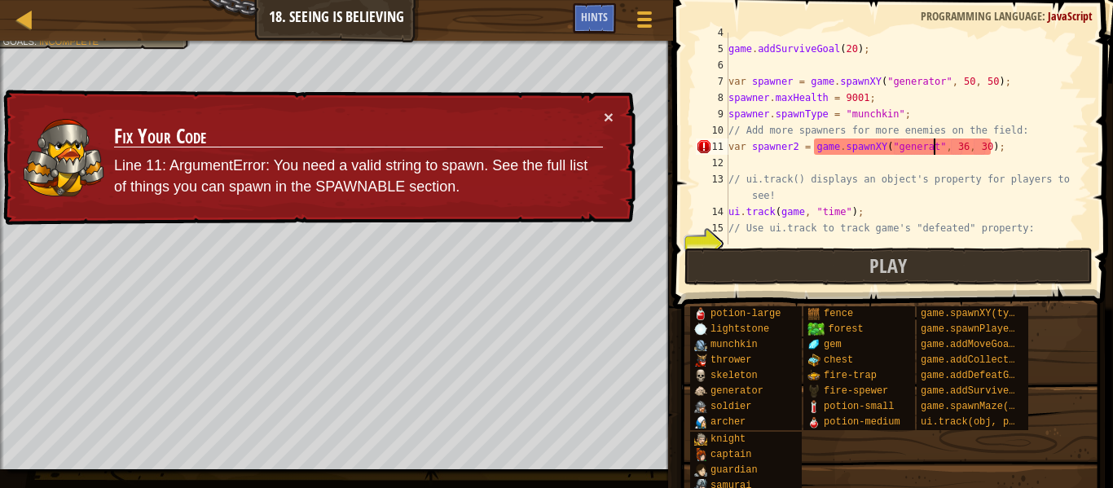
scroll to position [7, 31]
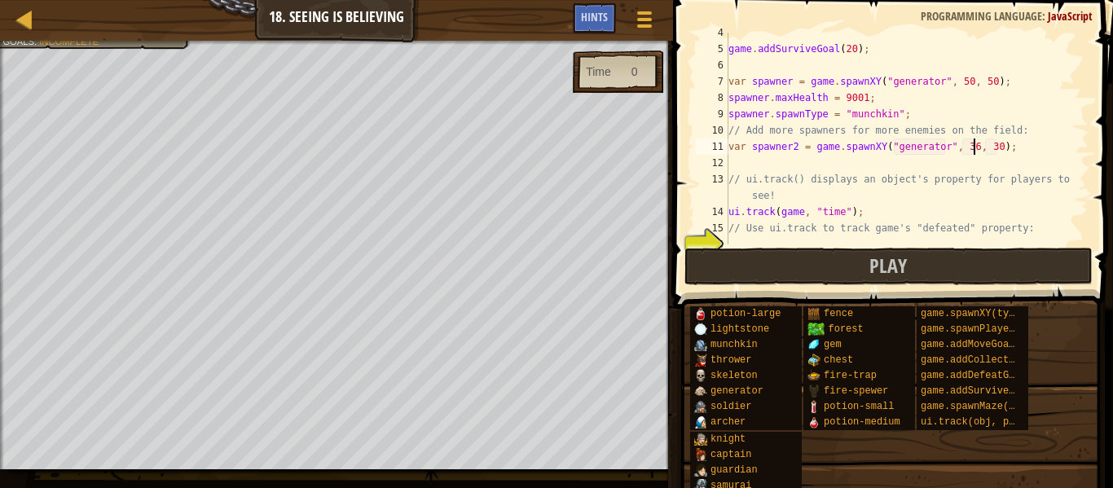
click at [976, 149] on div "game . addSurviveGoal ( 20 ) ; var spawner = game . spawnXY ( "generator" , 50 …" at bounding box center [906, 146] width 363 height 244
type textarea "var spawner2 = game.spawnXY("generator", 50, 40);"
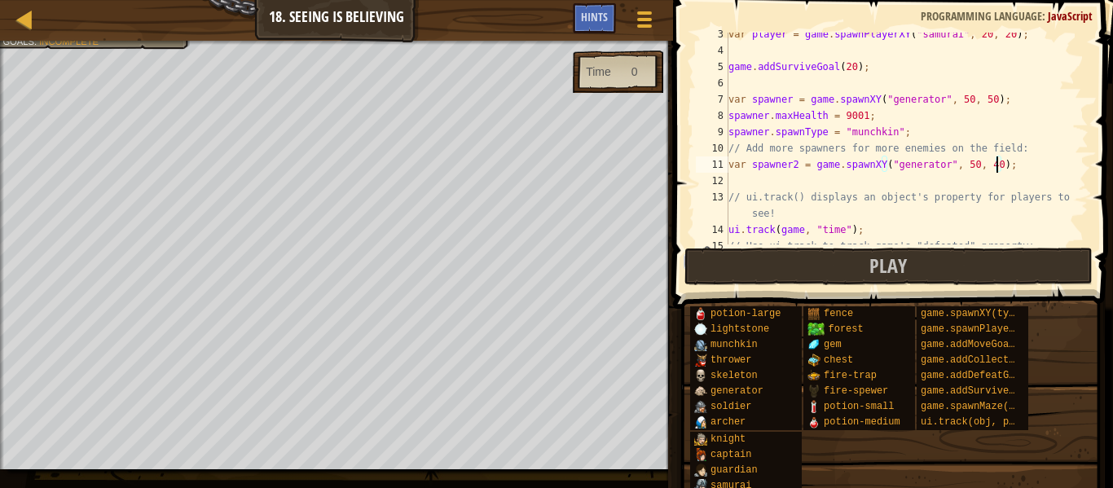
scroll to position [40, 0]
click at [1020, 167] on div "var player = game . spawnPlayerXY ( "samurai" , 20 , 20 ) ; game . addSurviveGo…" at bounding box center [906, 148] width 363 height 244
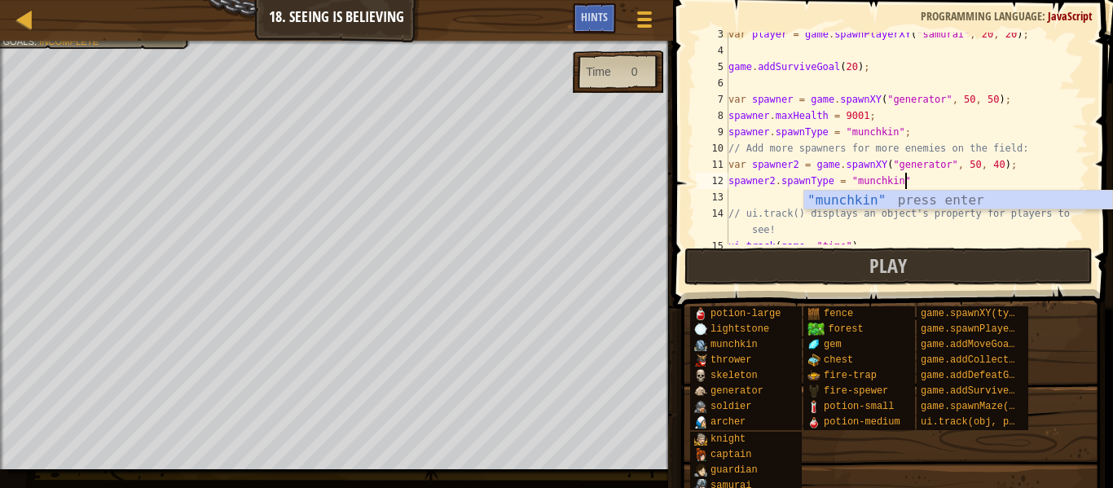
scroll to position [7, 24]
type textarea "spawner2.spawnType = "munchkin";"
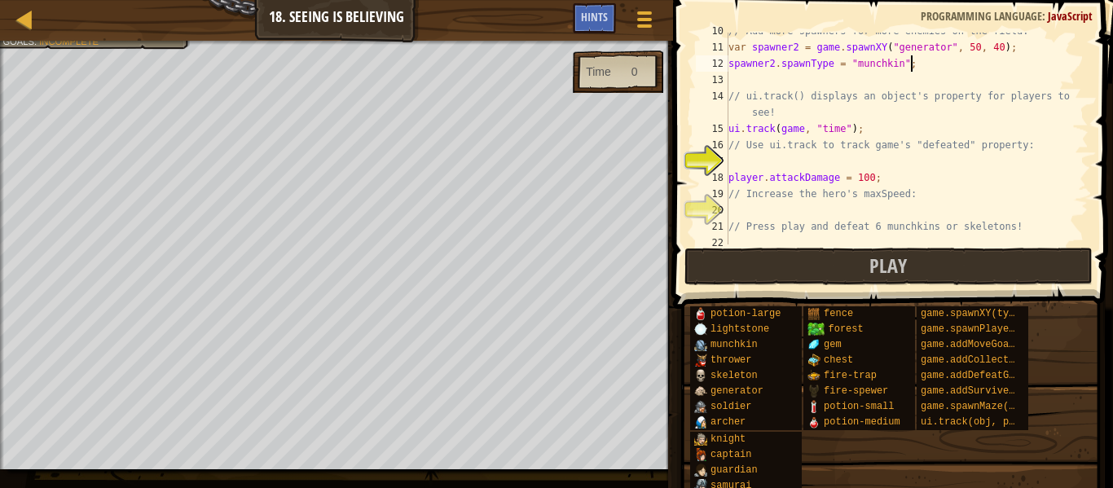
scroll to position [163, 0]
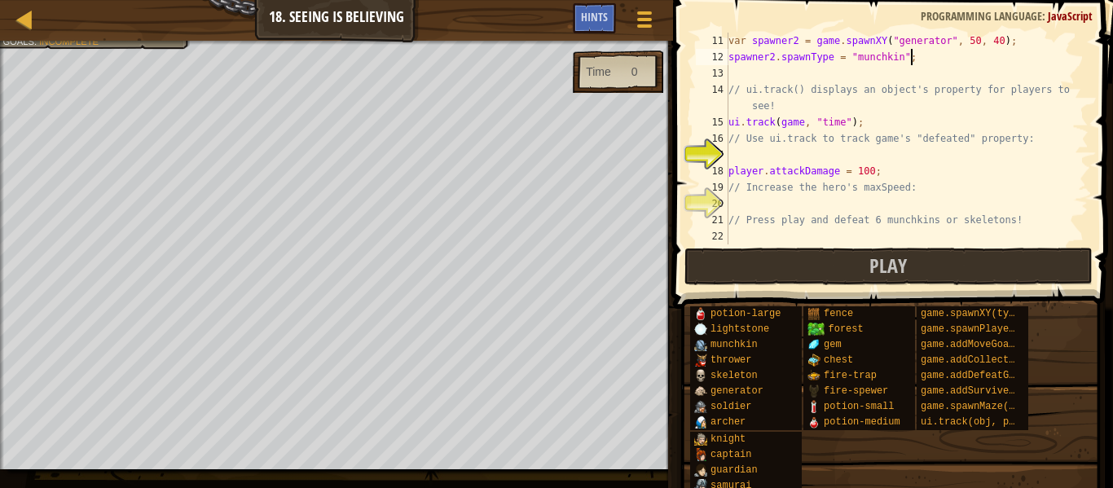
click at [868, 150] on div "var spawner2 = game . spawnXY ( "generator" , 50 , 40 ) ; spawner2 . spawnType …" at bounding box center [906, 155] width 363 height 244
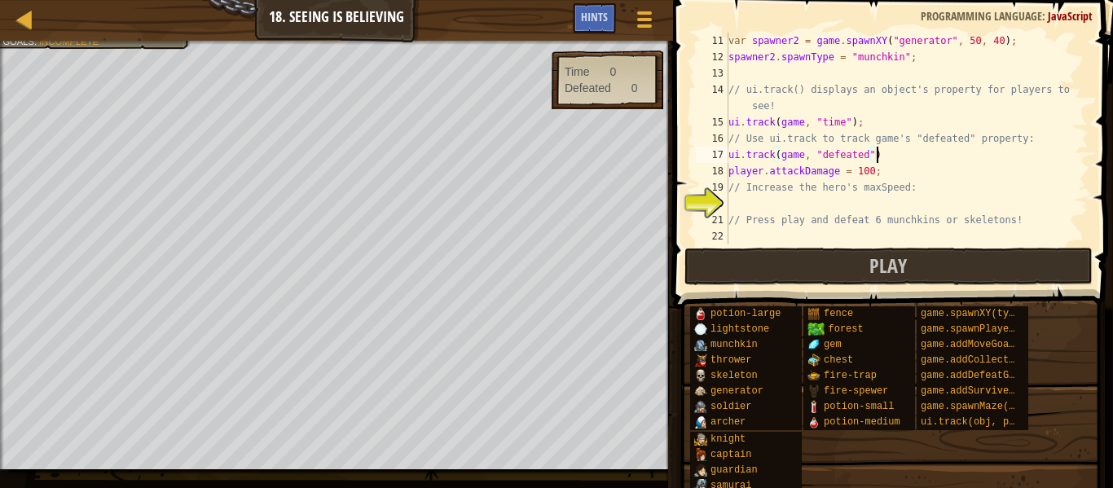
type textarea "ui.track(game, "defeated");"
click at [833, 200] on div "var spawner2 = game . spawnXY ( "generator" , 50 , 40 ) ; spawner2 . spawnType …" at bounding box center [906, 155] width 363 height 244
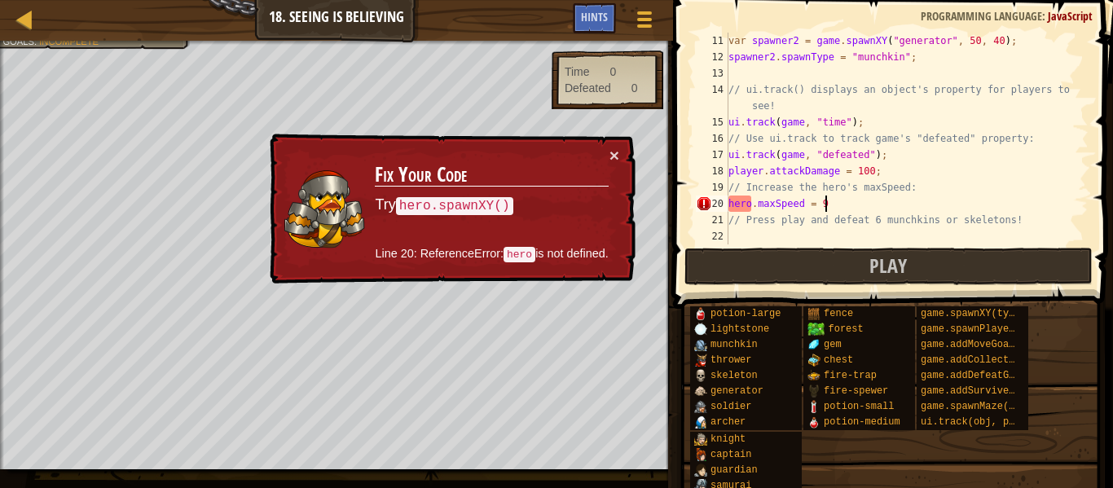
scroll to position [7, 14]
click at [751, 205] on div "var spawner2 = game . spawnXY ( "generator" , 50 , 40 ) ; spawner2 . spawnType …" at bounding box center [906, 155] width 363 height 244
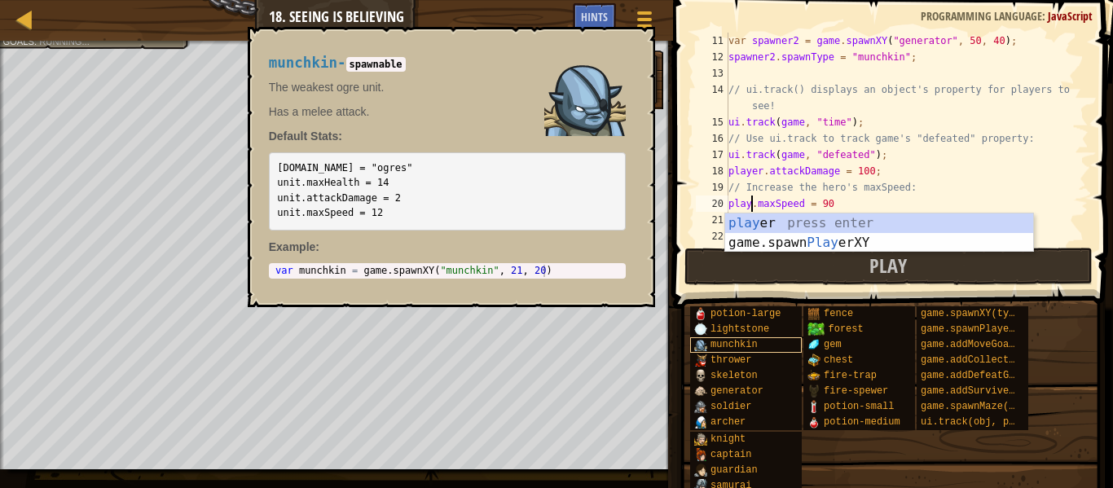
scroll to position [7, 5]
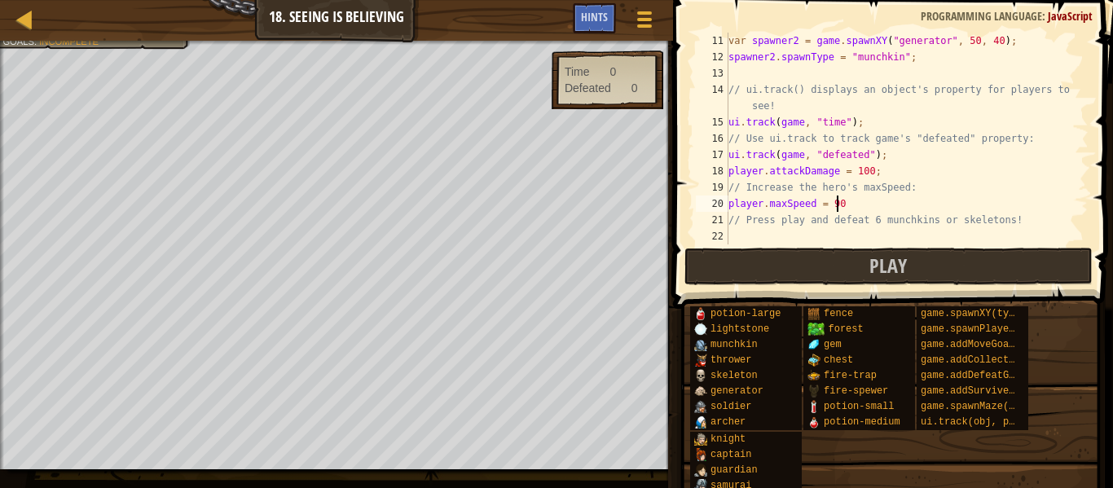
click at [836, 207] on div "var spawner2 = game . spawnXY ( "generator" , 50 , 40 ) ; spawner2 . spawnType …" at bounding box center [906, 155] width 363 height 244
type textarea "player.maxSpeed = 90"
click at [837, 258] on button "Play" at bounding box center [888, 266] width 408 height 37
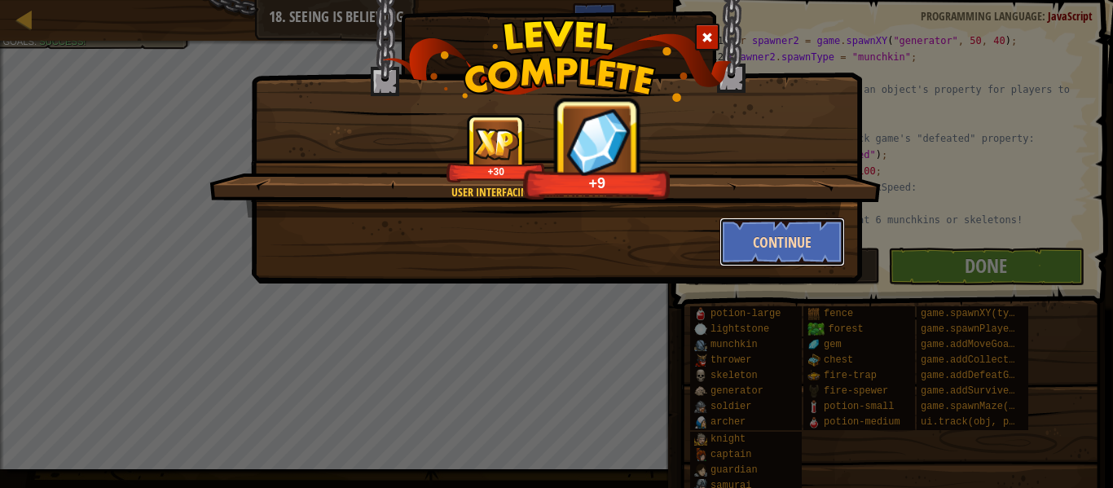
click at [797, 241] on button "Continue" at bounding box center [782, 242] width 126 height 49
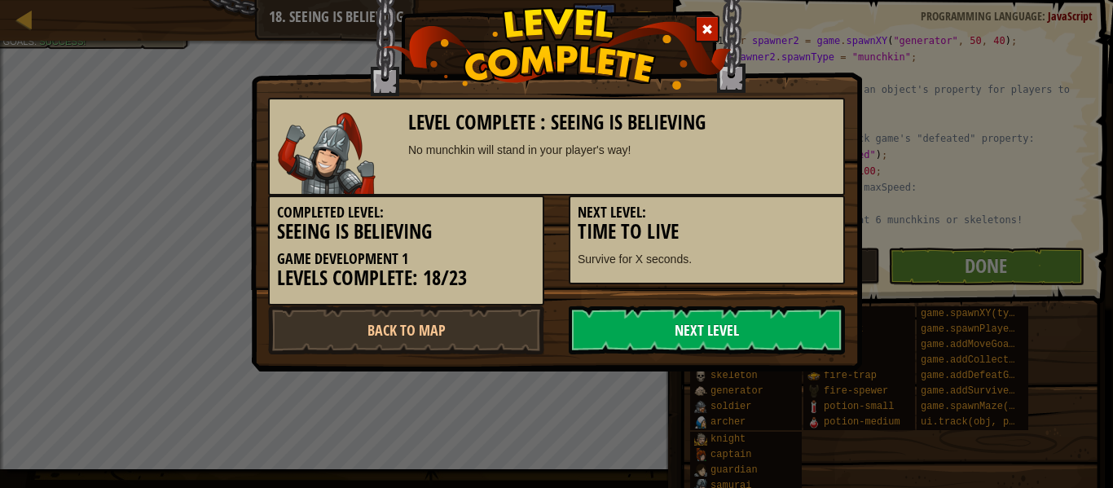
click at [782, 331] on link "Next Level" at bounding box center [707, 330] width 276 height 49
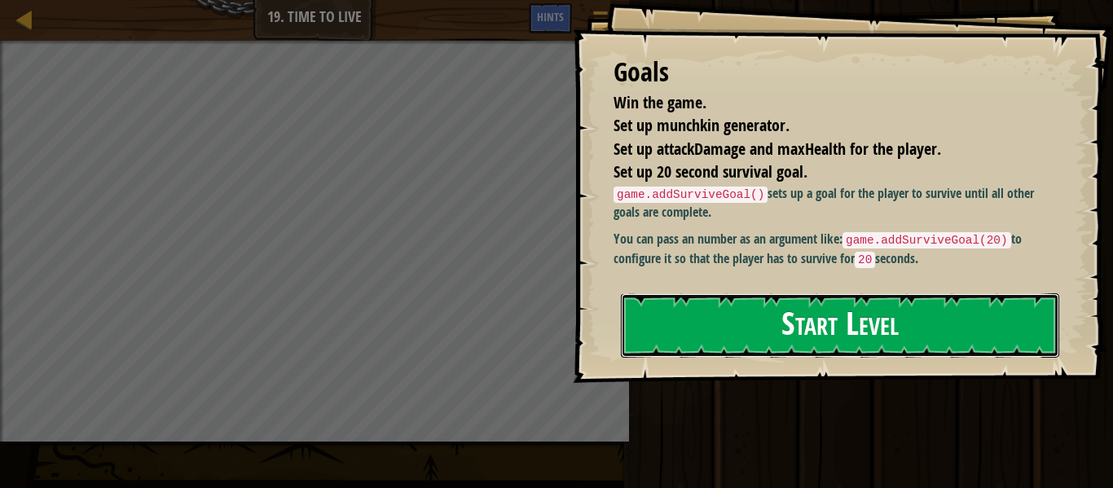
click at [886, 322] on button "Start Level" at bounding box center [840, 325] width 438 height 64
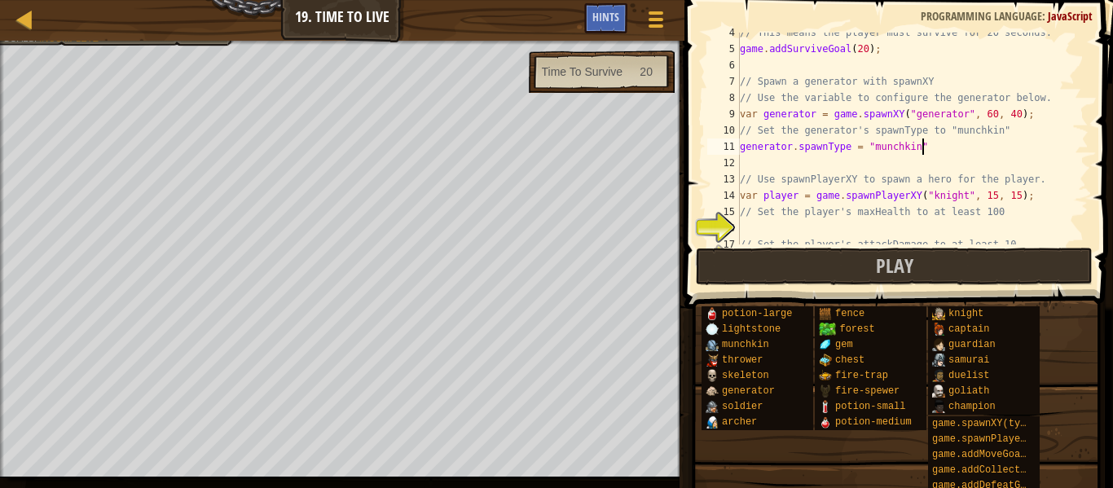
scroll to position [7, 26]
click at [952, 218] on div "// This means the player must survive for 20 seconds. game . addSurviveGoal ( 2…" at bounding box center [913, 146] width 352 height 244
type textarea "// Set the player's maxHealth to at least 100"
click at [866, 231] on div "// This means the player must survive for 20 seconds. game . addSurviveGoal ( 2…" at bounding box center [913, 146] width 352 height 244
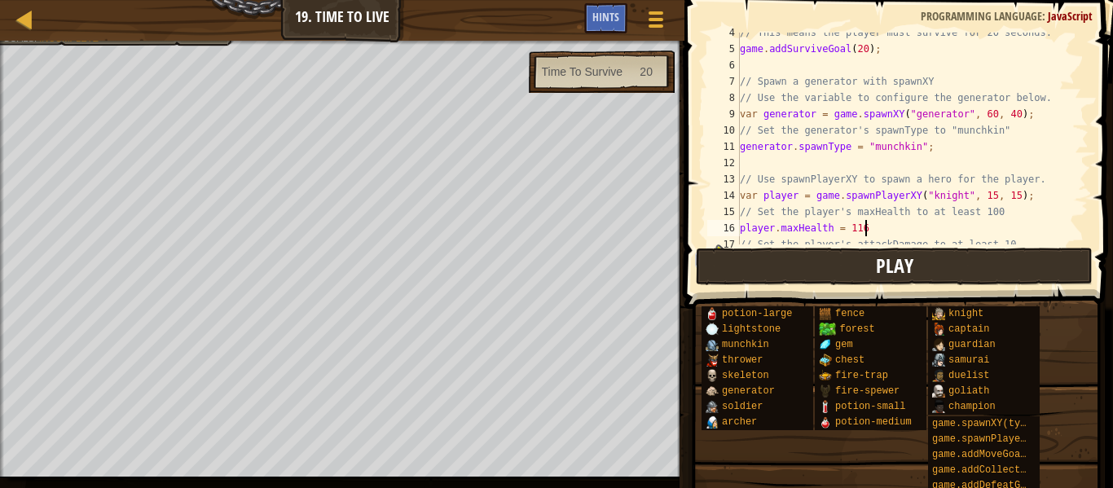
type textarea "player.maxHealth = 115"
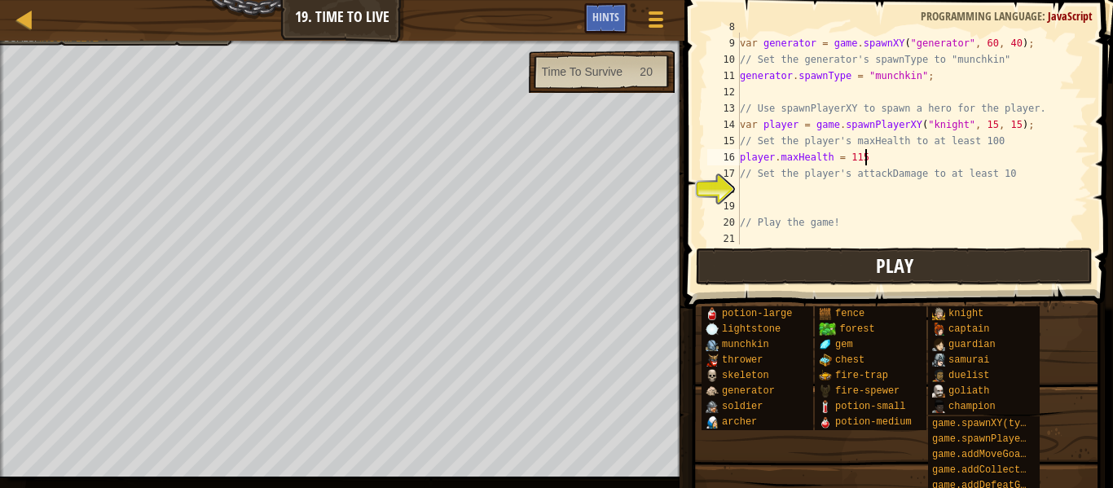
scroll to position [130, 0]
click at [917, 192] on div "var generator = game . spawnXY ( "generator" , 60 , 40 ) ; // Set the generator…" at bounding box center [913, 155] width 352 height 244
type textarea "player.attackDamage = 100"
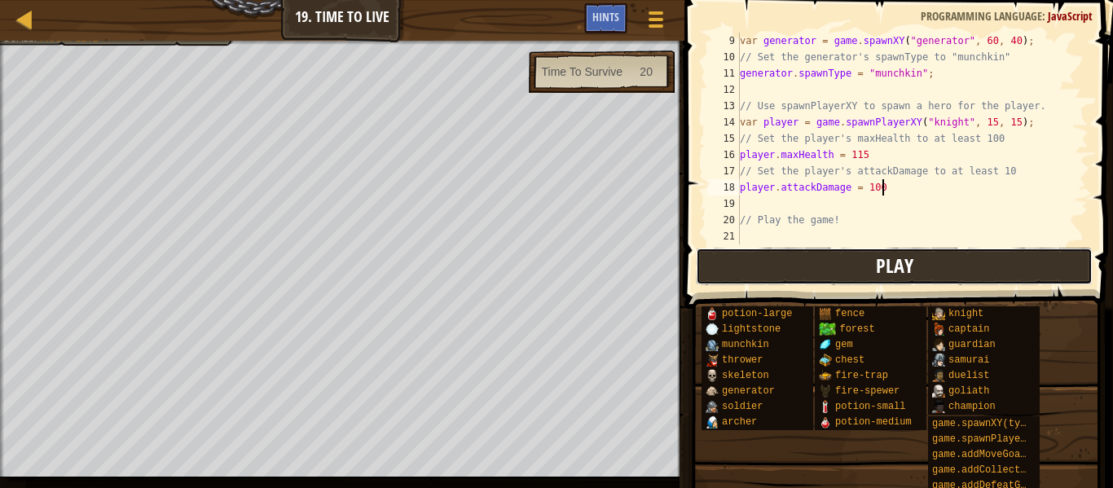
click at [911, 269] on span "Play" at bounding box center [894, 266] width 37 height 26
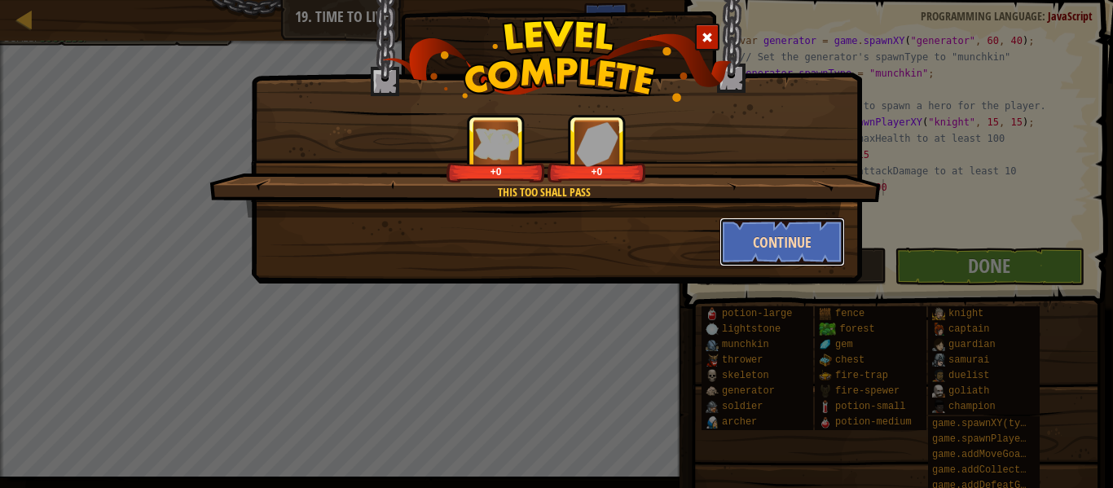
click at [759, 262] on button "Continue" at bounding box center [782, 242] width 126 height 49
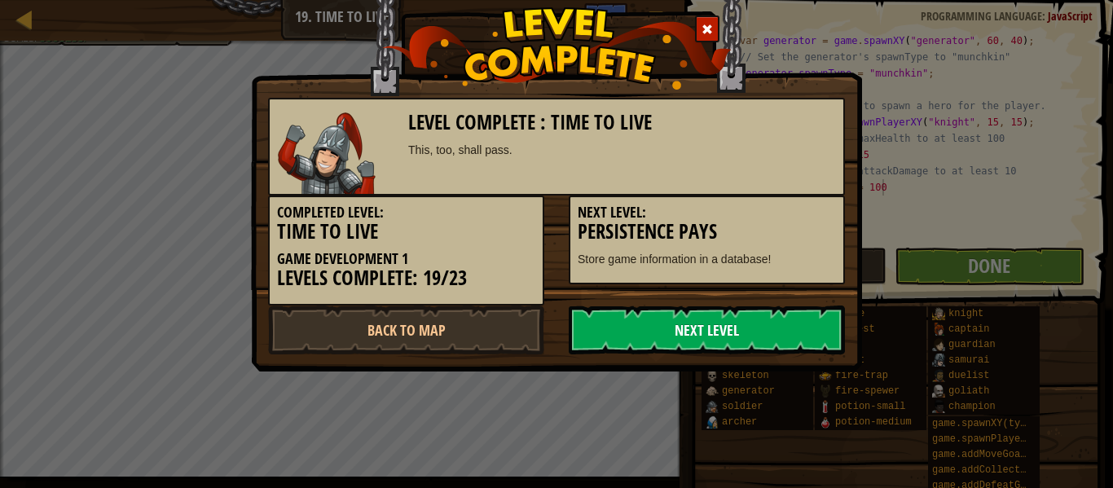
click at [708, 315] on link "Next Level" at bounding box center [707, 330] width 276 height 49
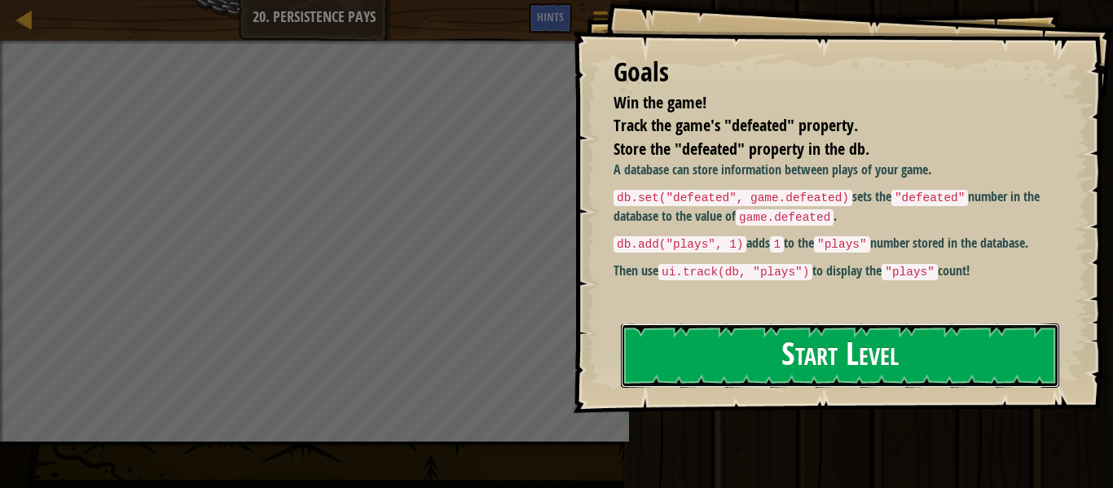
click at [785, 337] on button "Start Level" at bounding box center [840, 355] width 438 height 64
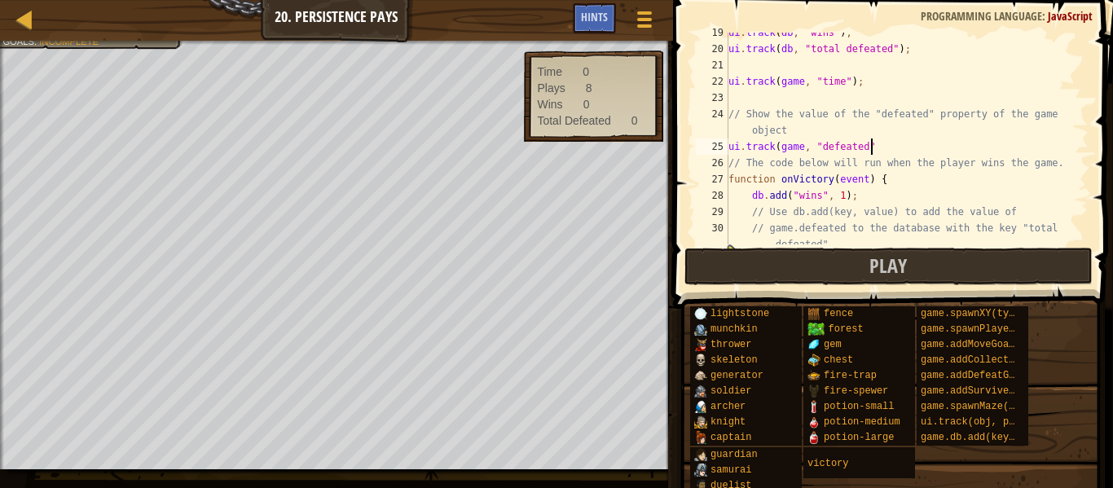
scroll to position [7, 20]
type textarea "ui.track(game, "defeated");"
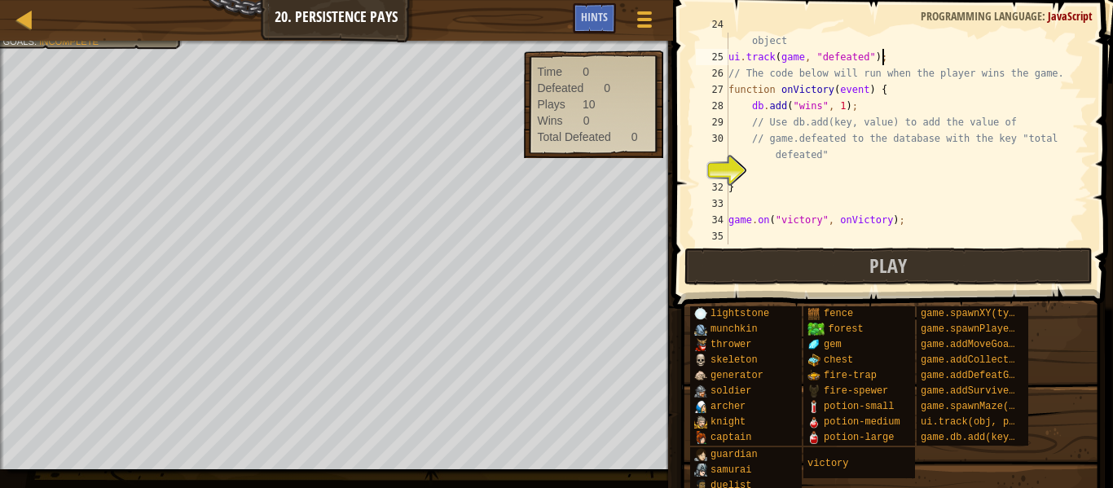
scroll to position [407, 0]
click at [878, 167] on div "// Show the value of the "defeated" property of the game object ui . track ( ga…" at bounding box center [906, 146] width 363 height 261
type textarea "db.add("total defeated", 0)"
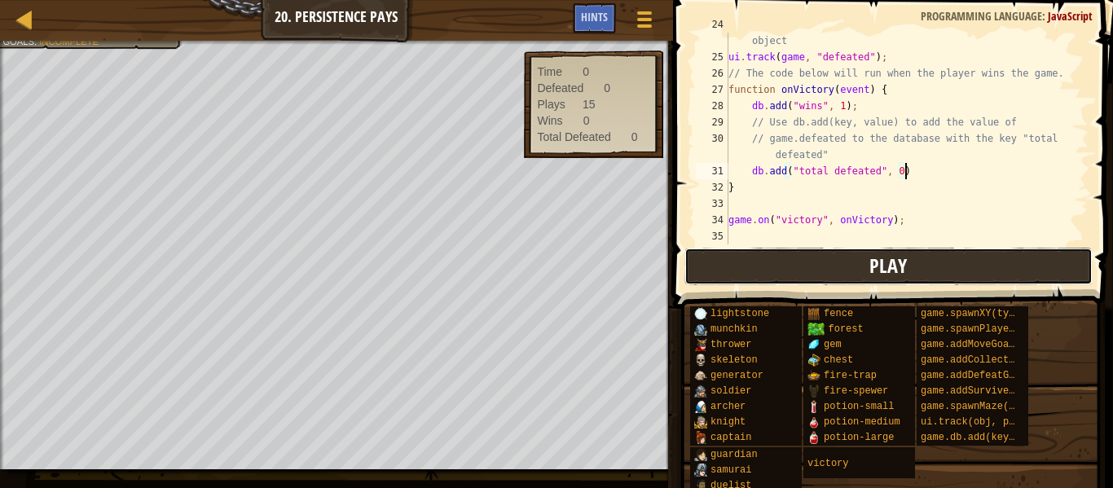
click at [937, 271] on button "Play" at bounding box center [888, 266] width 408 height 37
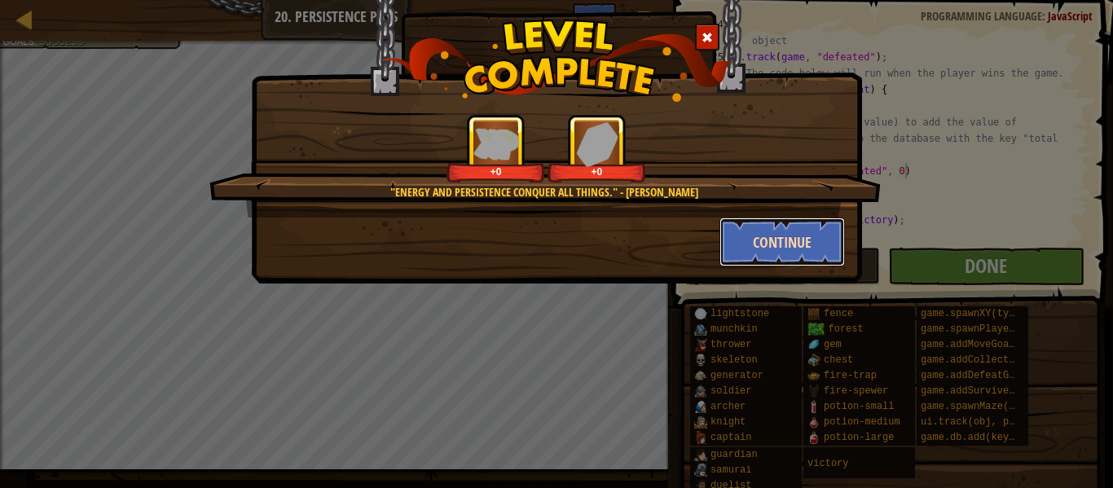
click at [763, 235] on button "Continue" at bounding box center [782, 242] width 126 height 49
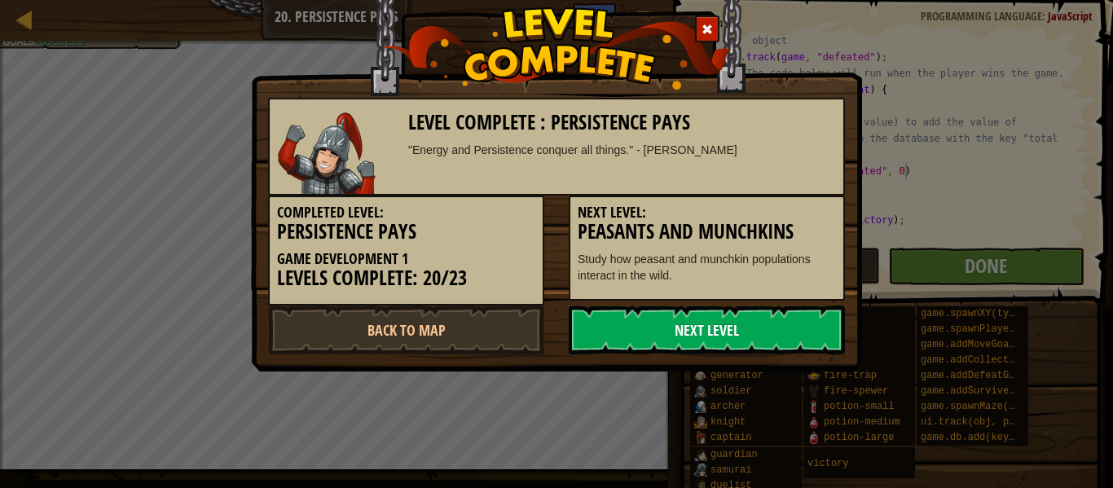
click at [782, 328] on link "Next Level" at bounding box center [707, 330] width 276 height 49
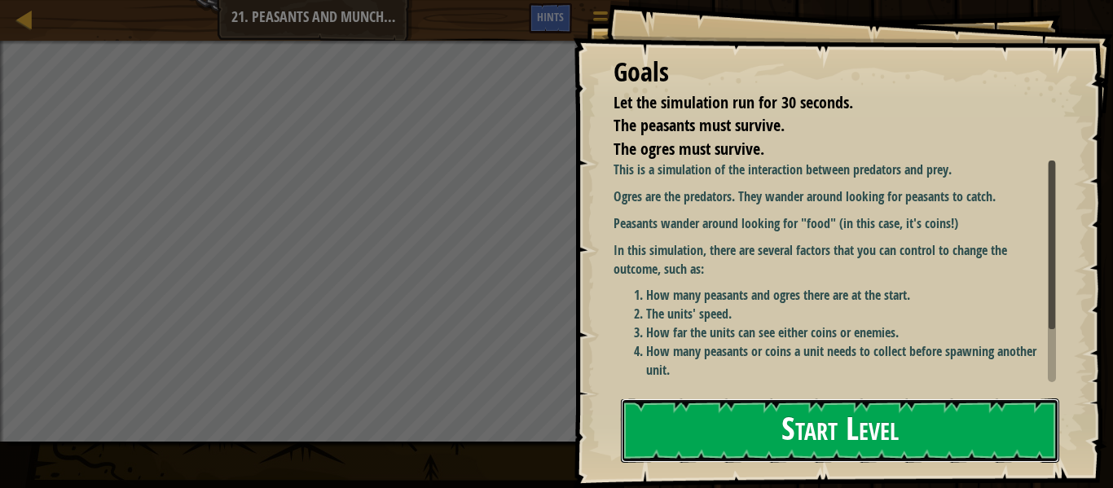
click at [952, 424] on button "Start Level" at bounding box center [840, 430] width 438 height 64
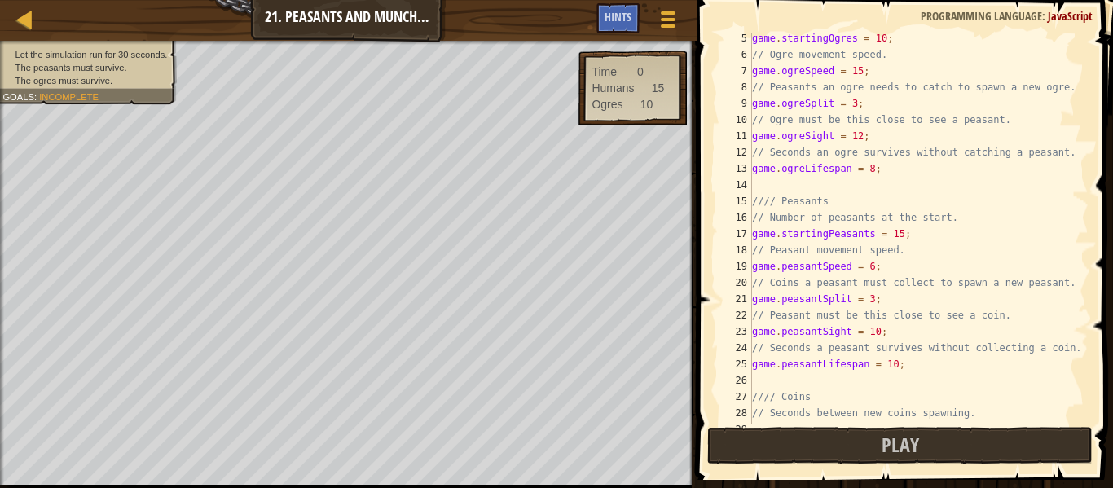
scroll to position [68, 0]
click at [899, 231] on div "game . startingOgres = 10 ; // Ogre movement speed. game . ogreSpeed = 15 ; // …" at bounding box center [919, 242] width 340 height 424
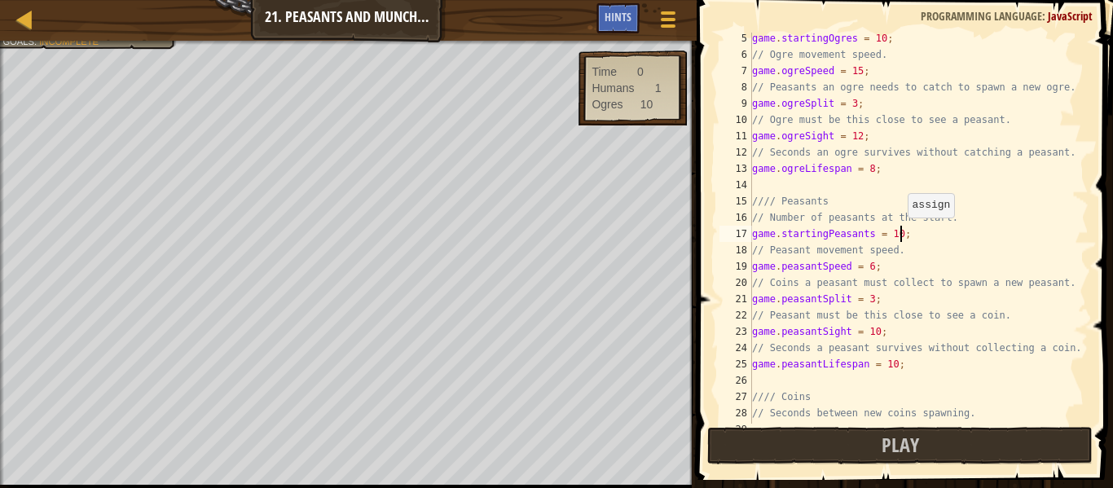
scroll to position [7, 22]
click at [913, 434] on span "Play" at bounding box center [900, 445] width 37 height 26
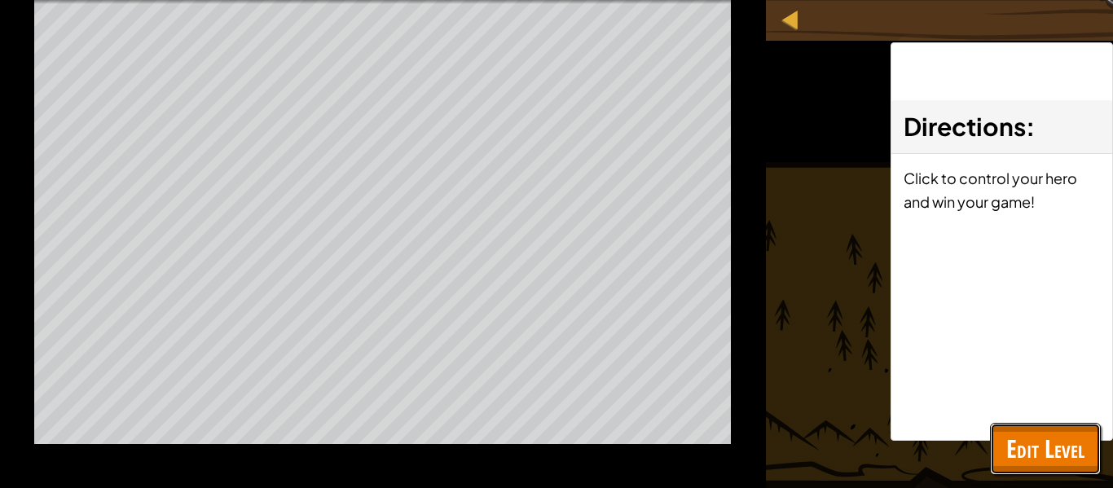
click at [1042, 460] on span "Edit Level" at bounding box center [1045, 448] width 78 height 33
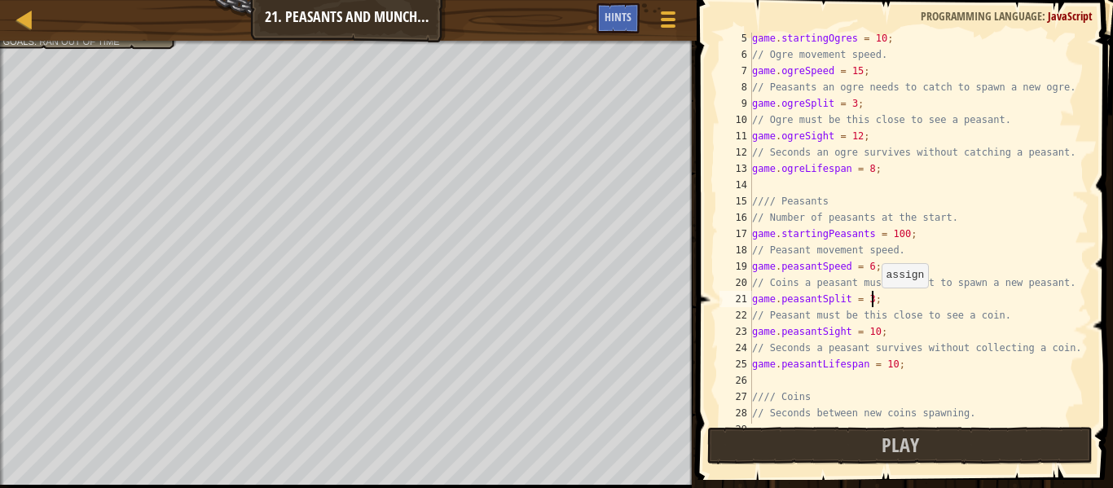
click at [873, 301] on div "game . startingOgres = 10 ; // Ogre movement speed. game . ogreSpeed = 15 ; // …" at bounding box center [919, 242] width 340 height 424
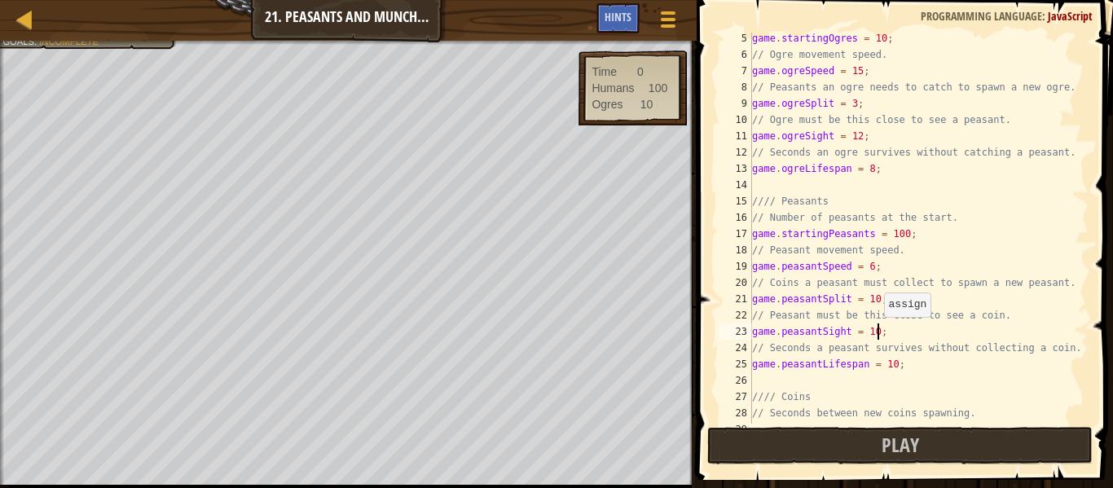
click at [875, 330] on div "game . startingOgres = 10 ; // Ogre movement speed. game . ogreSpeed = 15 ; // …" at bounding box center [919, 242] width 340 height 424
click at [894, 365] on div "game . startingOgres = 10 ; // Ogre movement speed. game . ogreSpeed = 15 ; // …" at bounding box center [919, 242] width 340 height 424
click at [905, 438] on span "Play" at bounding box center [900, 445] width 37 height 26
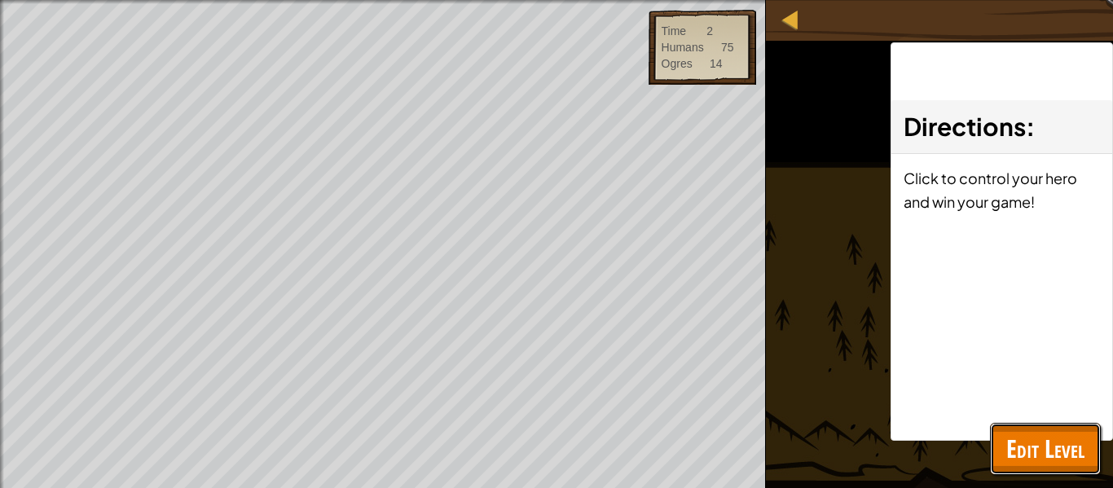
click at [1032, 447] on span "Edit Level" at bounding box center [1045, 448] width 78 height 33
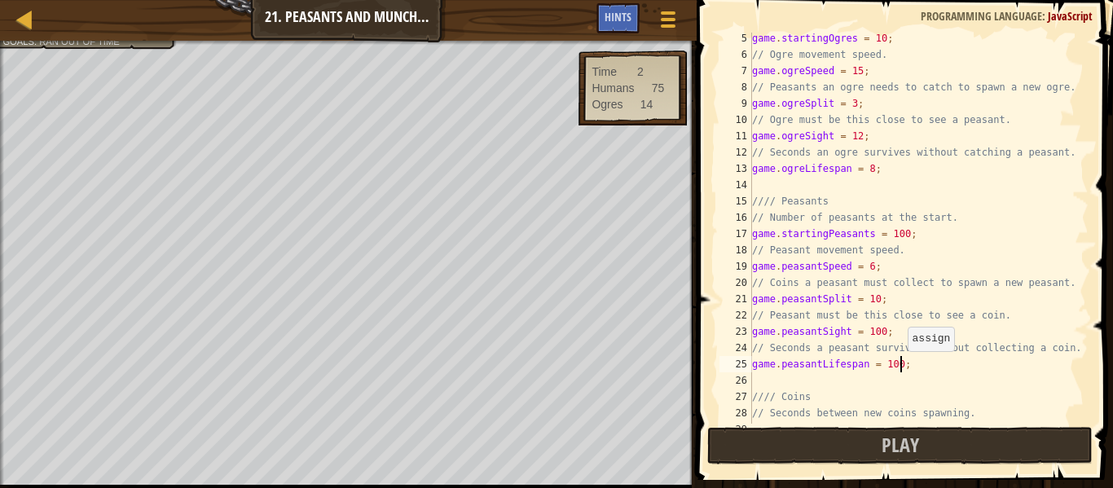
click at [899, 364] on div "game . startingOgres = 10 ; // Ogre movement speed. game . ogreSpeed = 15 ; // …" at bounding box center [919, 242] width 340 height 424
click at [877, 428] on button "Play" at bounding box center [899, 445] width 385 height 37
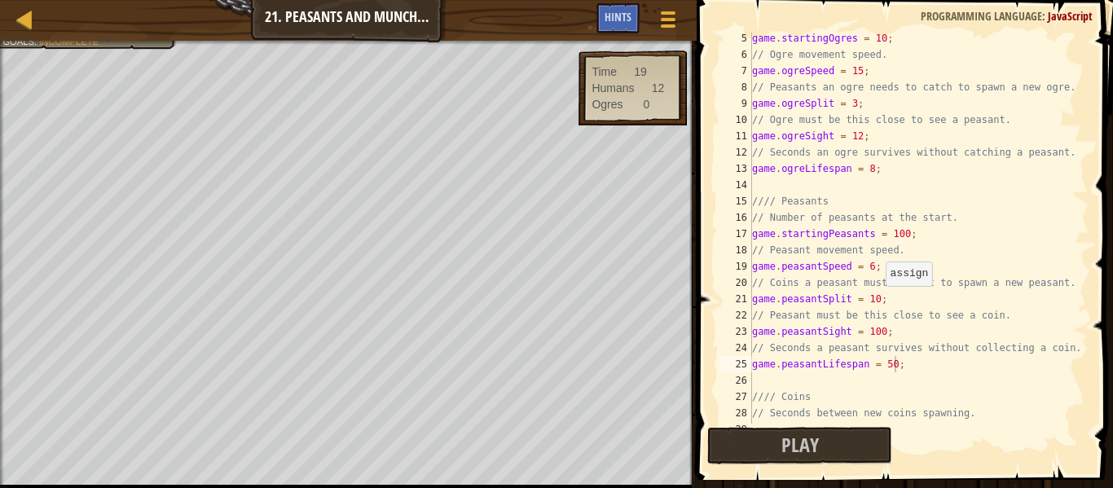
click at [877, 298] on div "game . startingOgres = 10 ; // Ogre movement speed. game . ogreSpeed = 15 ; // …" at bounding box center [919, 242] width 340 height 424
type textarea "game.peasantSplit = 1;"
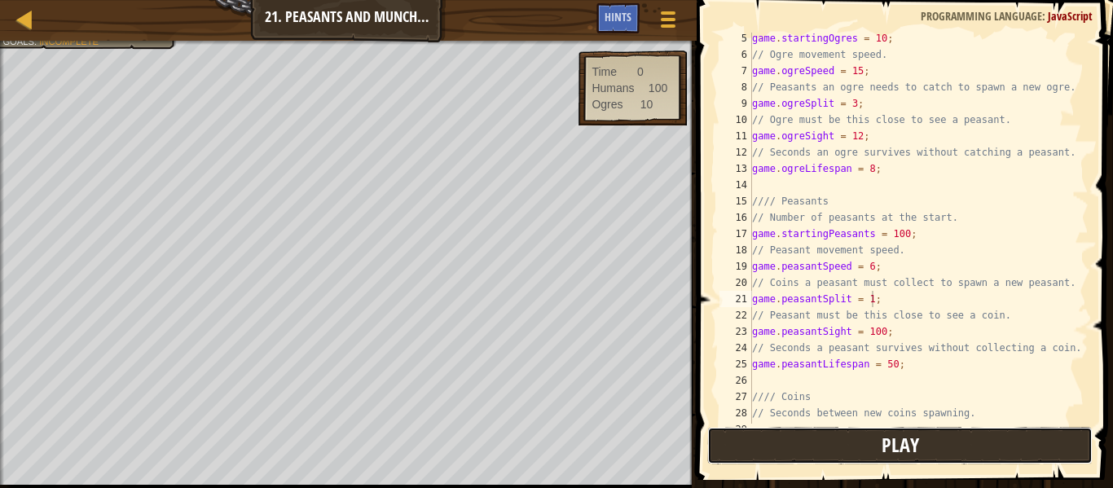
click at [827, 447] on button "Play" at bounding box center [899, 445] width 385 height 37
